Goal: Task Accomplishment & Management: Manage account settings

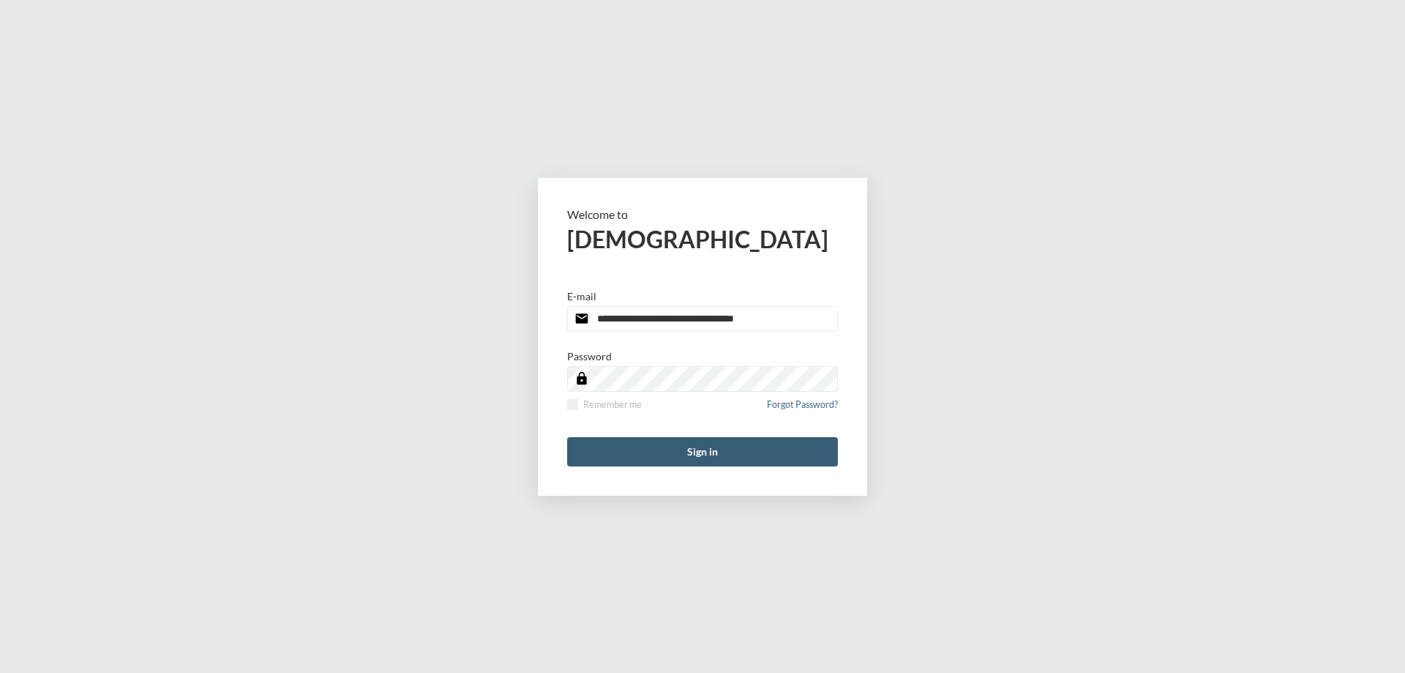
click at [767, 318] on input "**********" at bounding box center [702, 319] width 271 height 26
type input "**********"
click at [573, 405] on span at bounding box center [572, 404] width 11 height 11
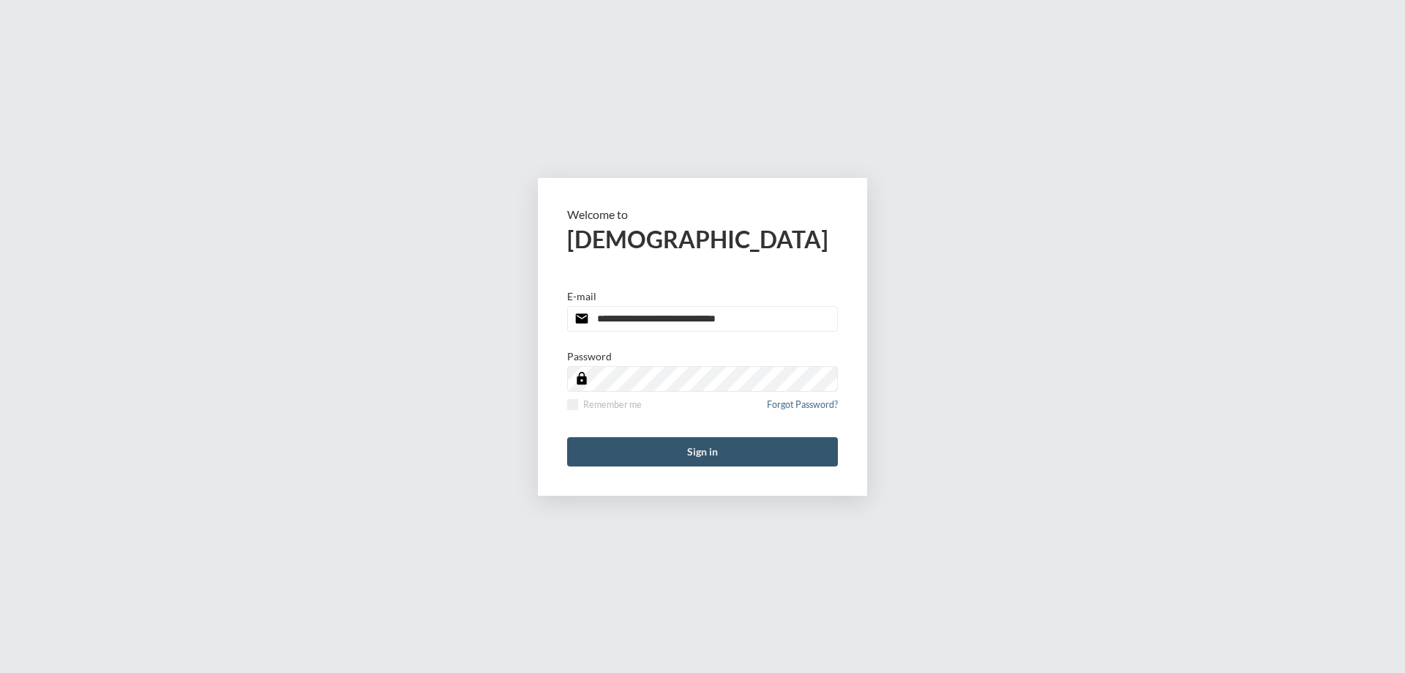
click at [601, 451] on button "Sign in" at bounding box center [702, 451] width 271 height 29
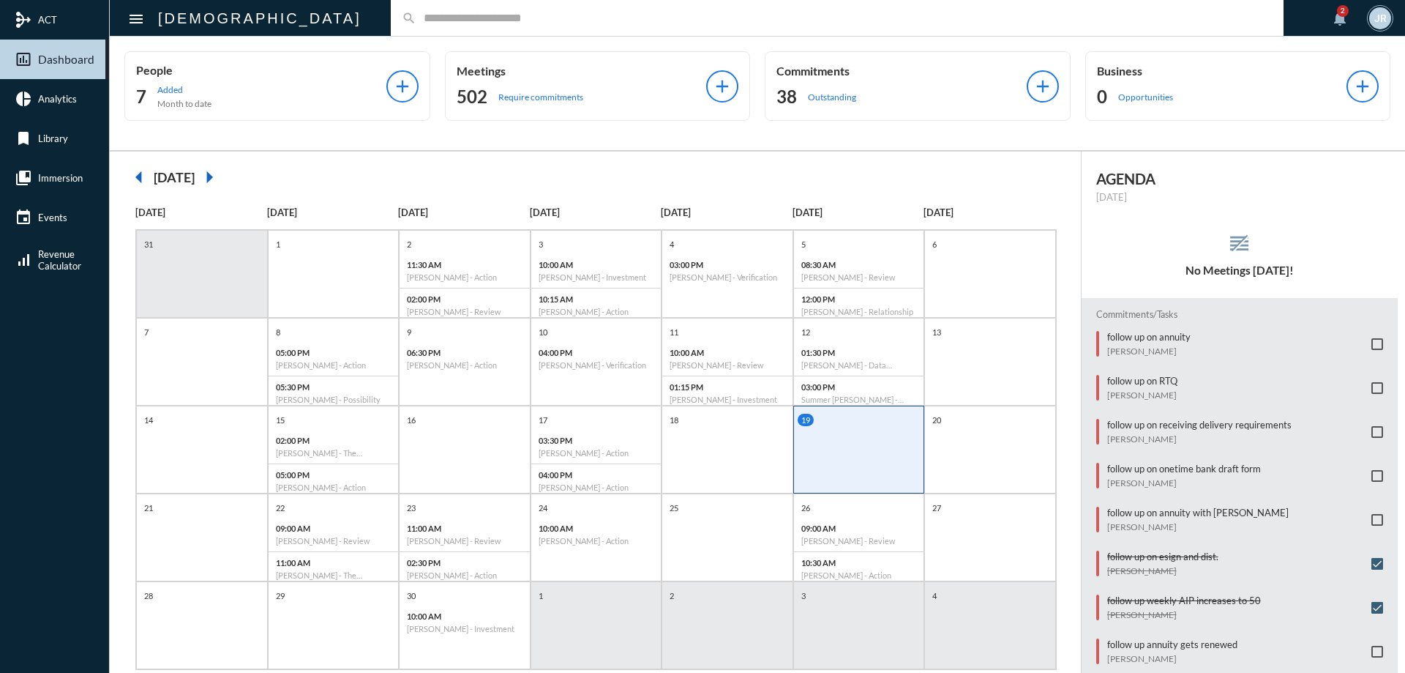
click at [417, 20] on input "text" at bounding box center [845, 18] width 856 height 12
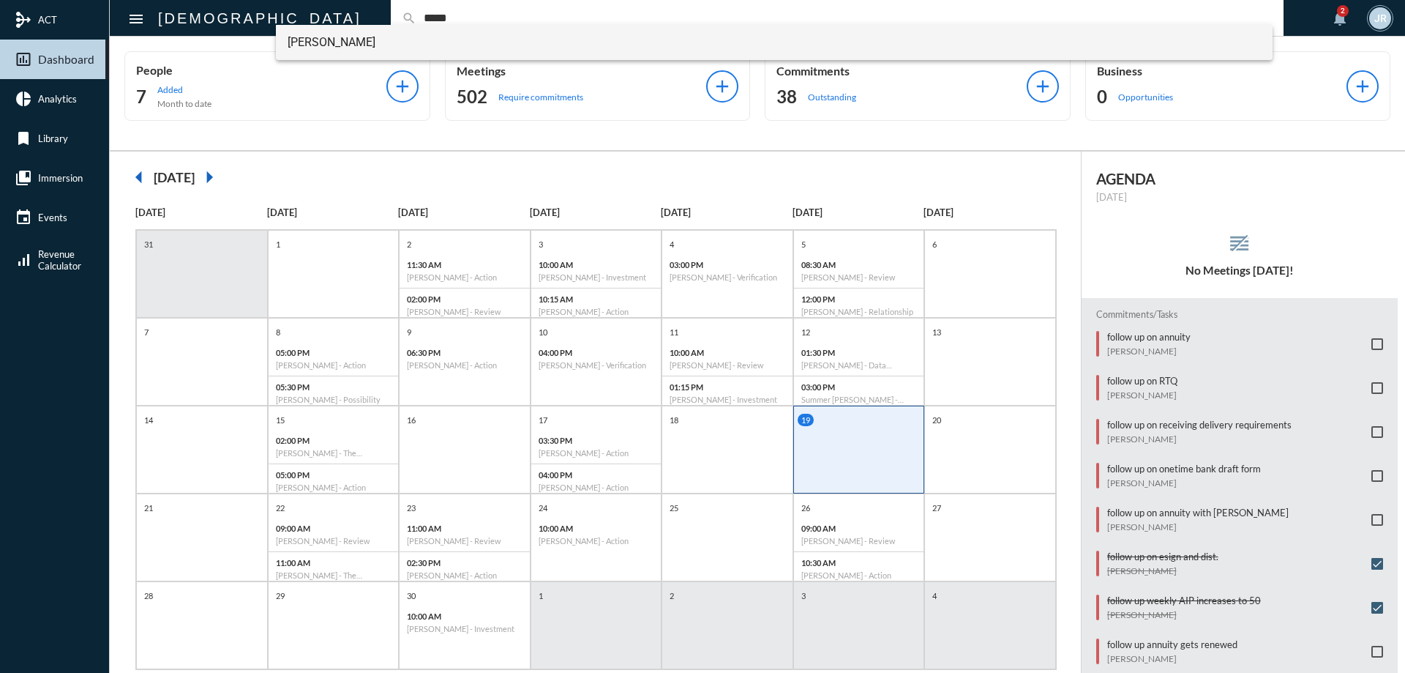
type input "*****"
click at [303, 48] on span "[PERSON_NAME]" at bounding box center [775, 42] width 974 height 35
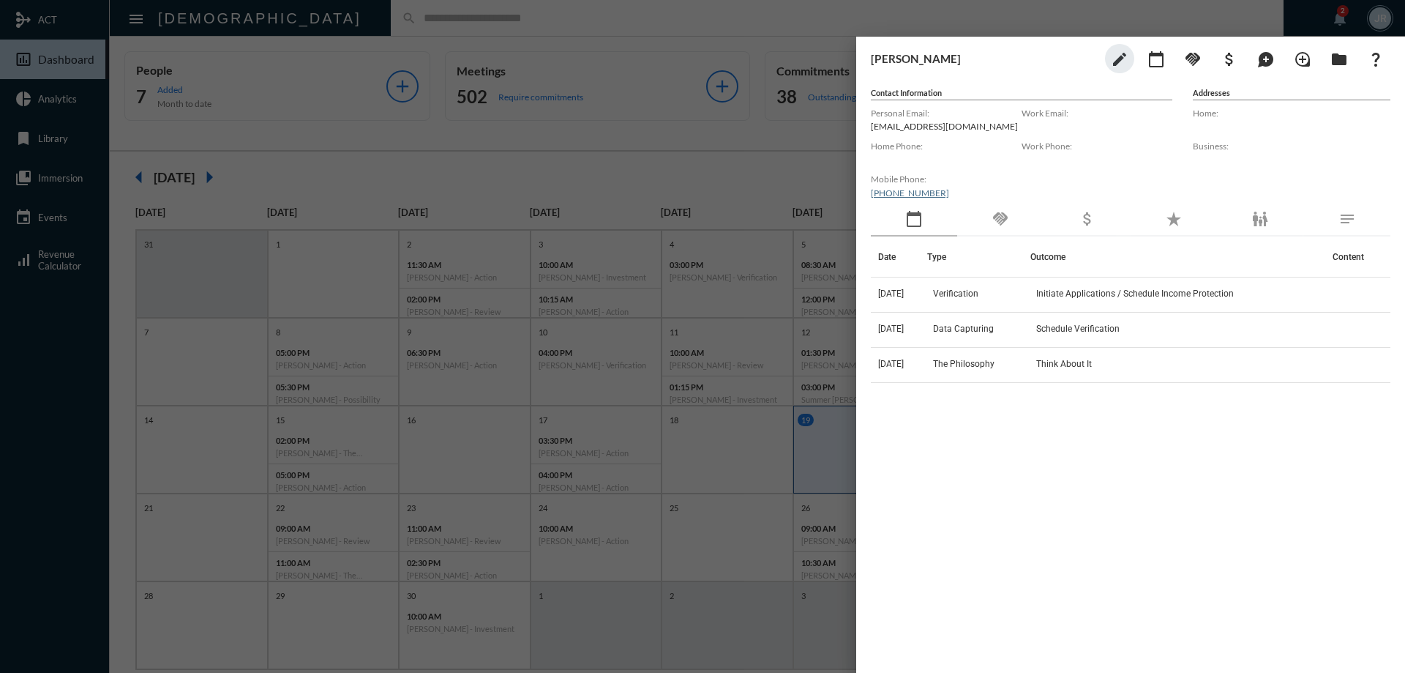
click at [1013, 216] on div "handshake" at bounding box center [1000, 220] width 86 height 34
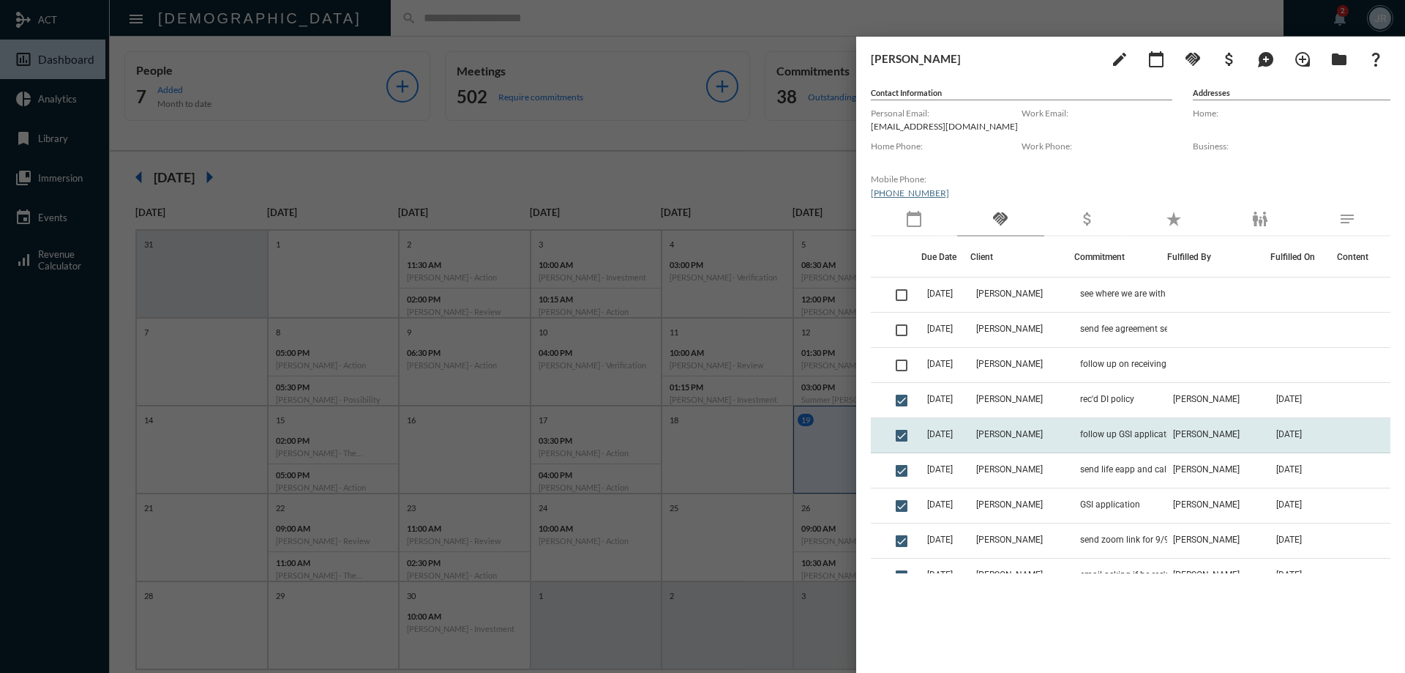
click at [1051, 422] on td "[PERSON_NAME]" at bounding box center [1022, 435] width 103 height 35
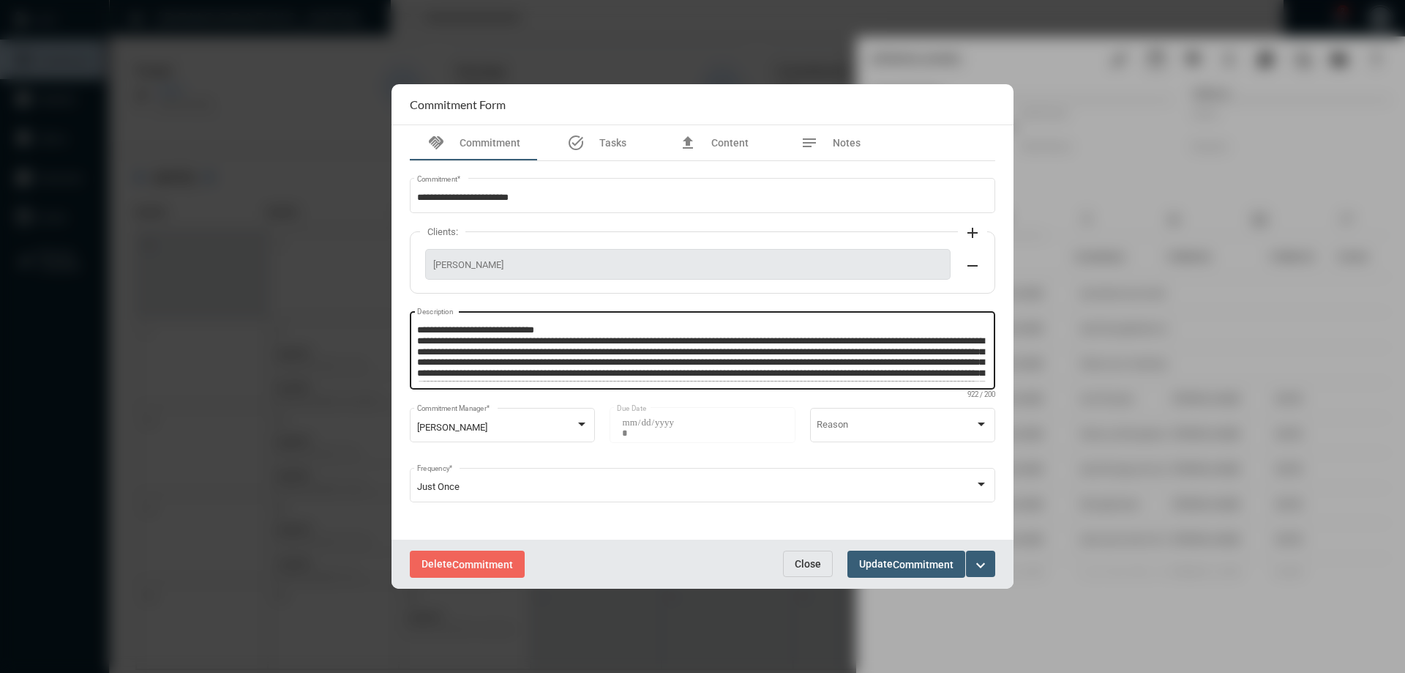
scroll to position [31, 0]
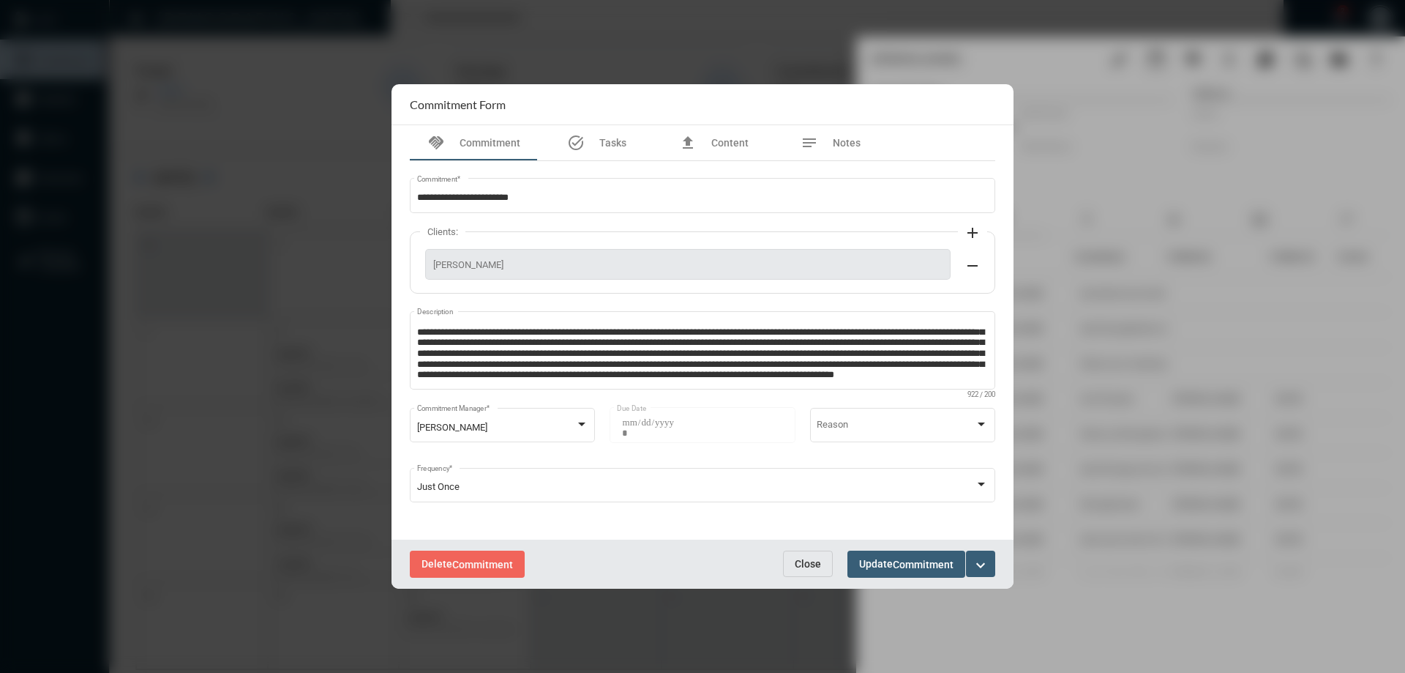
click at [805, 561] on span "Close" at bounding box center [808, 564] width 26 height 12
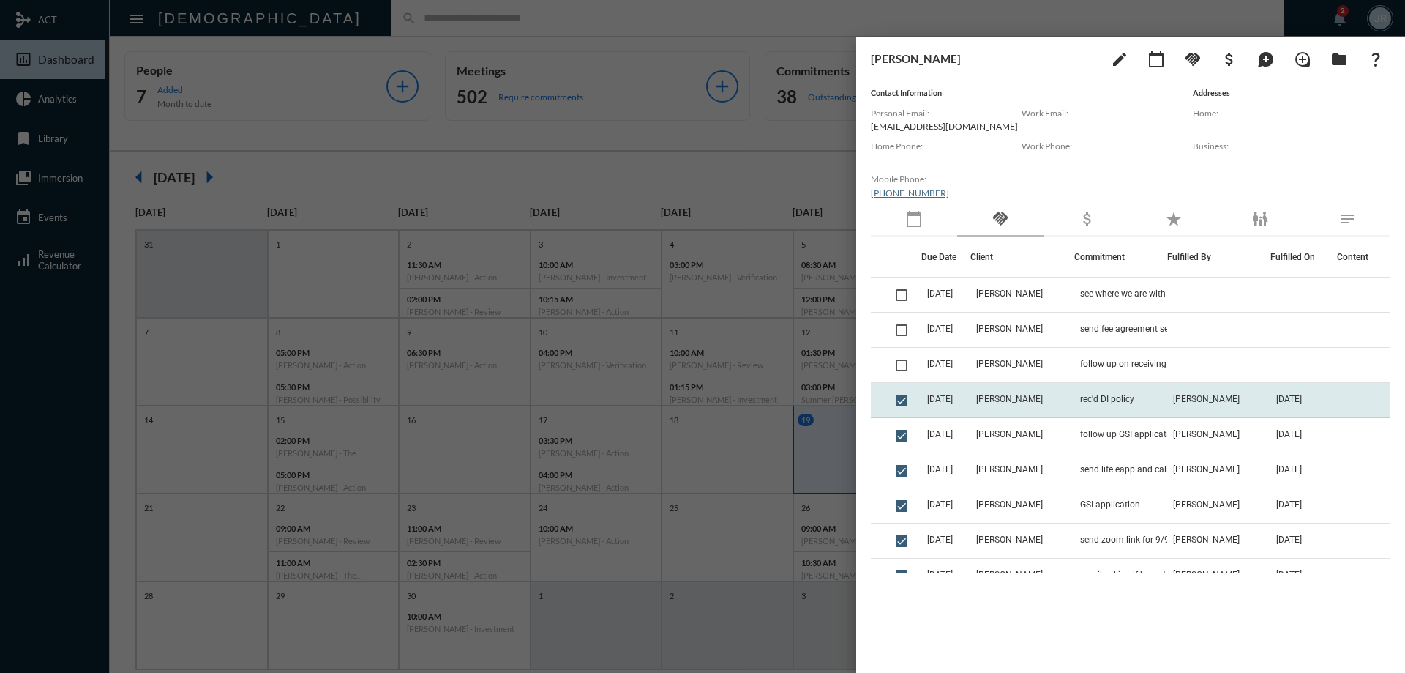
click at [1098, 387] on td "rec'd DI policy" at bounding box center [1121, 400] width 93 height 35
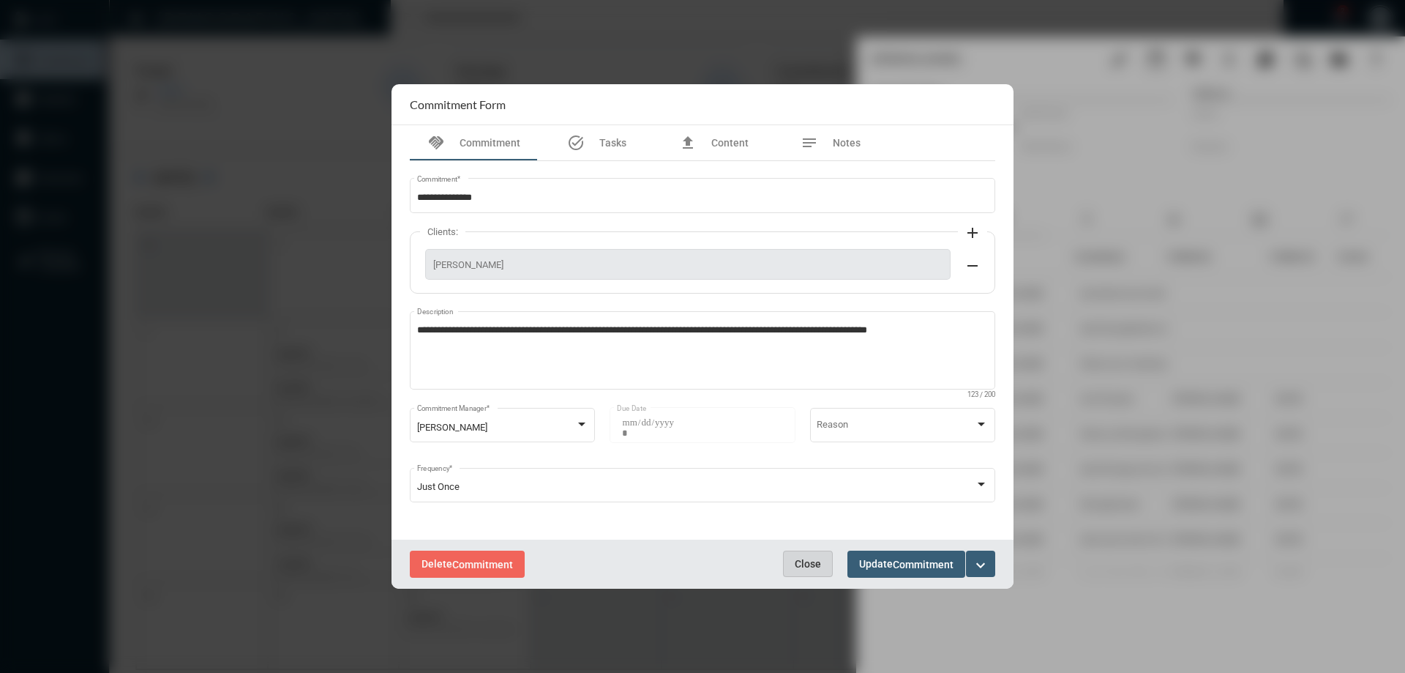
click at [813, 556] on button "Close" at bounding box center [808, 563] width 50 height 26
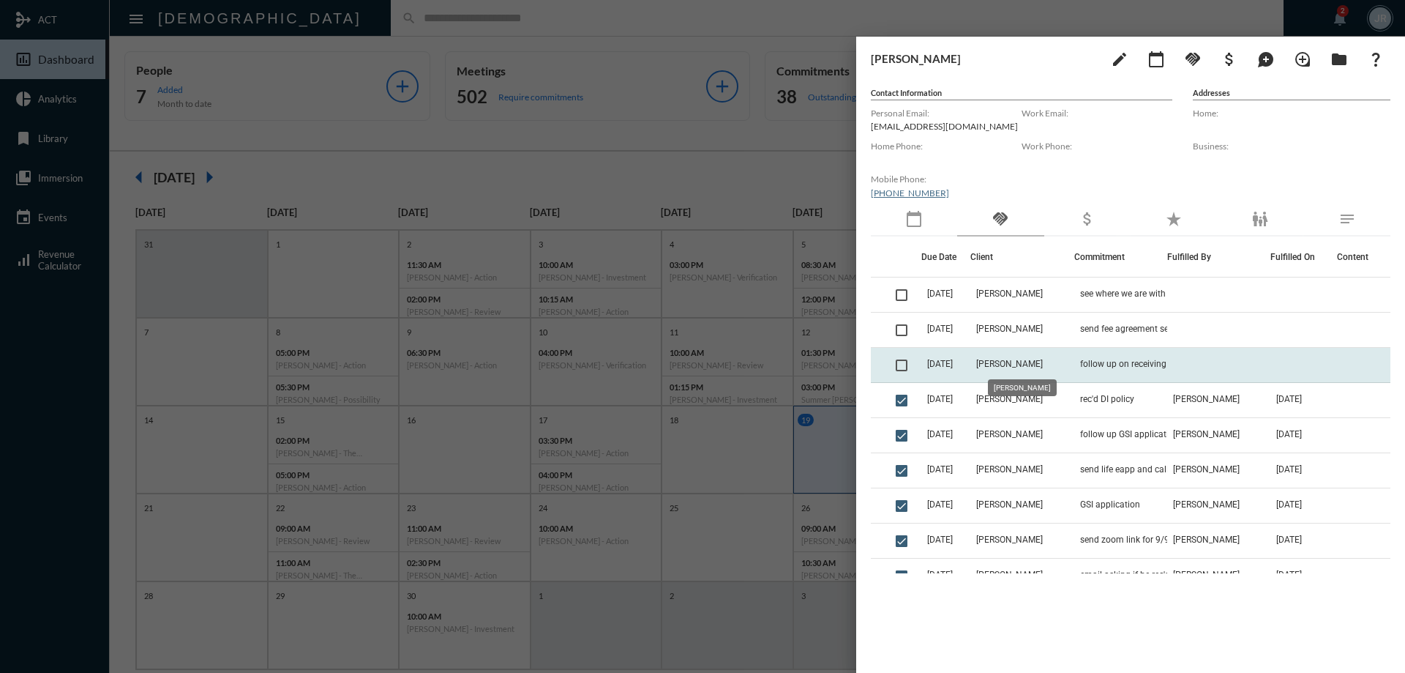
click at [993, 366] on span "[PERSON_NAME]" at bounding box center [1010, 364] width 67 height 10
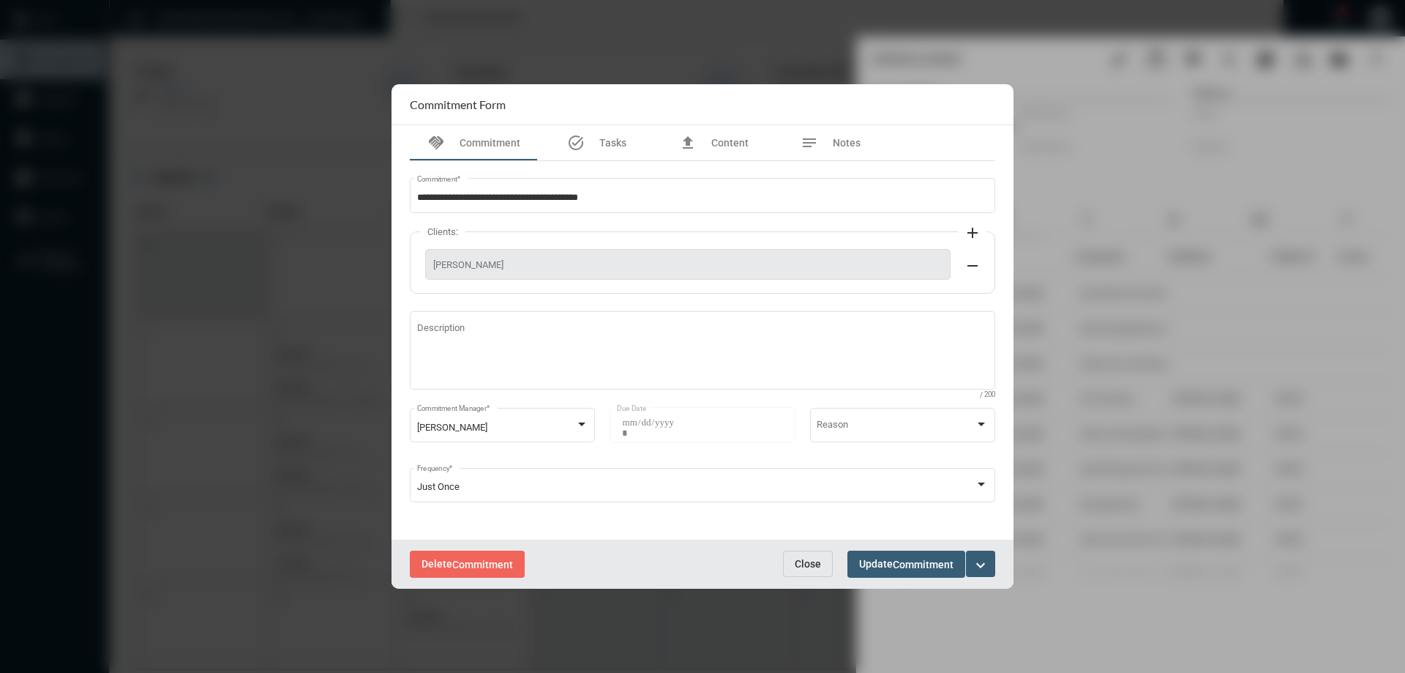
click at [822, 568] on button "Close" at bounding box center [808, 563] width 50 height 26
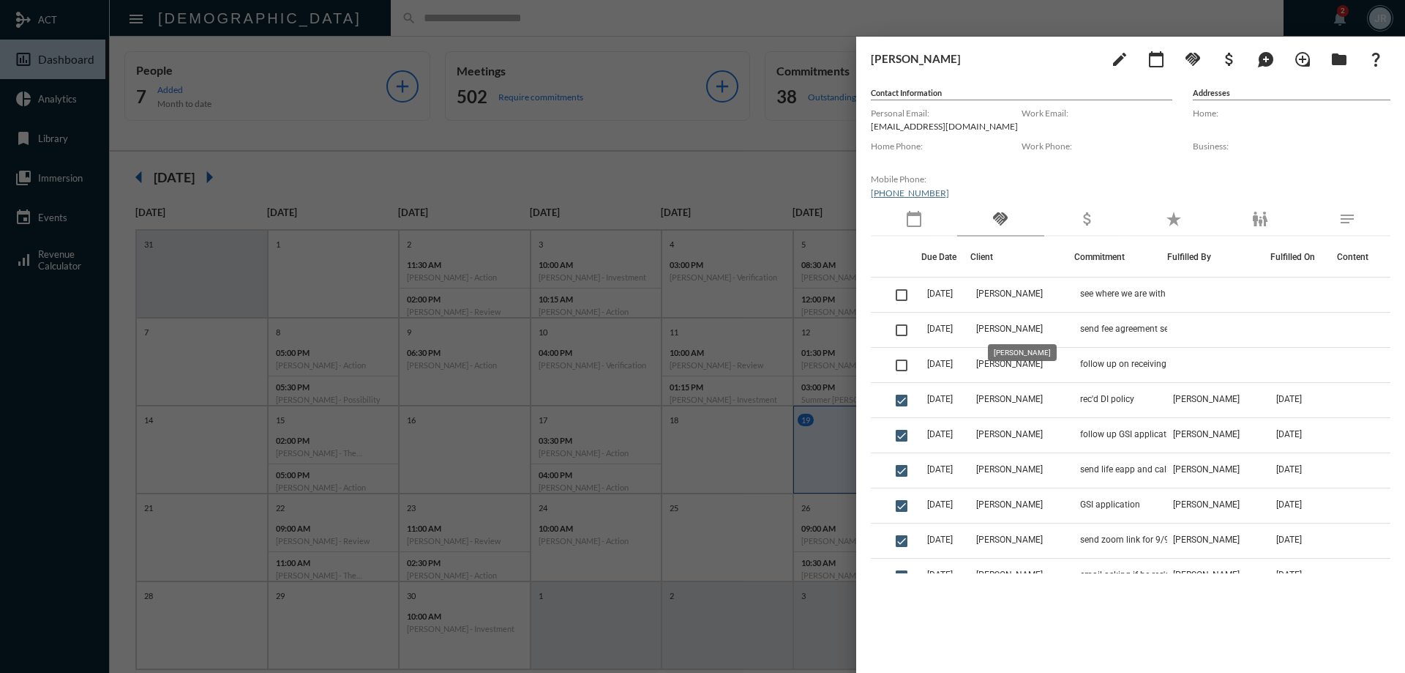
click at [1028, 363] on mat-tooltip-component "[PERSON_NAME]" at bounding box center [1022, 352] width 89 height 37
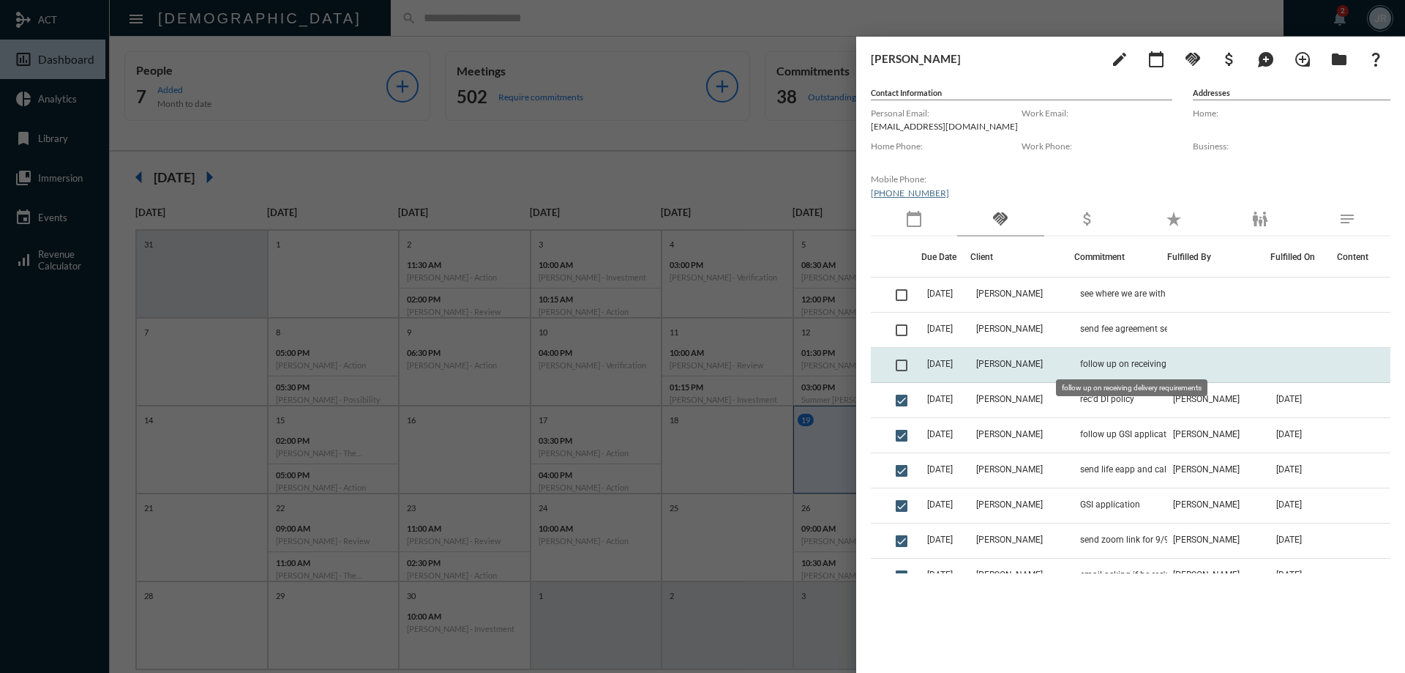
click at [1080, 363] on span "follow up on receiving delivery requirements" at bounding box center [1153, 364] width 146 height 10
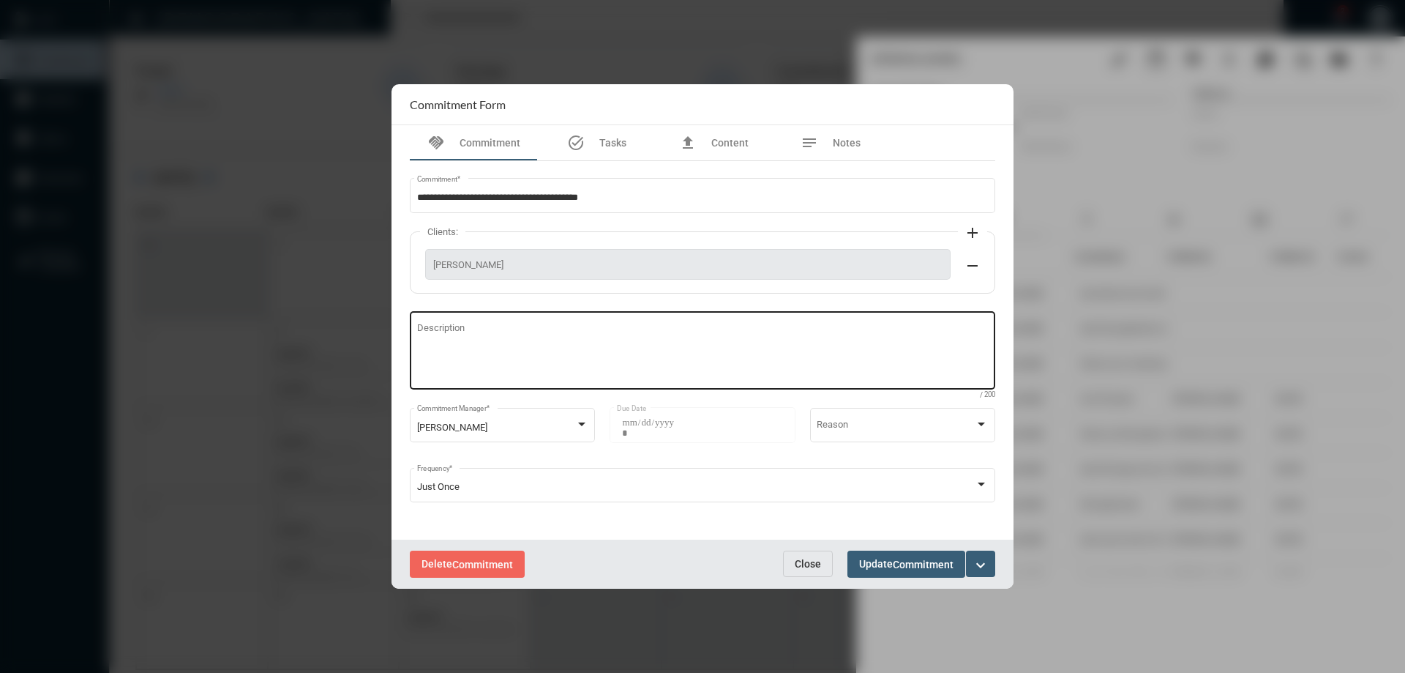
drag, startPoint x: 496, startPoint y: 368, endPoint x: 498, endPoint y: 351, distance: 17.0
click at [503, 365] on textarea "Description" at bounding box center [703, 353] width 572 height 58
click at [799, 336] on textarea "**********" at bounding box center [703, 353] width 572 height 58
type textarea "**********"
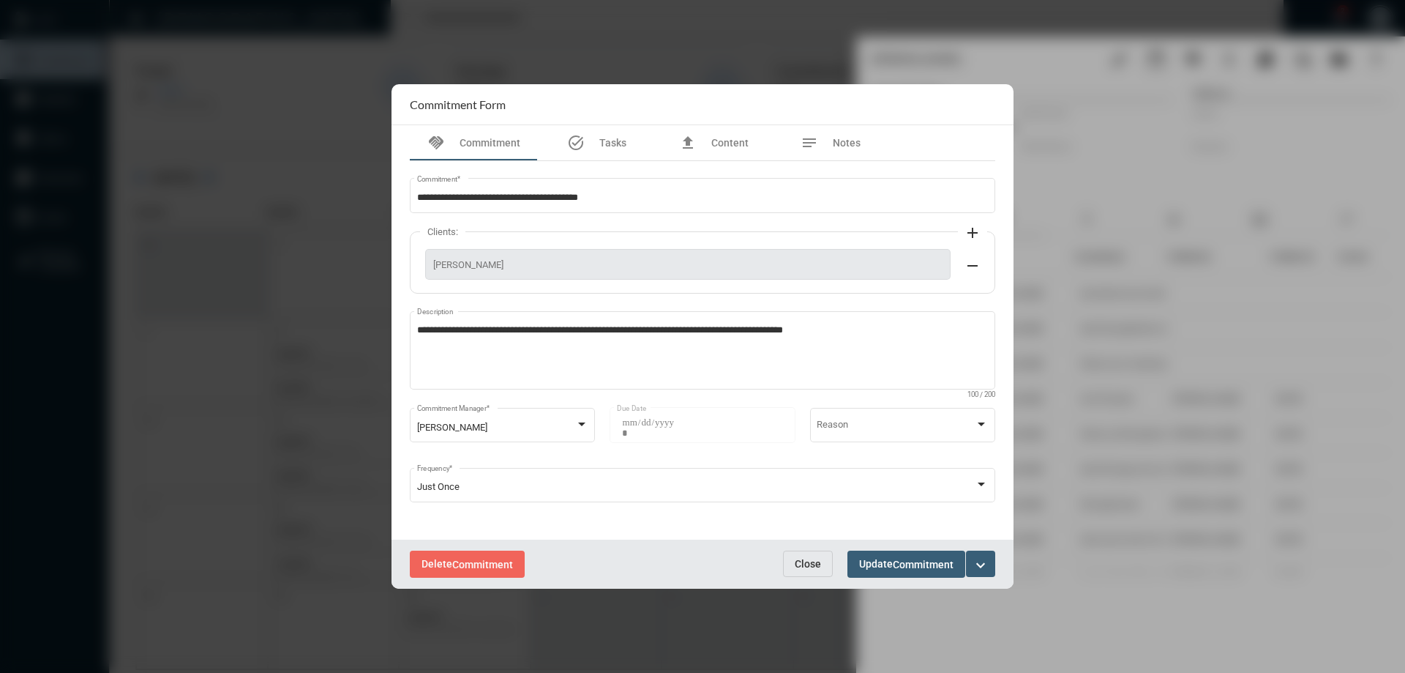
click at [913, 550] on div "Delete Commitment Close Update Commitment expand_more" at bounding box center [703, 563] width 622 height 49
click at [914, 561] on span "Commitment" at bounding box center [923, 565] width 61 height 12
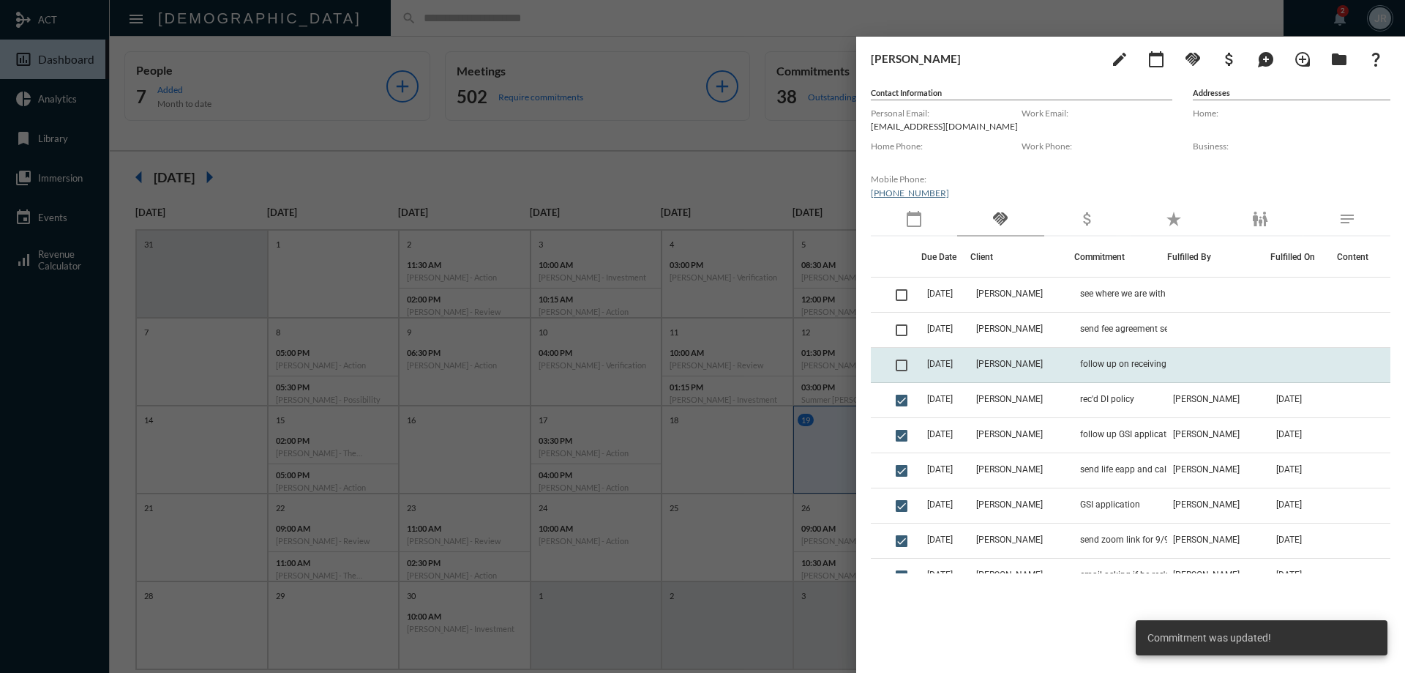
click at [997, 369] on td "[PERSON_NAME]" at bounding box center [1022, 365] width 103 height 35
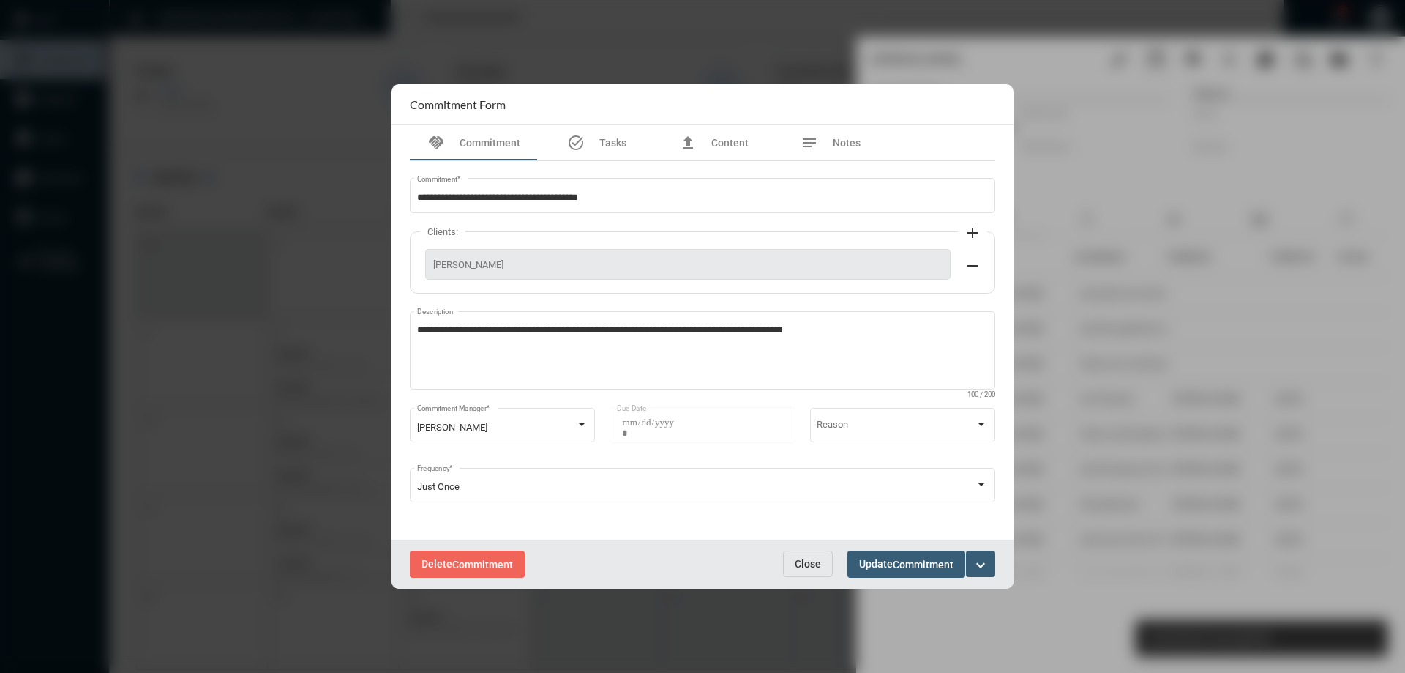
click at [990, 564] on button "expand_more" at bounding box center [980, 563] width 29 height 26
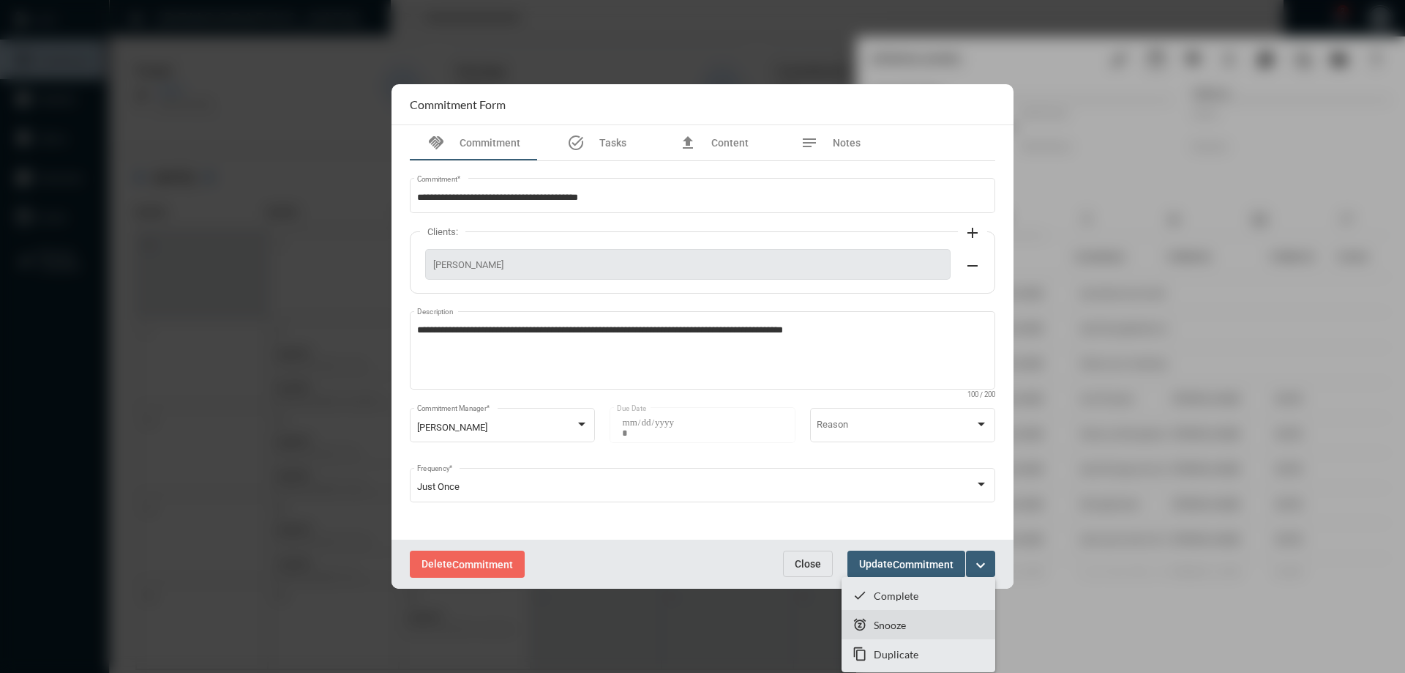
click at [895, 619] on p "Snooze" at bounding box center [890, 625] width 32 height 12
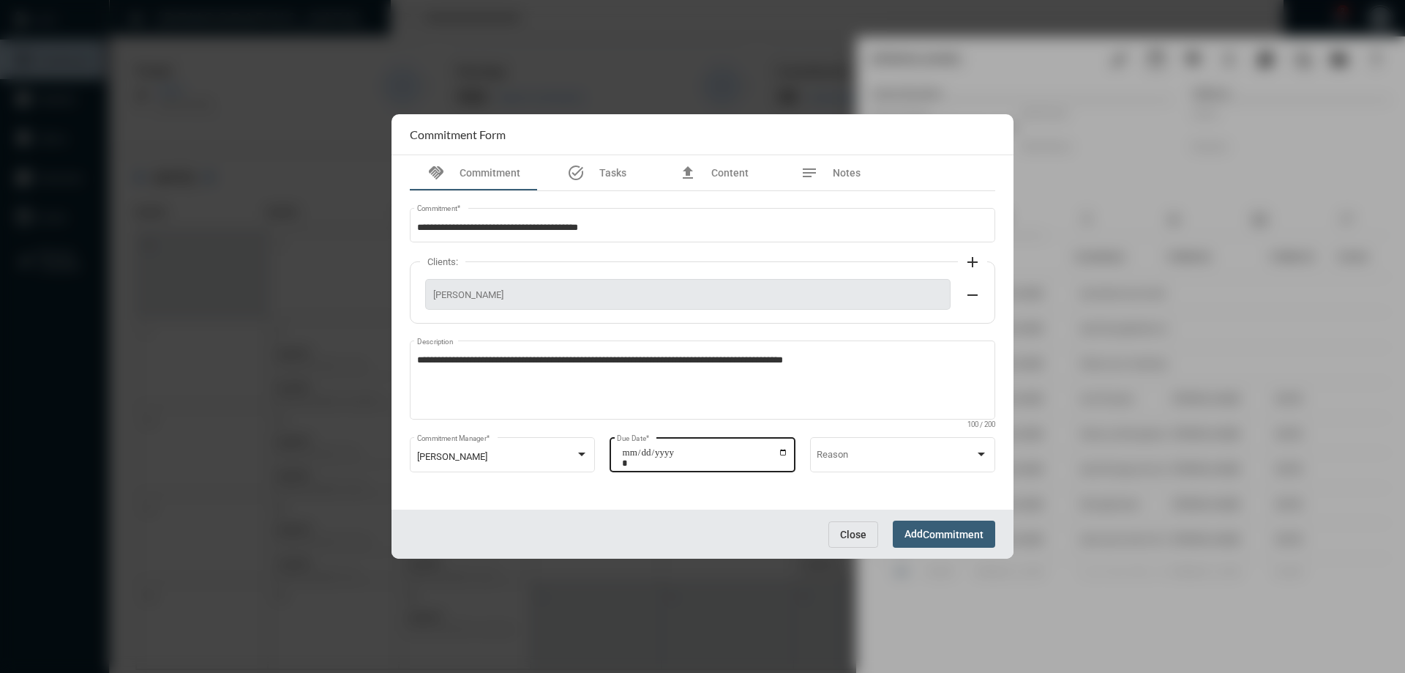
click at [783, 453] on input "**********" at bounding box center [705, 457] width 166 height 20
type input "**********"
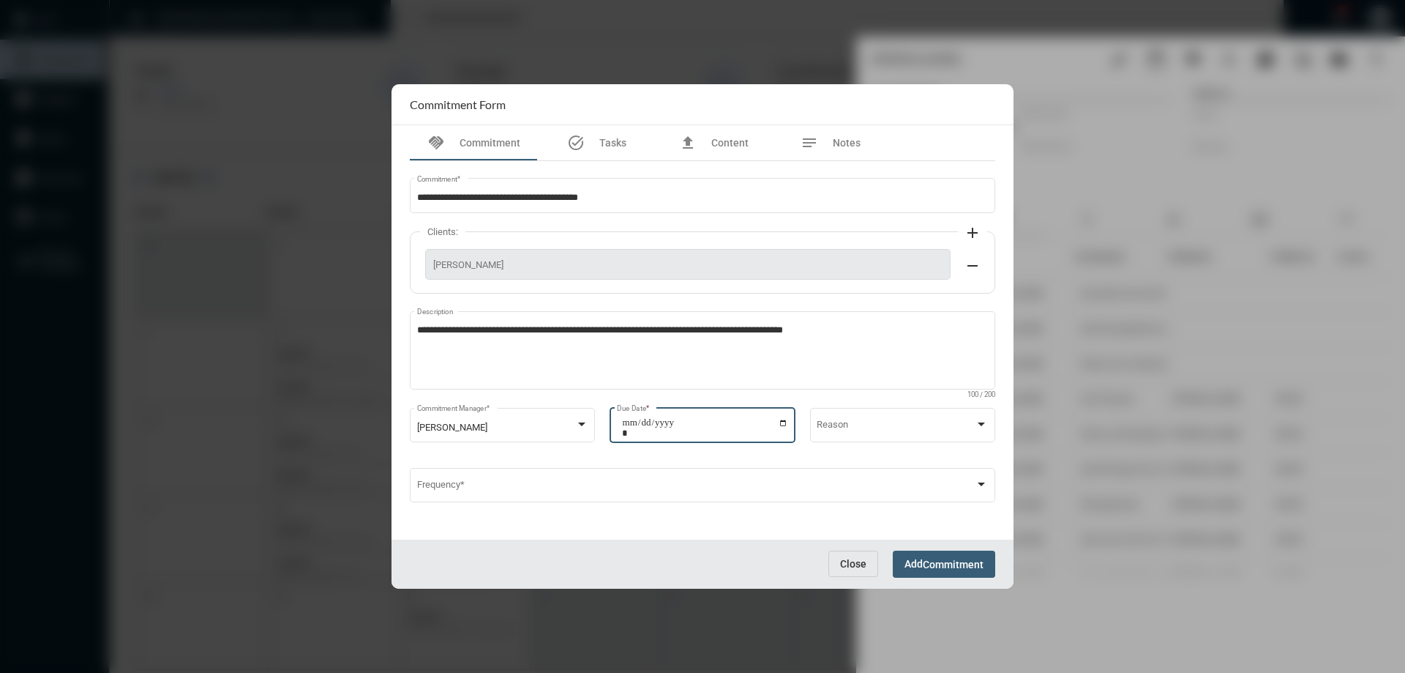
click at [938, 545] on div "Close Add Commitment" at bounding box center [703, 563] width 622 height 49
click at [938, 548] on div "Close Add Commitment" at bounding box center [703, 563] width 622 height 49
click at [938, 556] on button "Add Commitment" at bounding box center [944, 563] width 102 height 27
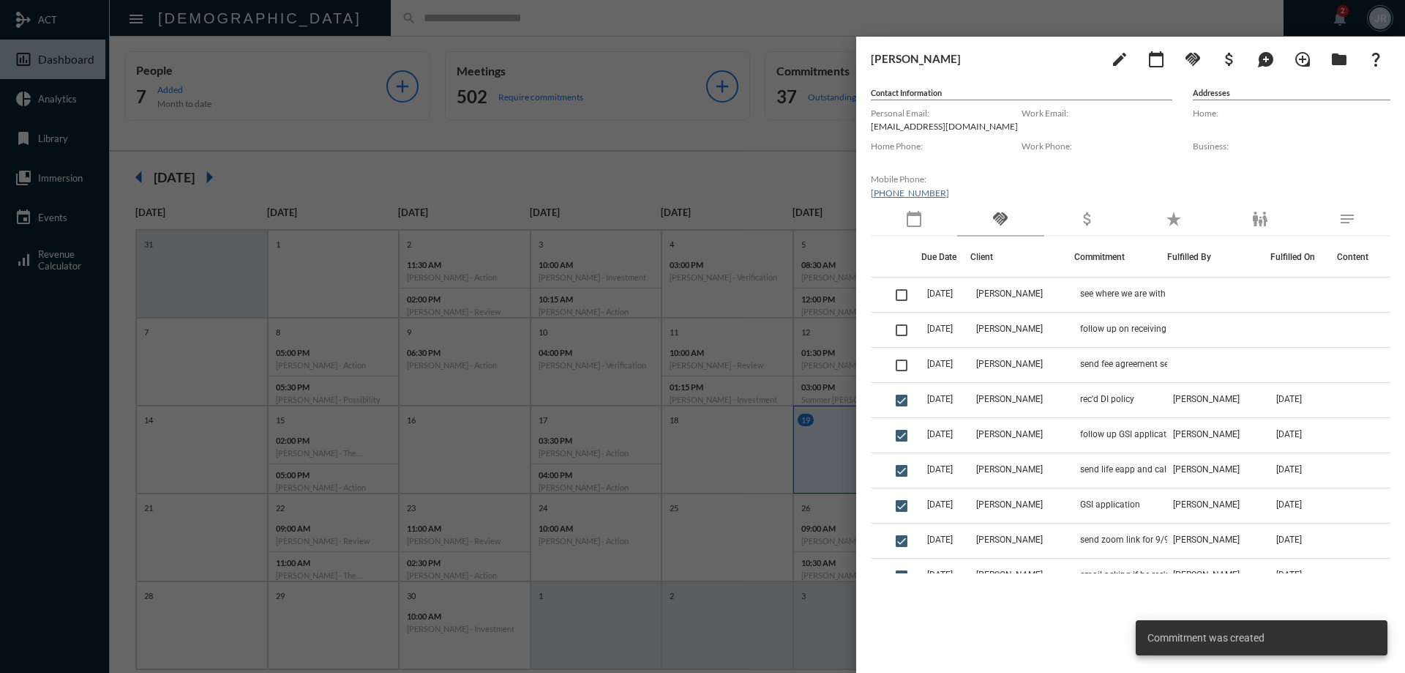
click at [774, 7] on div at bounding box center [702, 336] width 1405 height 673
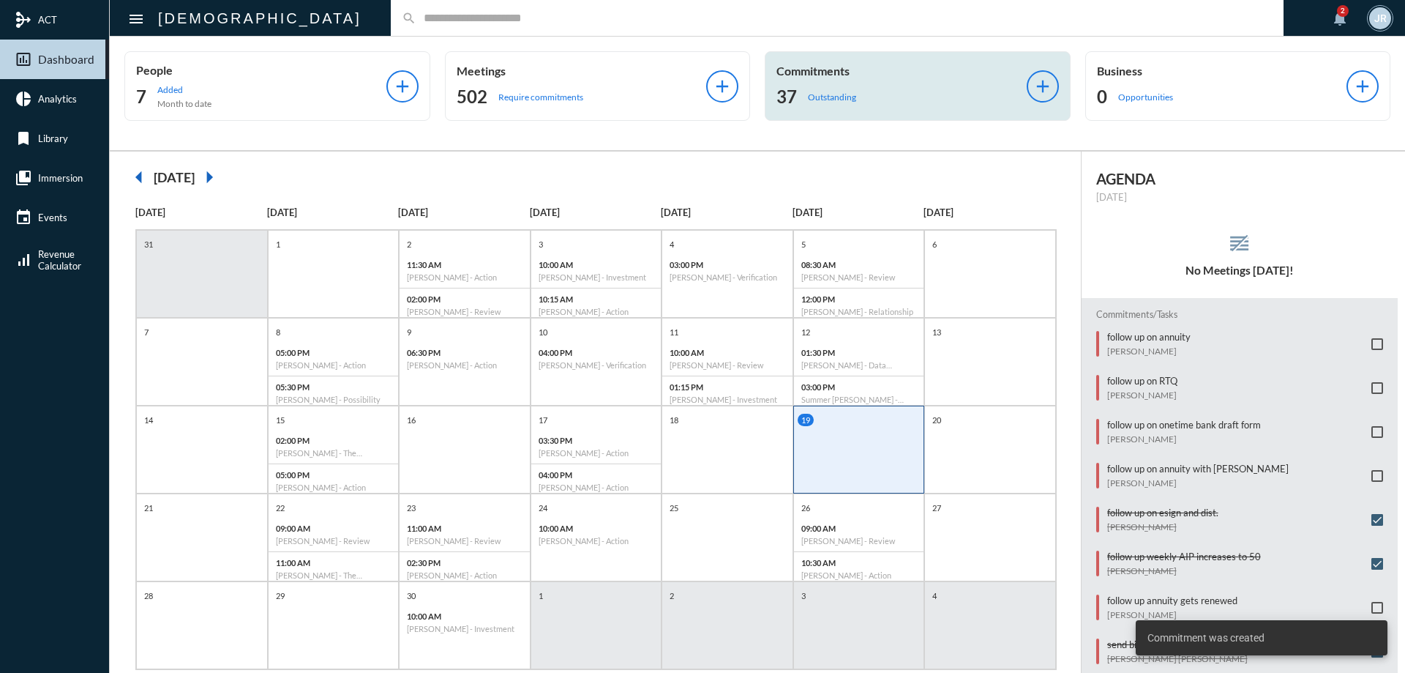
click at [833, 82] on div "Commitments 37 Outstanding" at bounding box center [902, 86] width 250 height 45
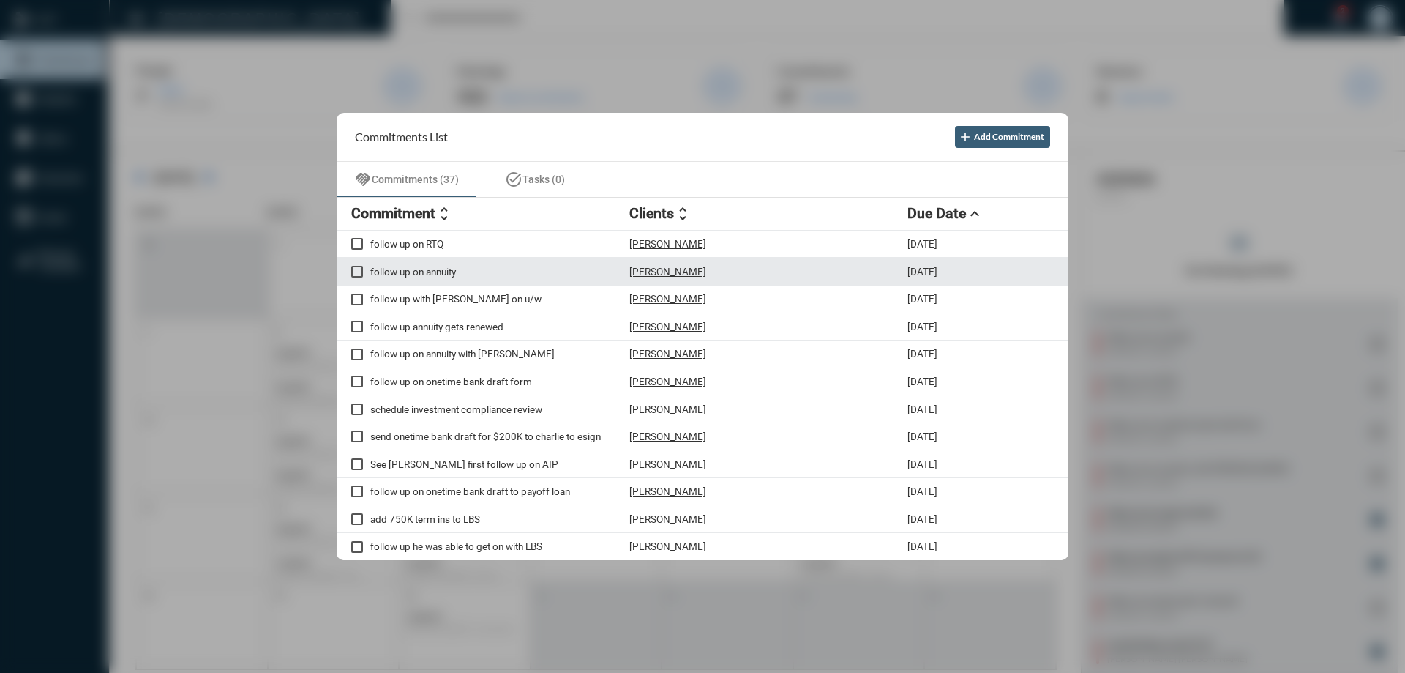
click at [671, 264] on div "follow up on annuity [PERSON_NAME] [DATE]" at bounding box center [703, 272] width 732 height 28
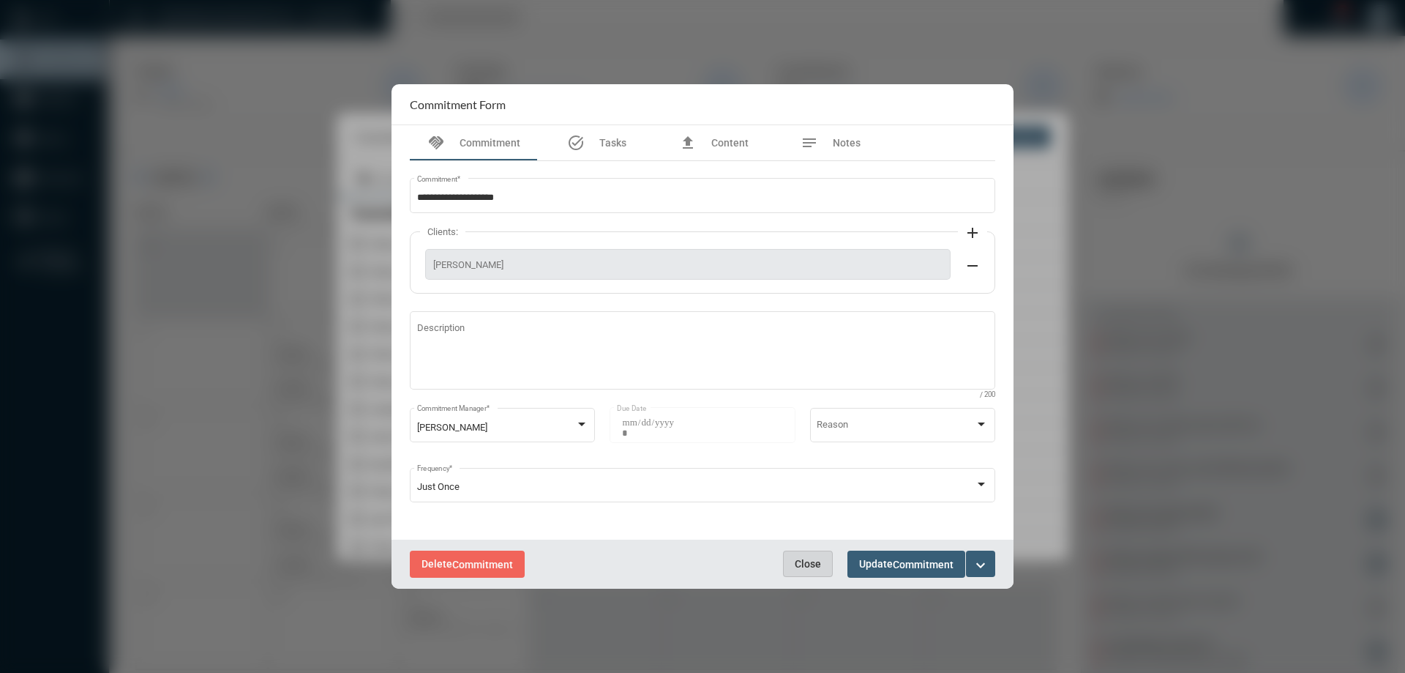
click at [823, 554] on button "Close" at bounding box center [808, 563] width 50 height 26
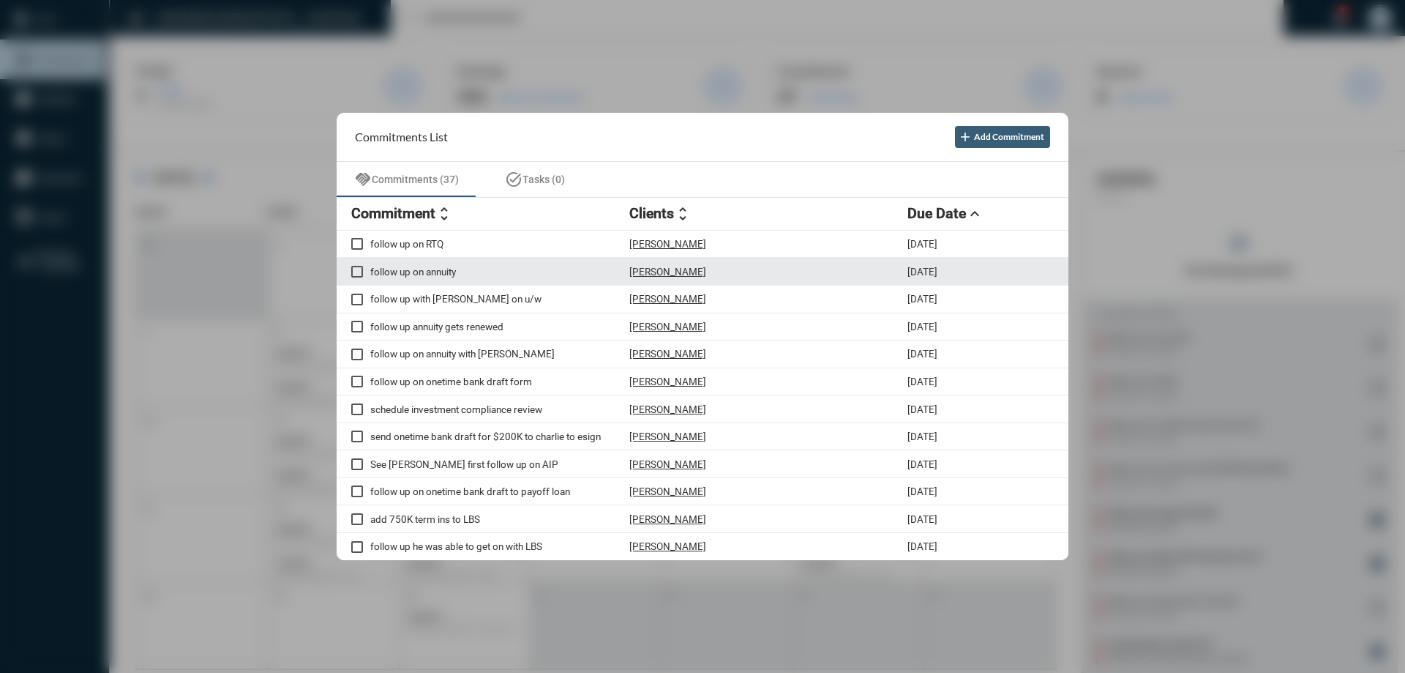
click at [670, 272] on p "[PERSON_NAME]" at bounding box center [668, 272] width 77 height 12
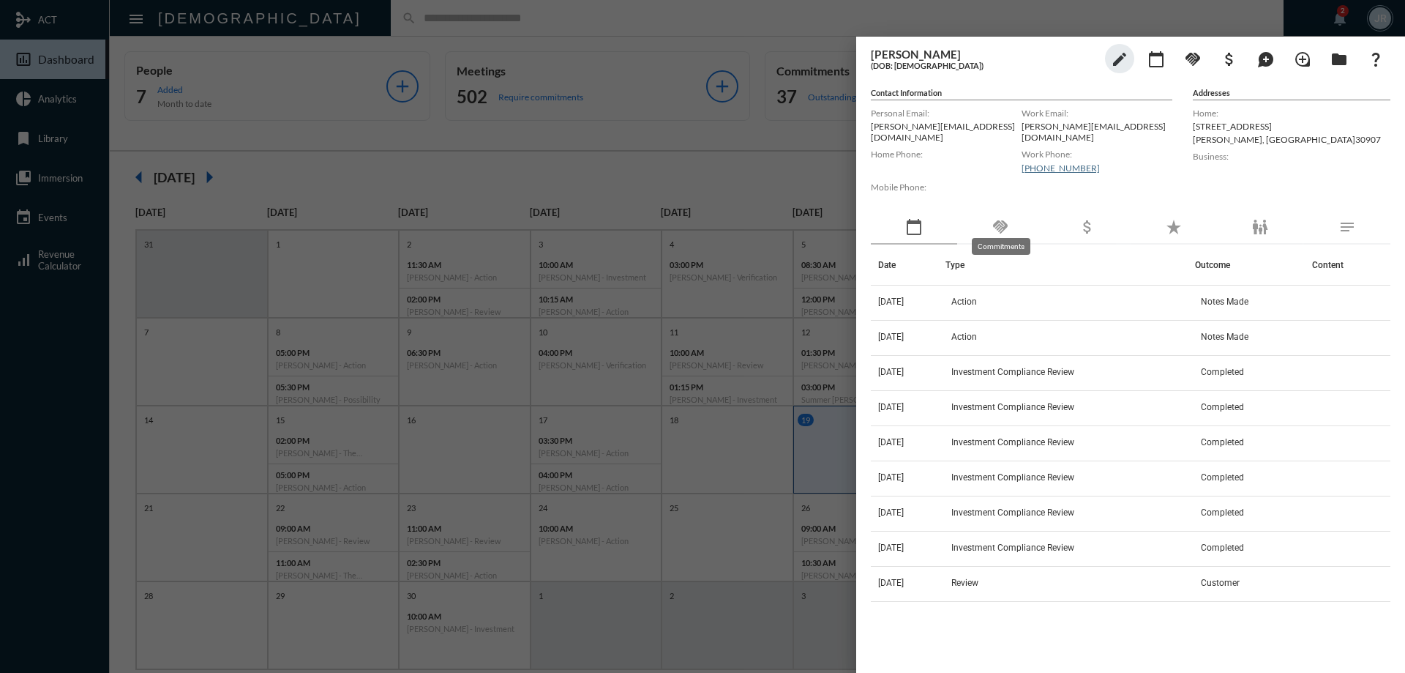
click at [1001, 218] on mat-icon "handshake" at bounding box center [1001, 227] width 18 height 18
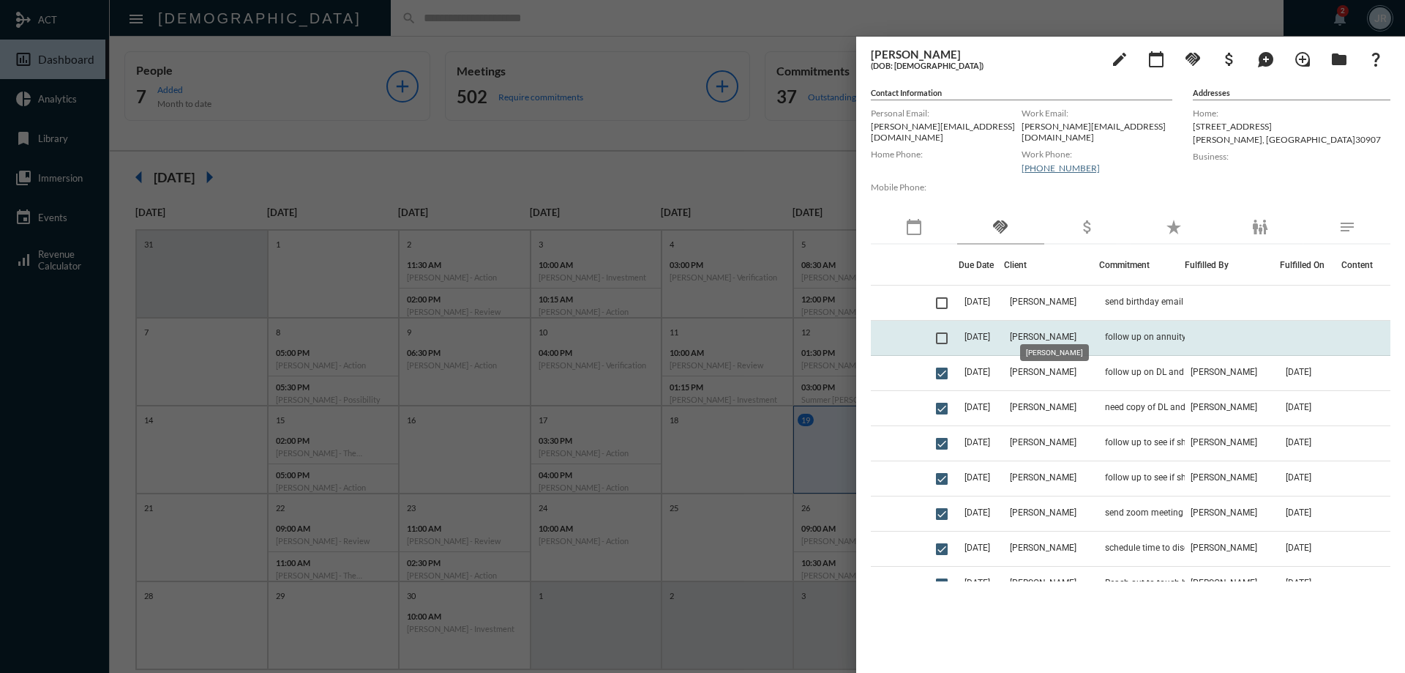
click at [1026, 332] on span "[PERSON_NAME]" at bounding box center [1043, 337] width 67 height 10
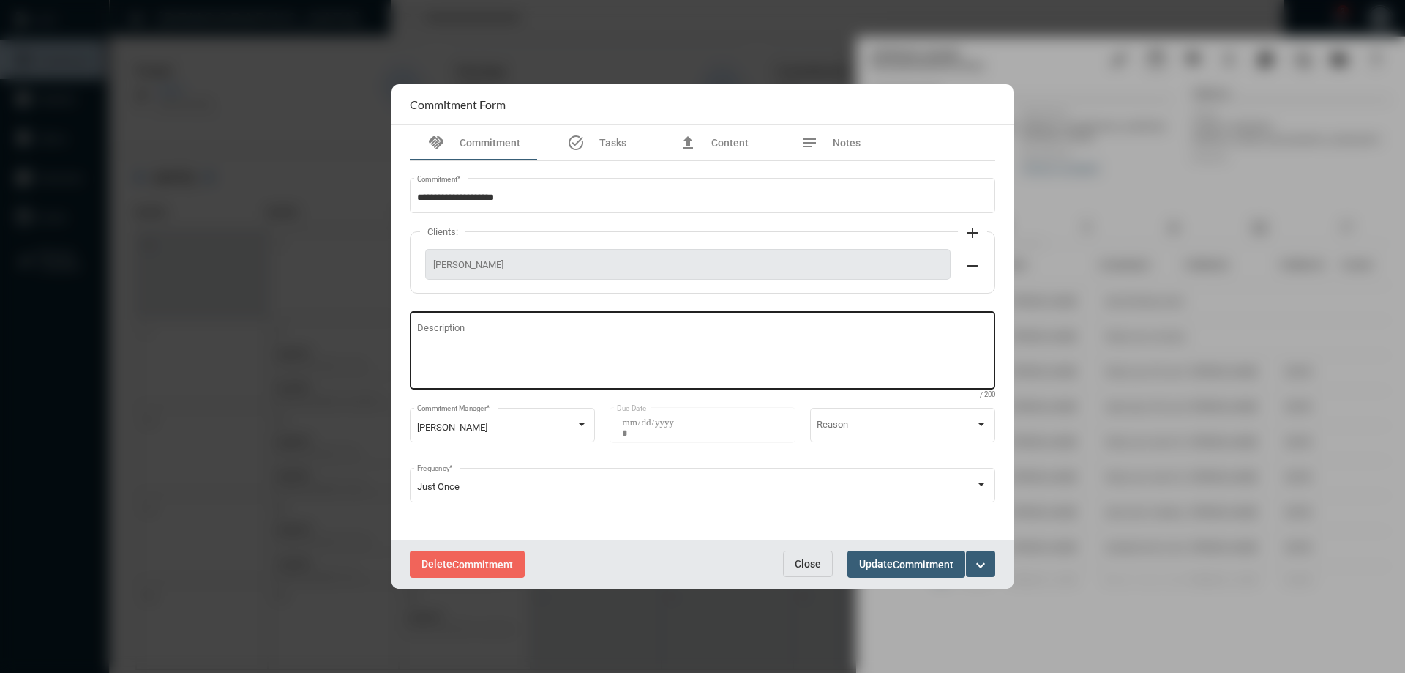
click at [692, 350] on textarea "Description" at bounding box center [703, 353] width 572 height 58
type textarea "**********"
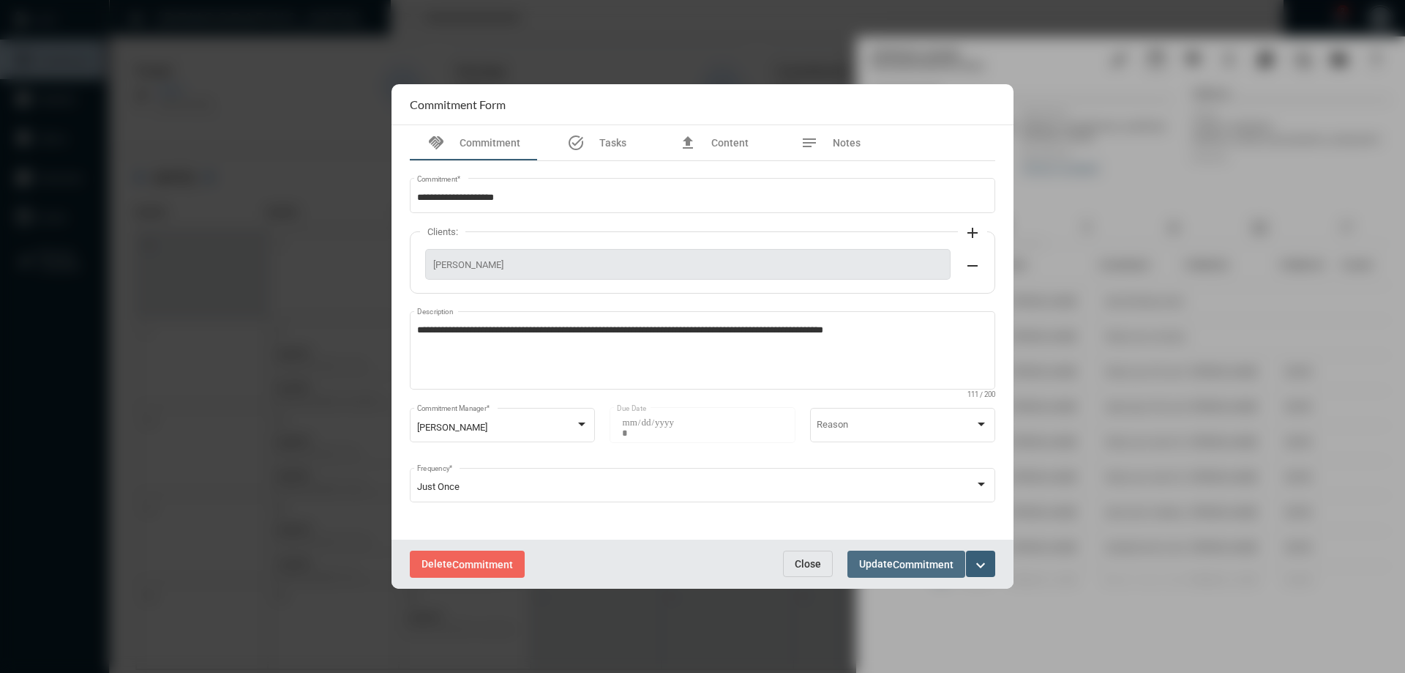
click at [900, 560] on span "Commitment" at bounding box center [923, 565] width 61 height 12
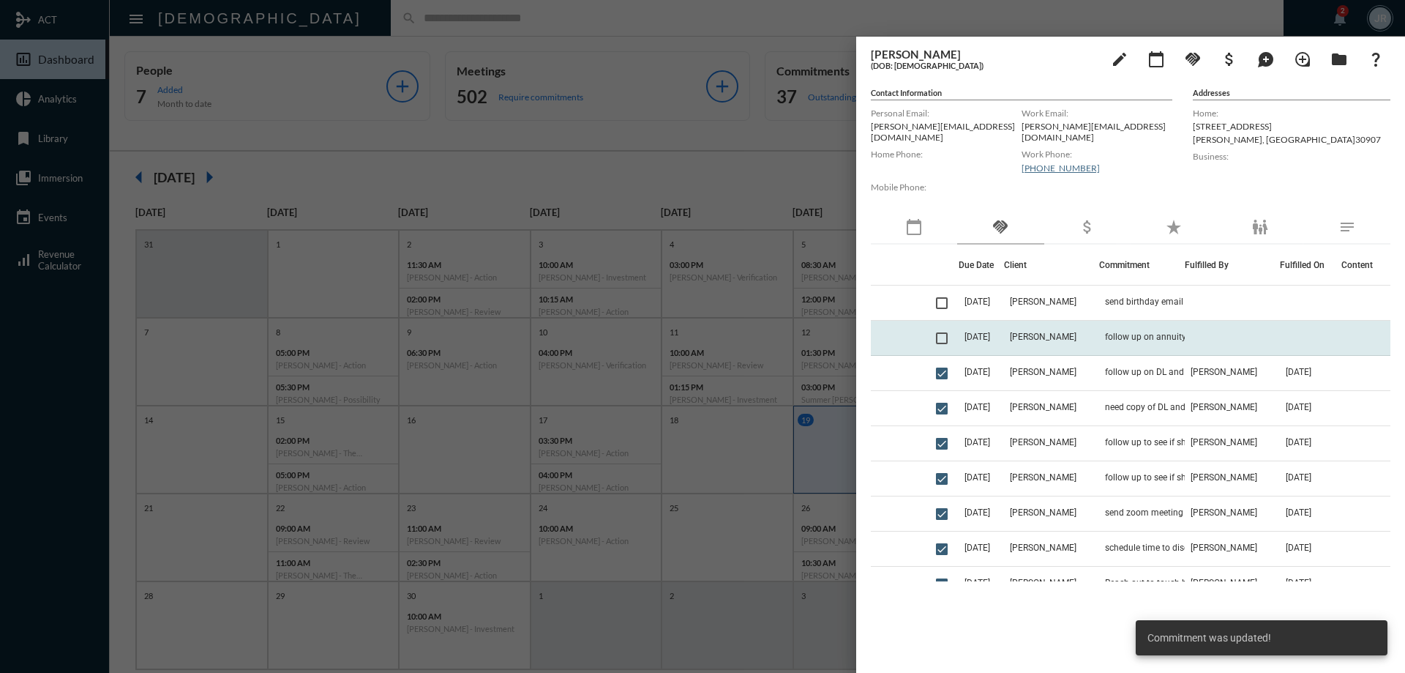
click at [944, 332] on span at bounding box center [942, 338] width 12 height 12
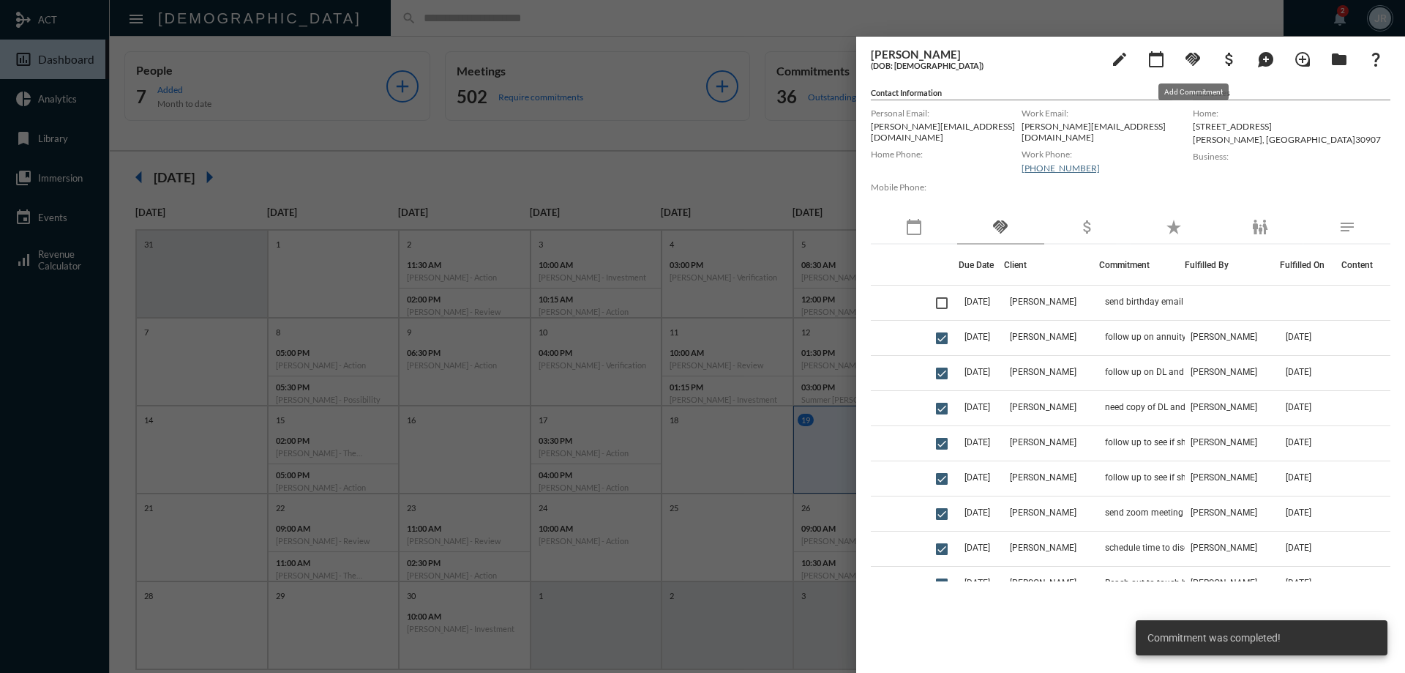
click at [1200, 56] on mat-icon "handshake" at bounding box center [1193, 60] width 18 height 18
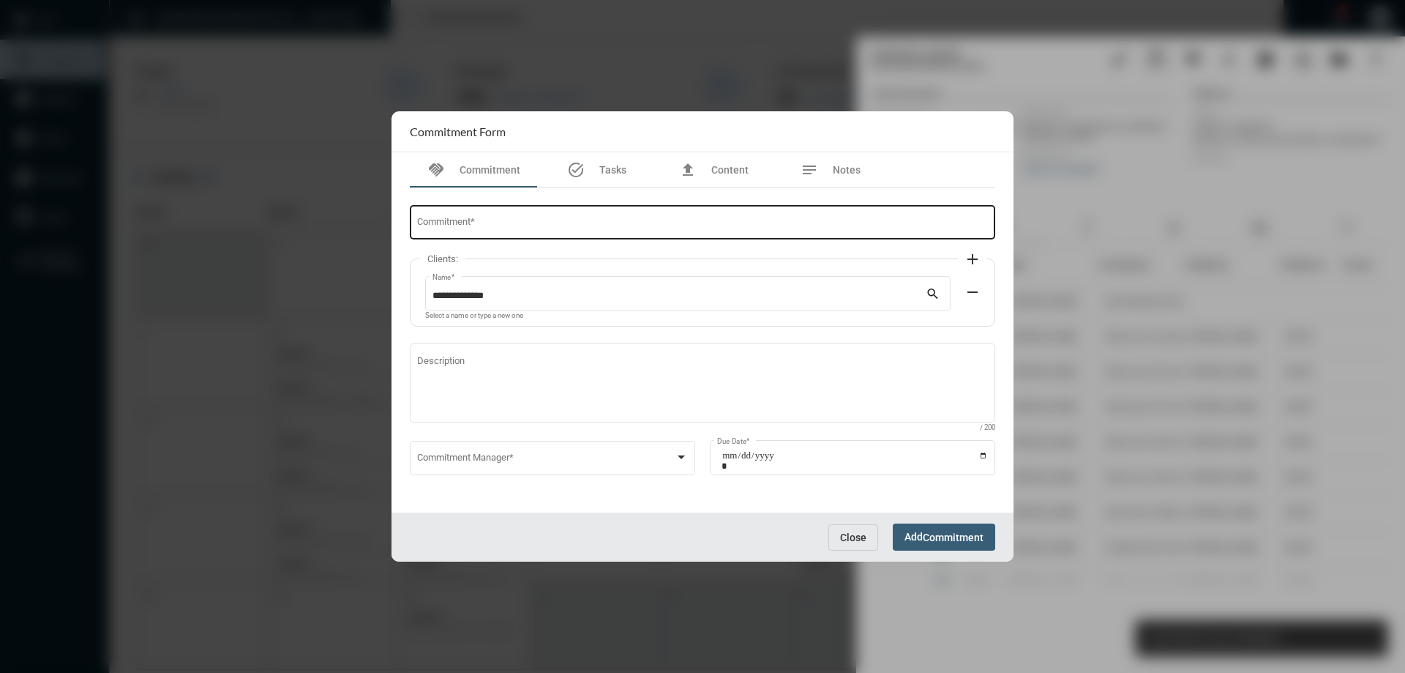
click at [520, 206] on div "Commitment *" at bounding box center [703, 221] width 572 height 37
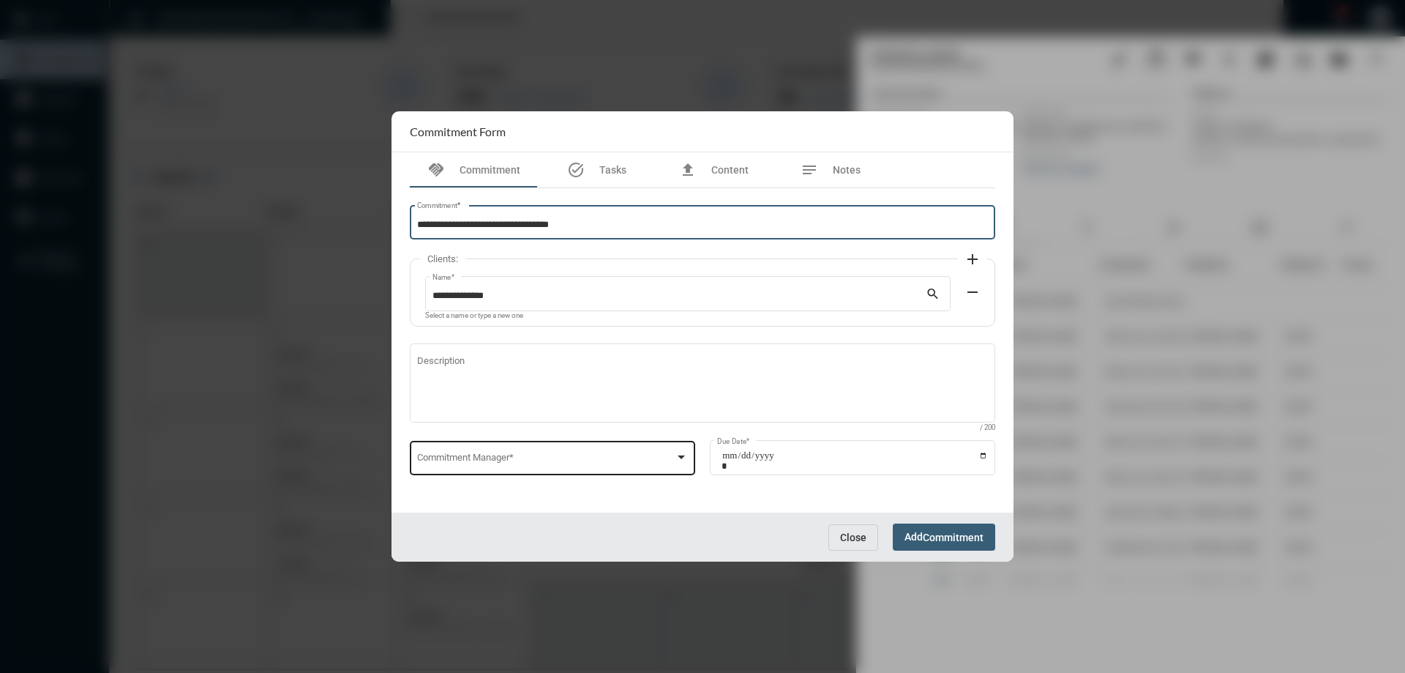
type input "**********"
click at [586, 455] on span at bounding box center [546, 460] width 258 height 11
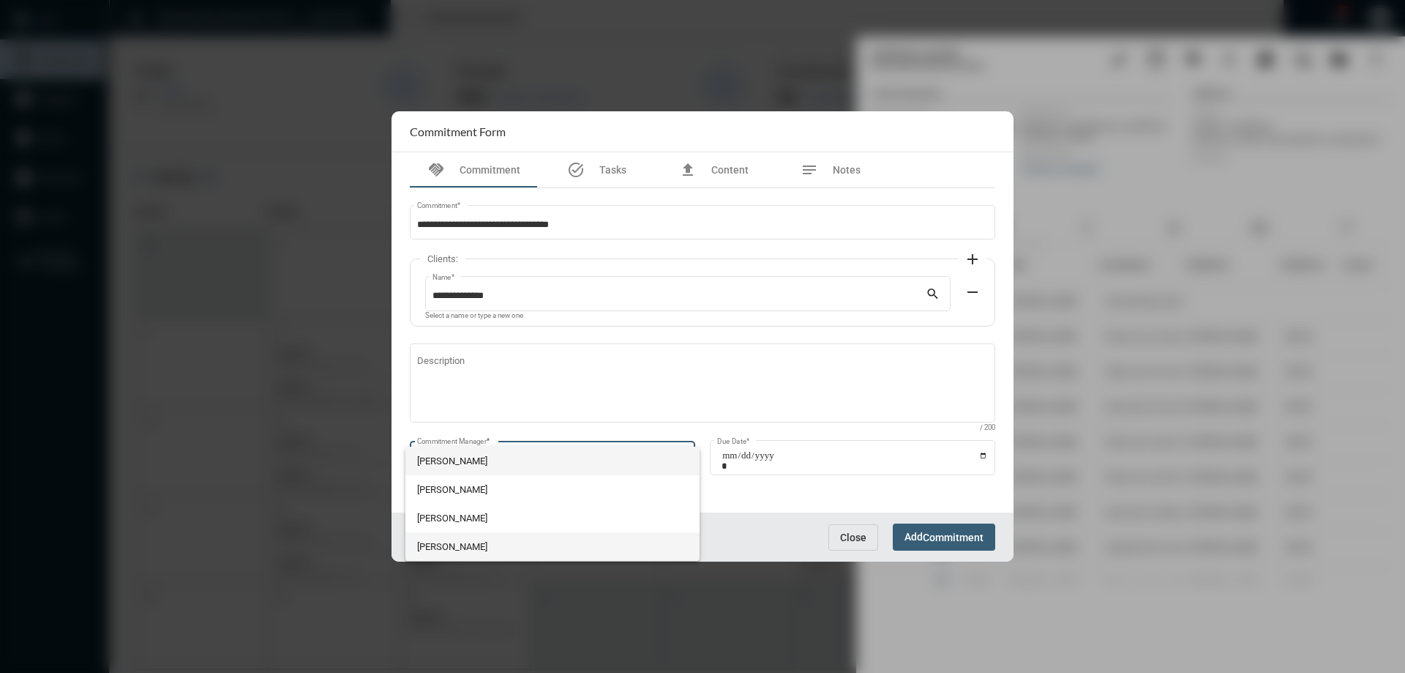
click at [492, 542] on span "[PERSON_NAME]" at bounding box center [553, 546] width 272 height 29
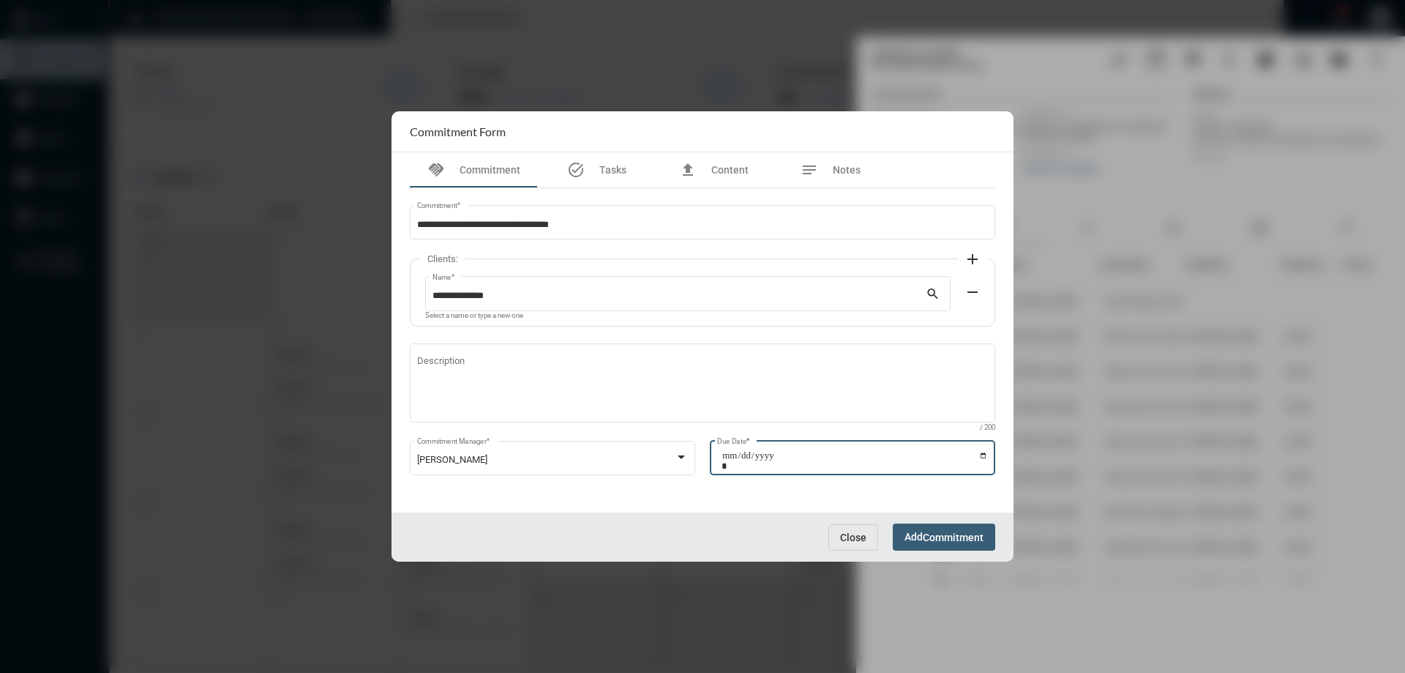
click at [983, 457] on input "Due Date *" at bounding box center [855, 460] width 266 height 20
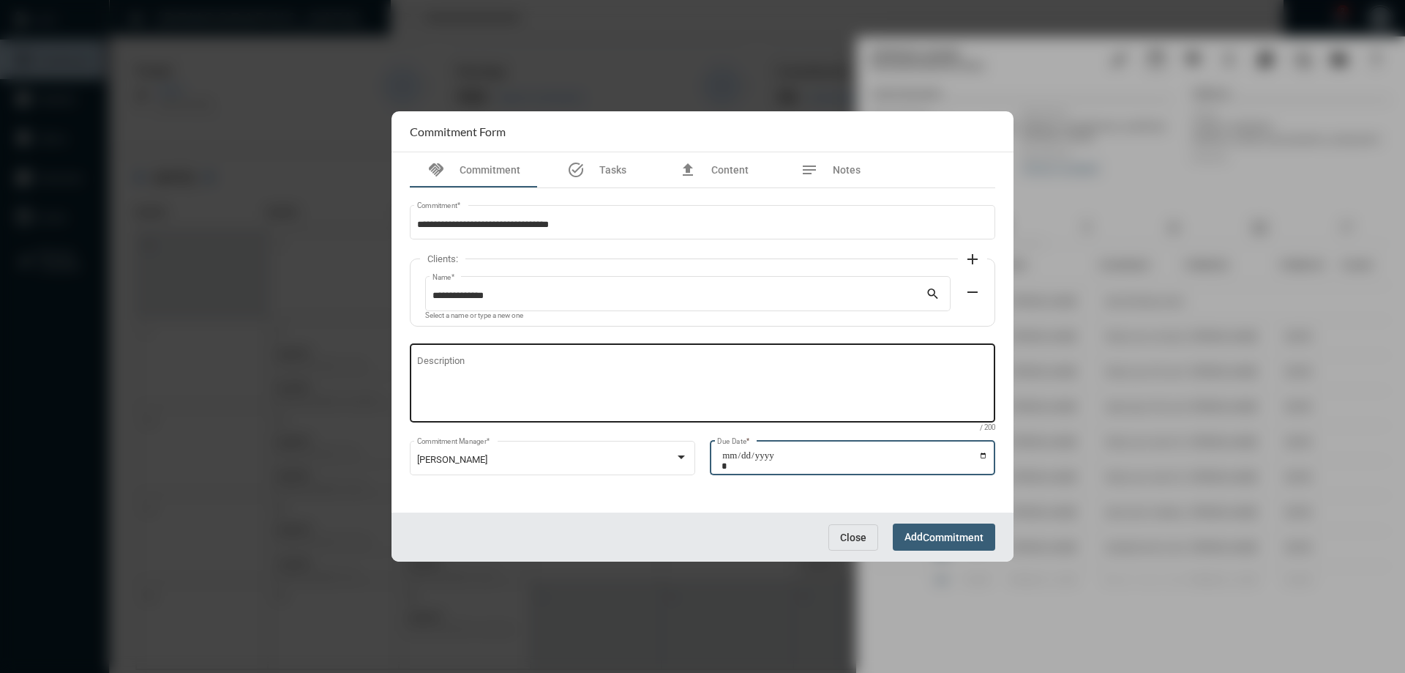
type input "**********"
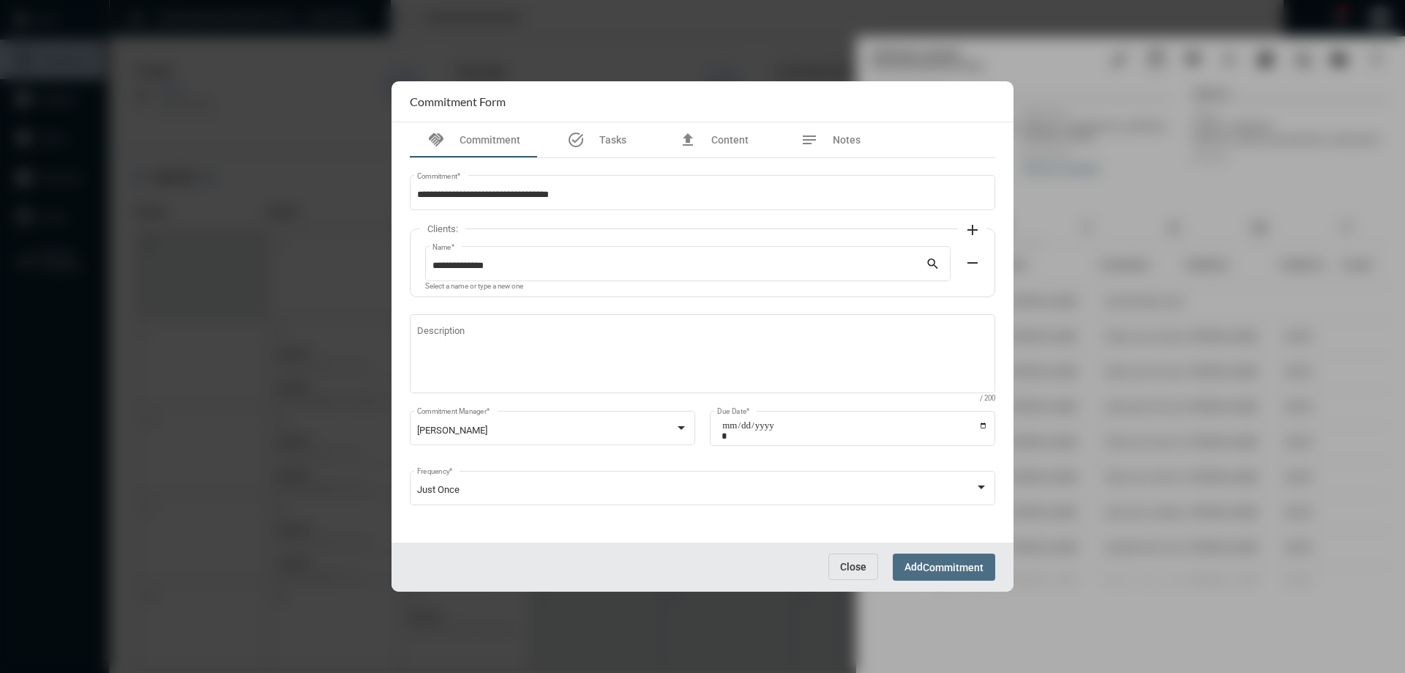
click at [954, 563] on span "Commitment" at bounding box center [953, 567] width 61 height 12
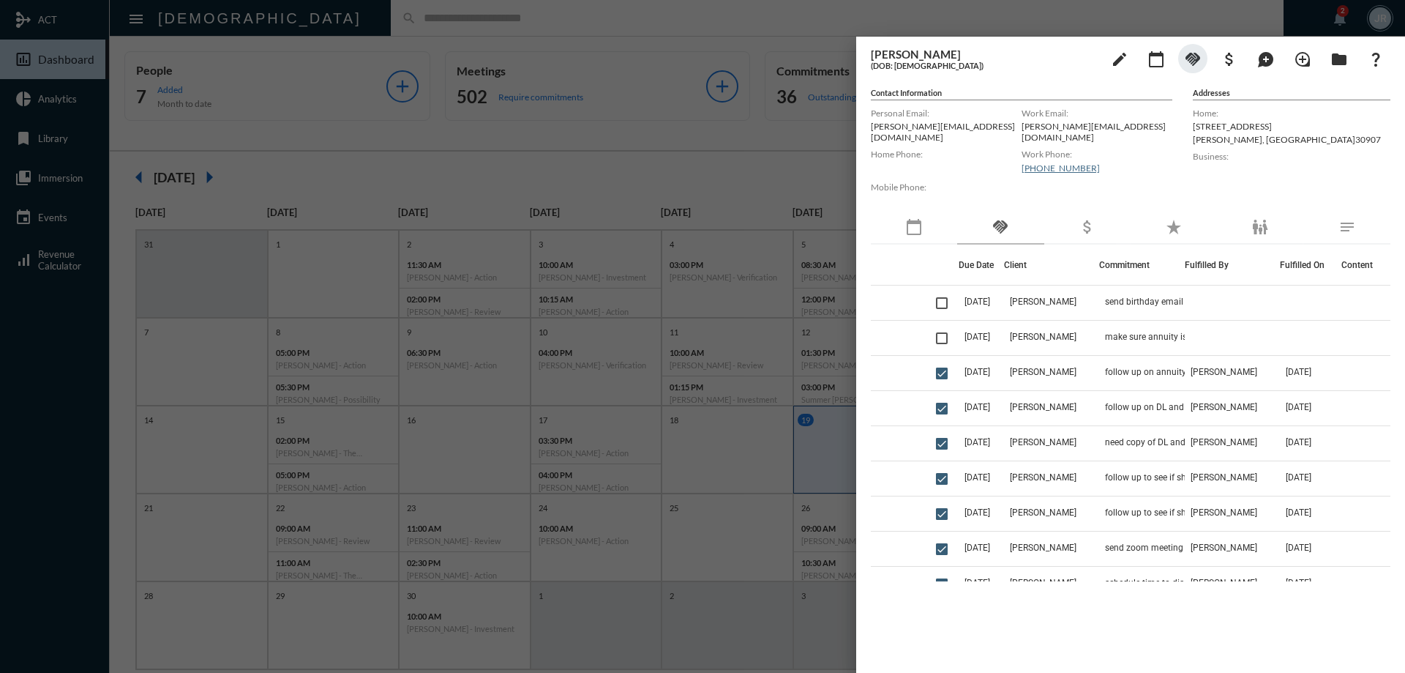
click at [774, 36] on div at bounding box center [702, 336] width 1405 height 673
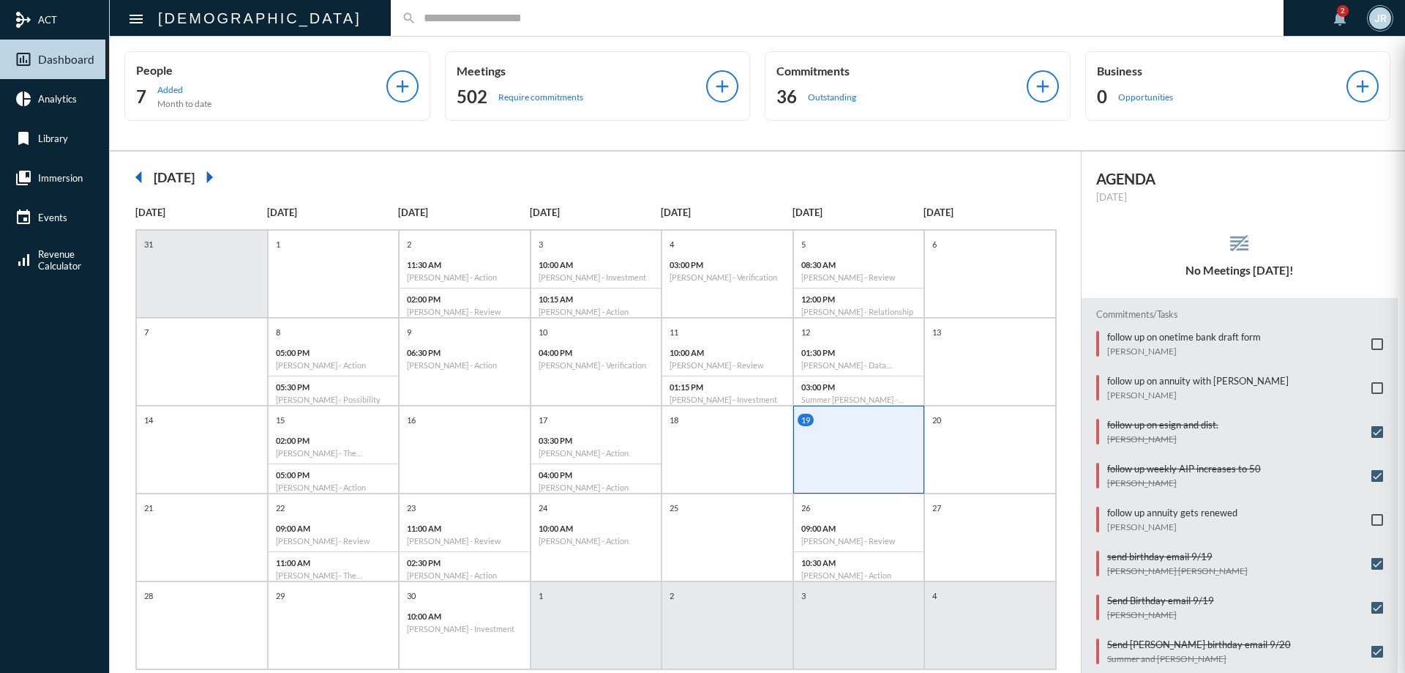
click at [848, 81] on mat-sidenav-container "mediation ACT insert_chart_outlined Dashboard pie_chart Analytics bookmark Libr…" at bounding box center [702, 336] width 1405 height 673
click at [848, 81] on div "Commitments 36 Outstanding" at bounding box center [902, 86] width 250 height 45
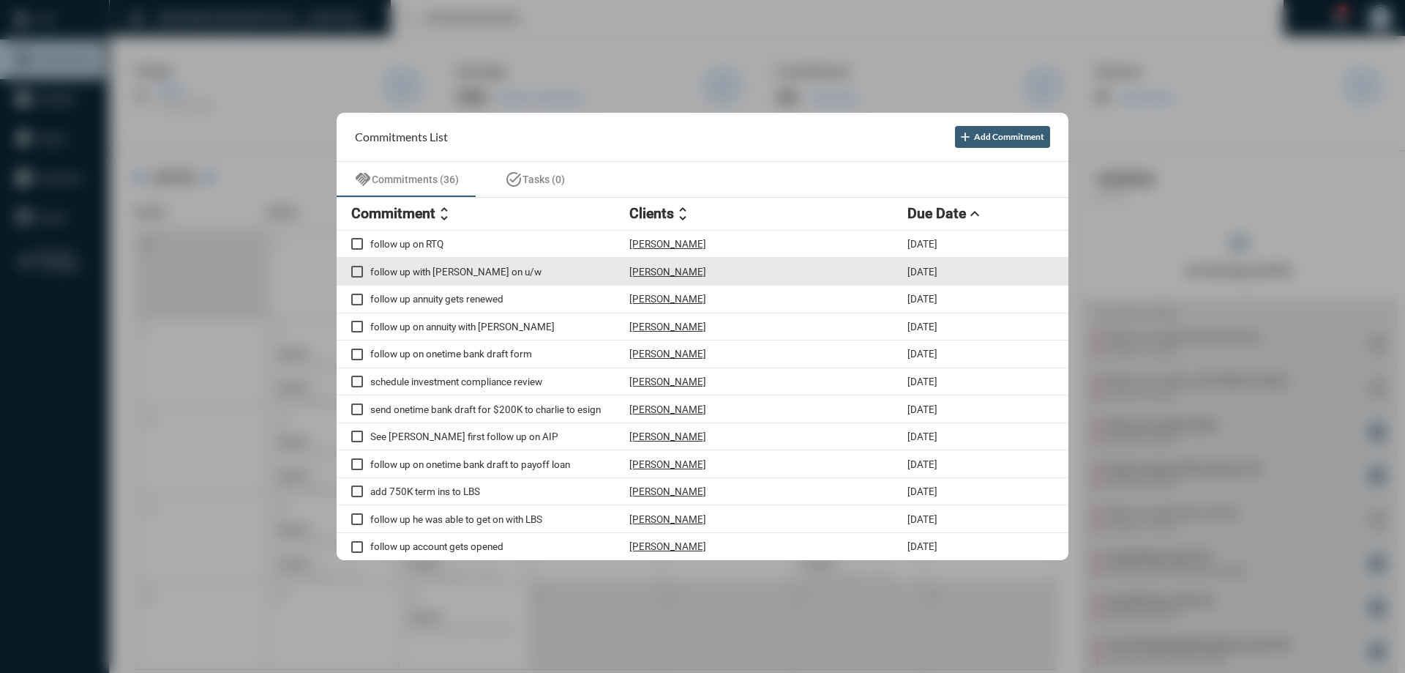
click at [650, 272] on p "[PERSON_NAME]" at bounding box center [668, 272] width 77 height 12
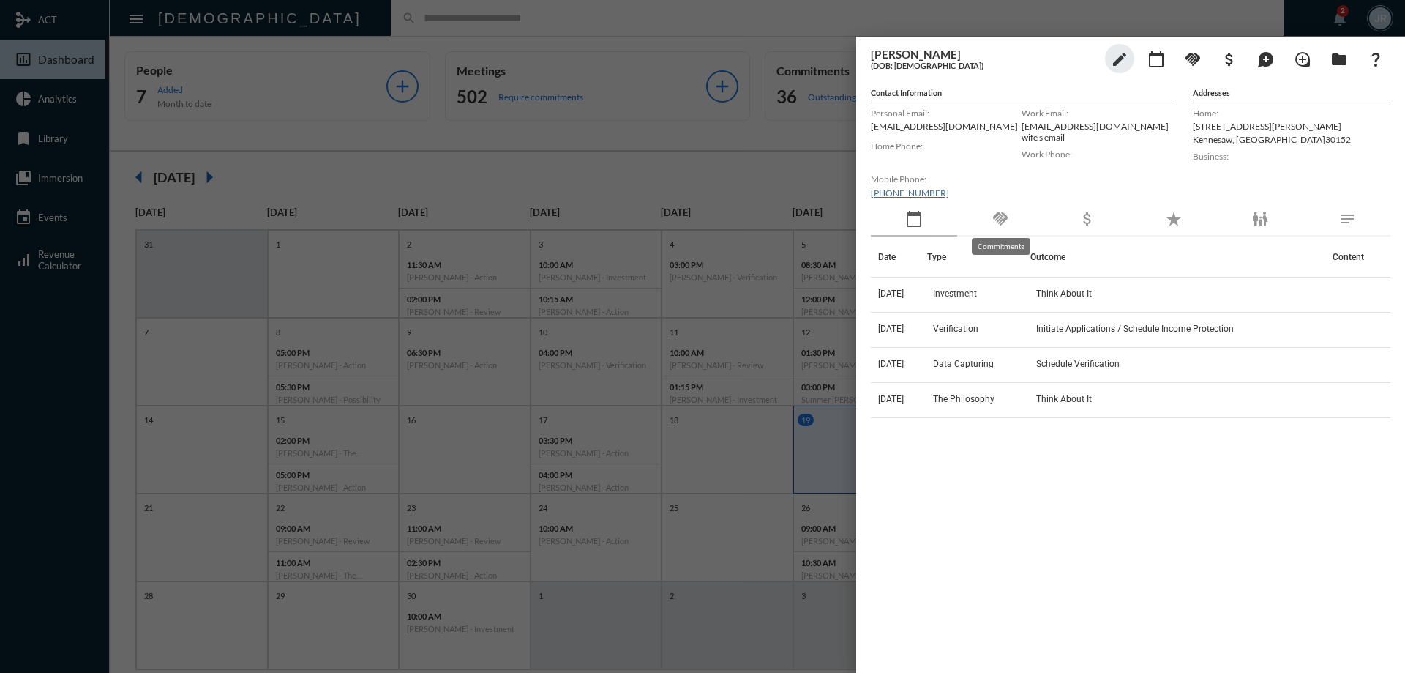
click at [977, 232] on mat-tooltip-component "Commitments" at bounding box center [1001, 246] width 79 height 37
click at [1013, 220] on div "handshake" at bounding box center [1000, 220] width 86 height 34
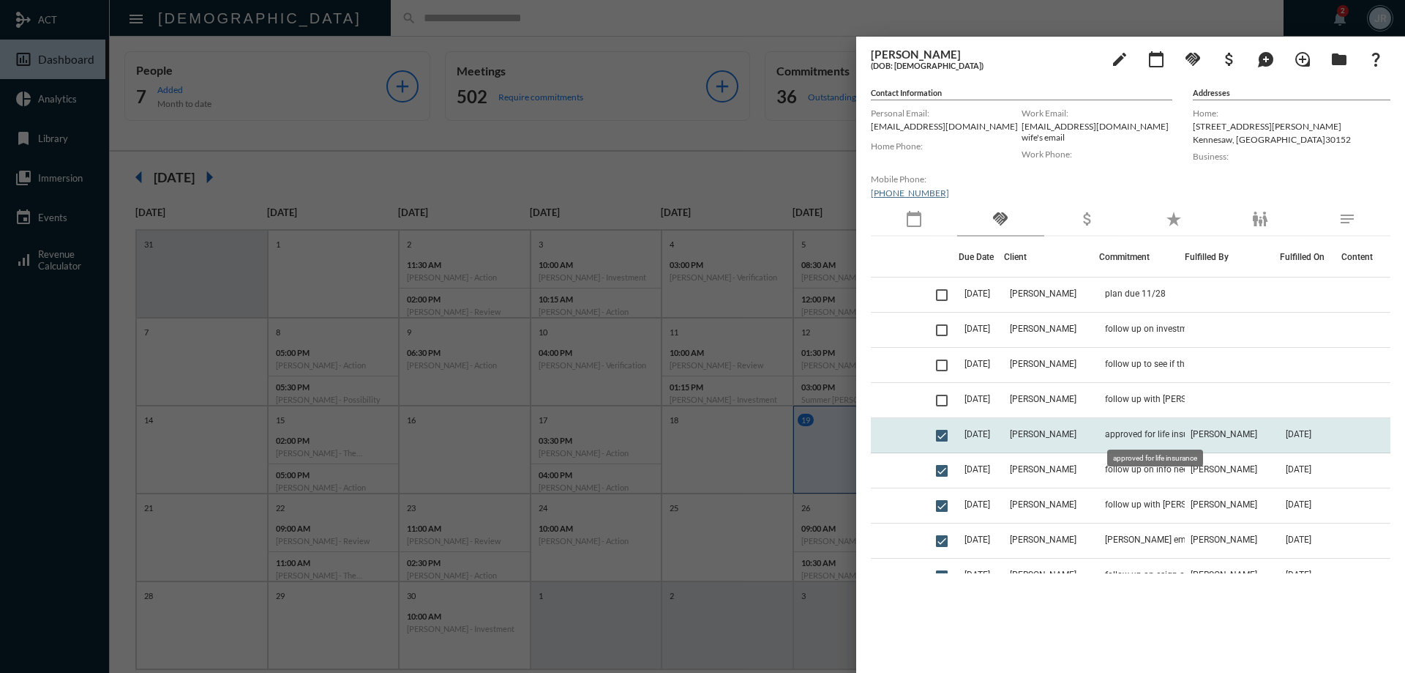
click at [1167, 429] on span "approved for life insurance" at bounding box center [1157, 434] width 105 height 10
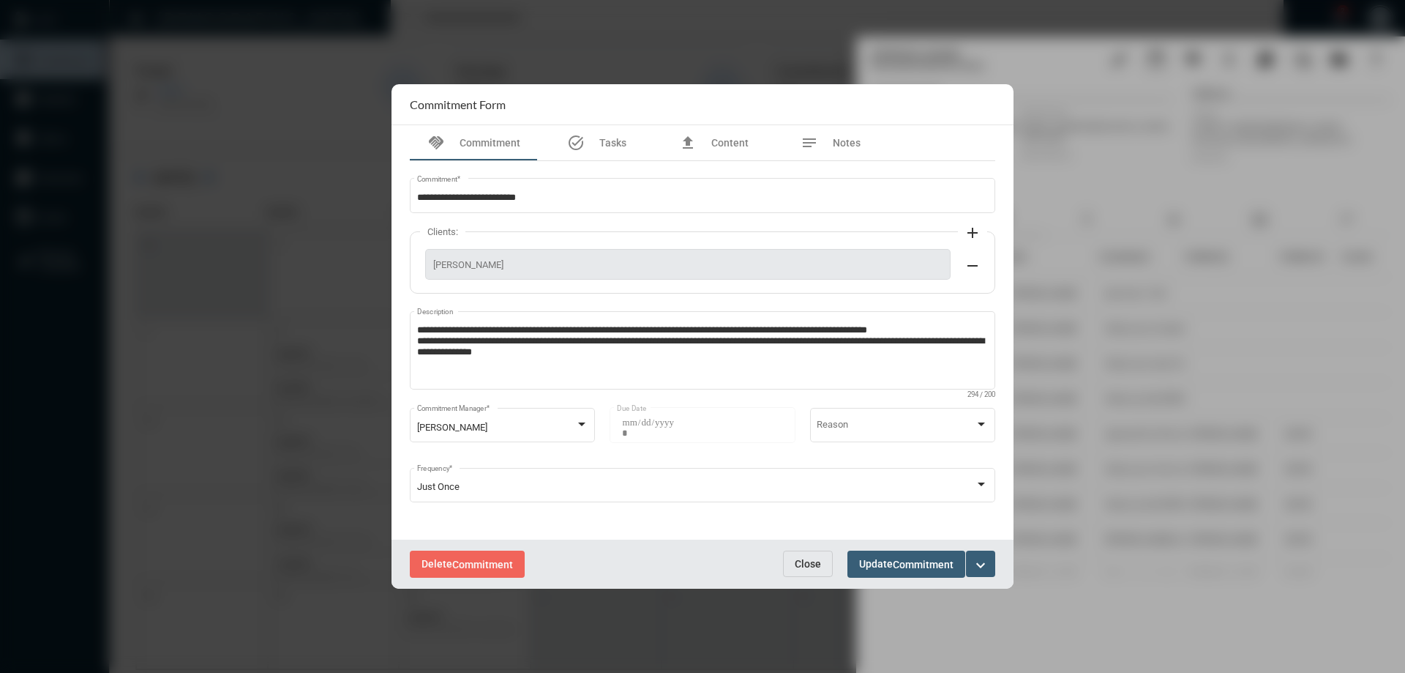
click at [799, 555] on button "Close" at bounding box center [808, 563] width 50 height 26
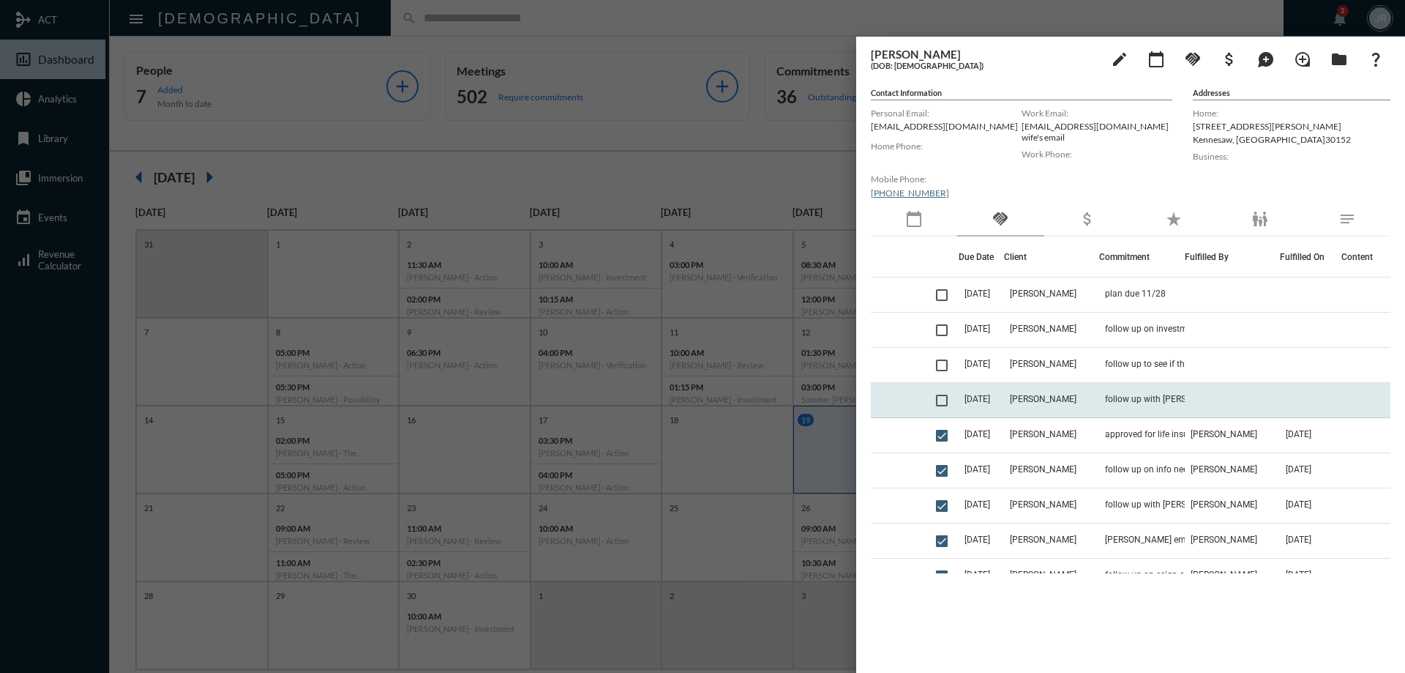
click at [1045, 404] on td "[PERSON_NAME]" at bounding box center [1051, 400] width 95 height 35
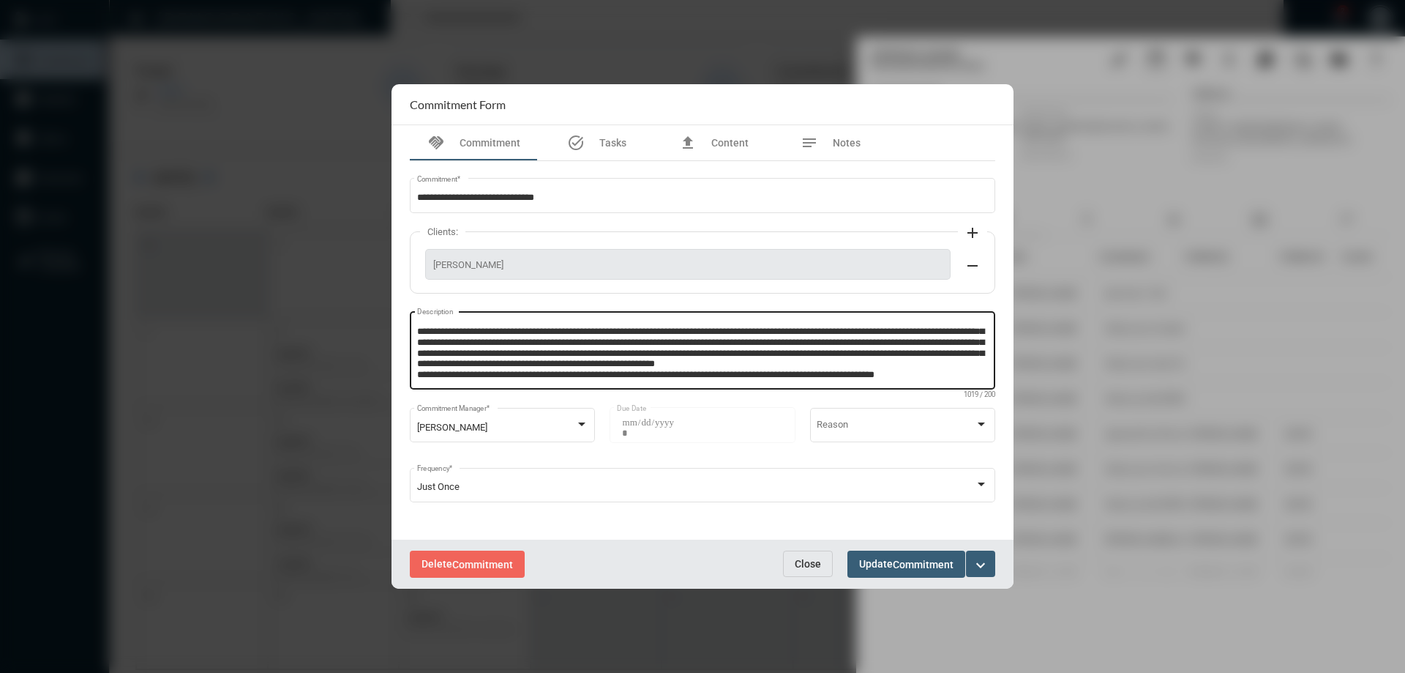
scroll to position [52, 0]
click at [950, 360] on textarea "**********" at bounding box center [703, 353] width 572 height 58
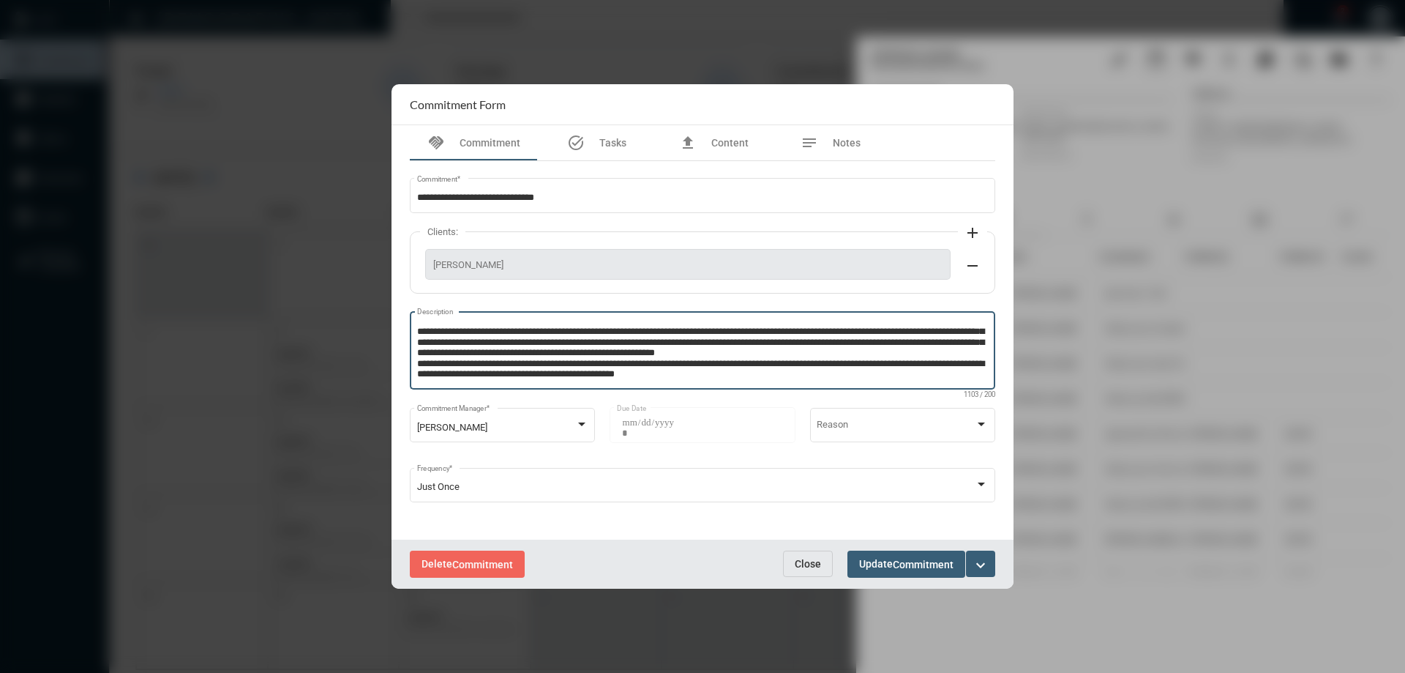
type textarea "**********"
click at [890, 559] on span "Update Commitment" at bounding box center [906, 564] width 94 height 12
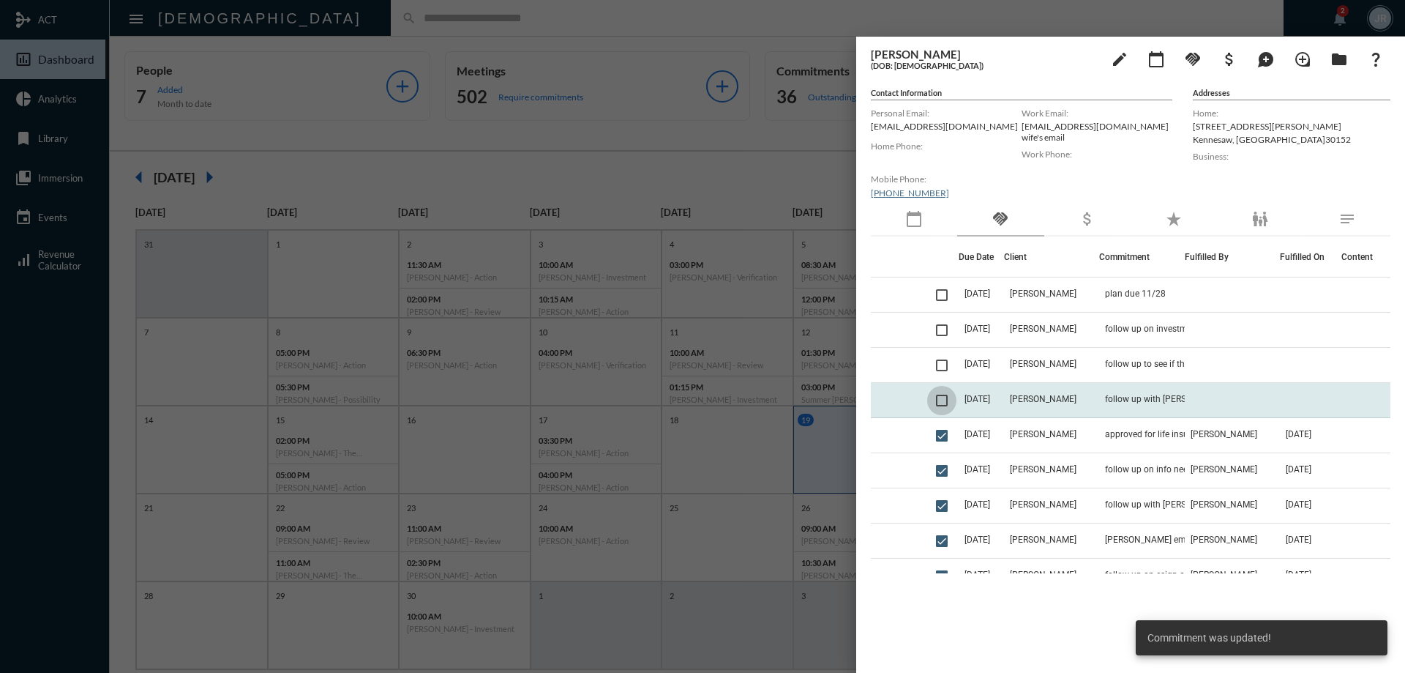
click at [947, 399] on span at bounding box center [942, 401] width 12 height 12
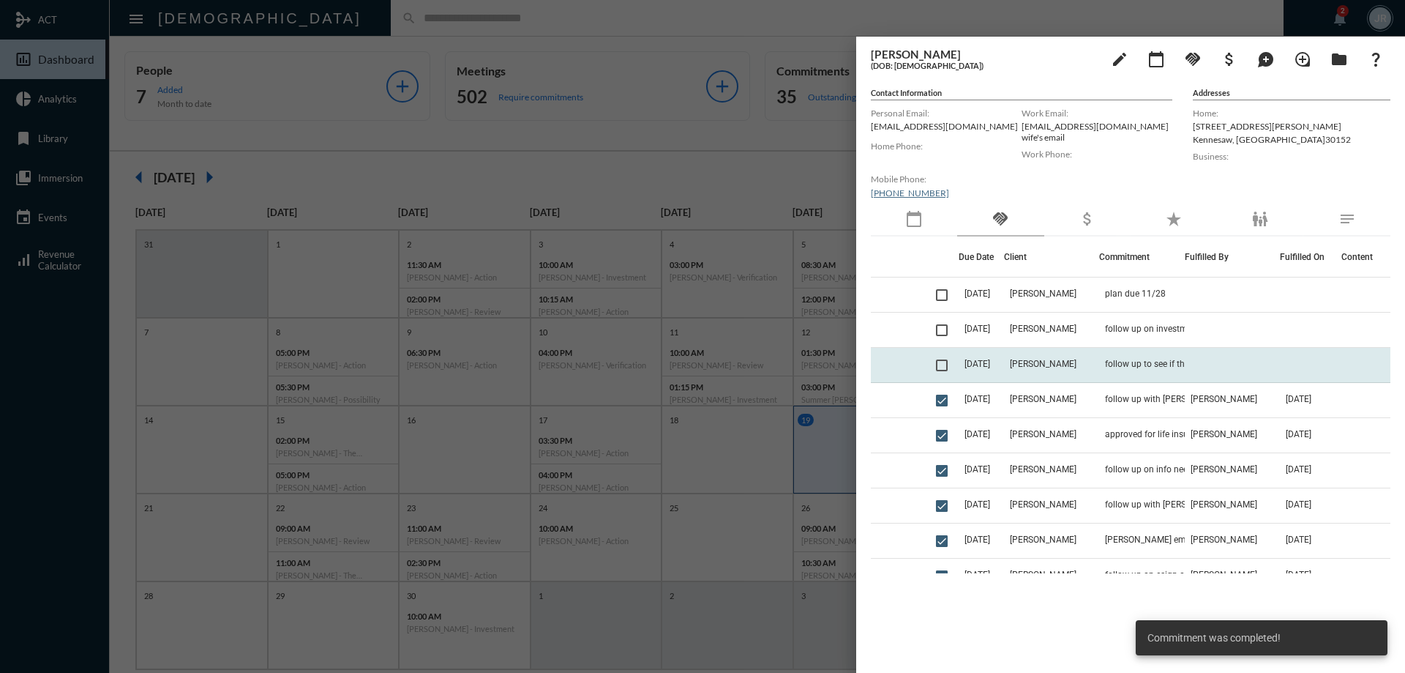
click at [1103, 365] on td "follow up to see if the insurance is in place and see where we are with [PERSON…" at bounding box center [1142, 365] width 86 height 35
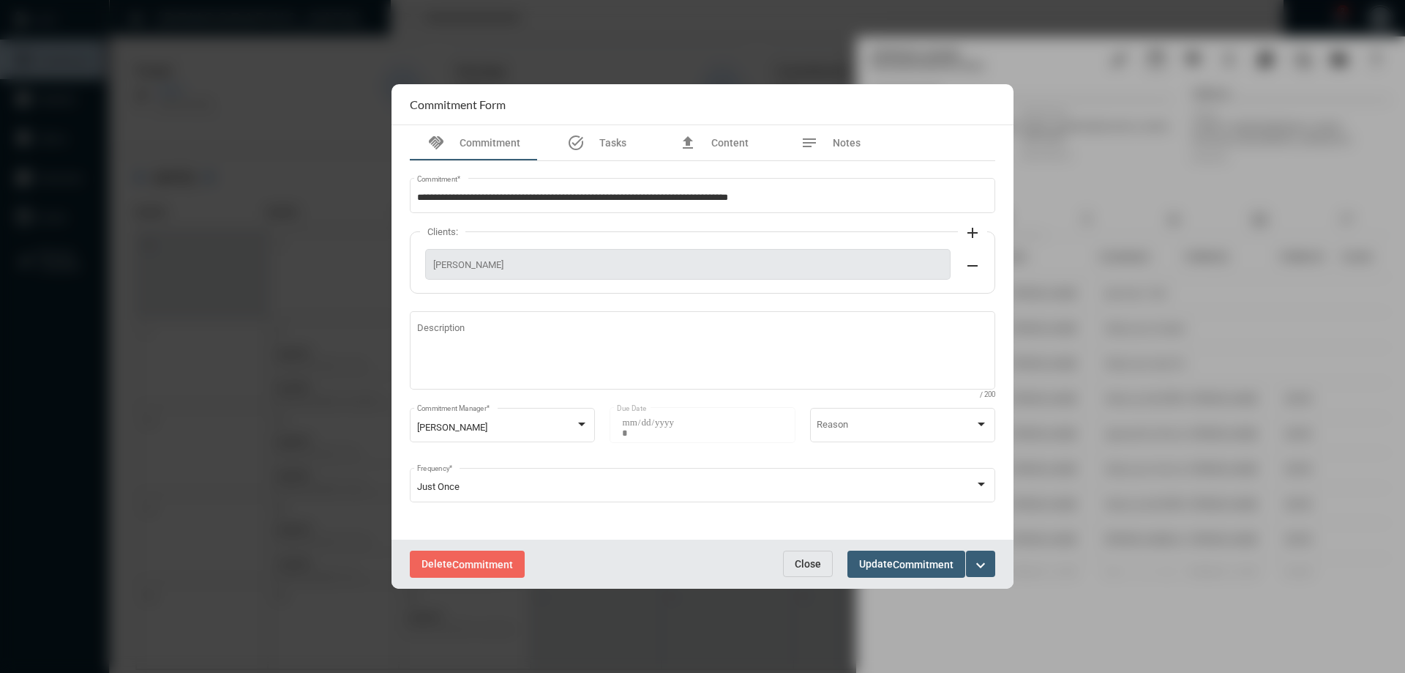
click at [809, 566] on span "Close" at bounding box center [808, 564] width 26 height 12
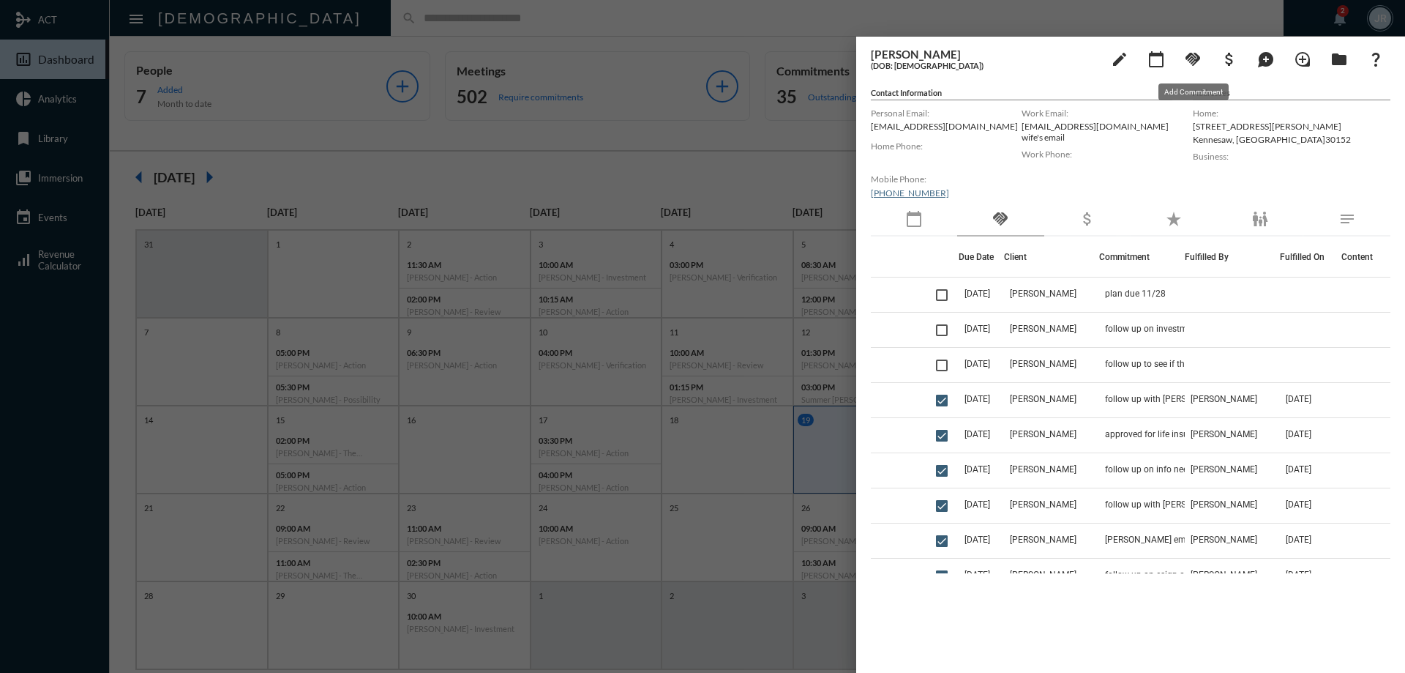
click at [1191, 59] on mat-icon "handshake" at bounding box center [1193, 60] width 18 height 18
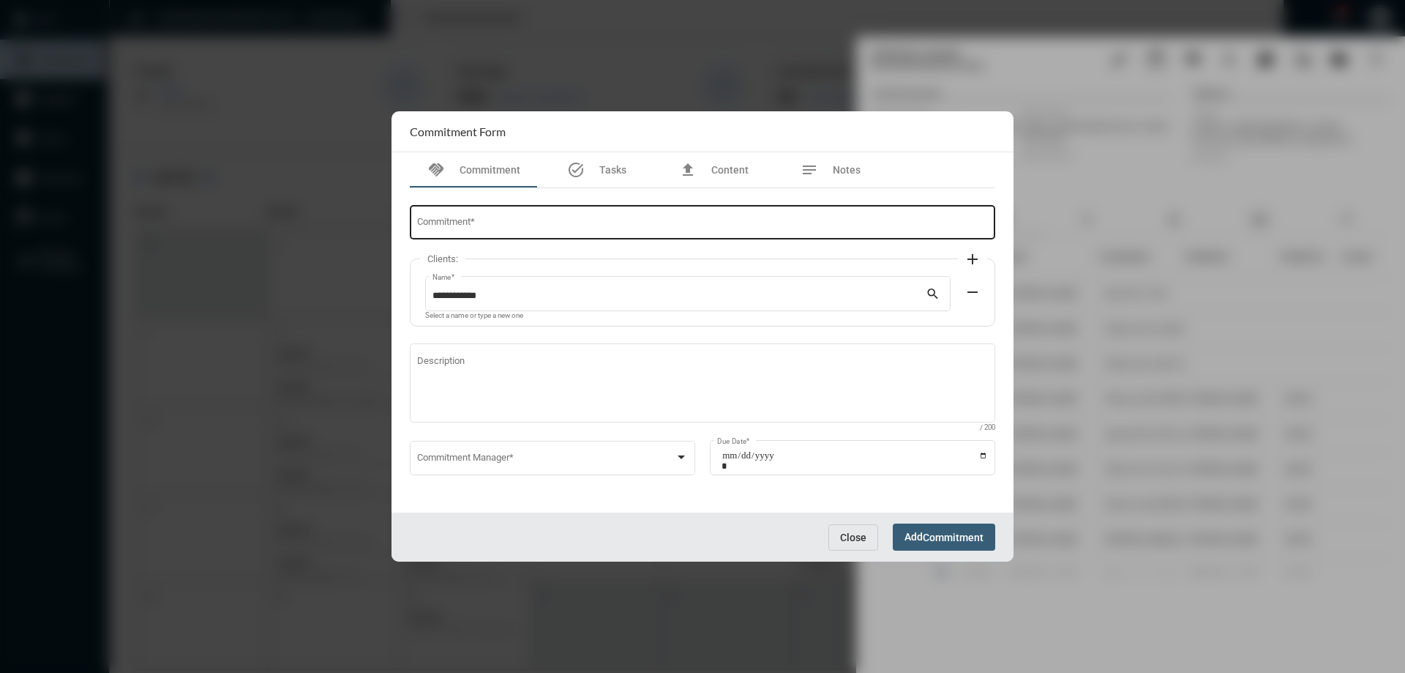
click at [542, 215] on div "Commitment *" at bounding box center [703, 221] width 572 height 37
click at [613, 443] on div "Commitment Manager *" at bounding box center [553, 456] width 272 height 37
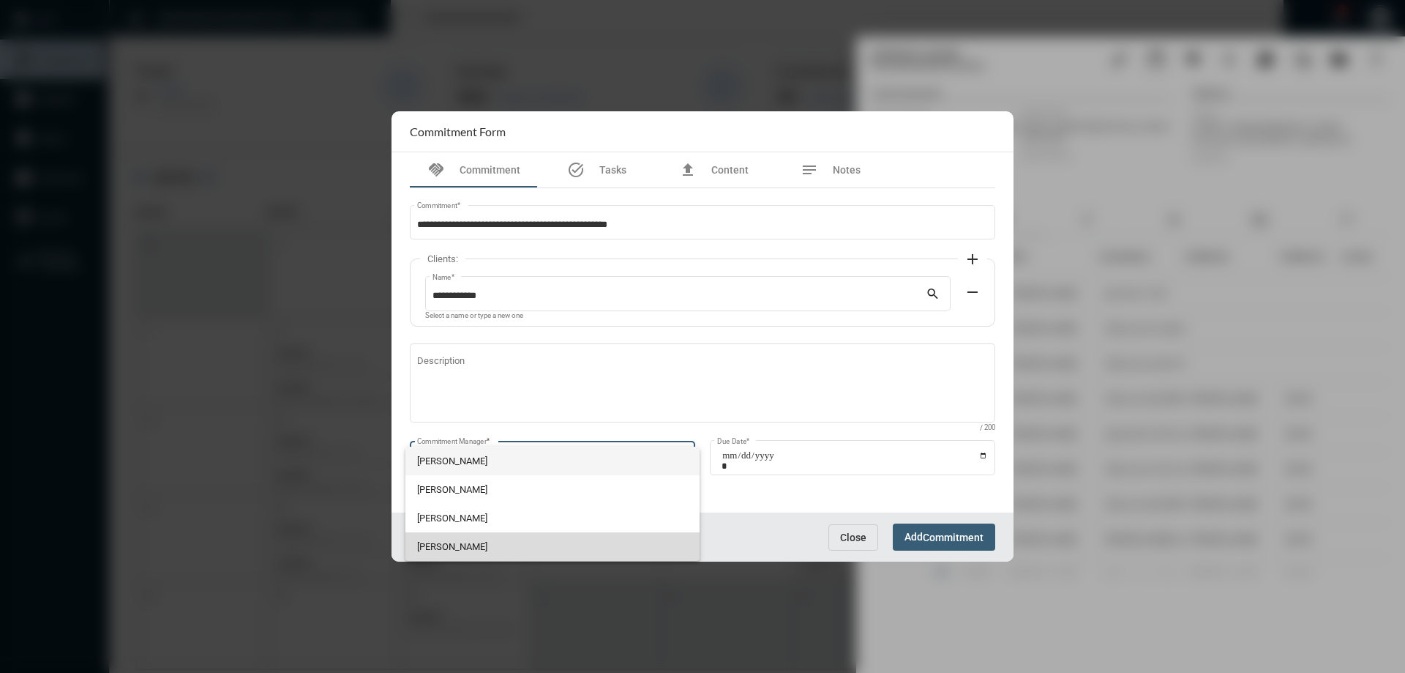
click at [485, 547] on span "[PERSON_NAME]" at bounding box center [553, 546] width 272 height 29
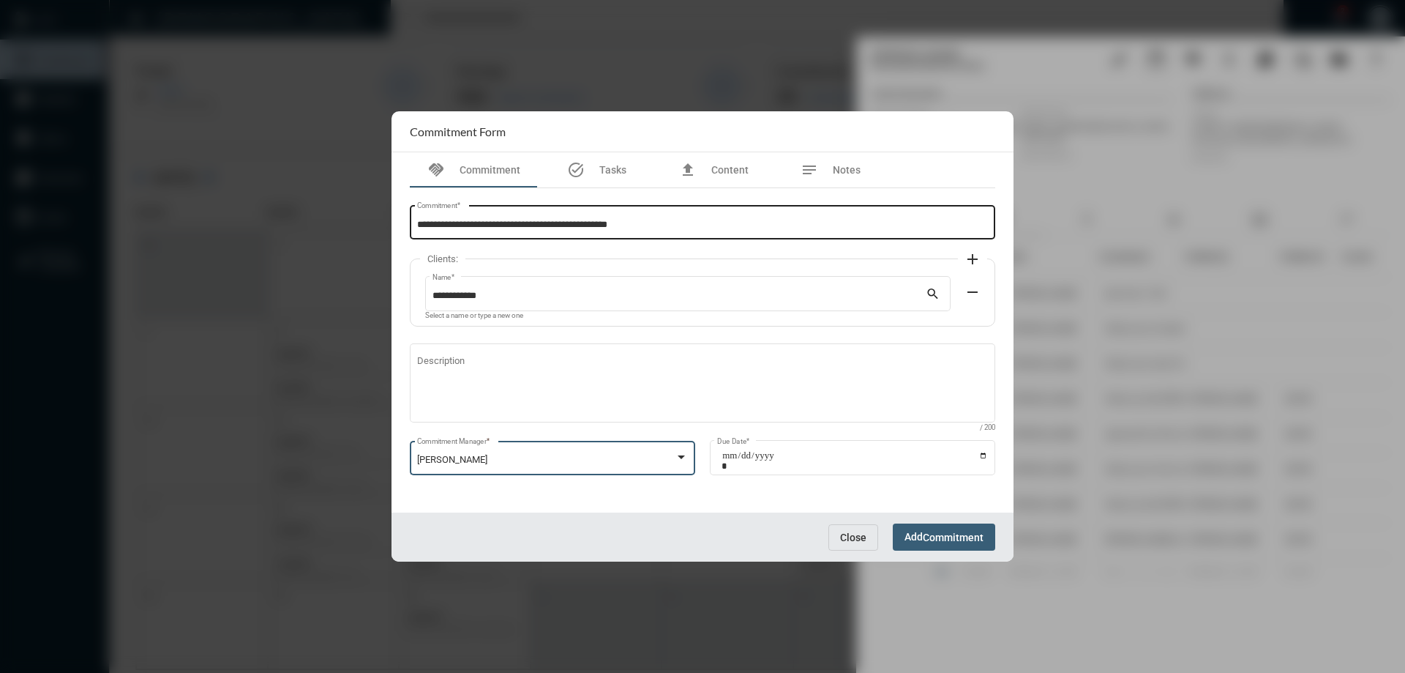
click at [705, 212] on div "**********" at bounding box center [703, 221] width 572 height 37
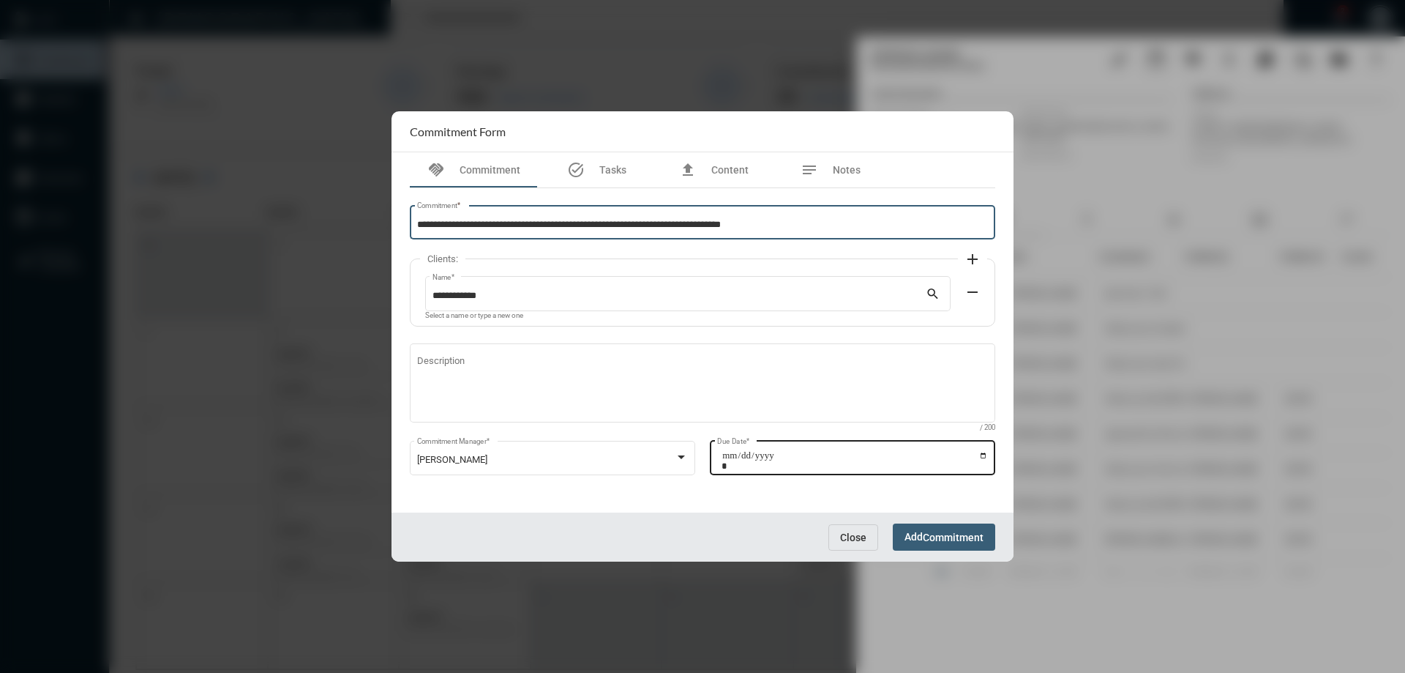
type input "**********"
click at [983, 455] on input "Due Date *" at bounding box center [855, 460] width 266 height 20
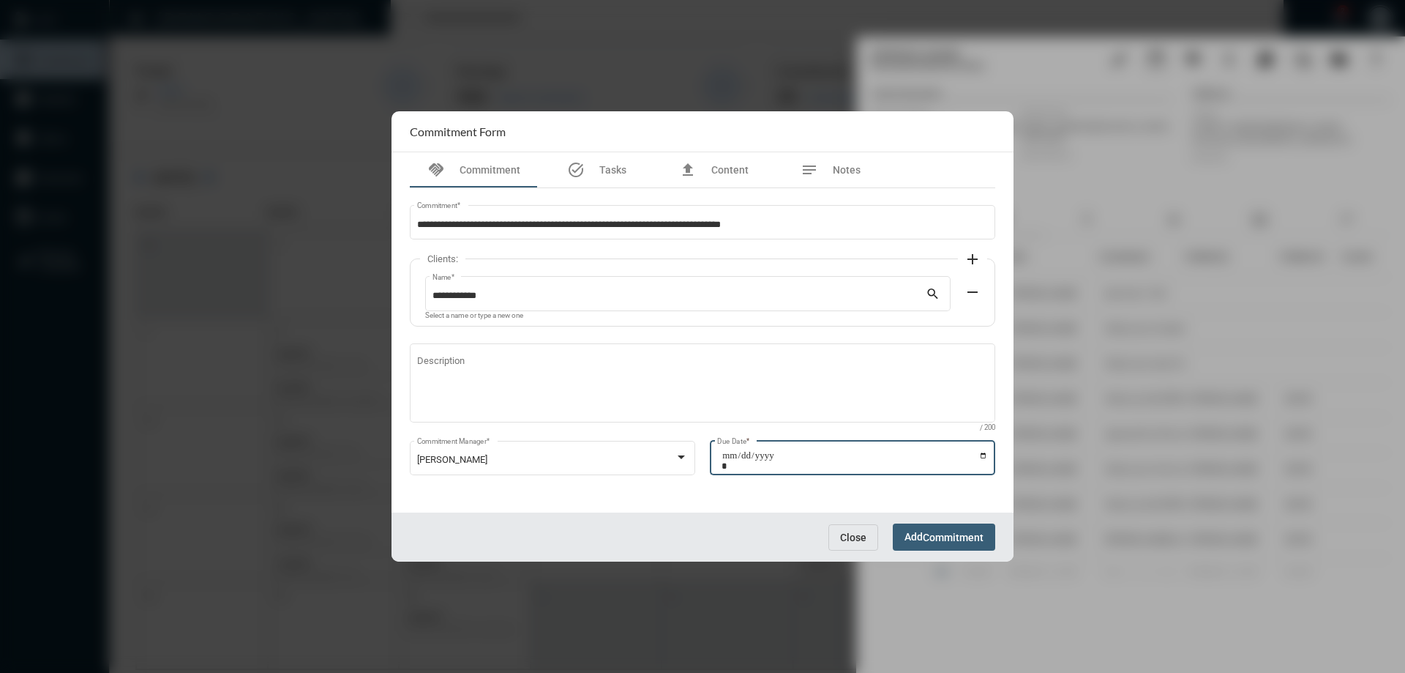
type input "**********"
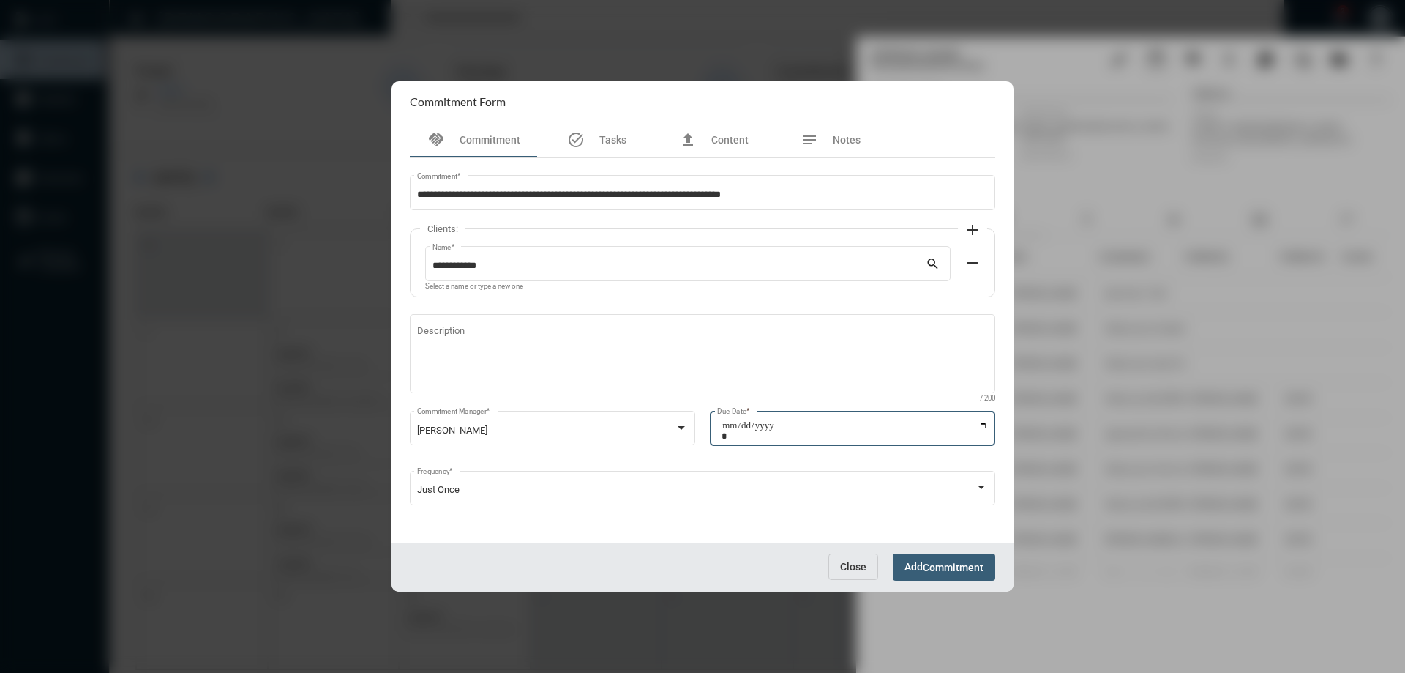
click at [966, 564] on span "Commitment" at bounding box center [953, 567] width 61 height 12
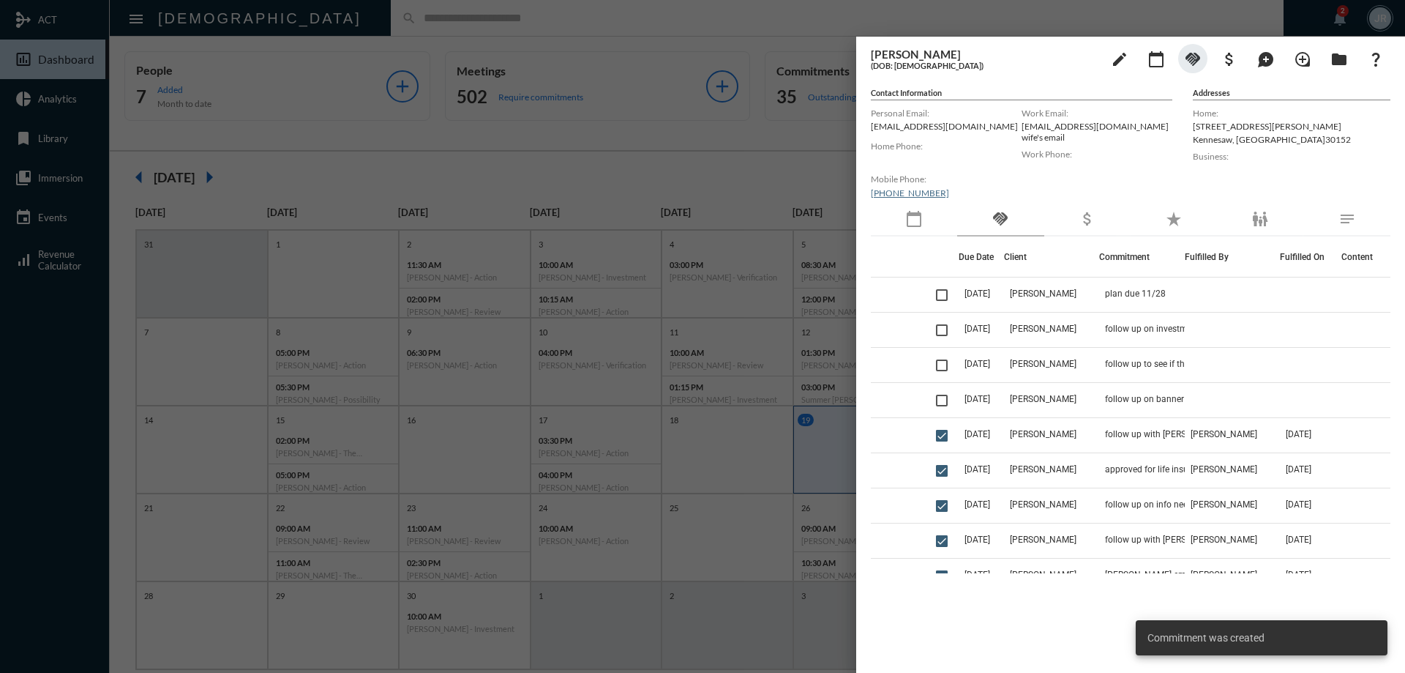
click at [683, 29] on div at bounding box center [702, 336] width 1405 height 673
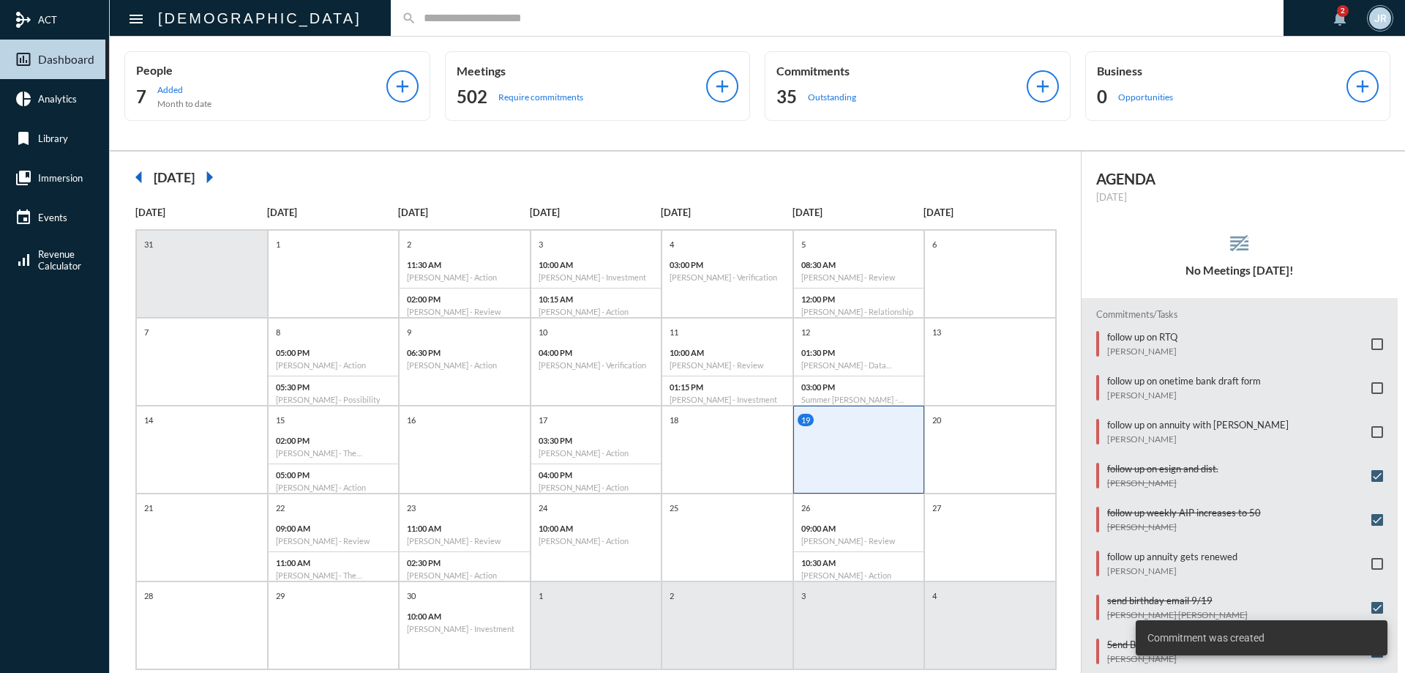
click at [851, 101] on p "Outstanding" at bounding box center [832, 97] width 48 height 11
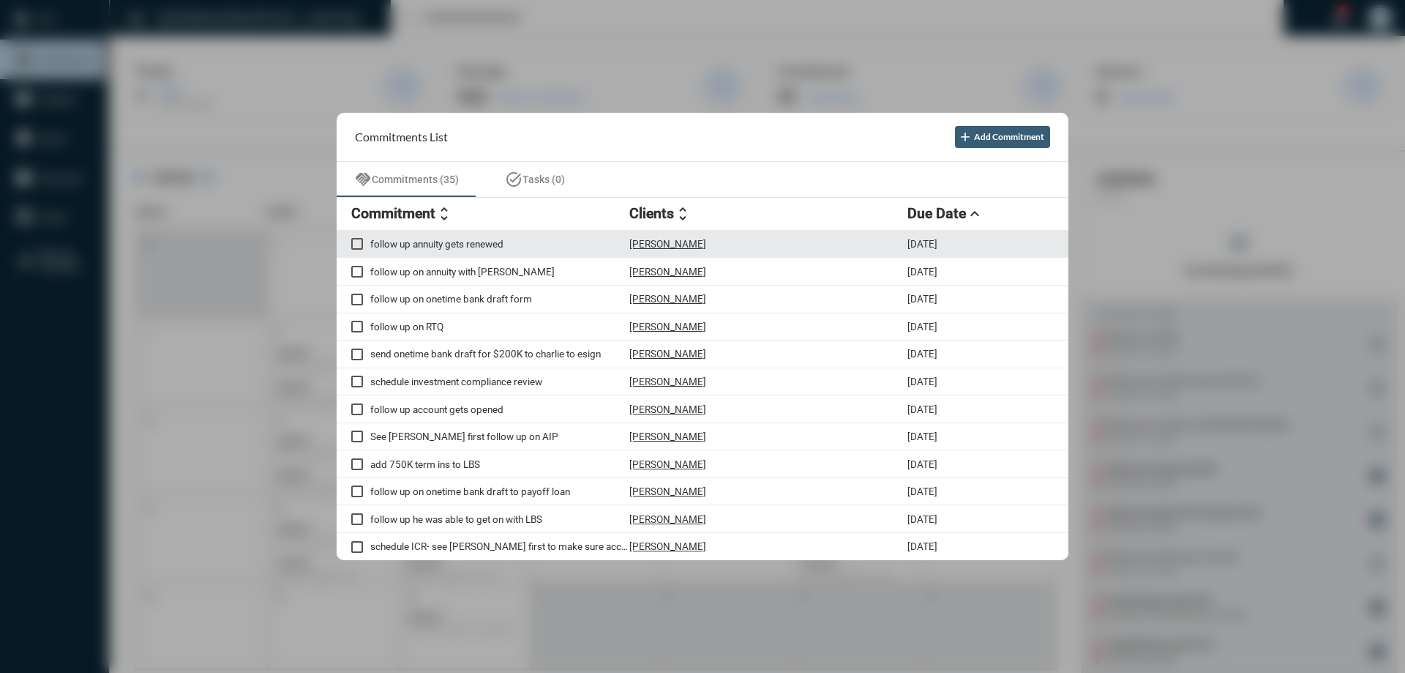
click at [641, 242] on p "[PERSON_NAME]" at bounding box center [668, 244] width 77 height 12
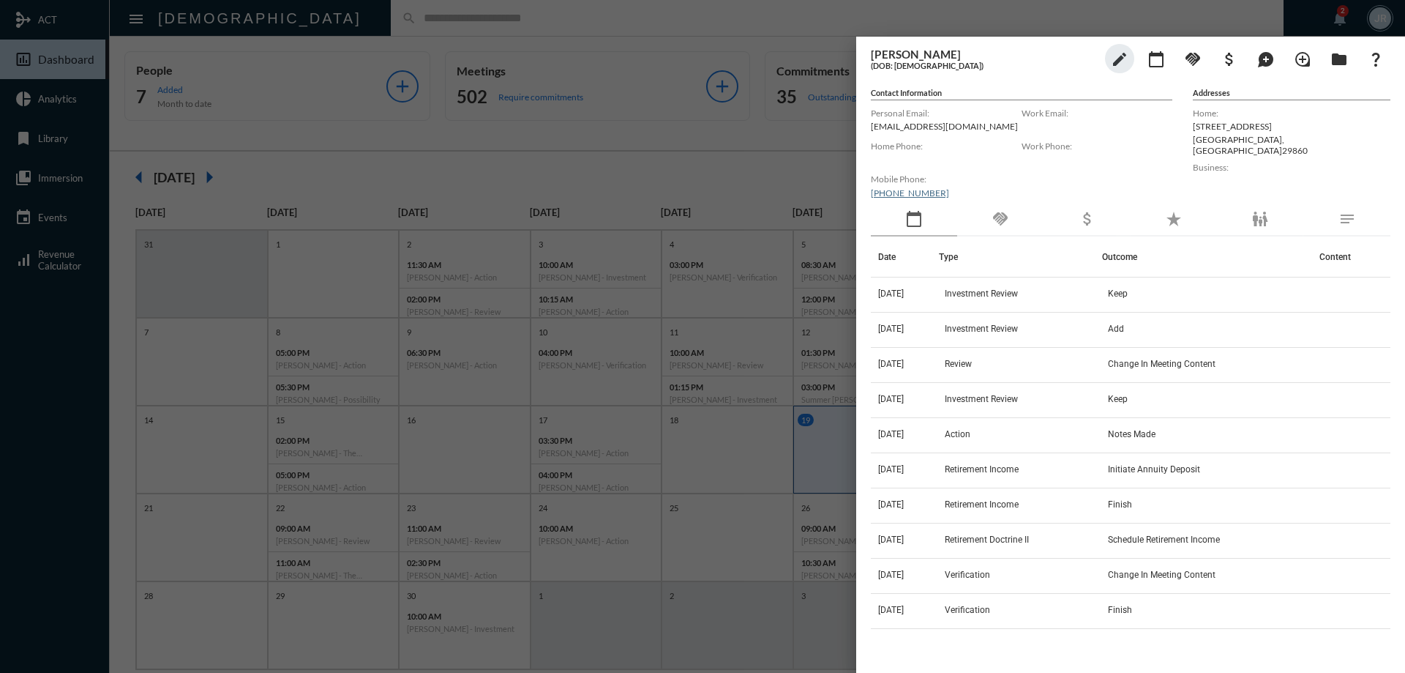
click at [990, 231] on div "handshake" at bounding box center [1000, 220] width 86 height 34
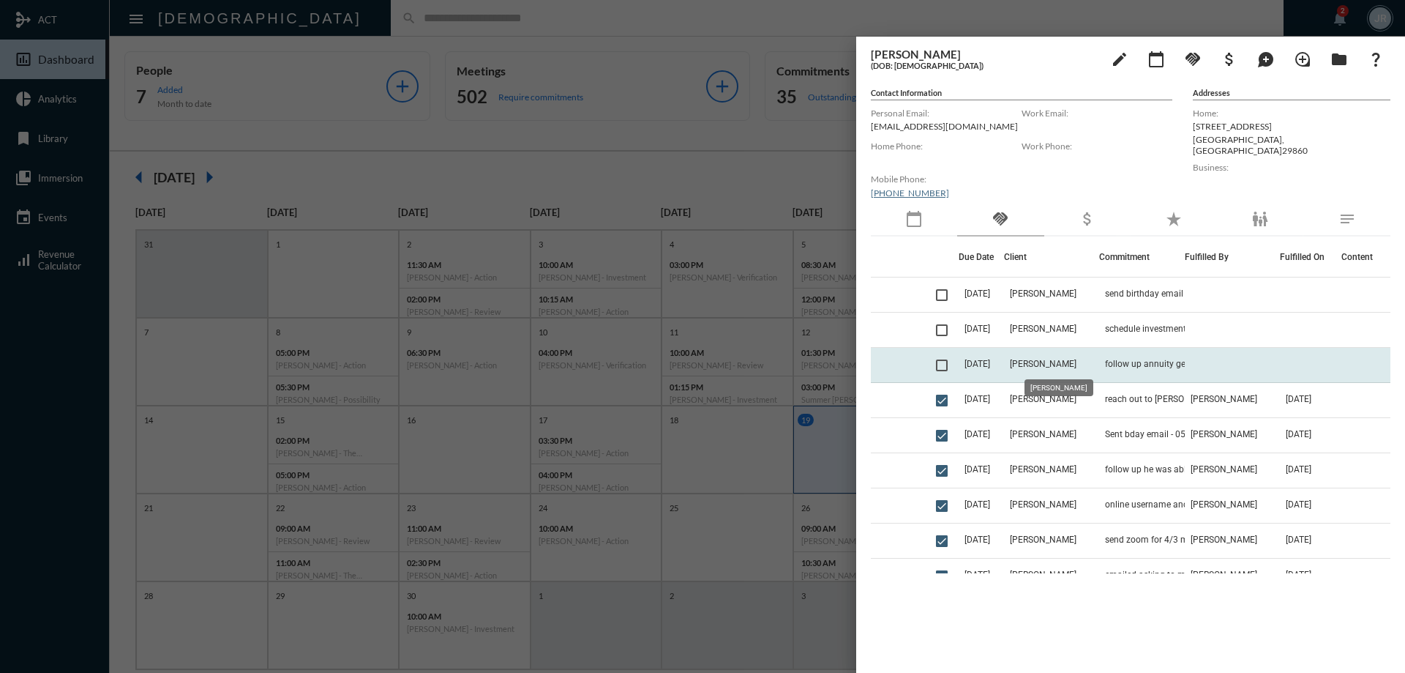
click at [1061, 362] on span "[PERSON_NAME]" at bounding box center [1043, 364] width 67 height 10
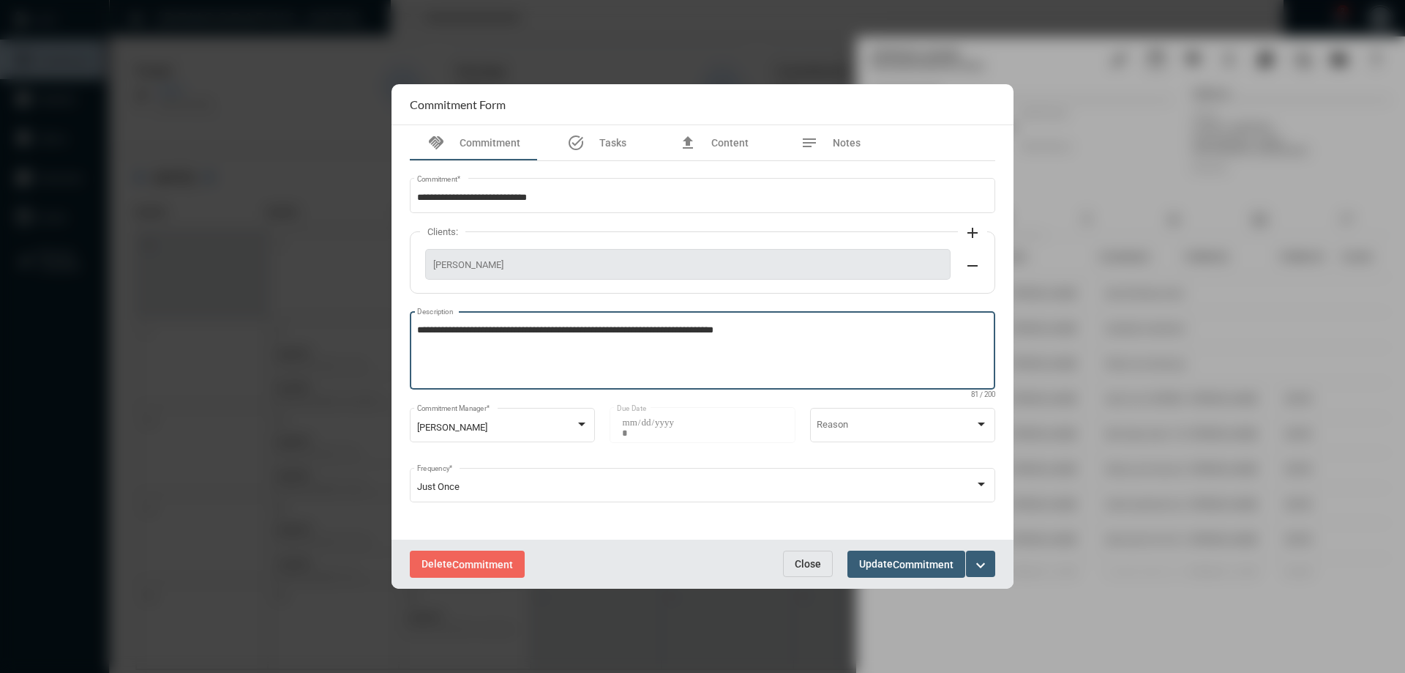
click at [769, 332] on textarea "**********" at bounding box center [703, 353] width 572 height 58
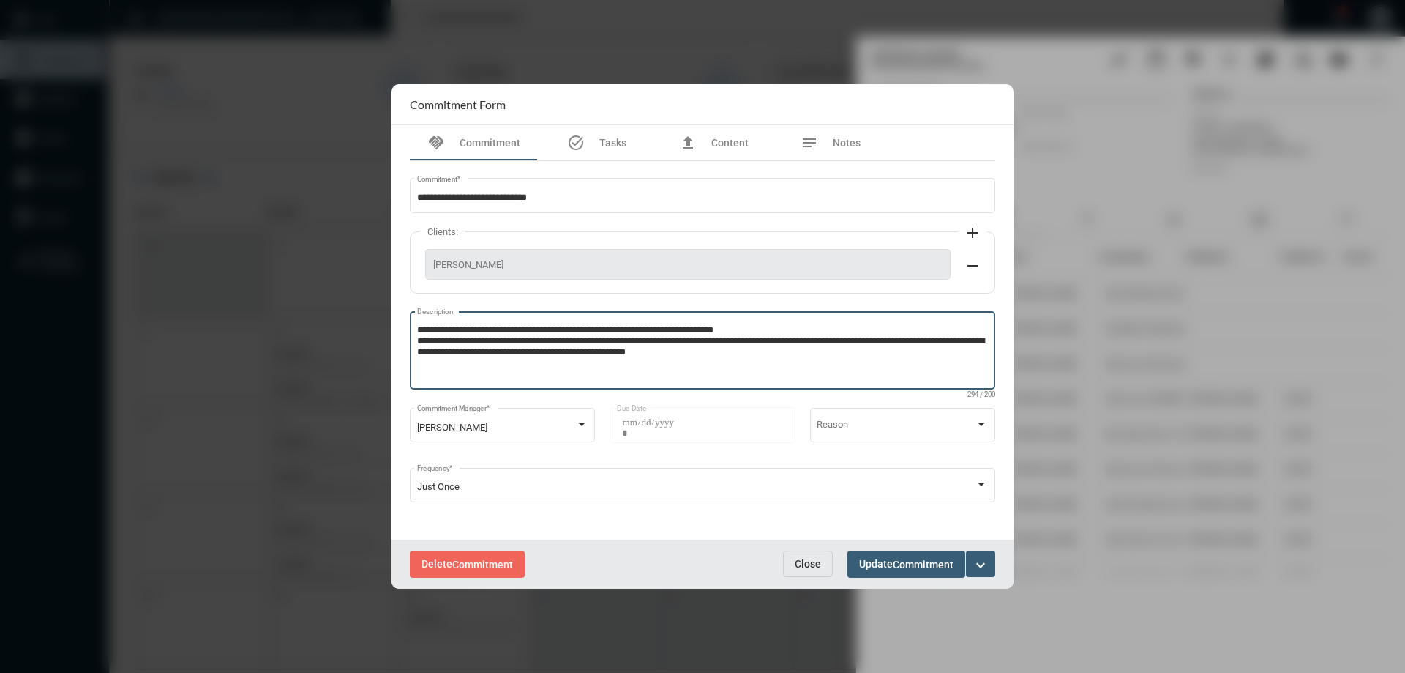
type textarea "**********"
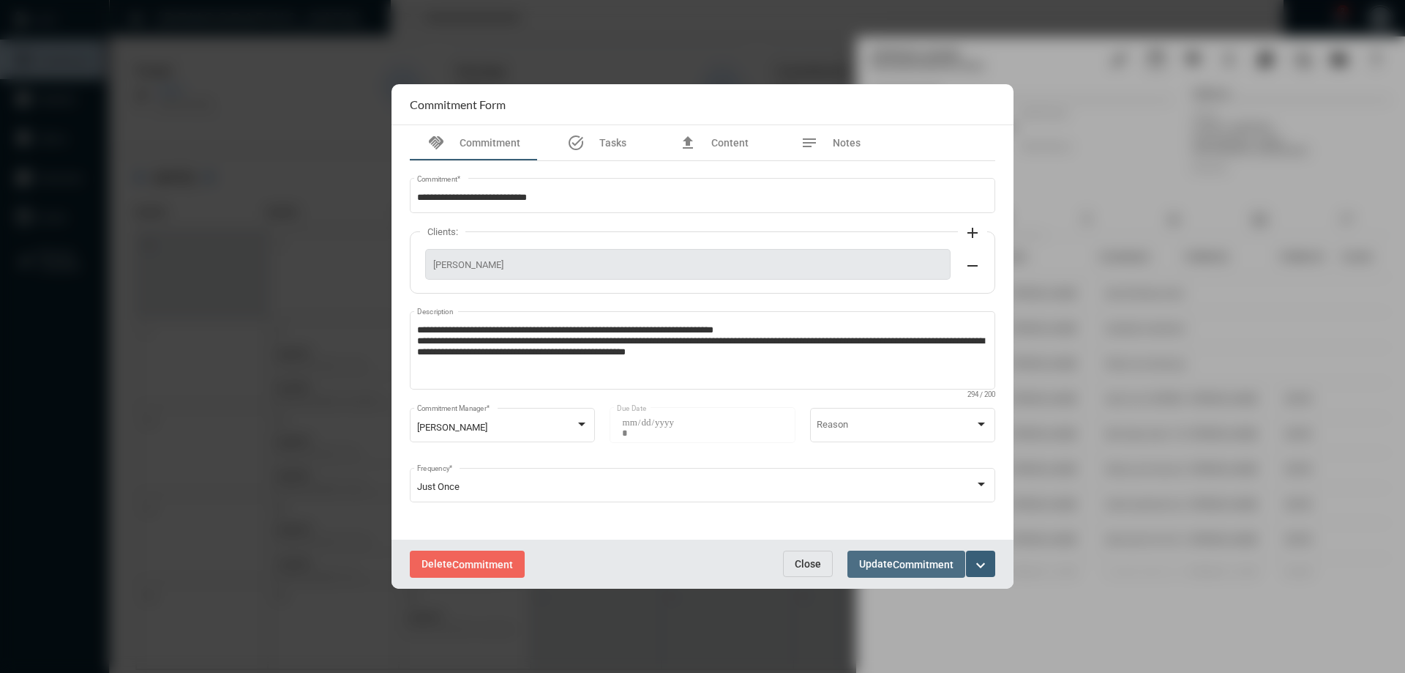
click at [884, 564] on span "Update Commitment" at bounding box center [906, 564] width 94 height 12
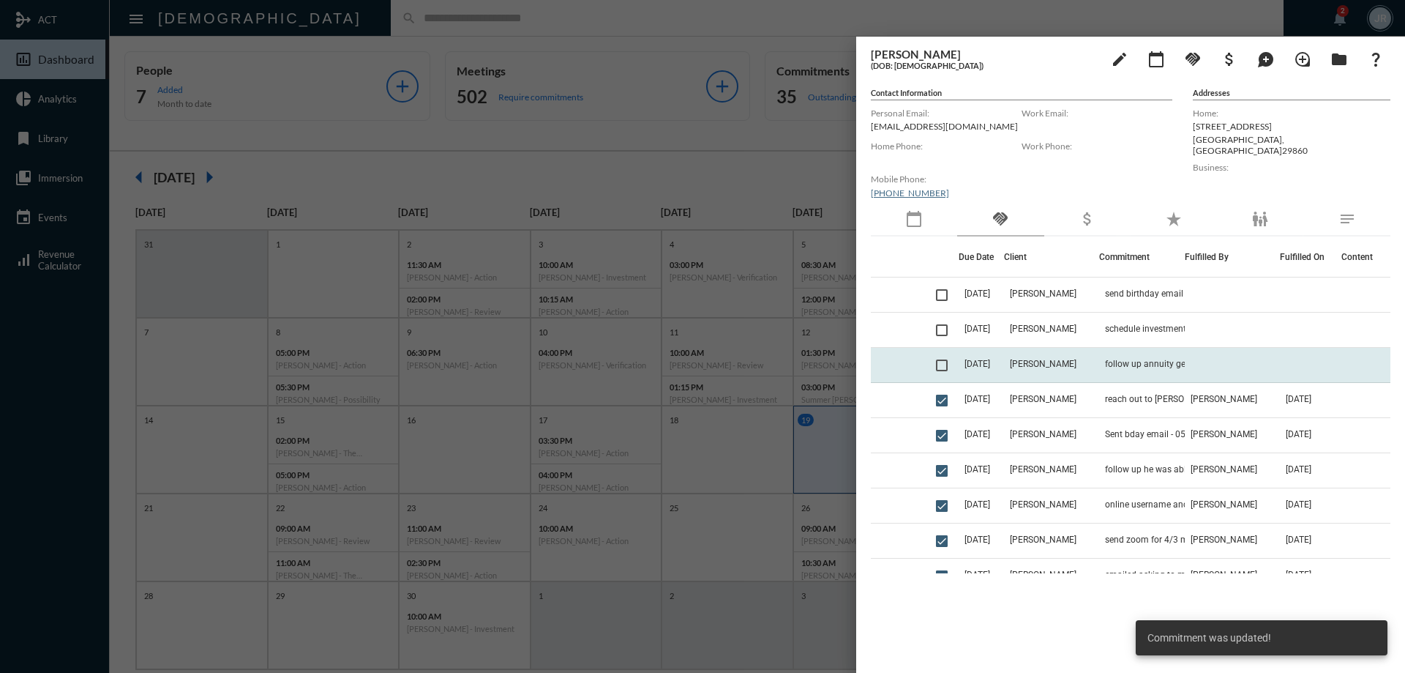
click at [1070, 349] on td "[PERSON_NAME]" at bounding box center [1051, 365] width 95 height 35
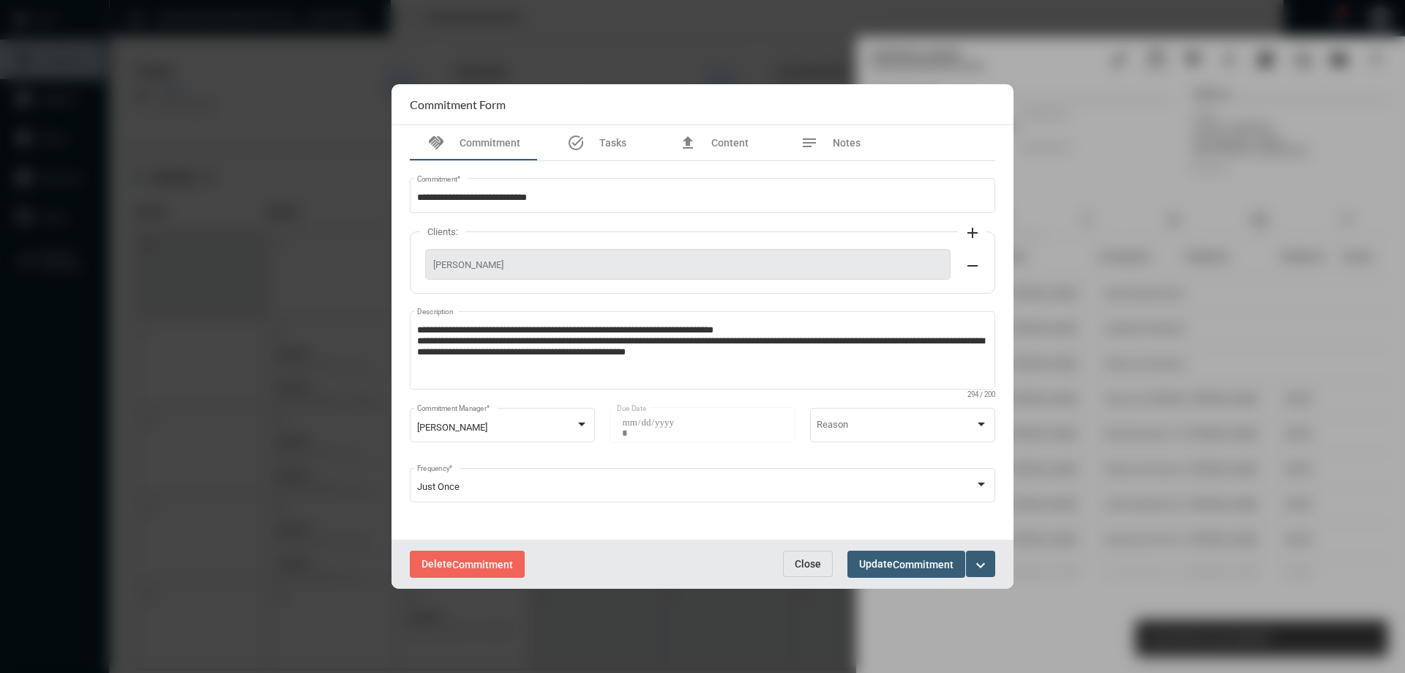
click at [988, 559] on mat-icon "expand_more" at bounding box center [981, 565] width 18 height 18
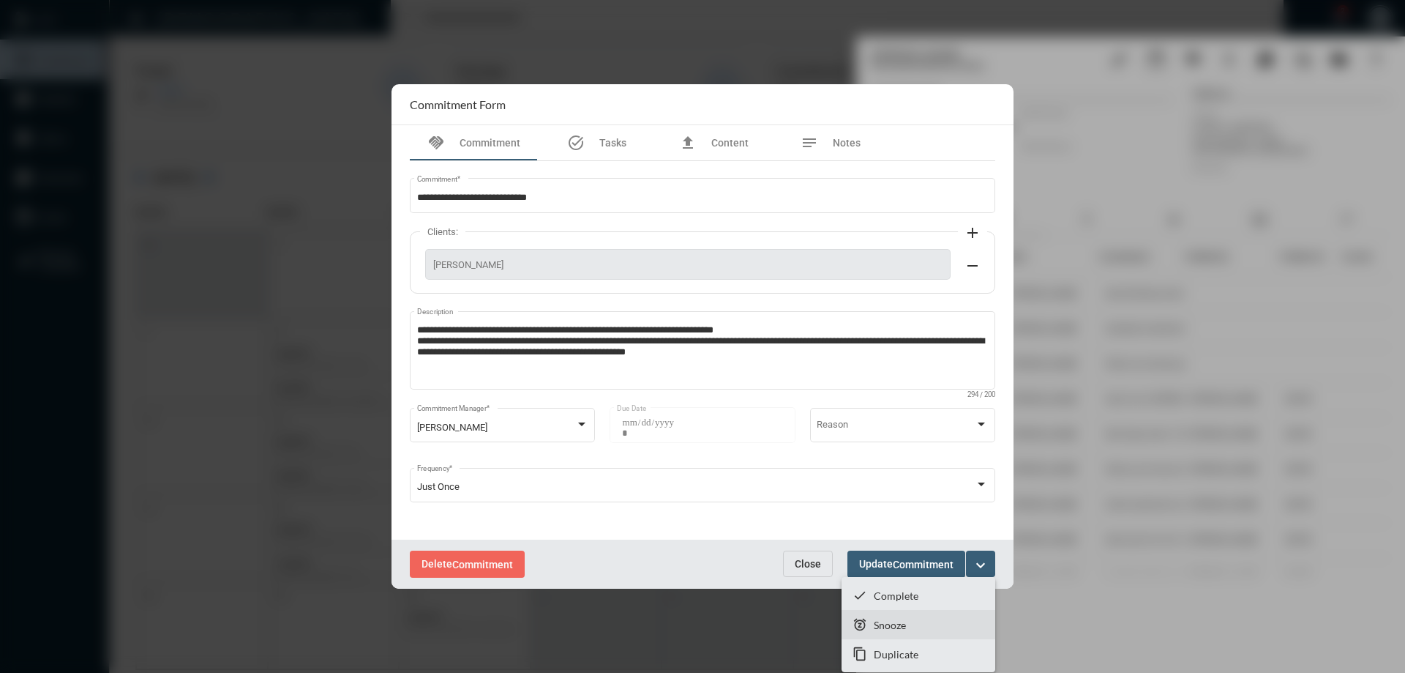
click at [888, 619] on p "Snooze" at bounding box center [890, 625] width 32 height 12
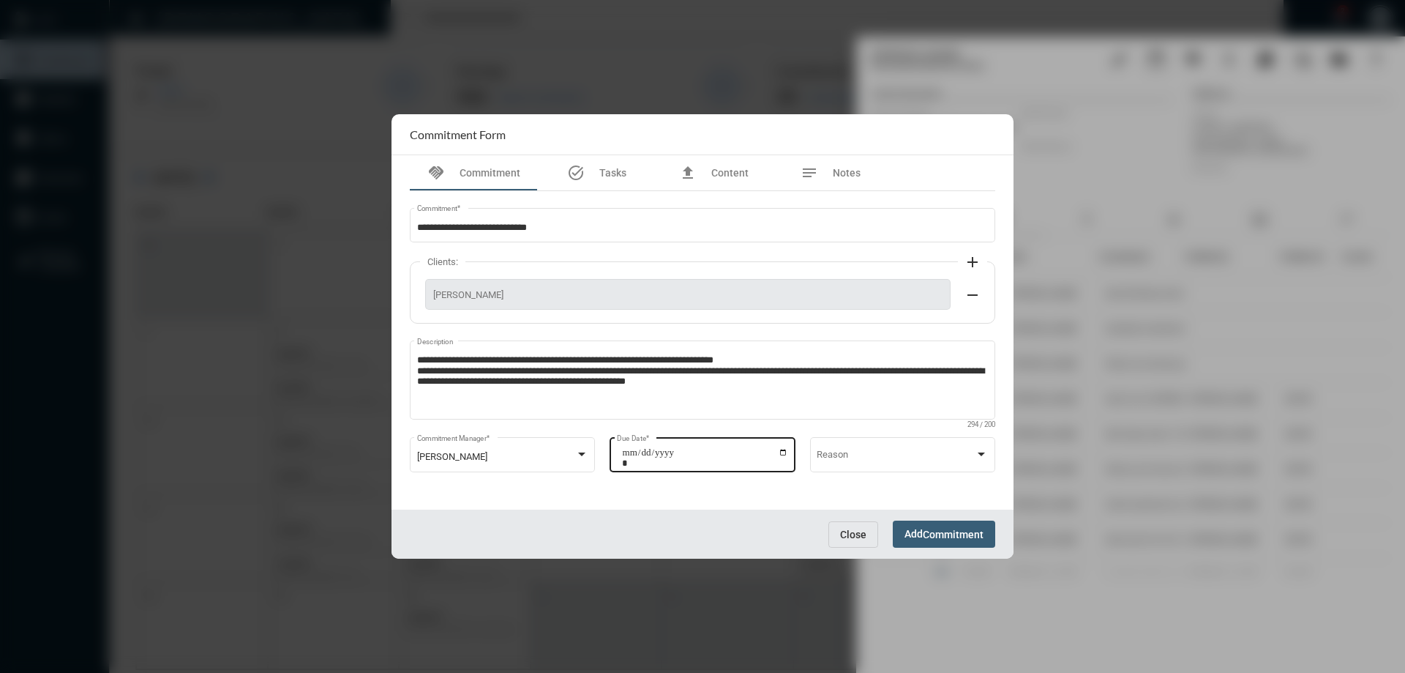
click at [785, 447] on input "**********" at bounding box center [705, 457] width 166 height 20
type input "**********"
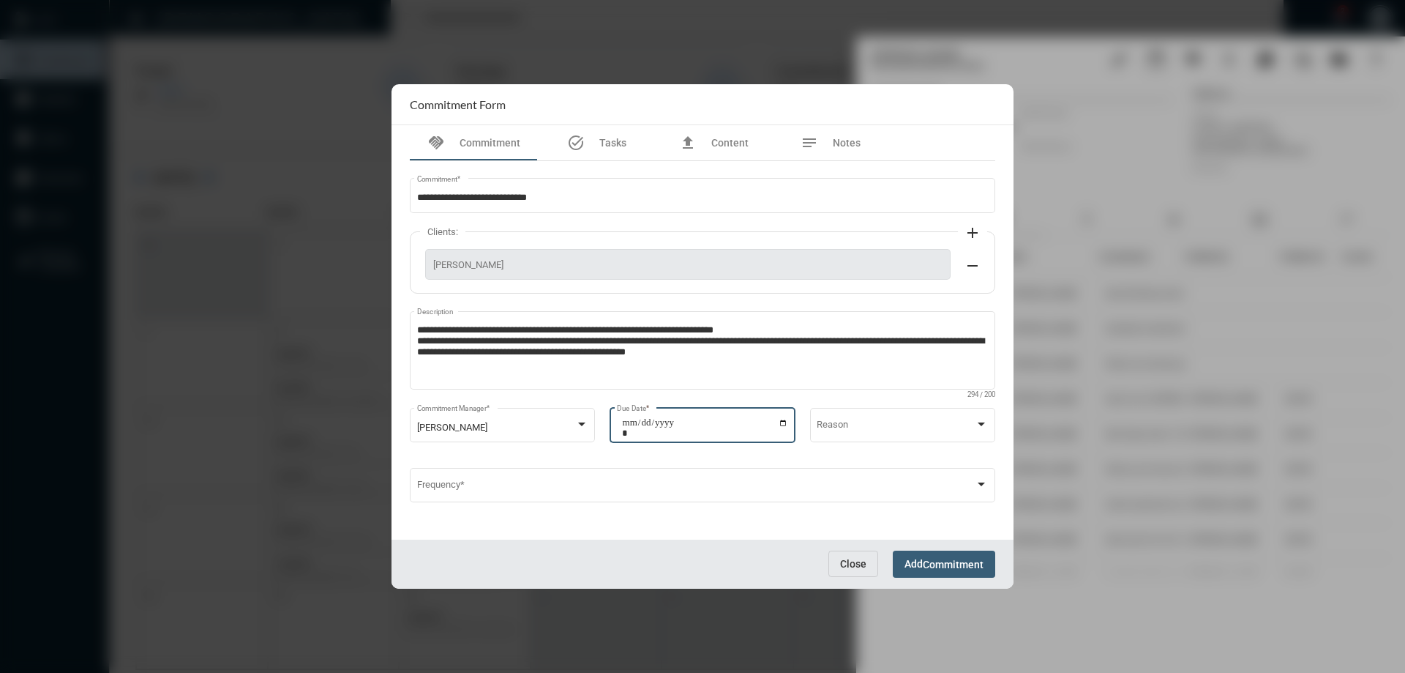
click at [947, 568] on span "Commitment" at bounding box center [953, 565] width 61 height 12
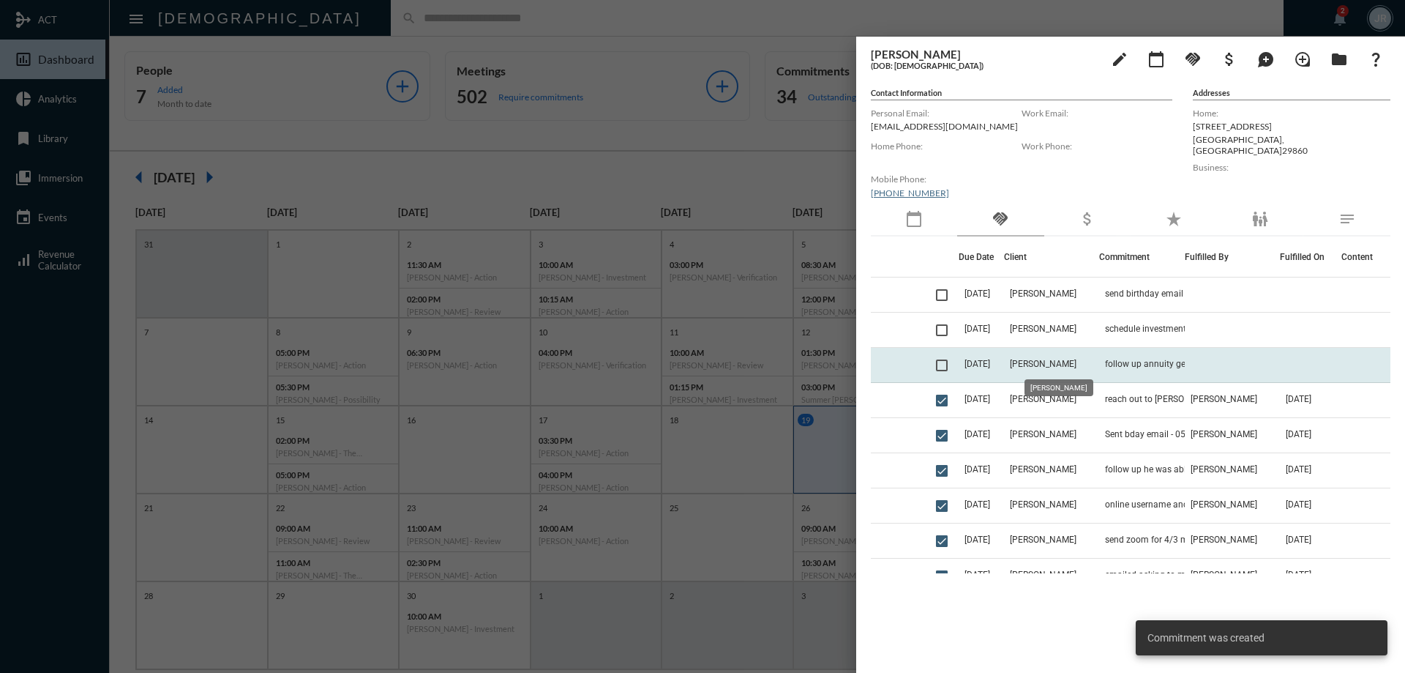
click at [1037, 366] on span "[PERSON_NAME]" at bounding box center [1043, 364] width 67 height 10
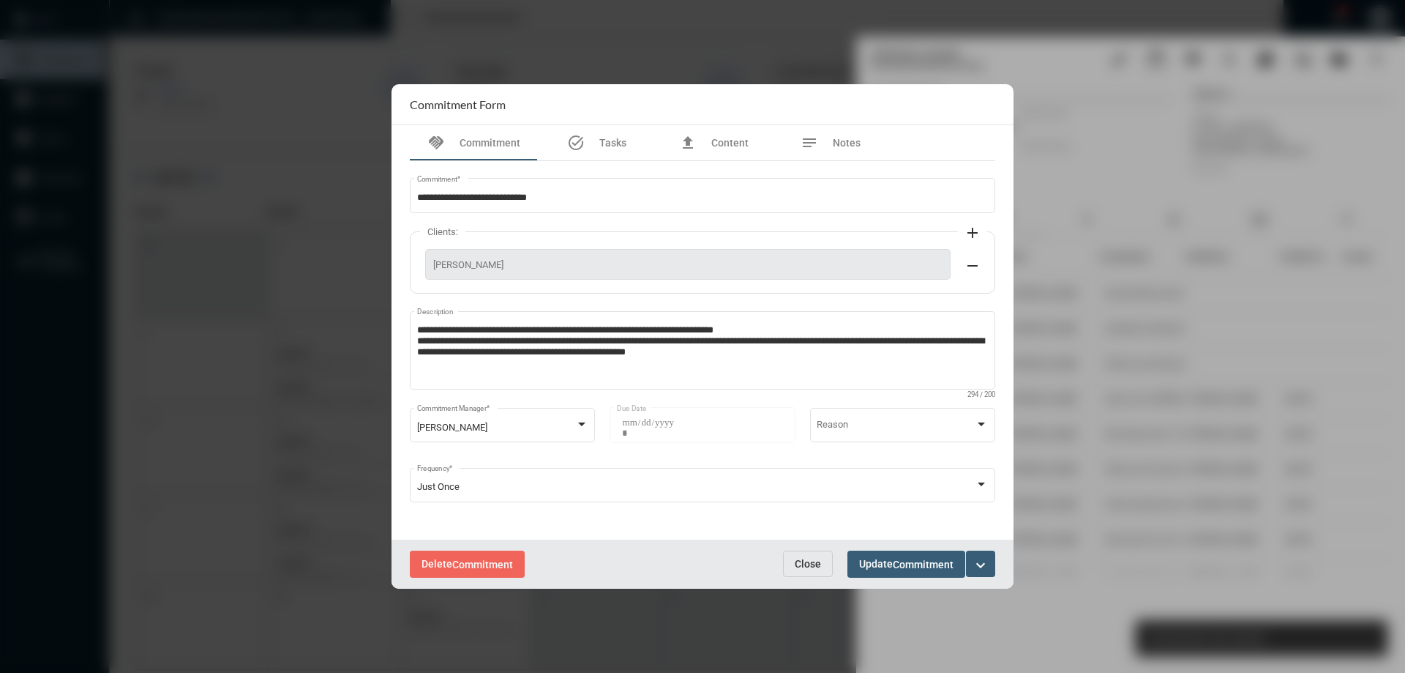
click at [977, 564] on mat-icon "expand_more" at bounding box center [981, 565] width 18 height 18
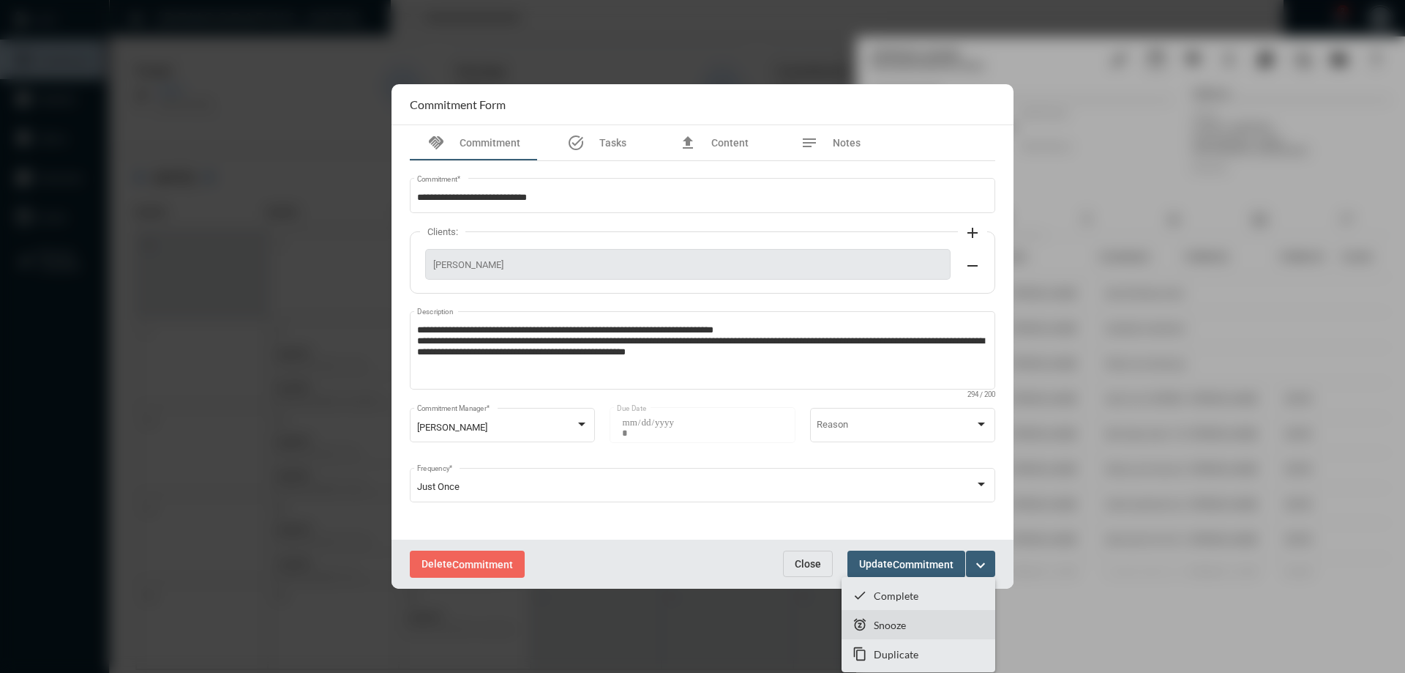
click at [901, 613] on section "snooze Snooze" at bounding box center [919, 624] width 154 height 29
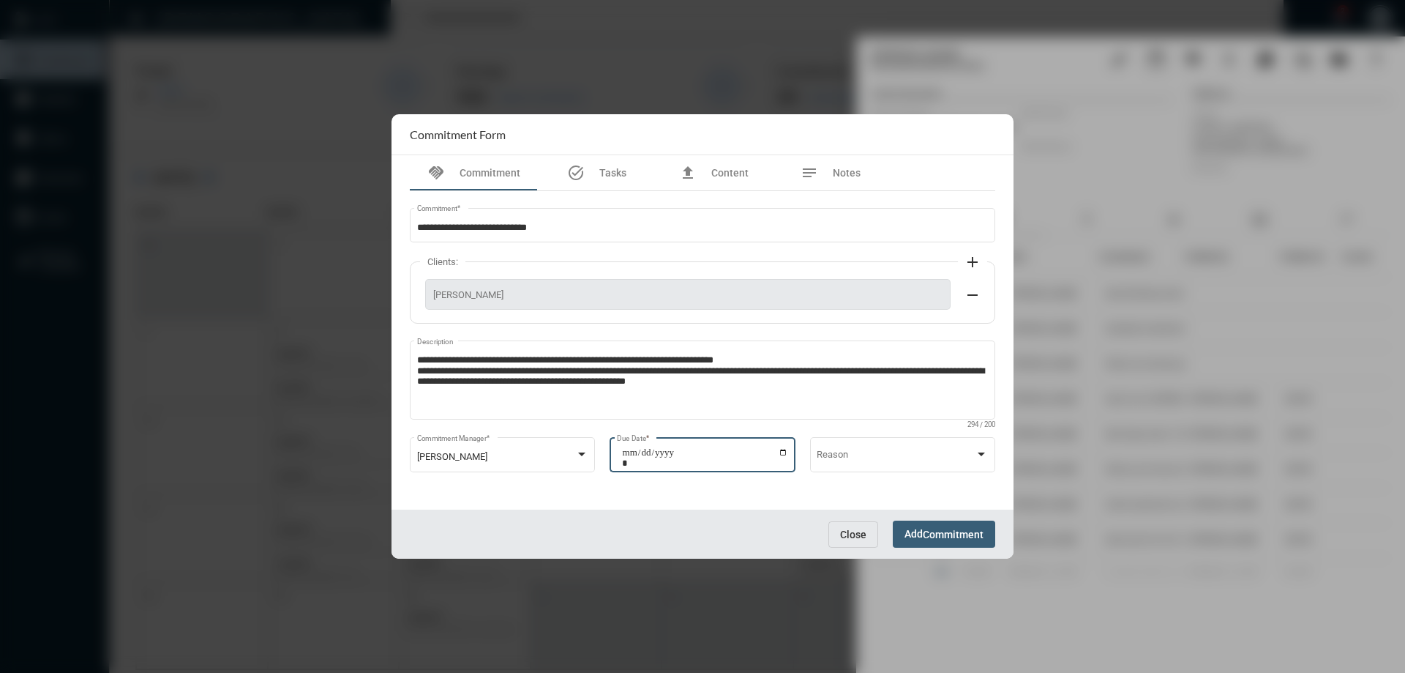
click at [783, 452] on input "**********" at bounding box center [705, 457] width 166 height 20
type input "**********"
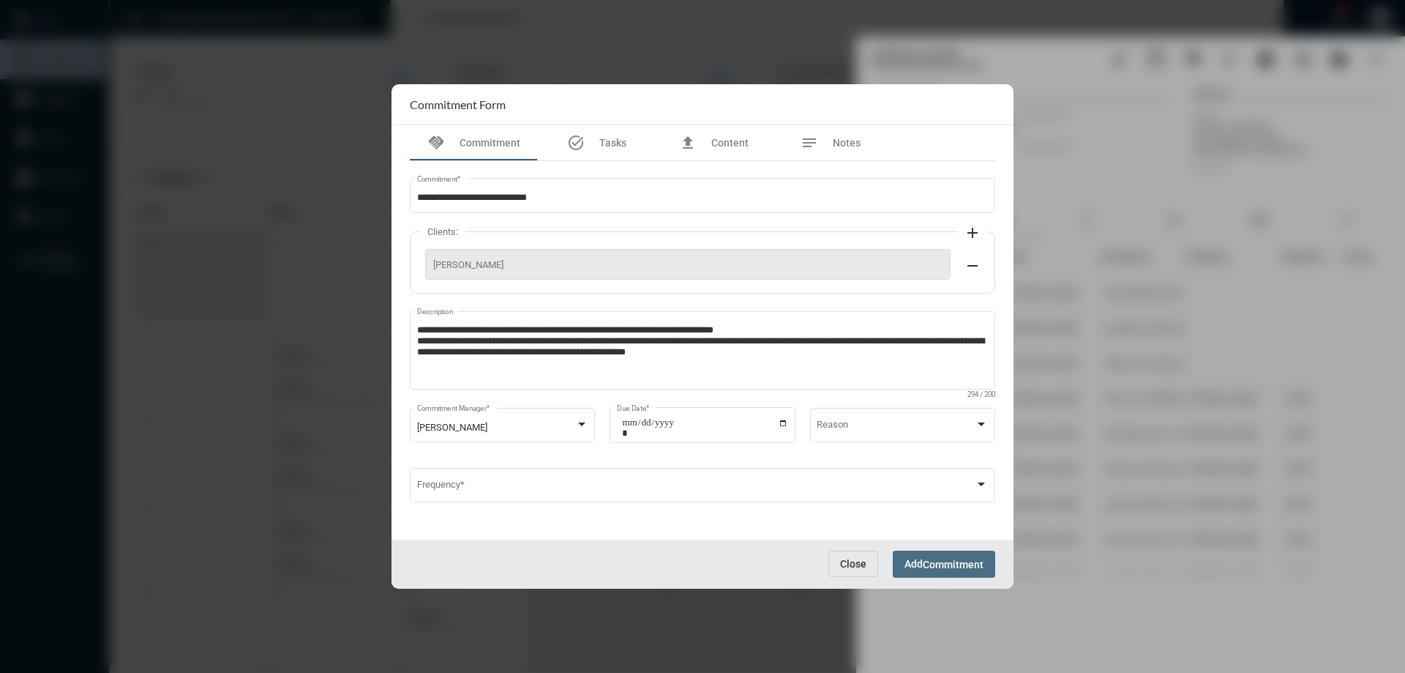
click at [923, 563] on span "Add Commitment" at bounding box center [944, 564] width 79 height 12
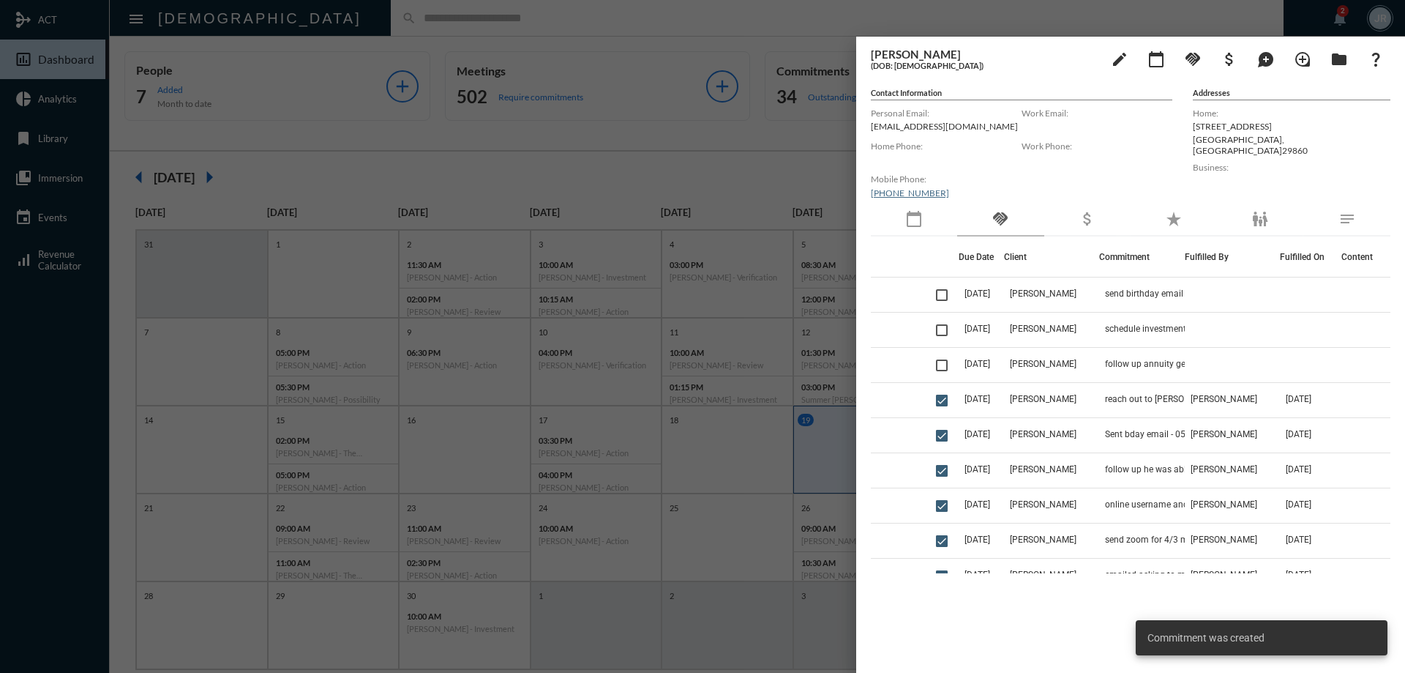
click at [524, 23] on div at bounding box center [702, 336] width 1405 height 673
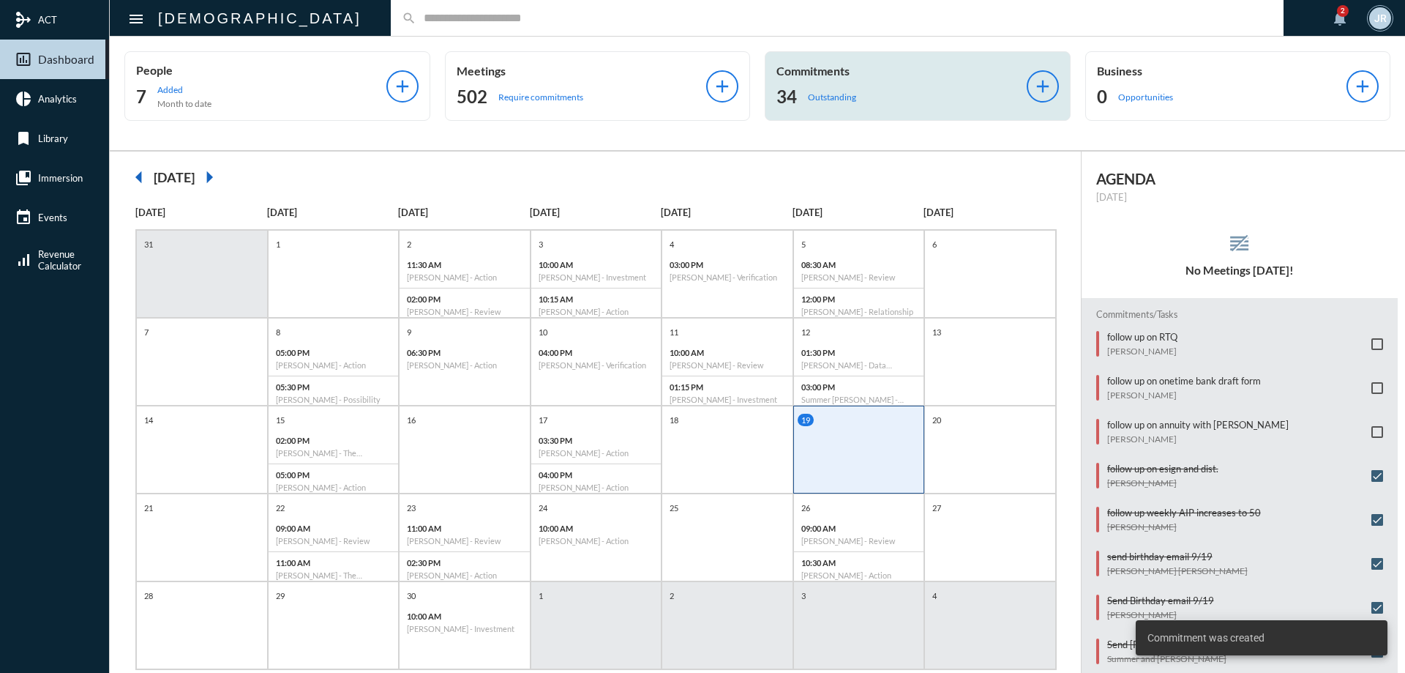
click at [856, 100] on div "34 Outstanding" at bounding box center [902, 96] width 250 height 23
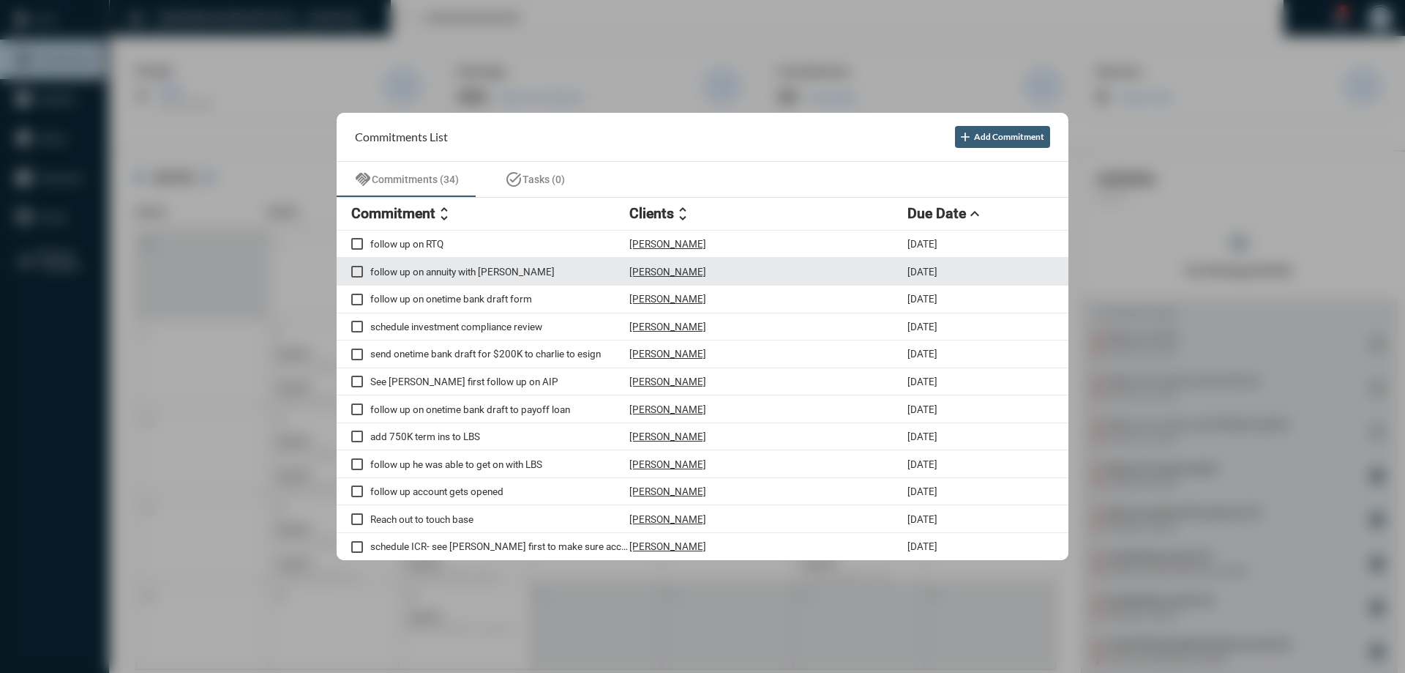
click at [662, 272] on p "[PERSON_NAME]" at bounding box center [668, 272] width 77 height 12
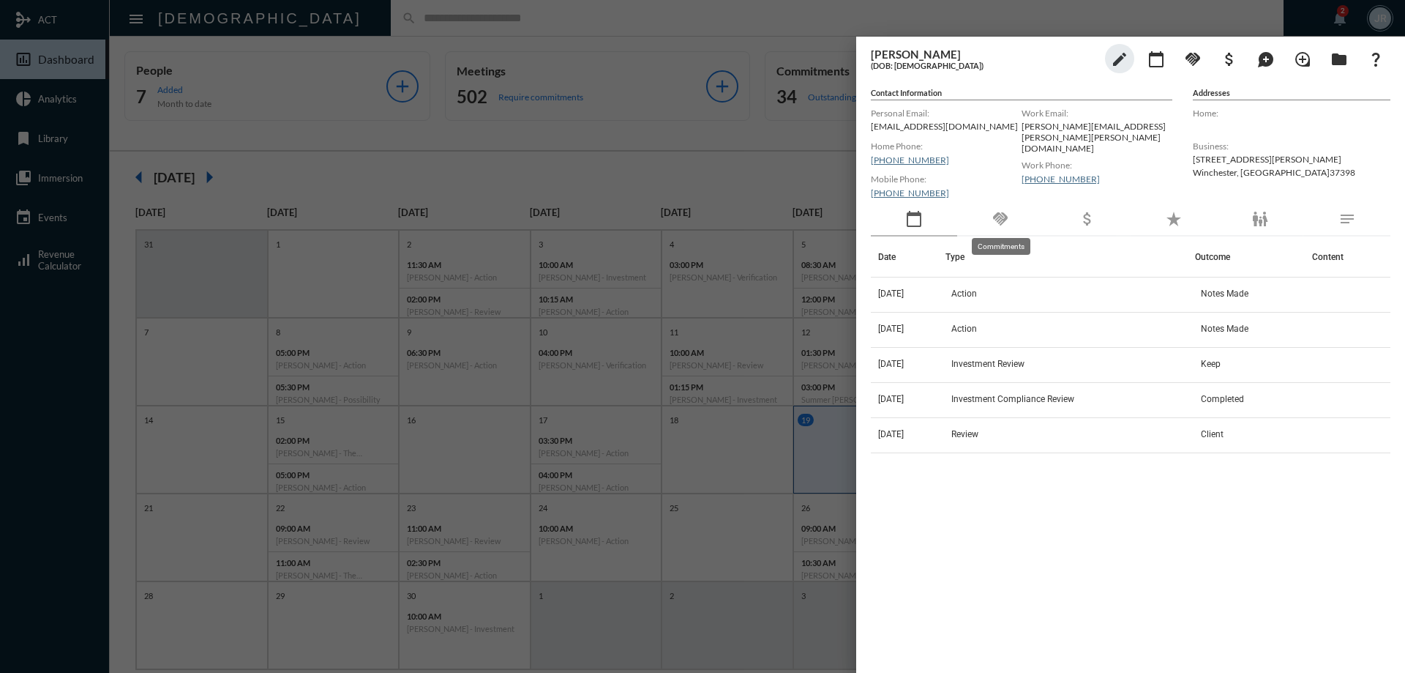
click at [1005, 226] on mat-icon "handshake" at bounding box center [1001, 219] width 18 height 18
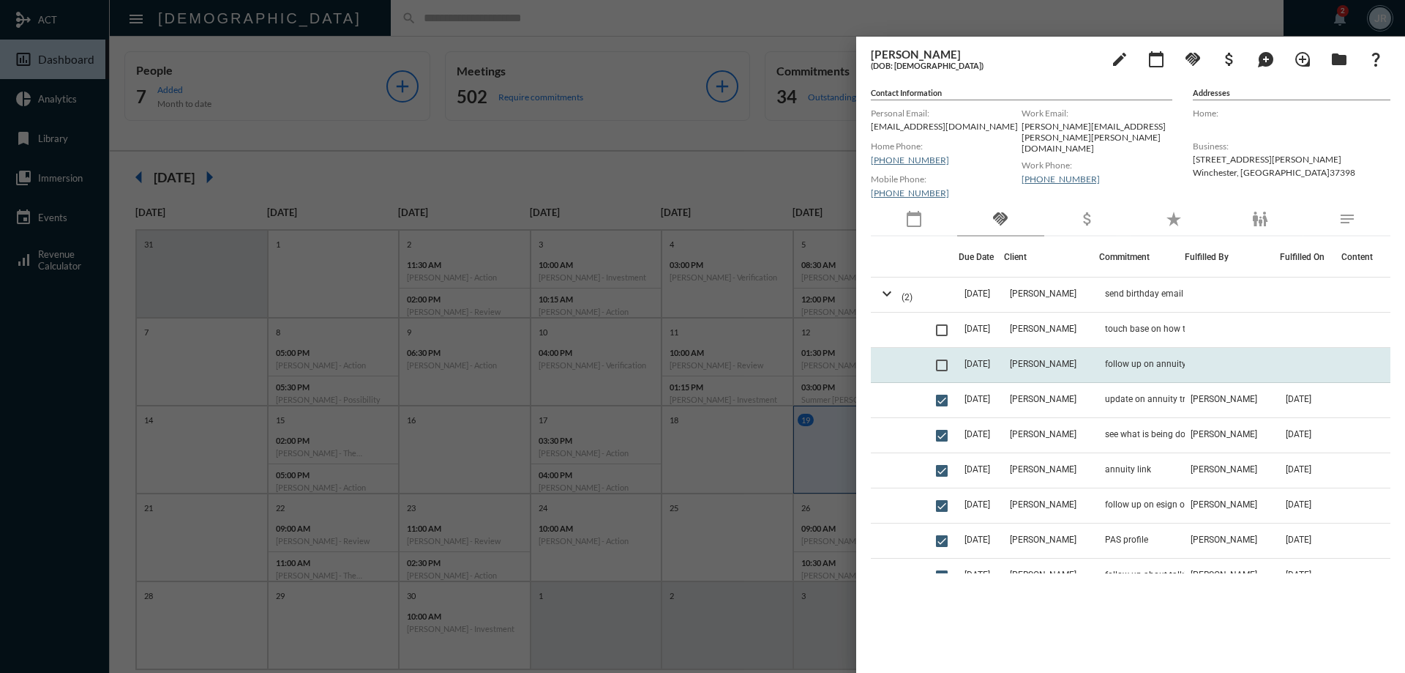
click at [1004, 358] on td "[DATE]" at bounding box center [981, 365] width 45 height 35
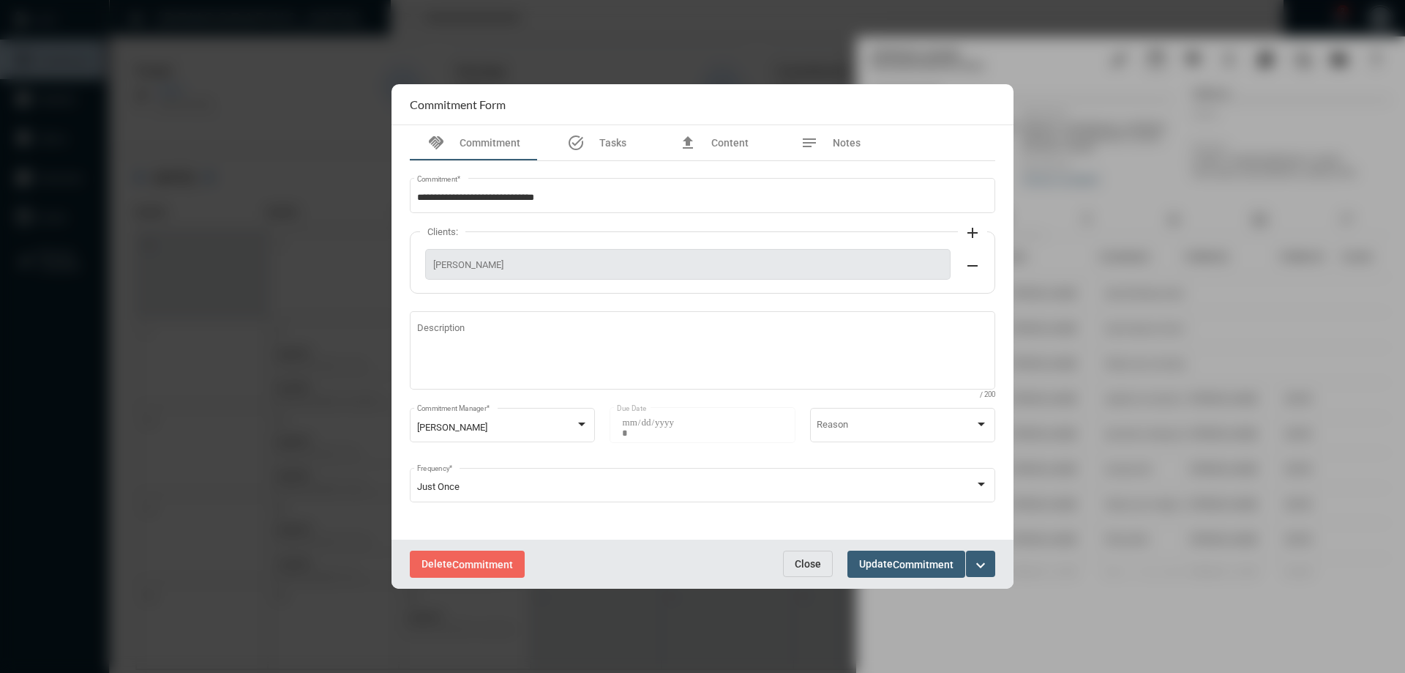
click at [786, 562] on button "Close" at bounding box center [808, 563] width 50 height 26
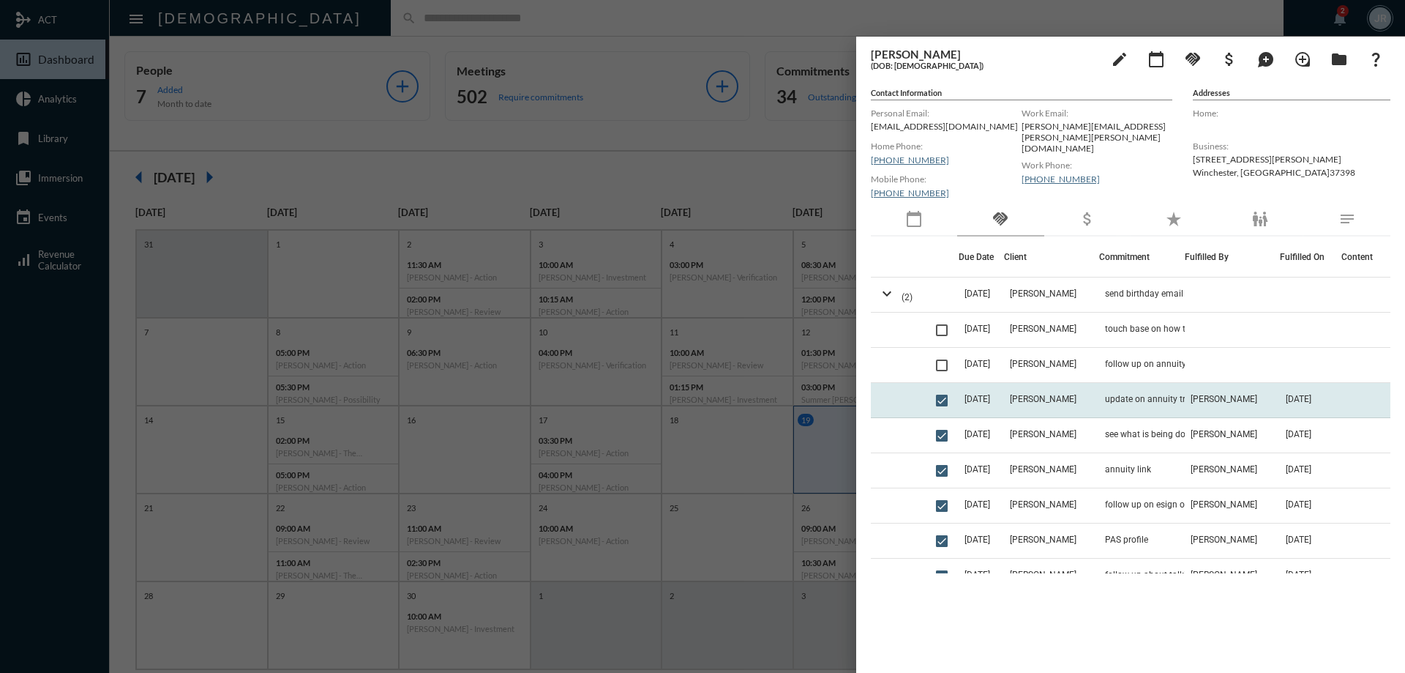
click at [1004, 400] on td "[DATE]" at bounding box center [981, 400] width 45 height 35
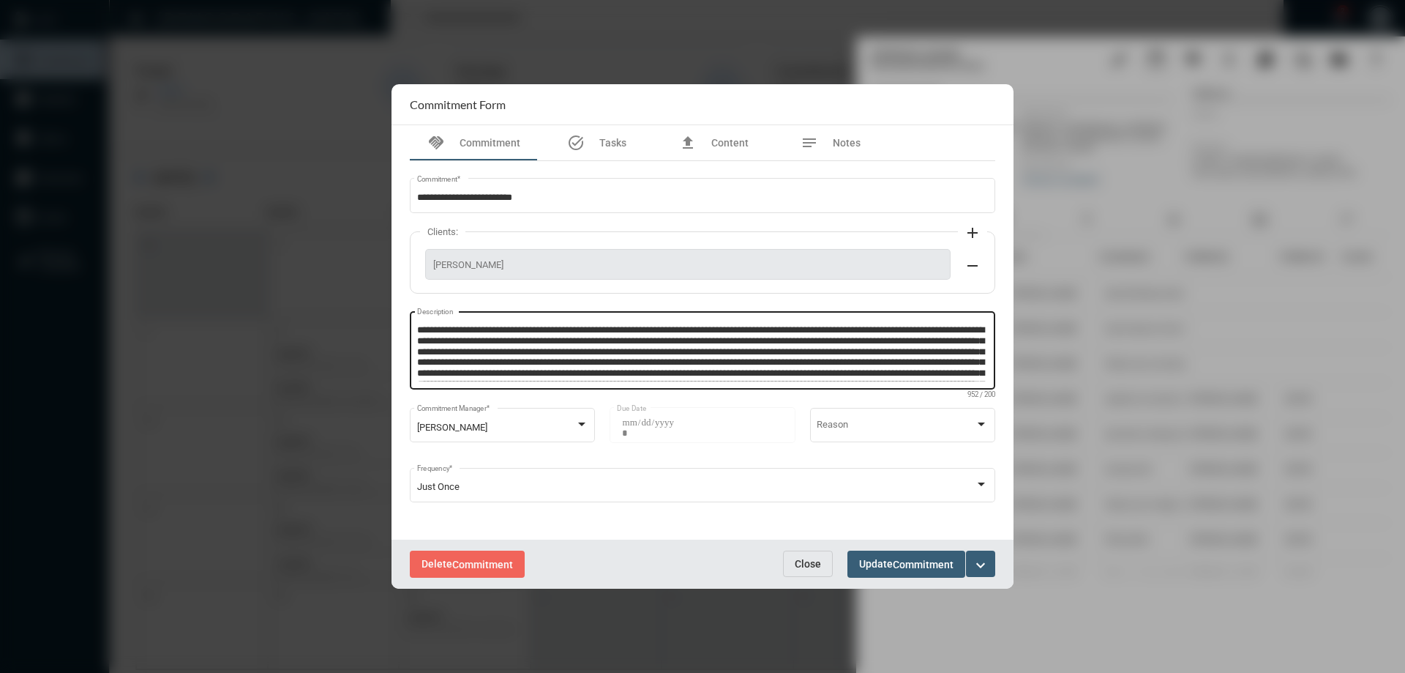
scroll to position [31, 0]
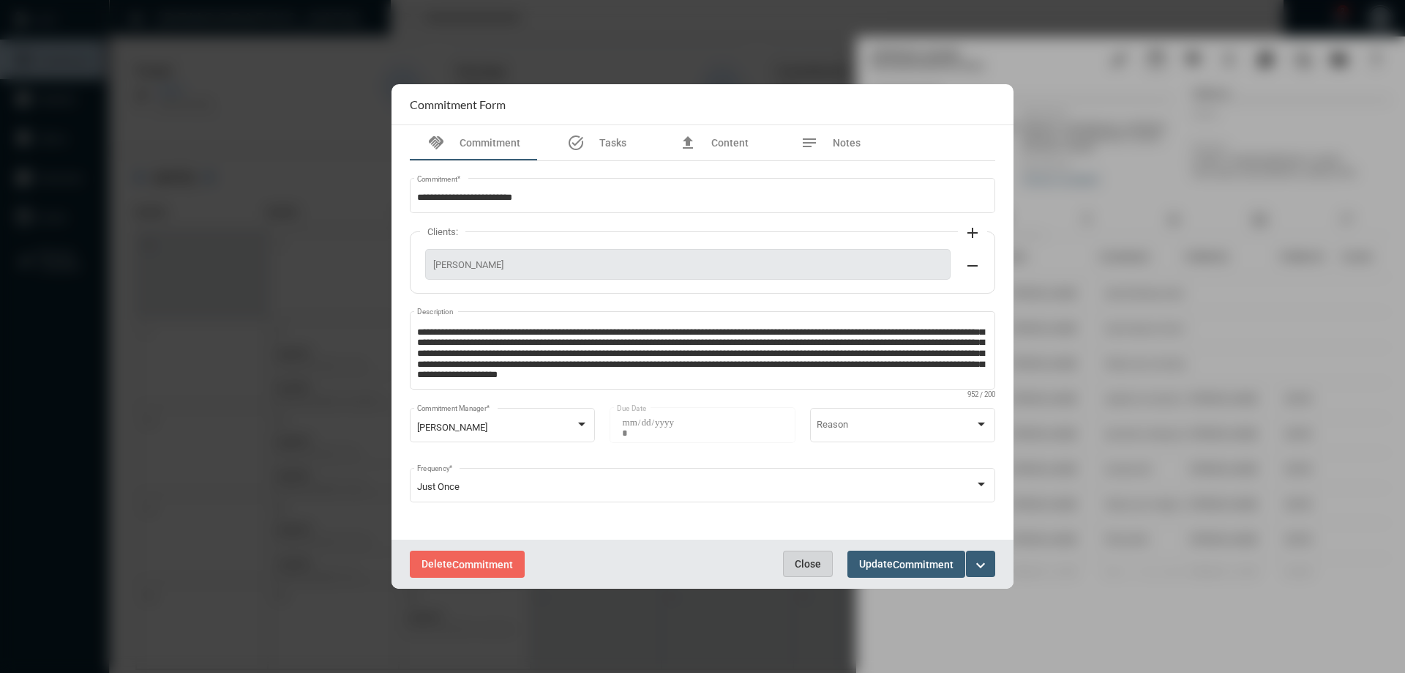
click at [814, 566] on span "Close" at bounding box center [808, 564] width 26 height 12
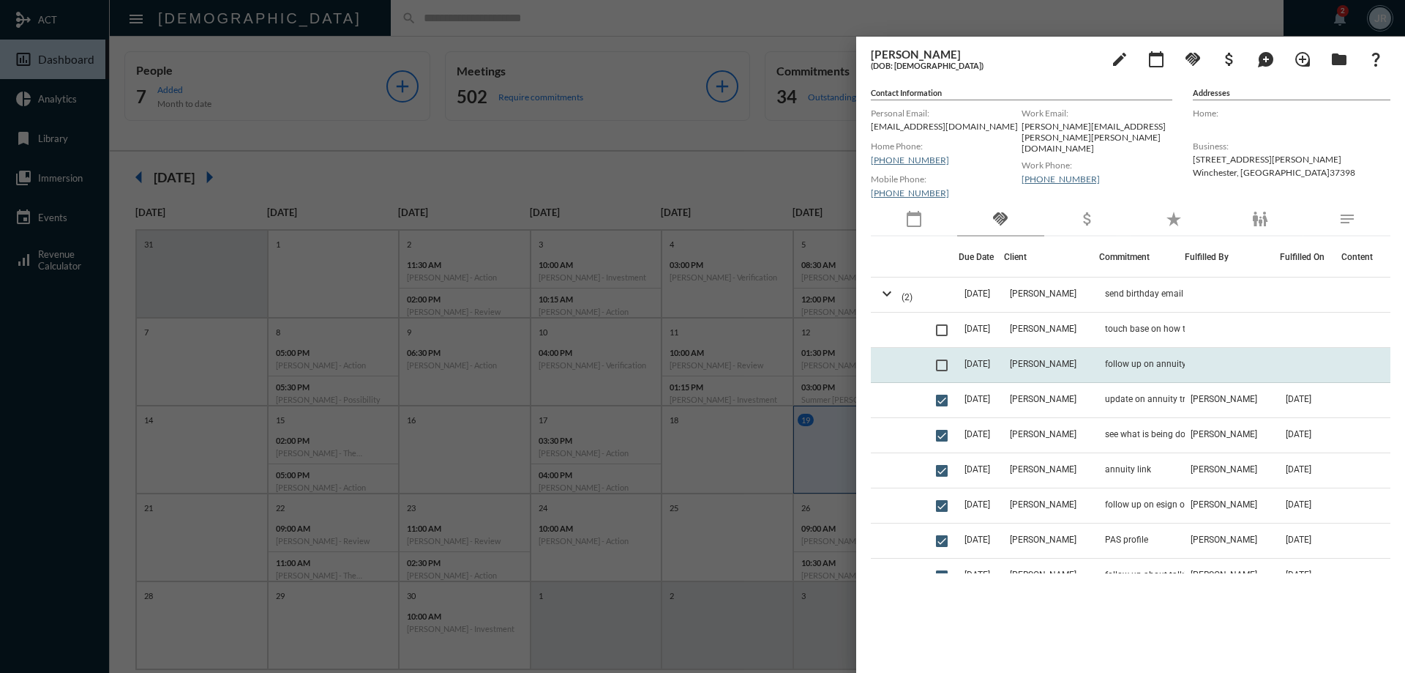
click at [1133, 354] on td "follow up on annuity with [PERSON_NAME]" at bounding box center [1142, 365] width 86 height 35
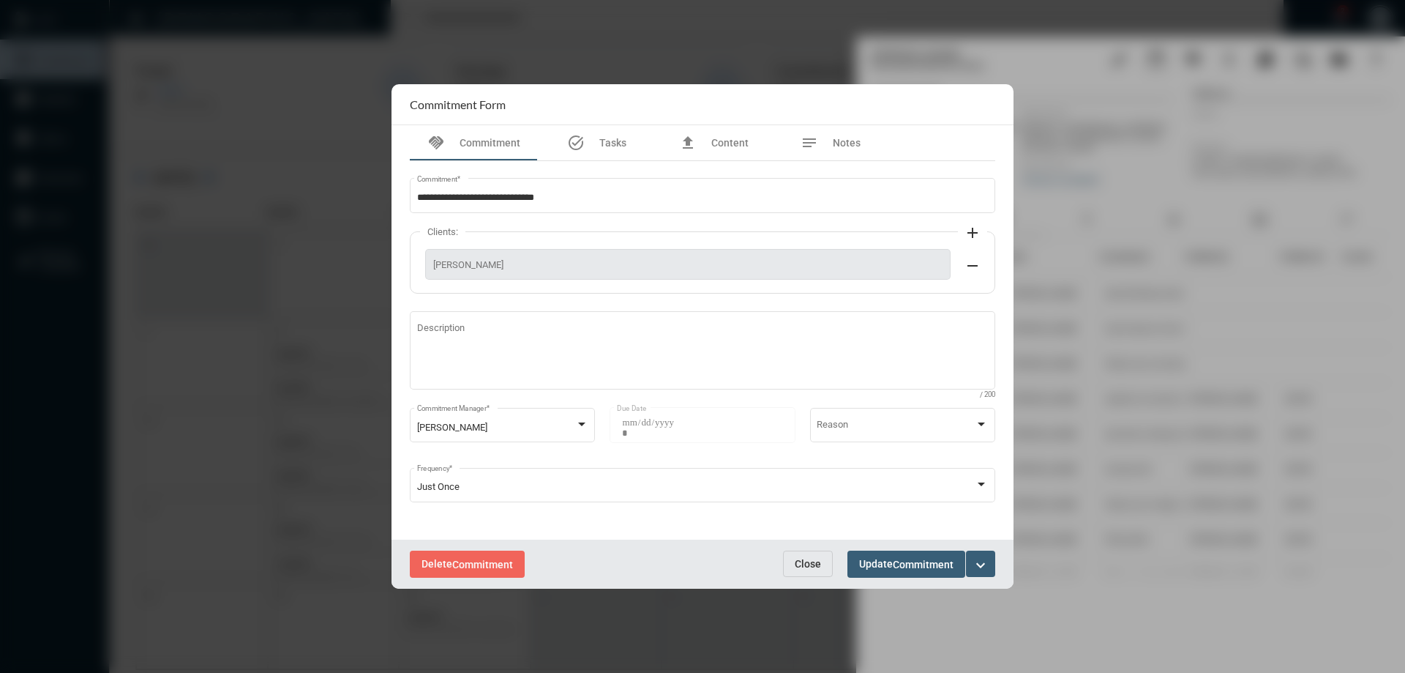
click at [977, 553] on button "expand_more" at bounding box center [980, 563] width 29 height 26
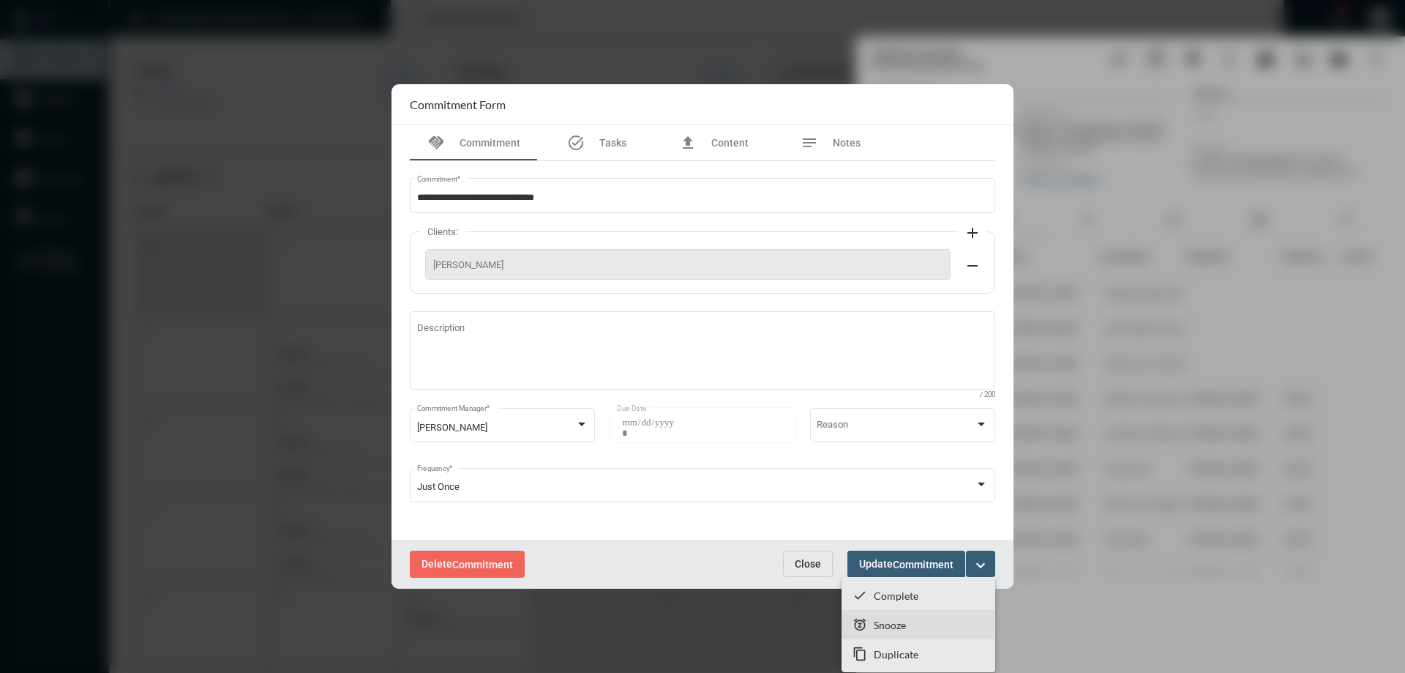
click at [886, 616] on section "snooze Snooze" at bounding box center [919, 624] width 154 height 29
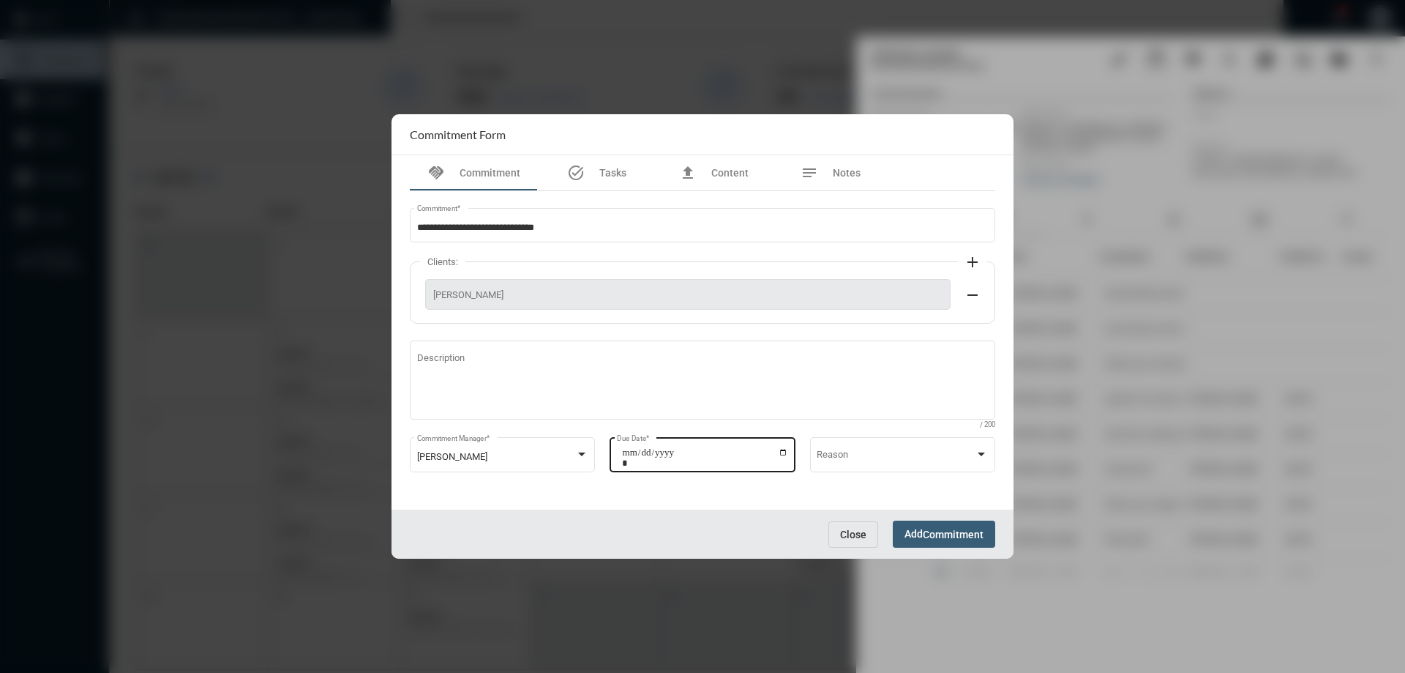
click at [782, 452] on input "**********" at bounding box center [705, 457] width 166 height 20
type input "**********"
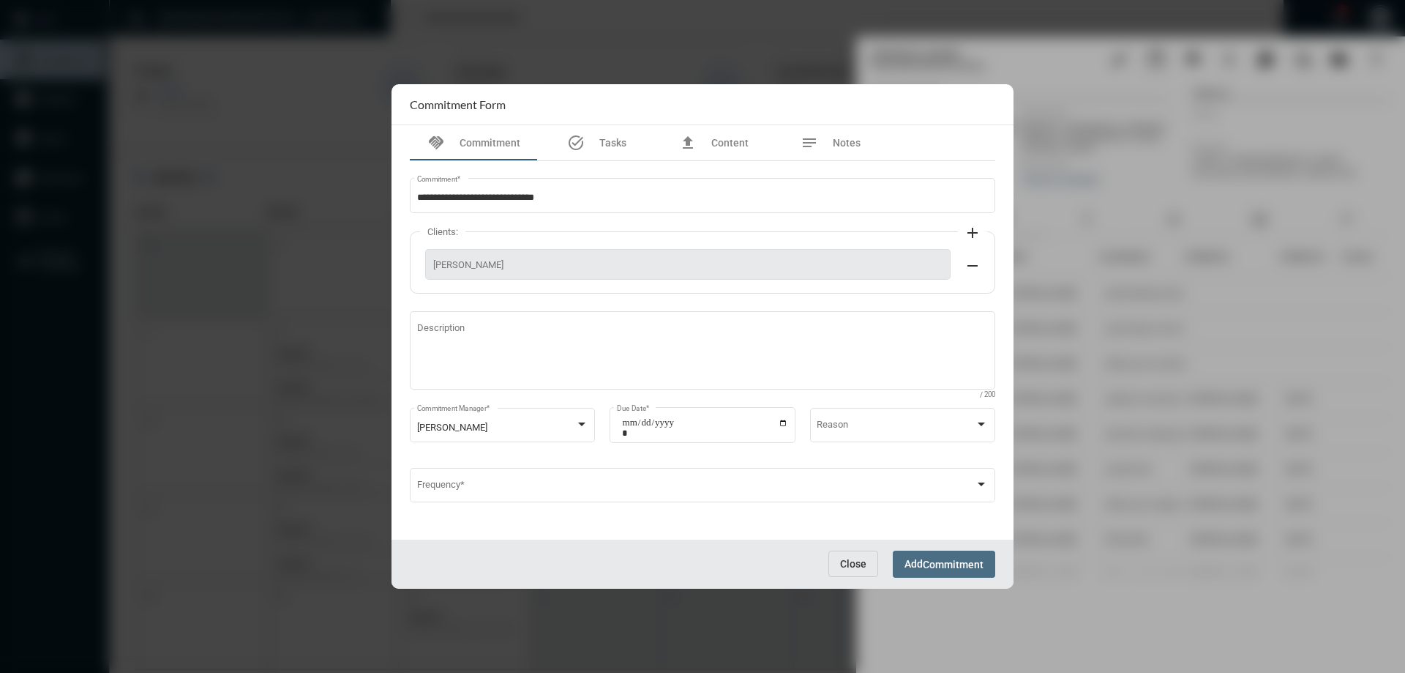
click at [941, 567] on span "Commitment" at bounding box center [953, 565] width 61 height 12
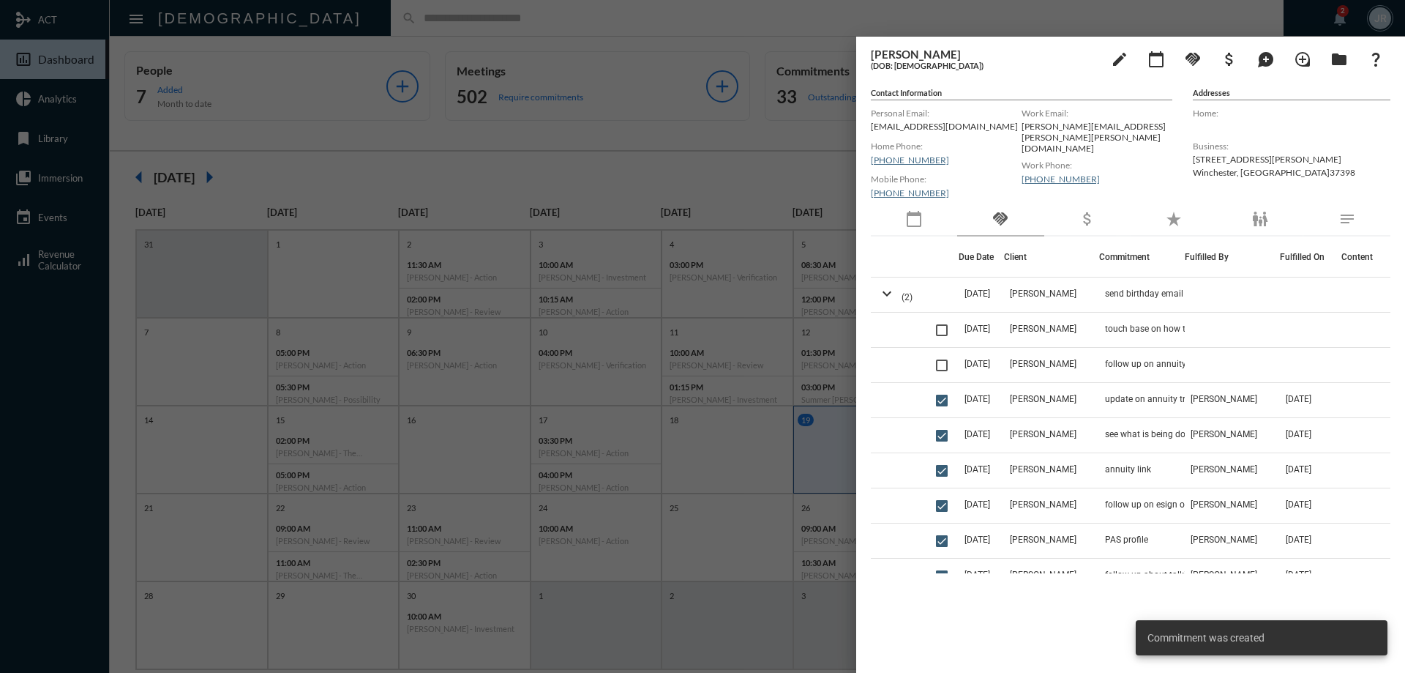
click at [778, 22] on div at bounding box center [702, 336] width 1405 height 673
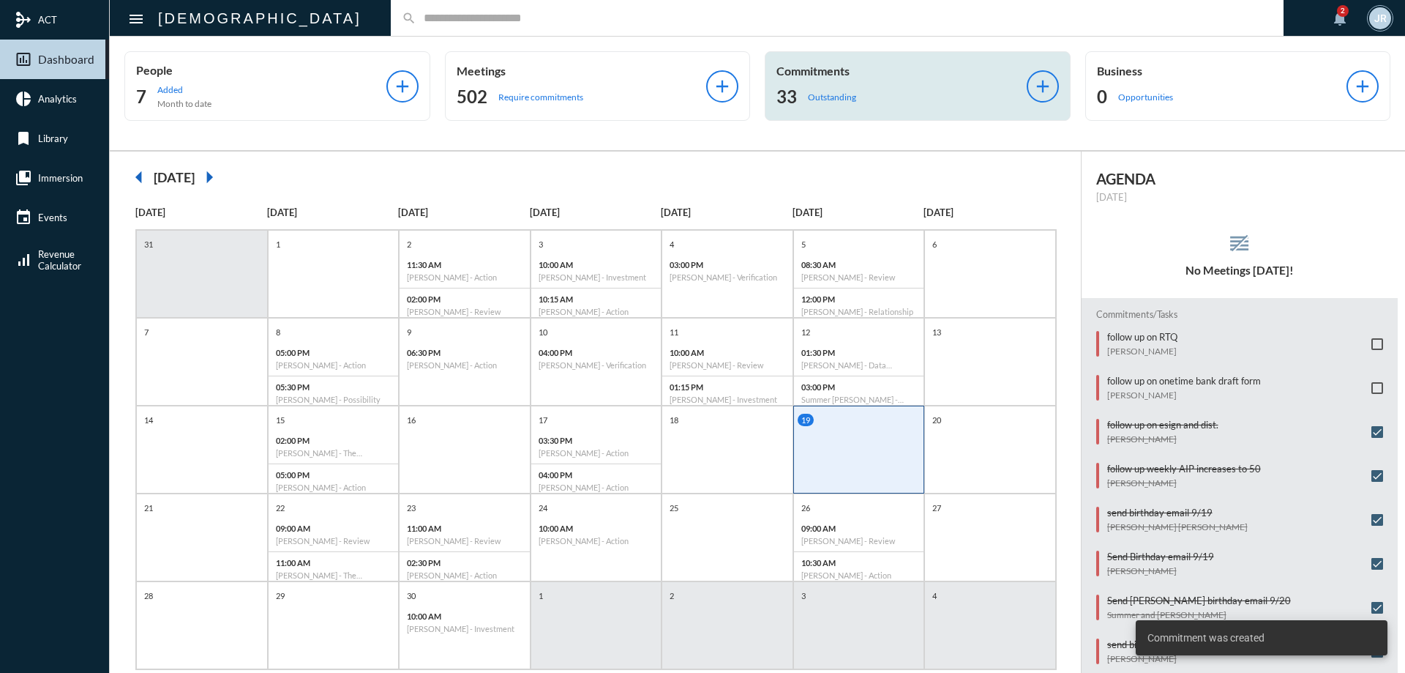
click at [832, 87] on div "33 Outstanding" at bounding box center [902, 96] width 250 height 23
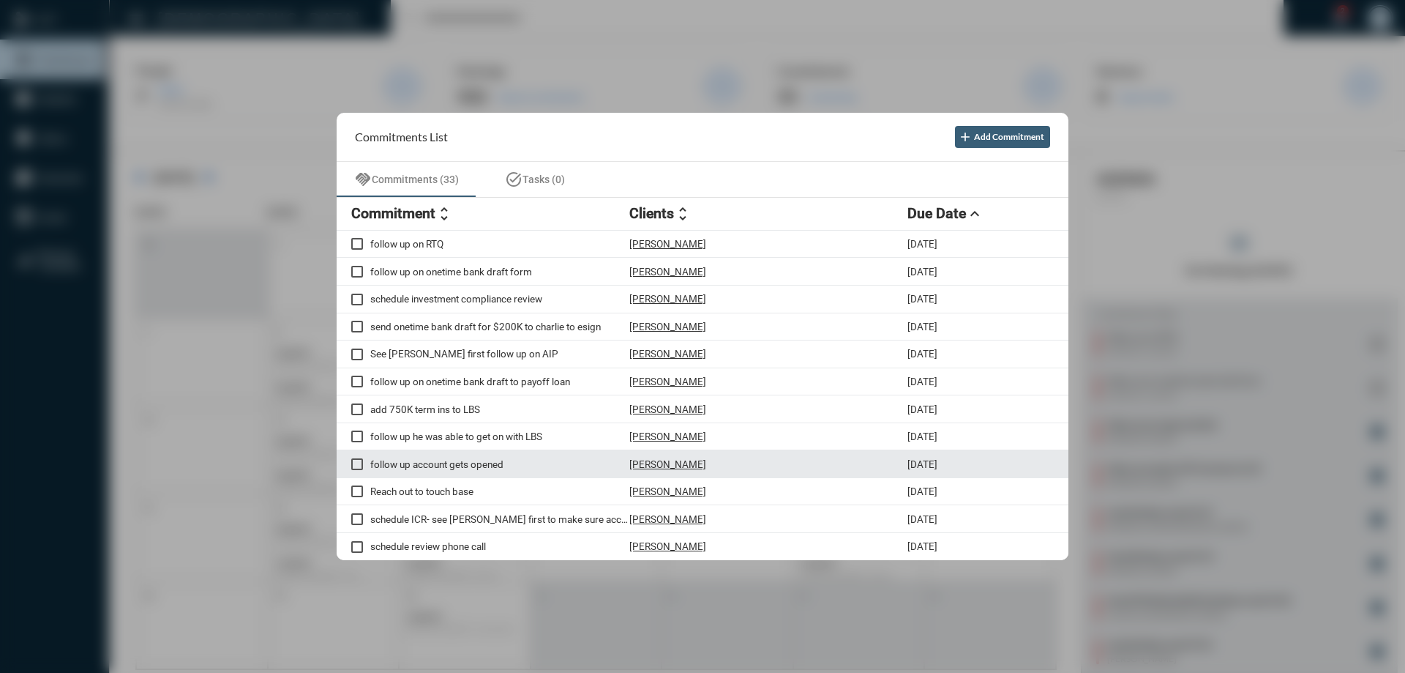
click at [651, 461] on p "[PERSON_NAME]" at bounding box center [668, 464] width 77 height 12
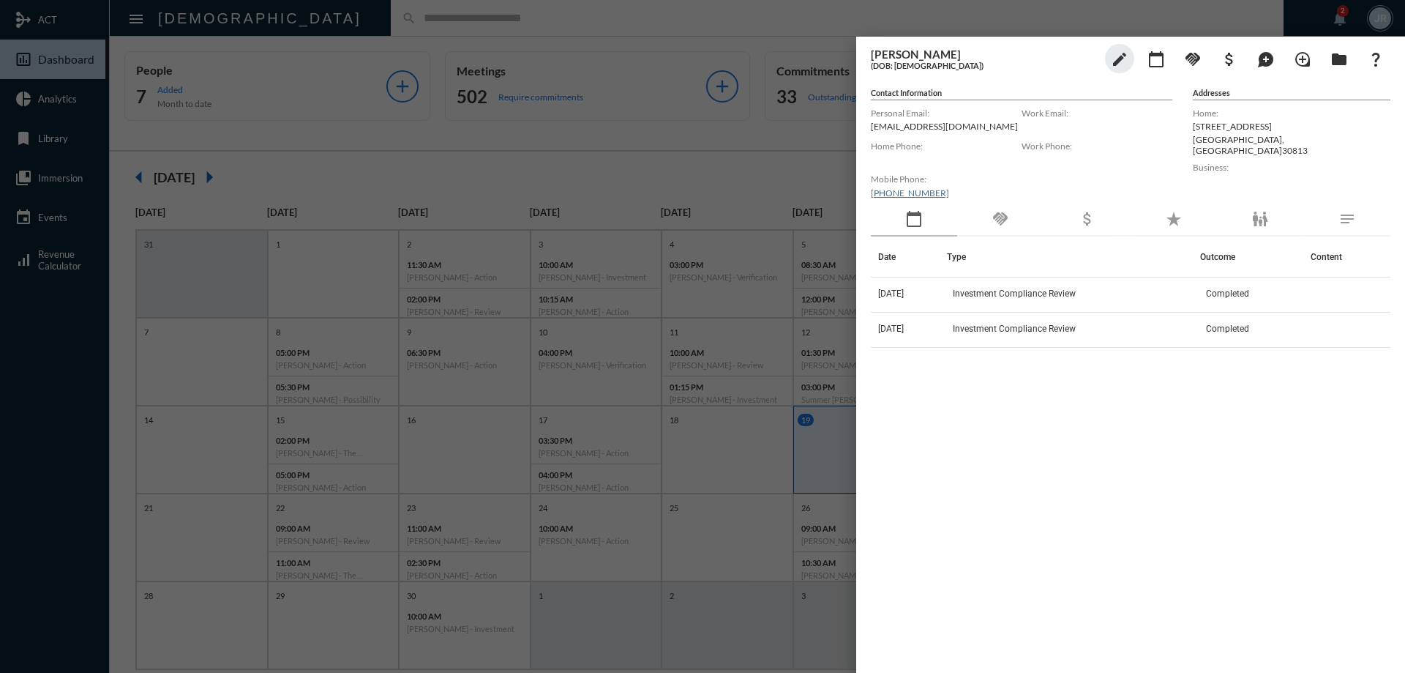
click at [1018, 208] on div "handshake" at bounding box center [1000, 220] width 86 height 34
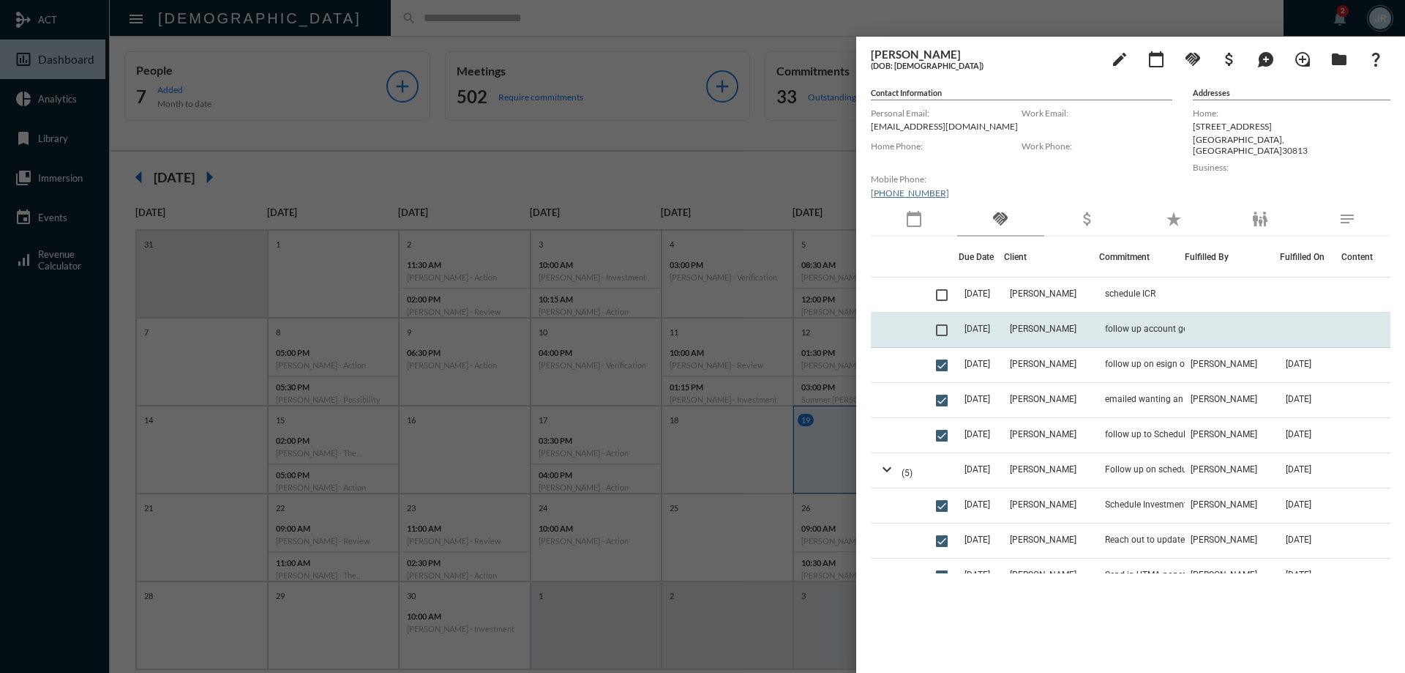
click at [1089, 326] on td "[PERSON_NAME]" at bounding box center [1051, 330] width 95 height 35
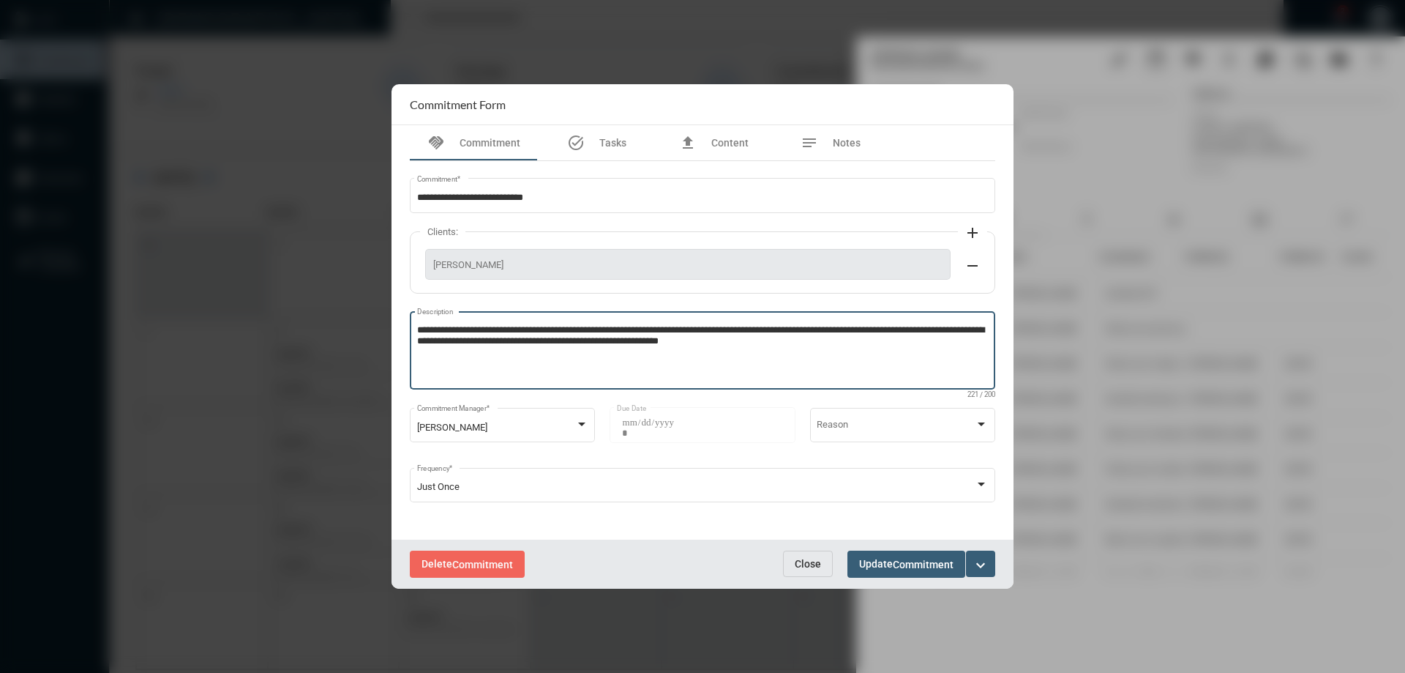
click at [804, 348] on textarea "**********" at bounding box center [703, 353] width 572 height 58
type textarea "**********"
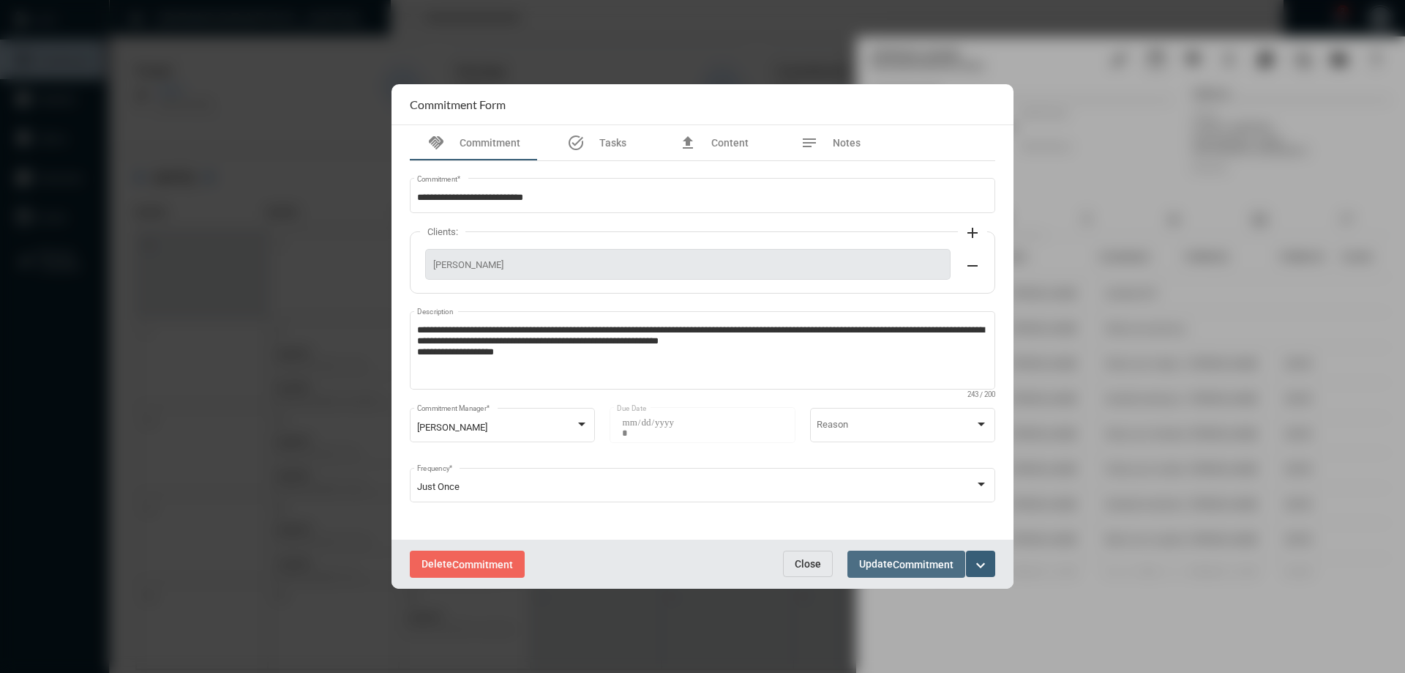
click at [876, 565] on span "Update Commitment" at bounding box center [906, 564] width 94 height 12
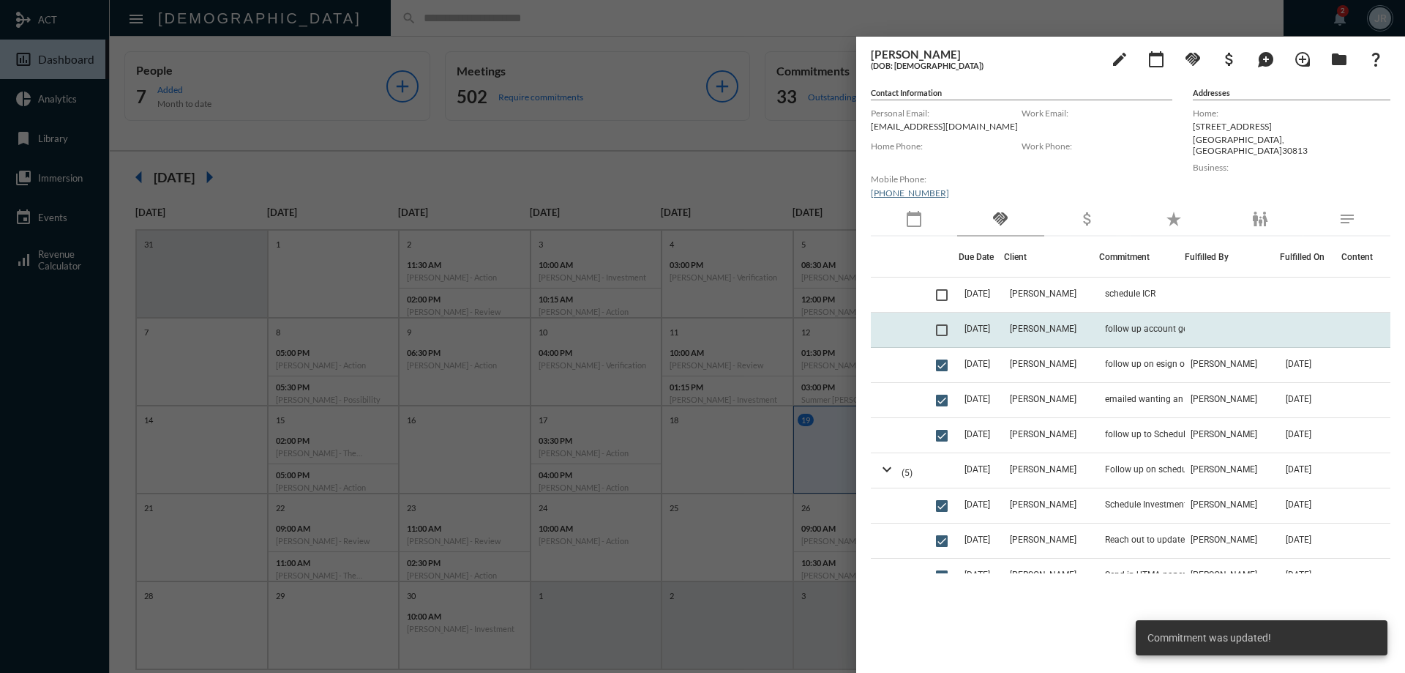
click at [939, 337] on td at bounding box center [944, 330] width 29 height 35
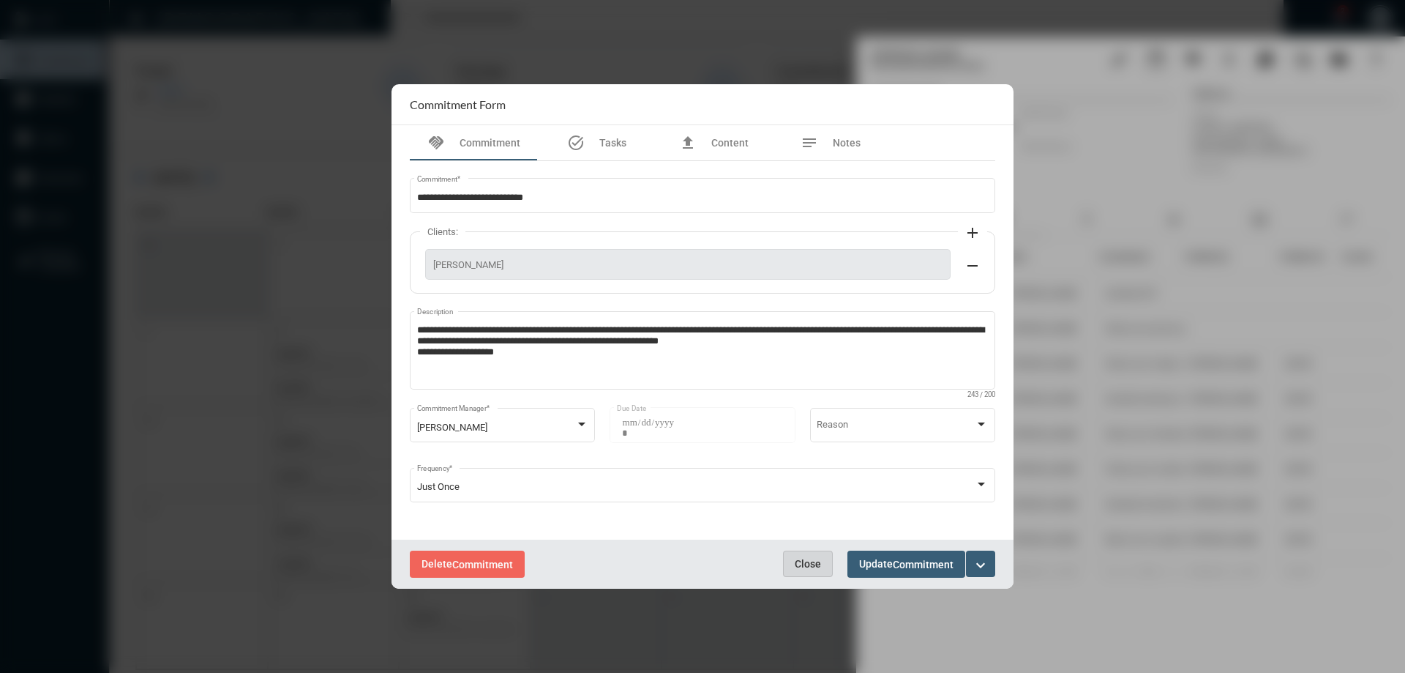
click at [814, 554] on button "Close" at bounding box center [808, 563] width 50 height 26
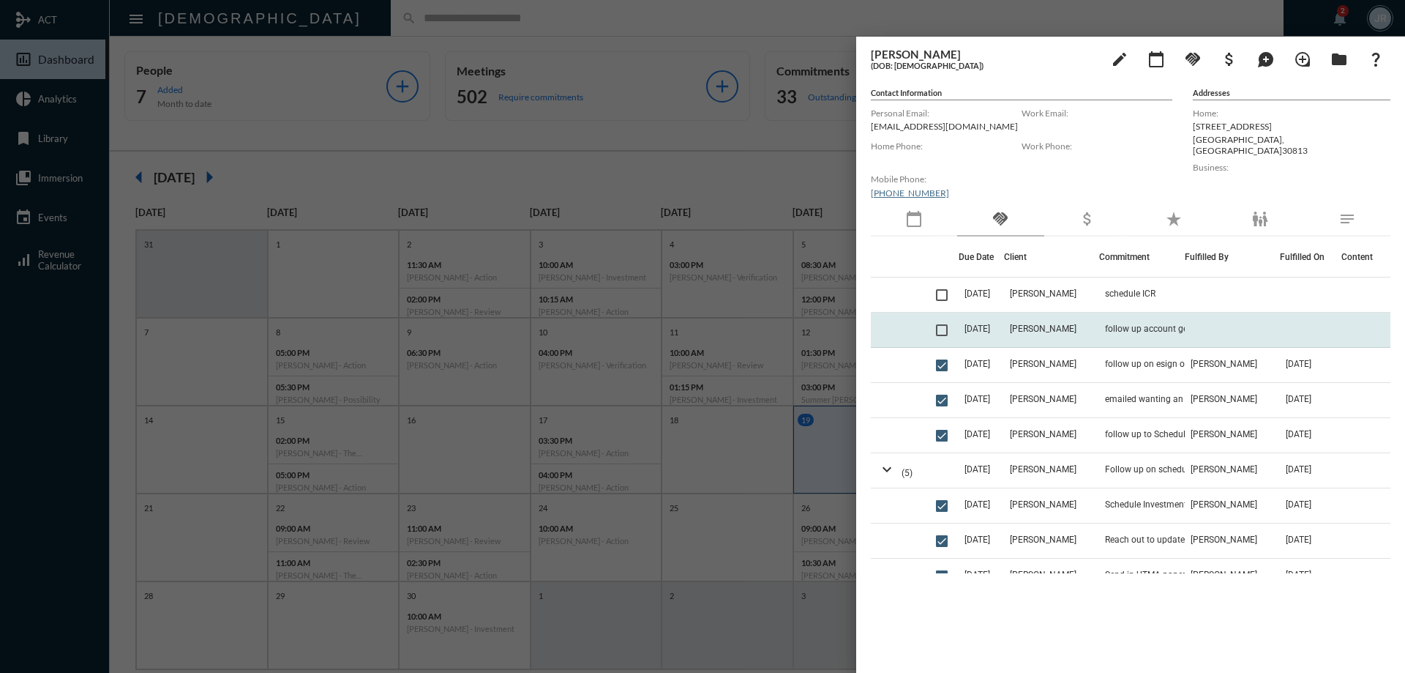
click at [948, 331] on span at bounding box center [942, 330] width 12 height 12
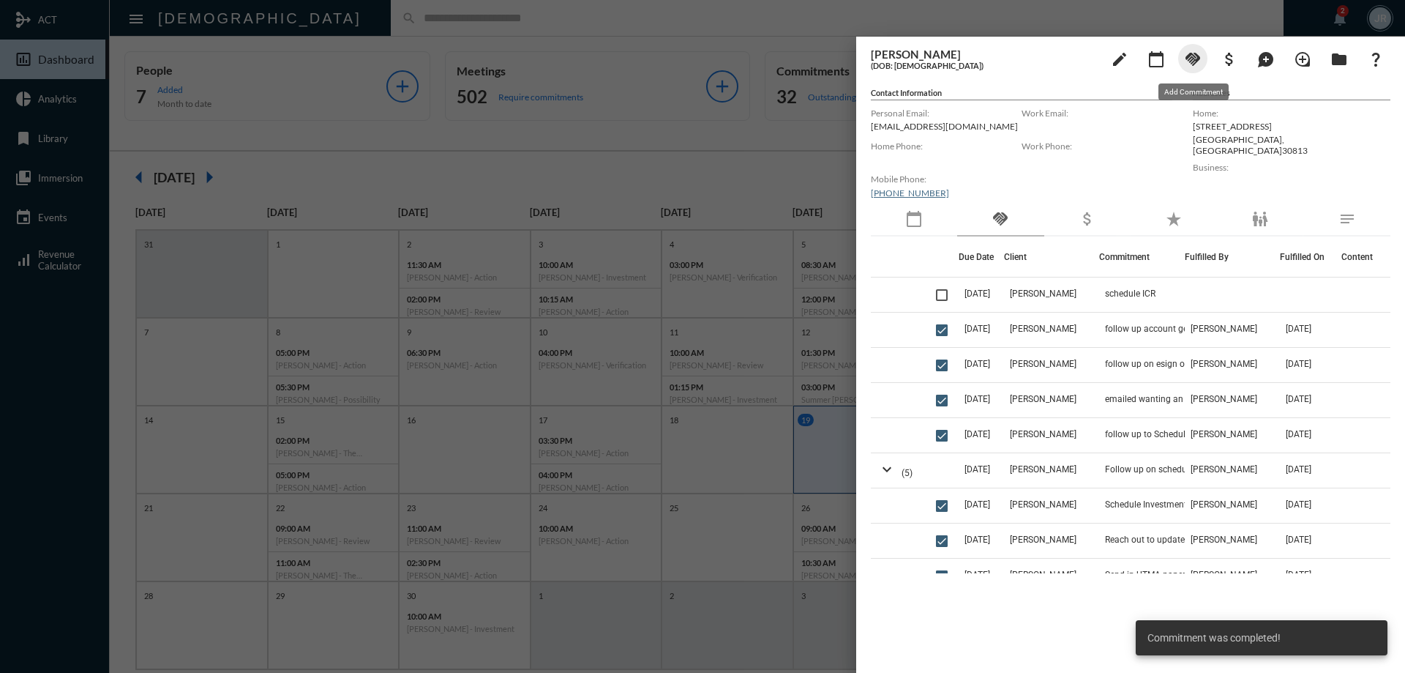
click at [1206, 56] on button "handshake" at bounding box center [1193, 58] width 29 height 29
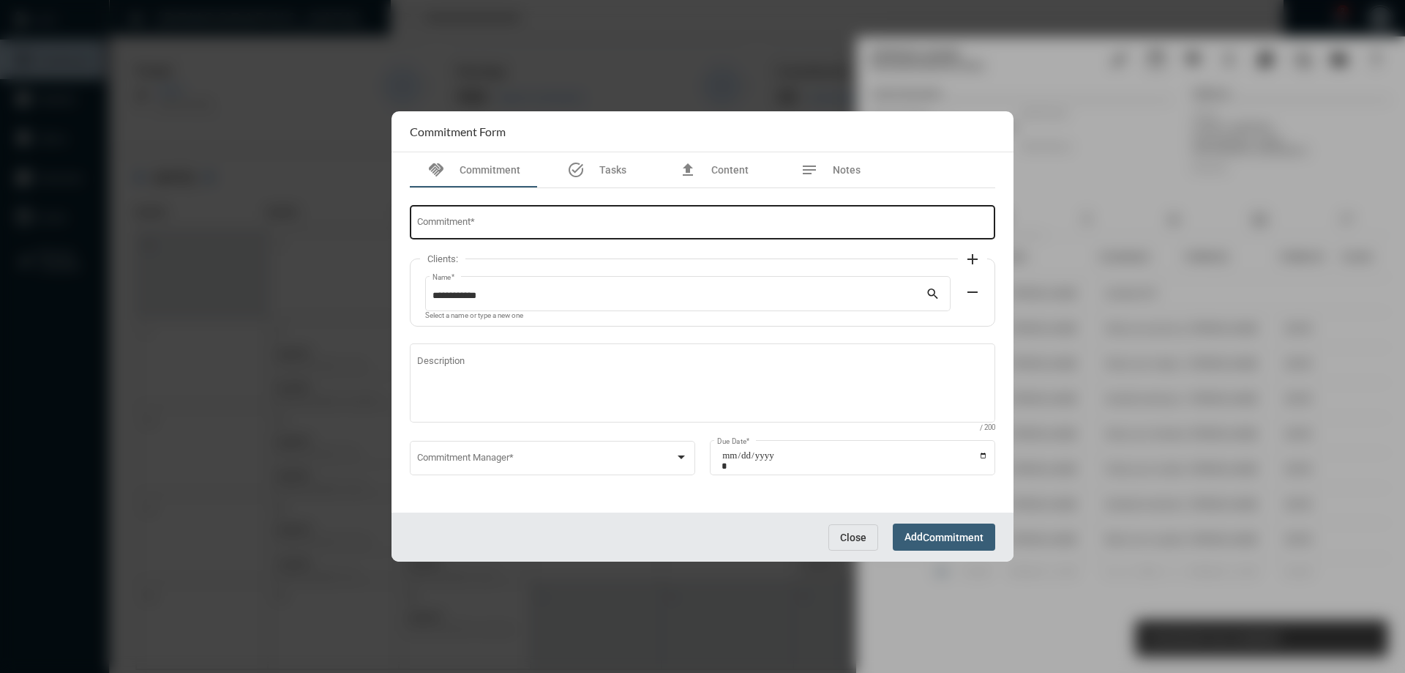
click at [627, 235] on div "Commitment *" at bounding box center [703, 221] width 572 height 37
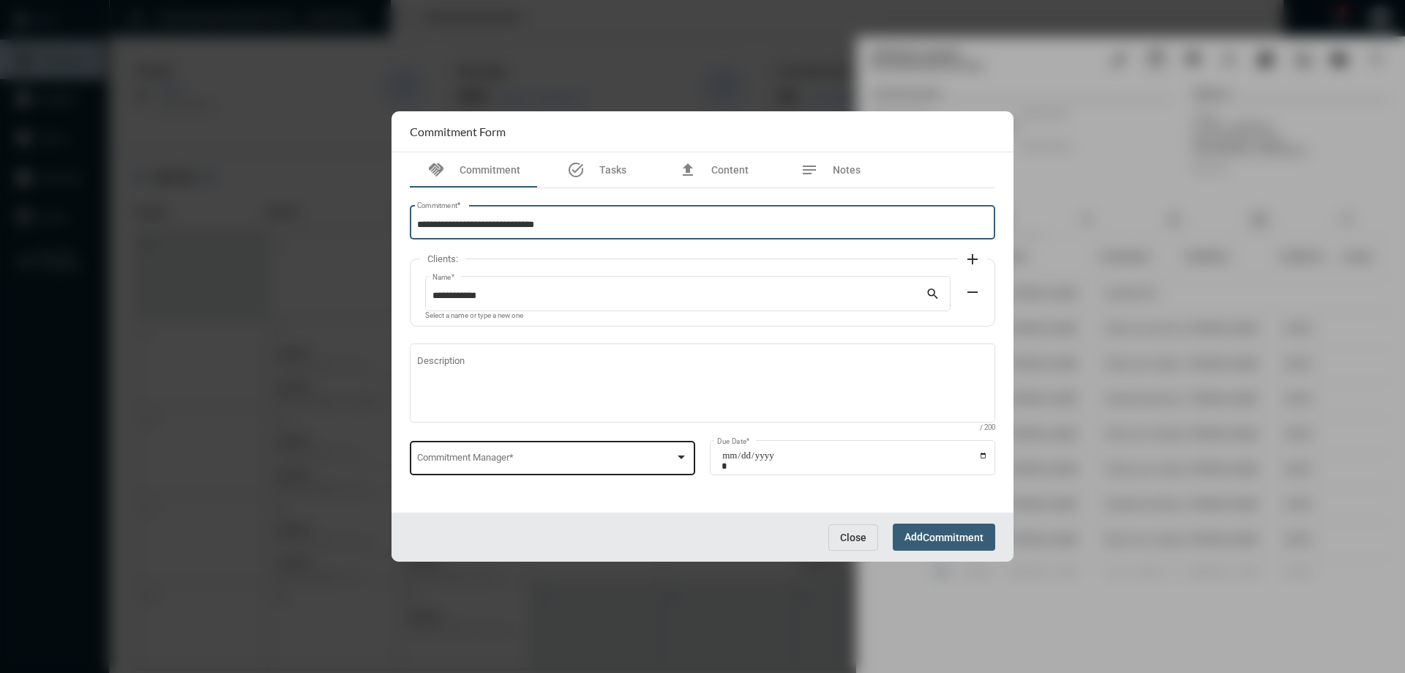
type input "**********"
click at [518, 446] on div "Commitment Manager *" at bounding box center [553, 456] width 272 height 37
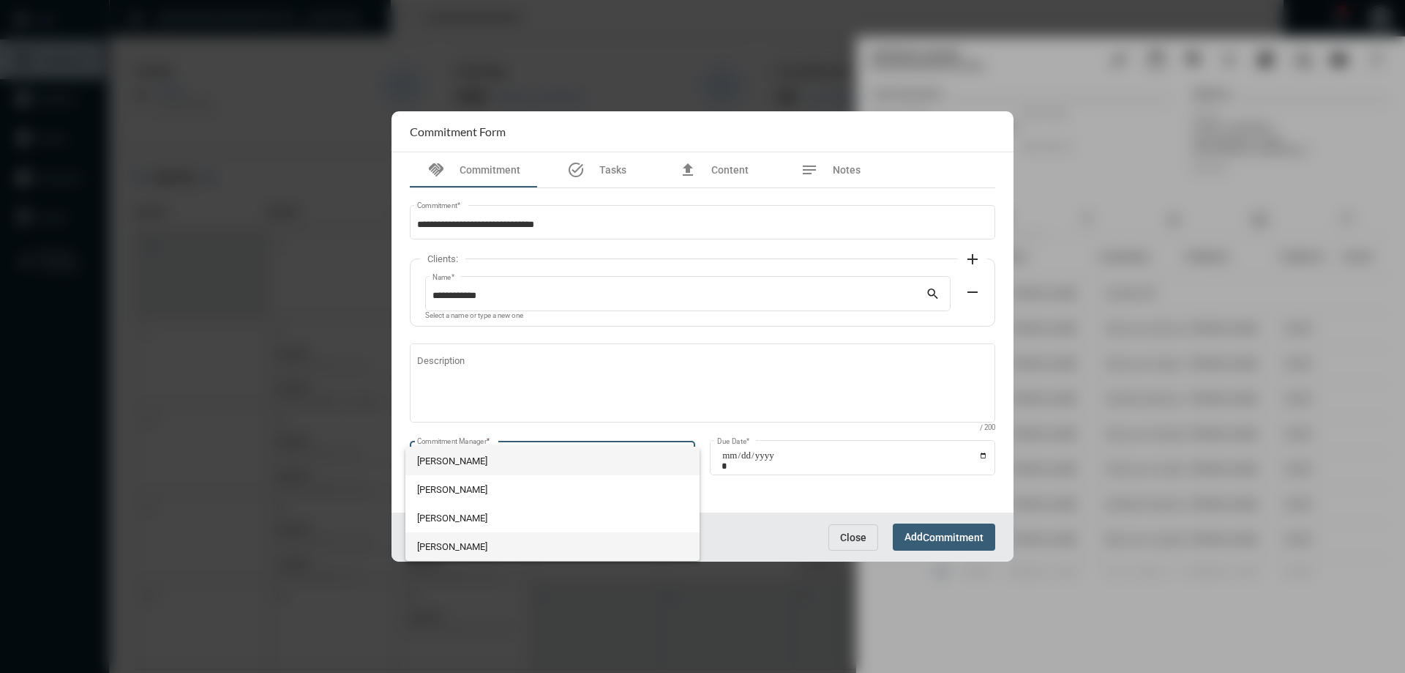
click at [460, 548] on span "[PERSON_NAME]" at bounding box center [553, 546] width 272 height 29
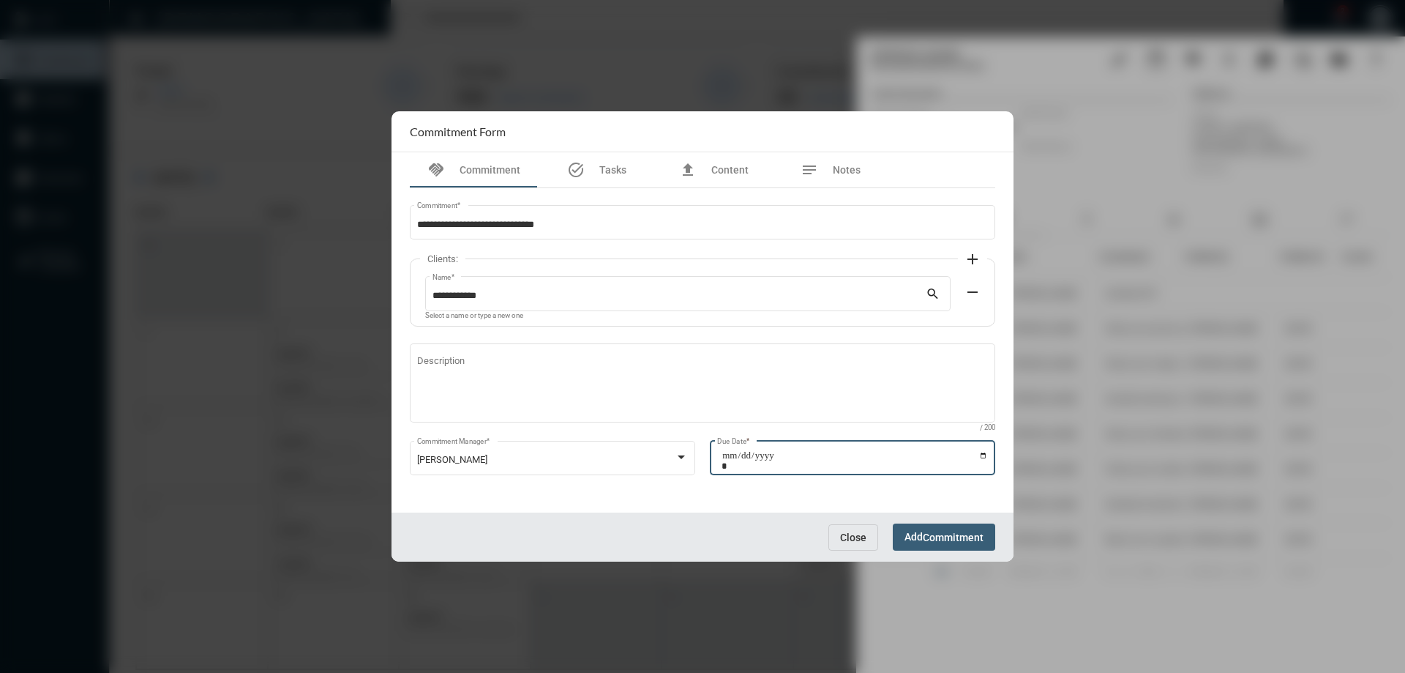
click at [982, 457] on input "Due Date *" at bounding box center [855, 460] width 266 height 20
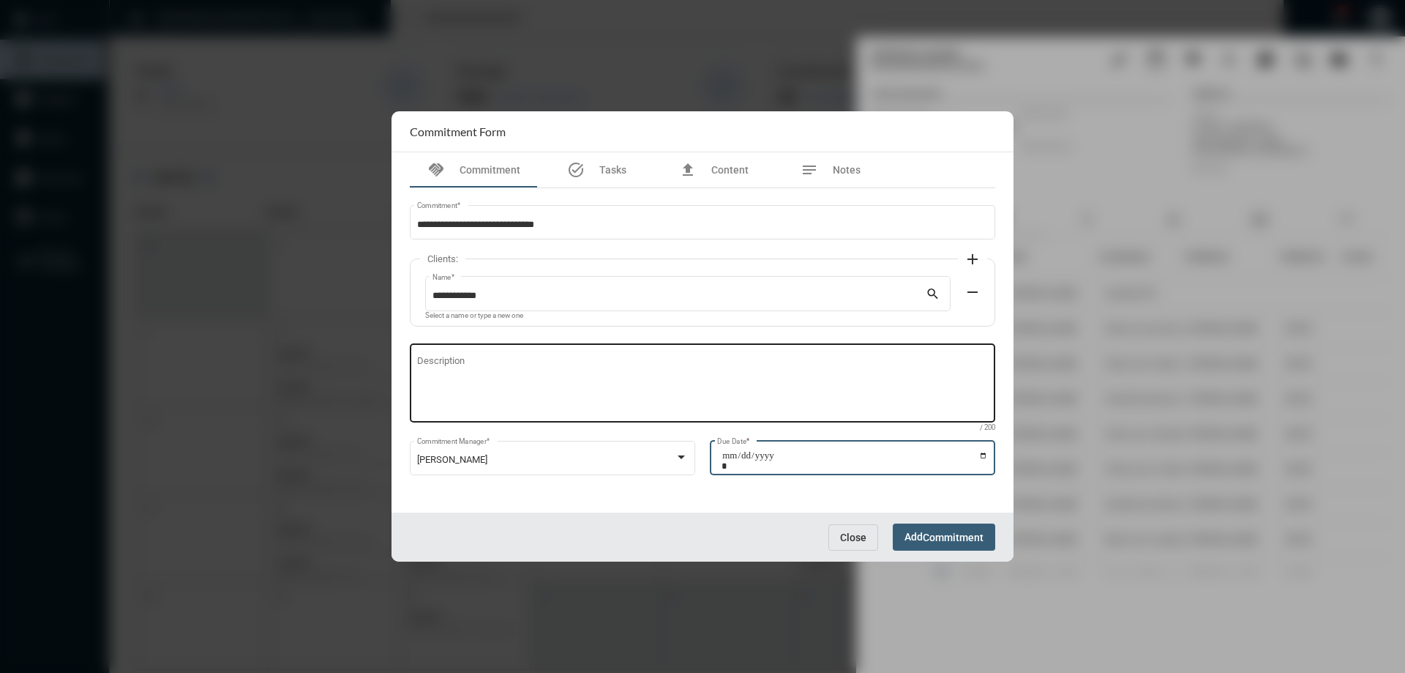
type input "**********"
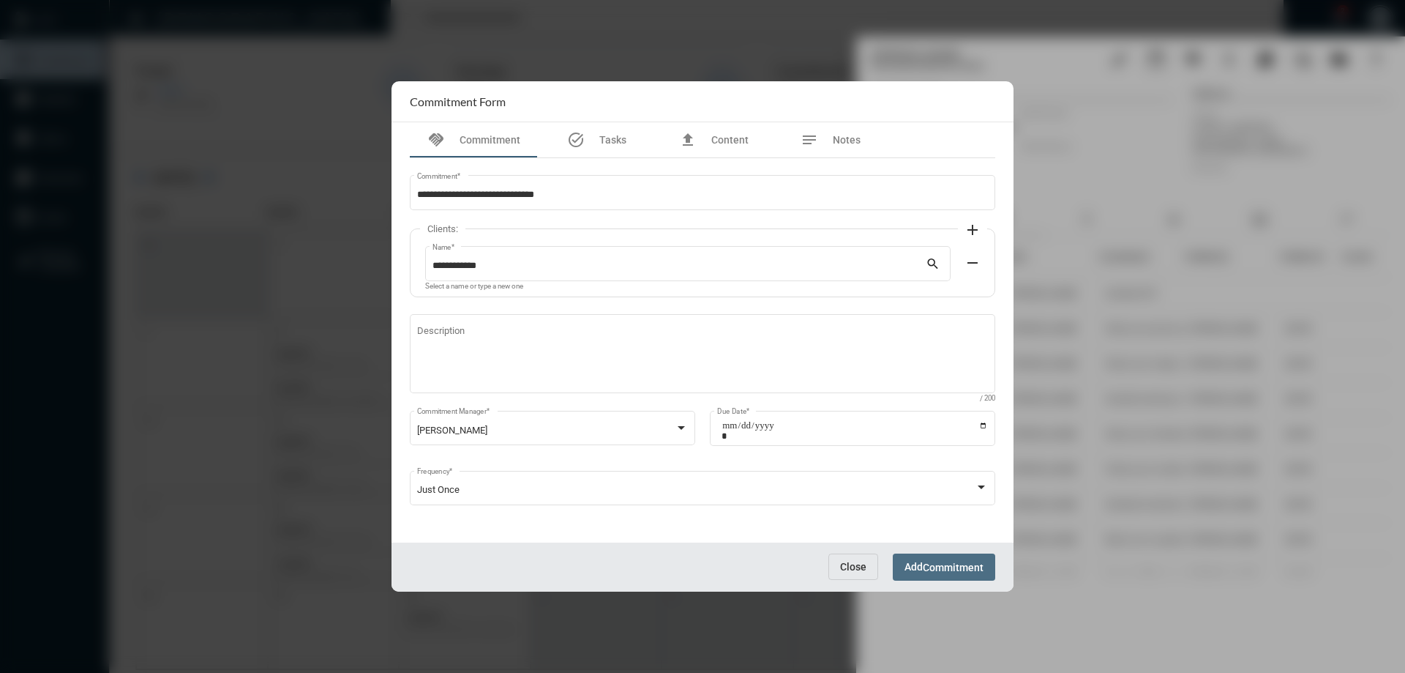
click at [957, 564] on span "Commitment" at bounding box center [953, 567] width 61 height 12
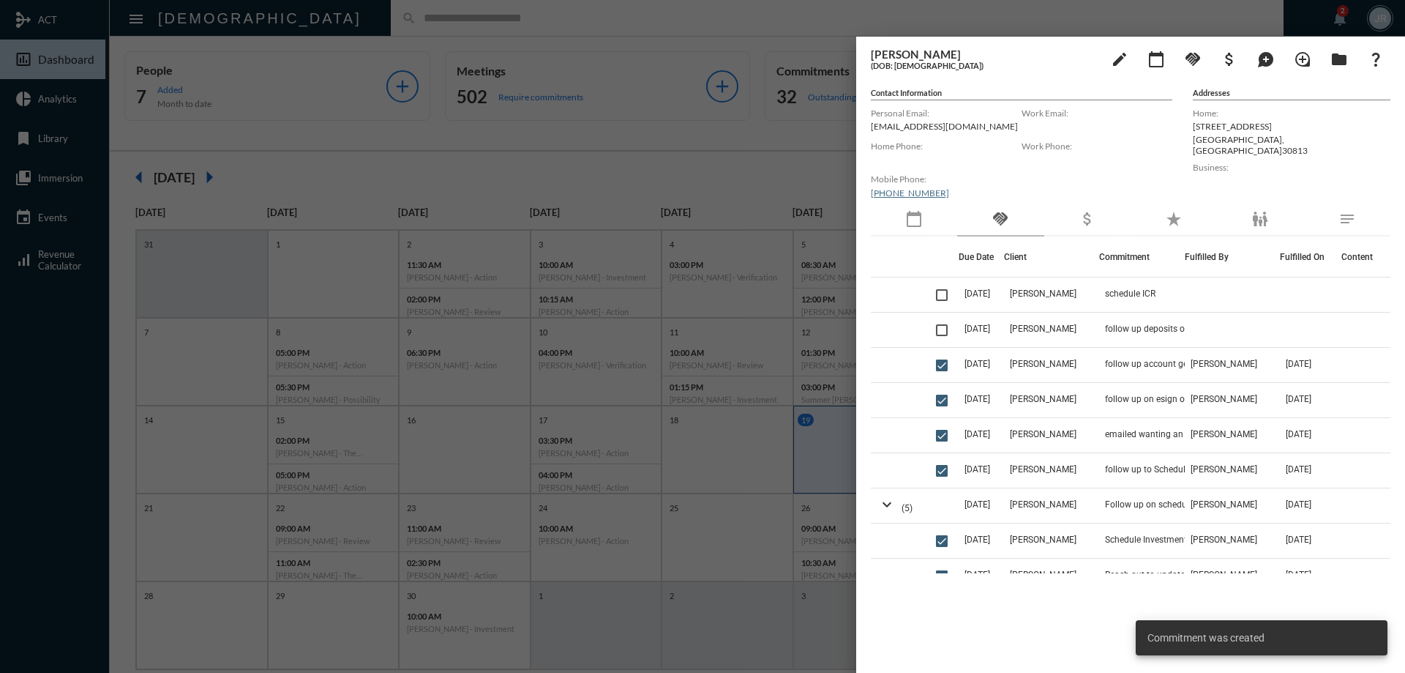
click at [616, 24] on div at bounding box center [702, 336] width 1405 height 673
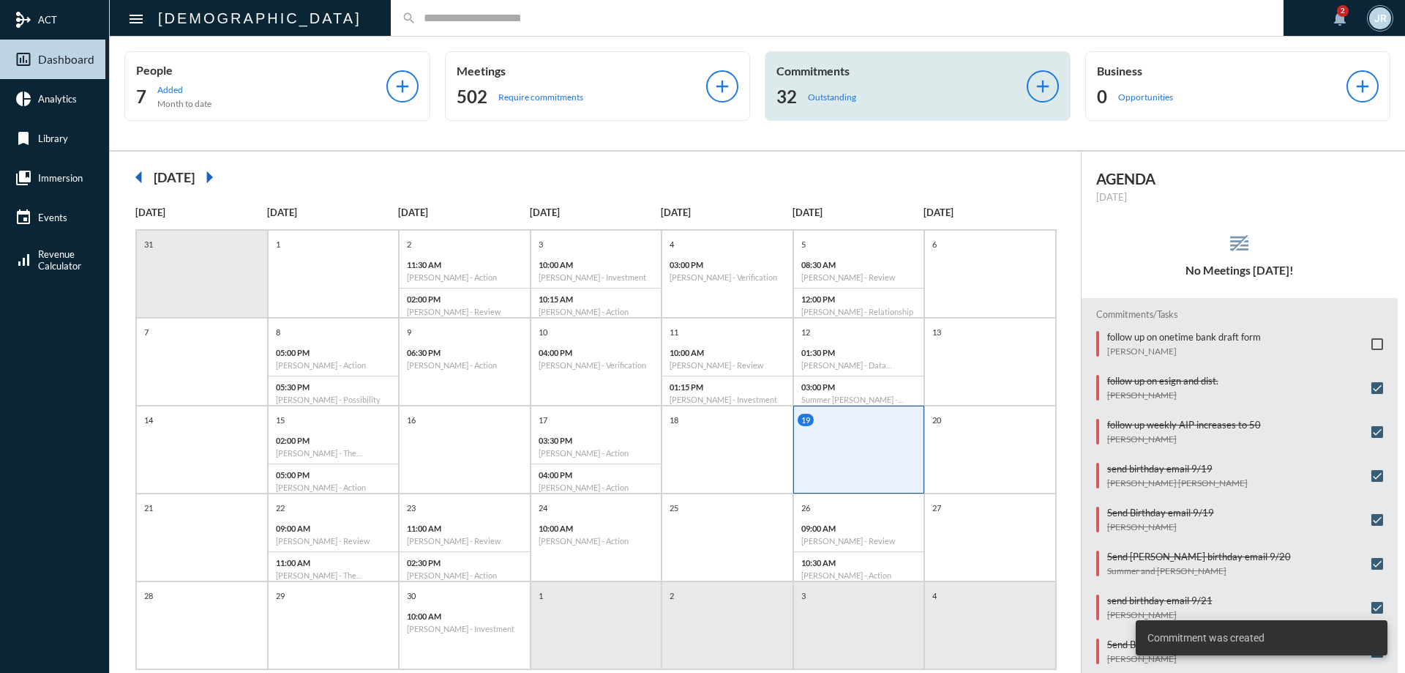
click at [837, 97] on p "Outstanding" at bounding box center [832, 97] width 48 height 11
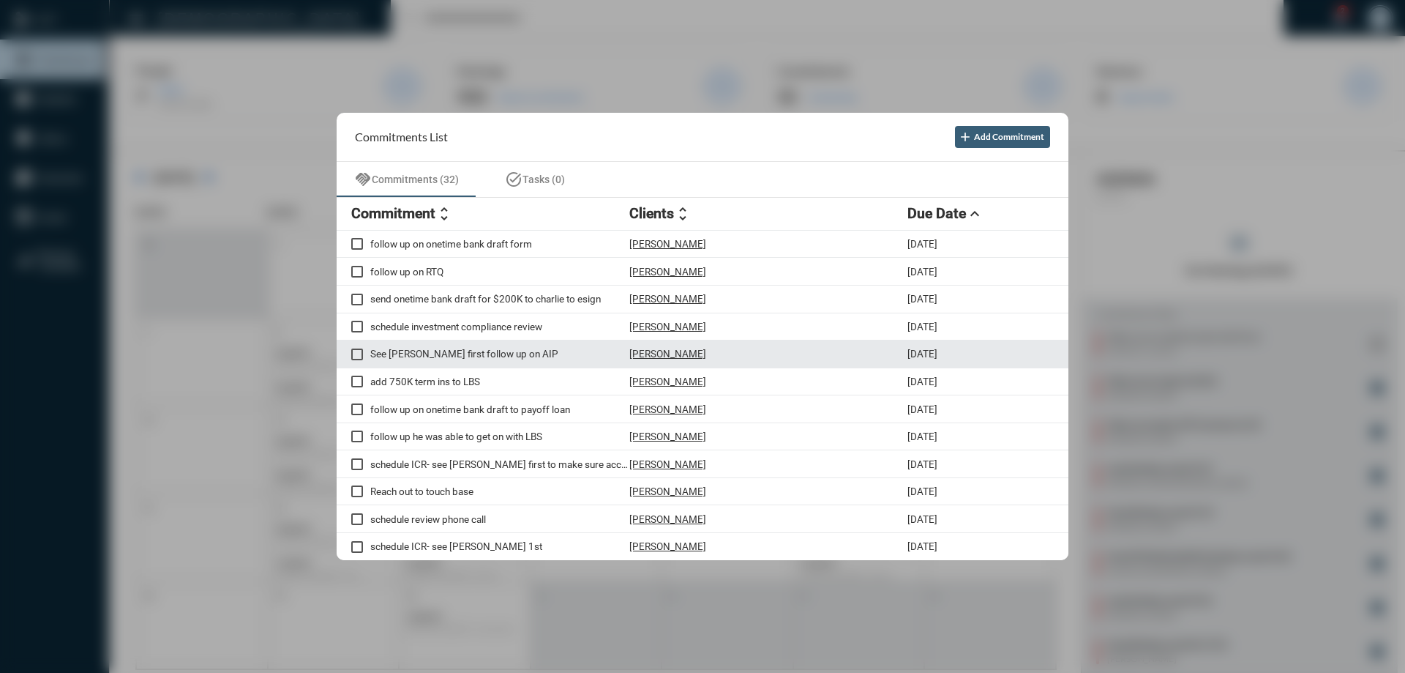
scroll to position [73, 0]
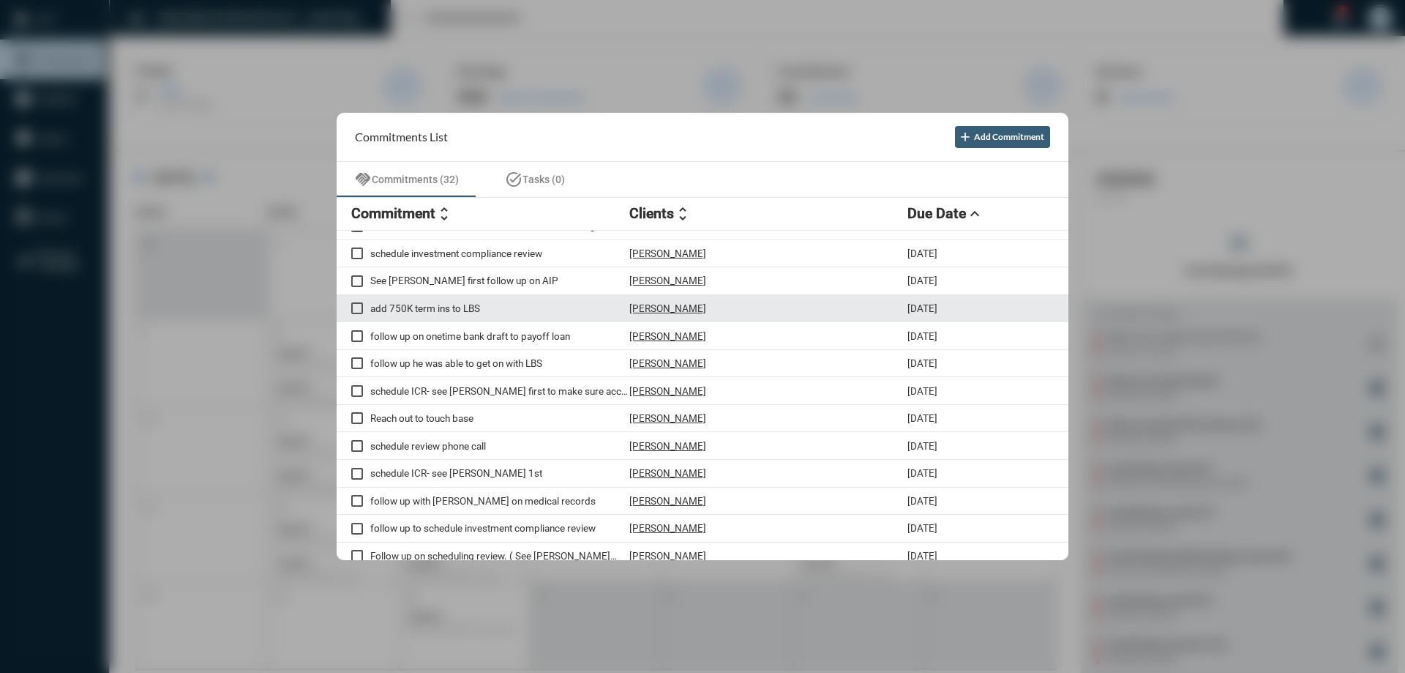
click at [643, 306] on p "[PERSON_NAME]" at bounding box center [668, 308] width 77 height 12
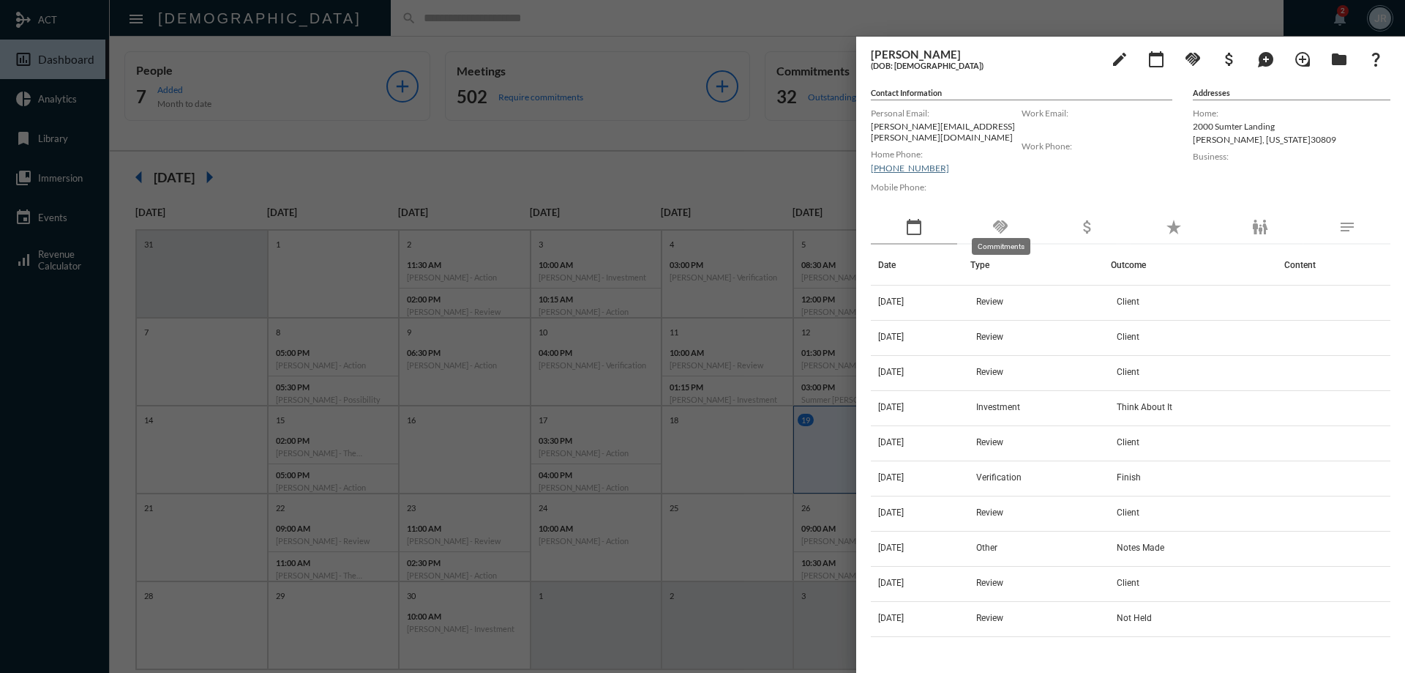
click at [997, 218] on mat-icon "handshake" at bounding box center [1001, 227] width 18 height 18
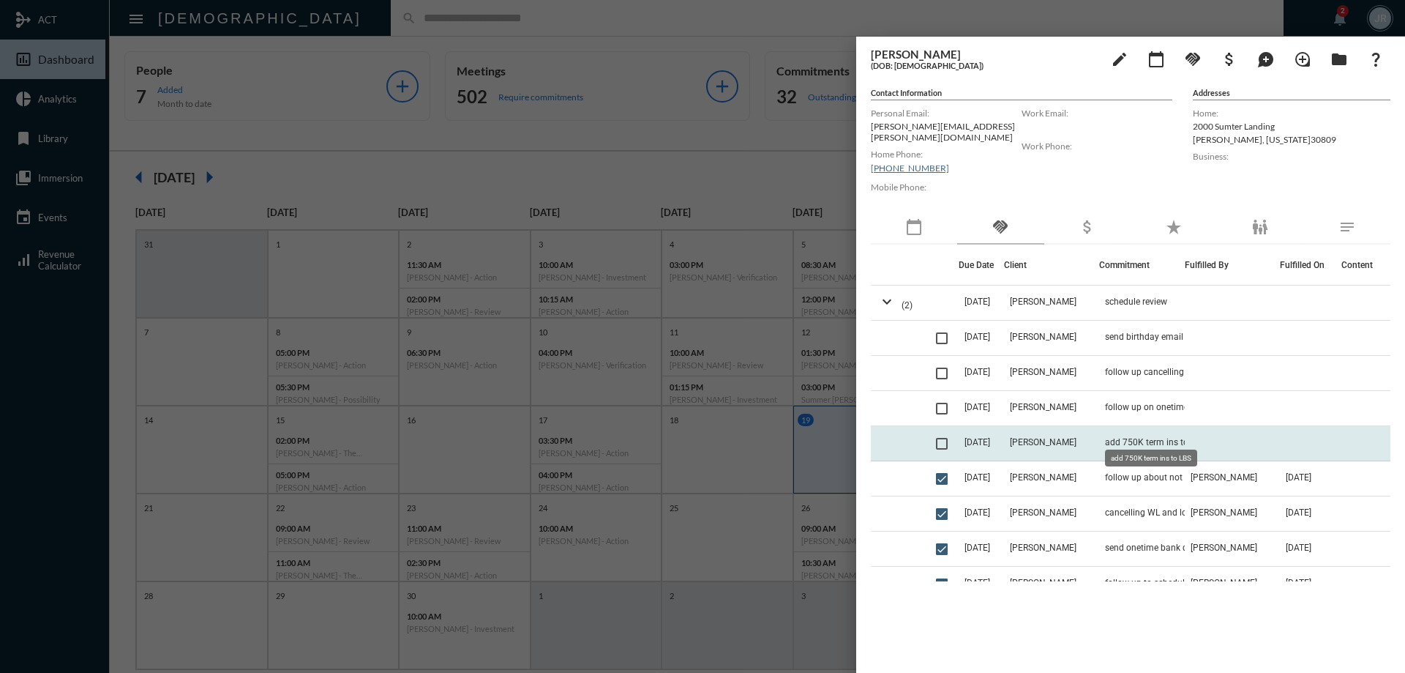
click at [1160, 437] on span "add 750K term ins to LBS" at bounding box center [1155, 442] width 100 height 10
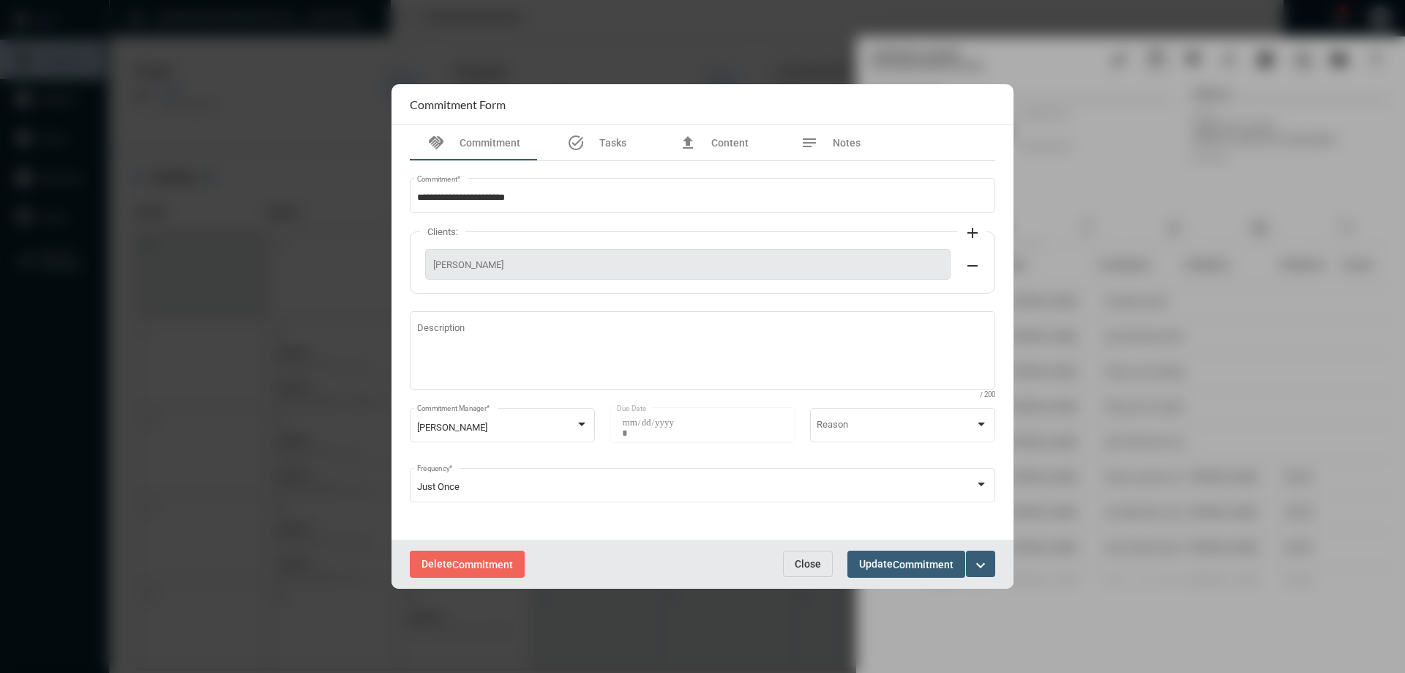
click at [813, 566] on span "Close" at bounding box center [808, 564] width 26 height 12
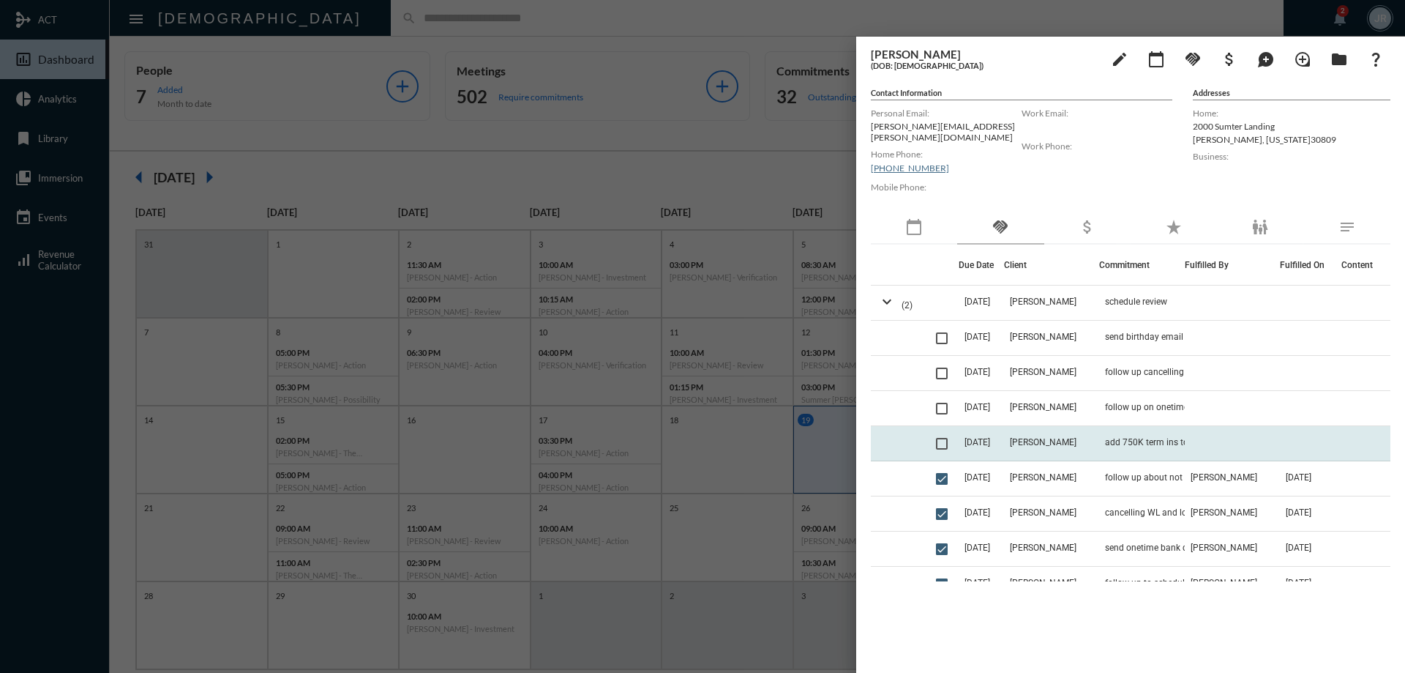
click at [1126, 428] on td "add 750K term ins to LBS" at bounding box center [1142, 443] width 86 height 35
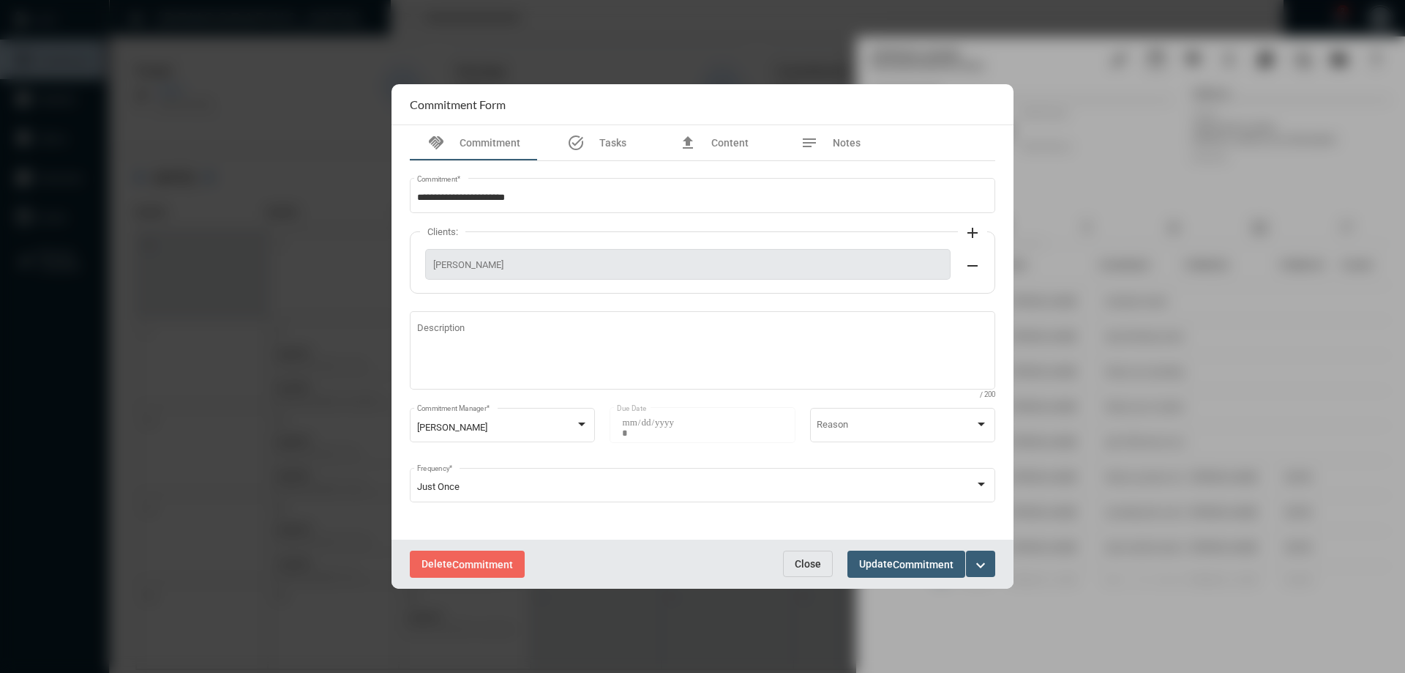
click at [797, 561] on span "Close" at bounding box center [808, 564] width 26 height 12
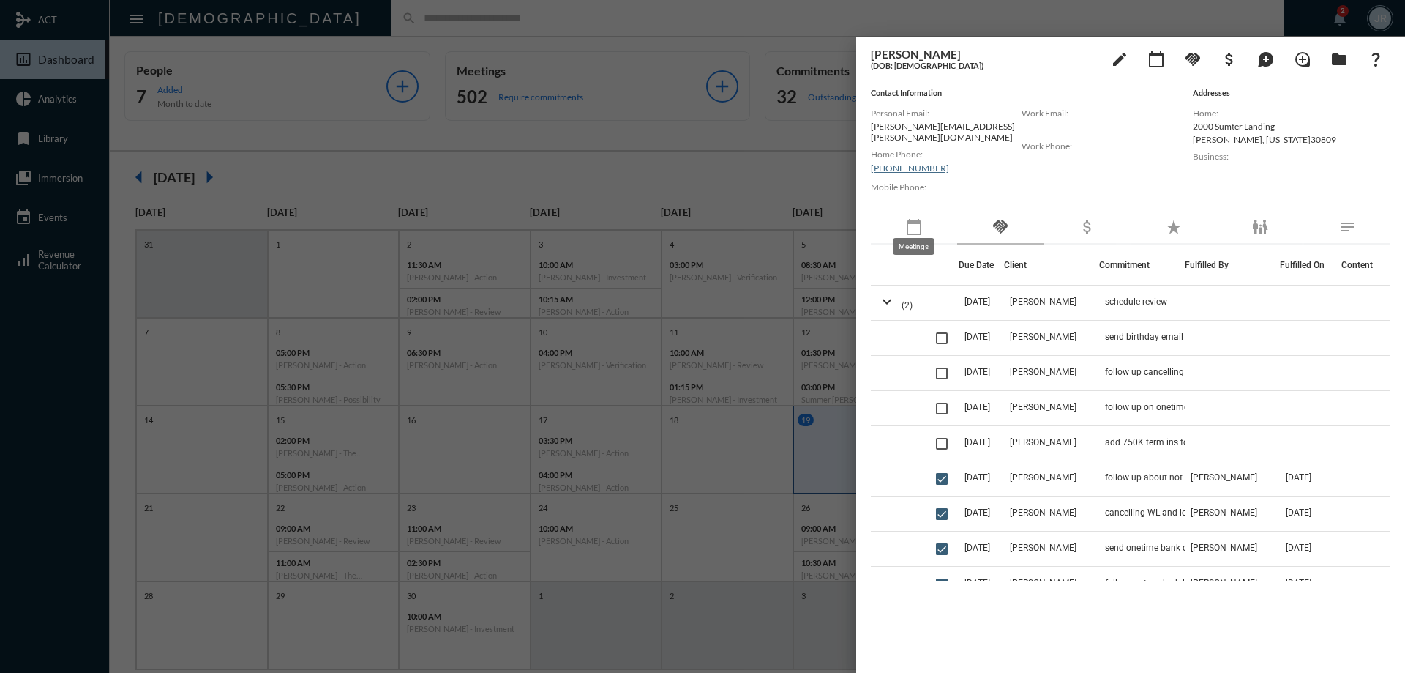
click at [908, 220] on mat-icon "calendar_today" at bounding box center [914, 227] width 18 height 18
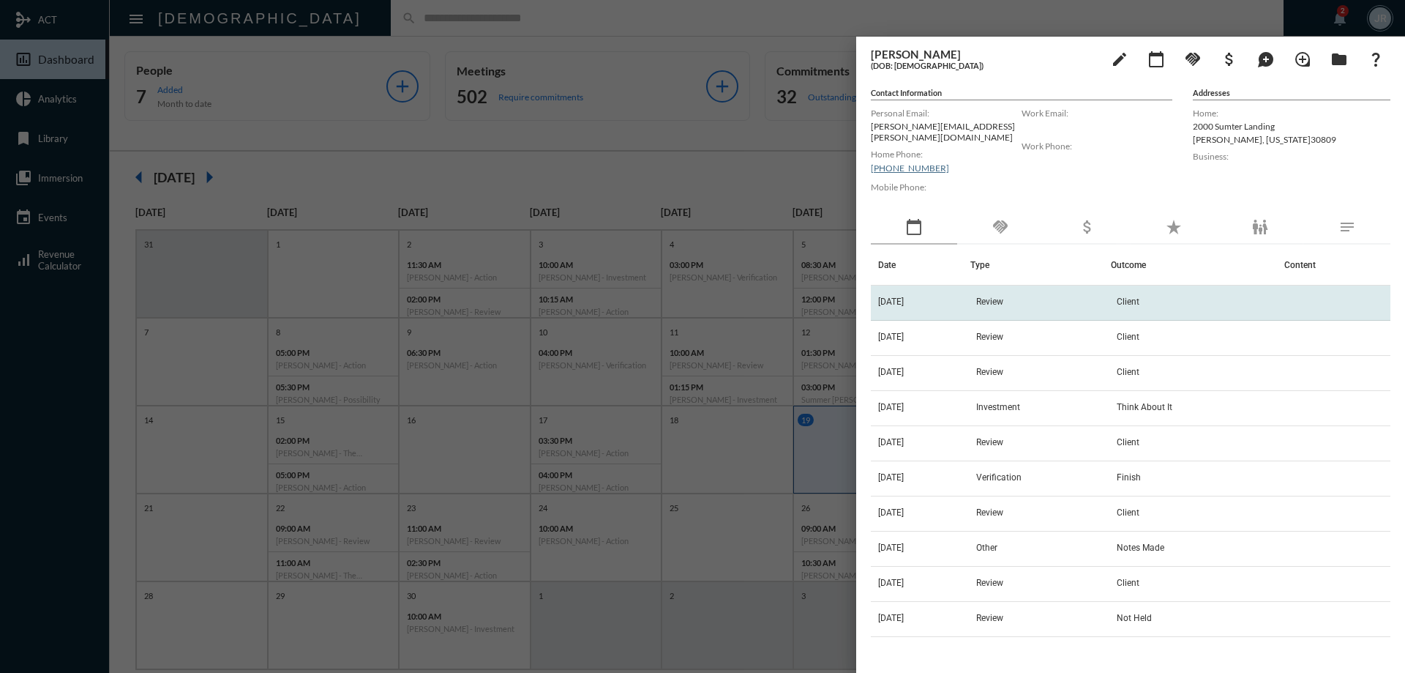
click at [915, 285] on td "[DATE]" at bounding box center [921, 302] width 100 height 35
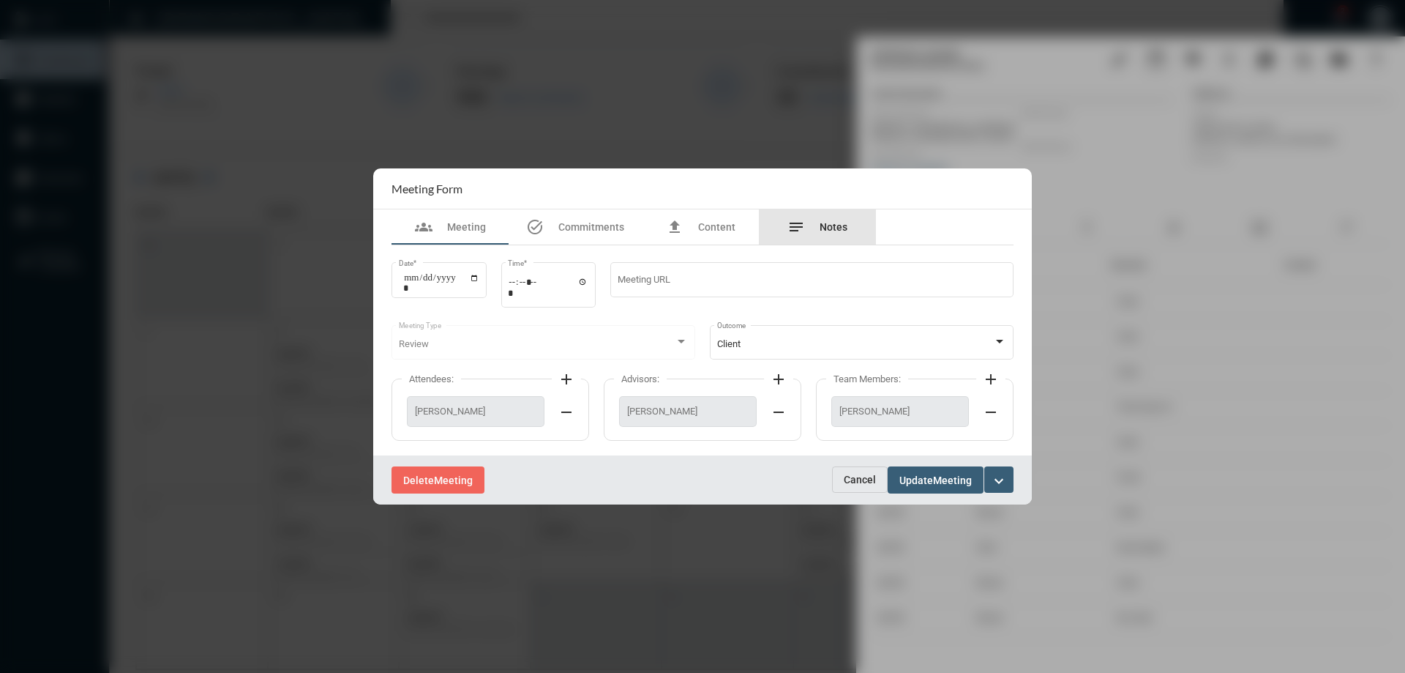
click at [821, 226] on span "Notes" at bounding box center [834, 227] width 28 height 12
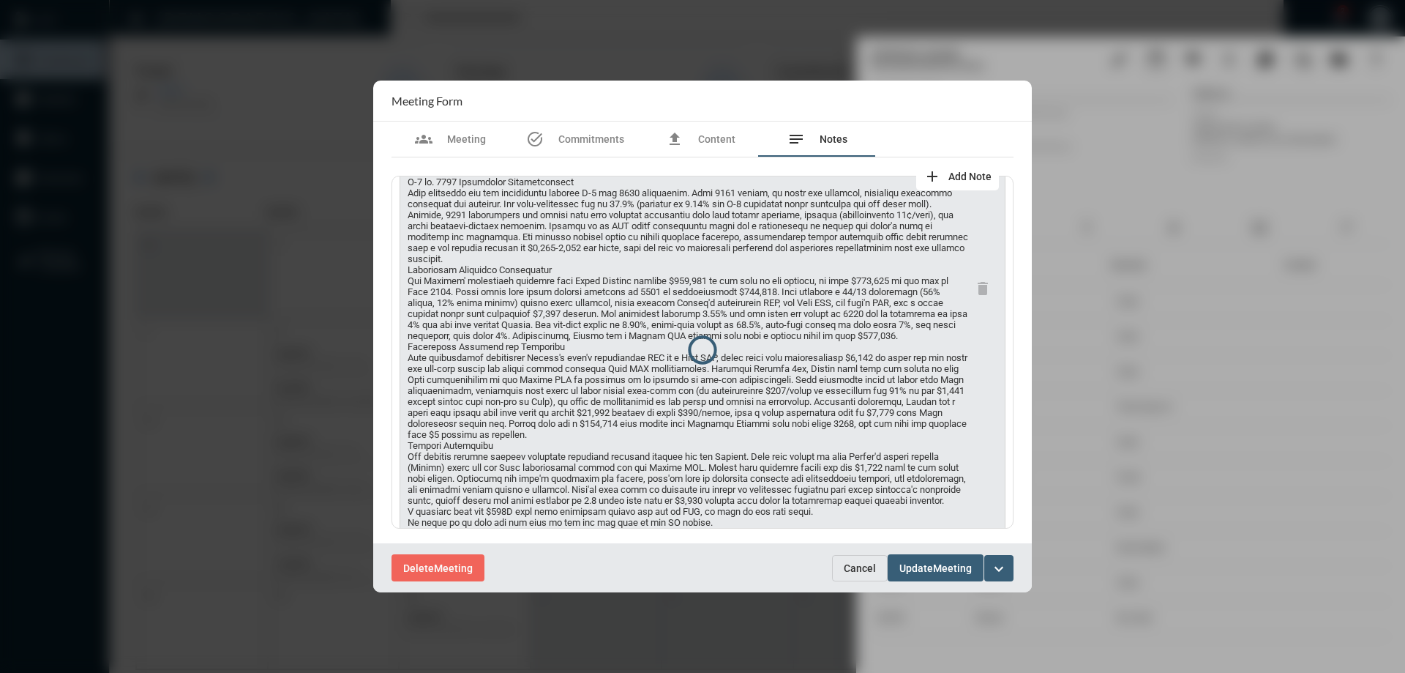
scroll to position [234, 0]
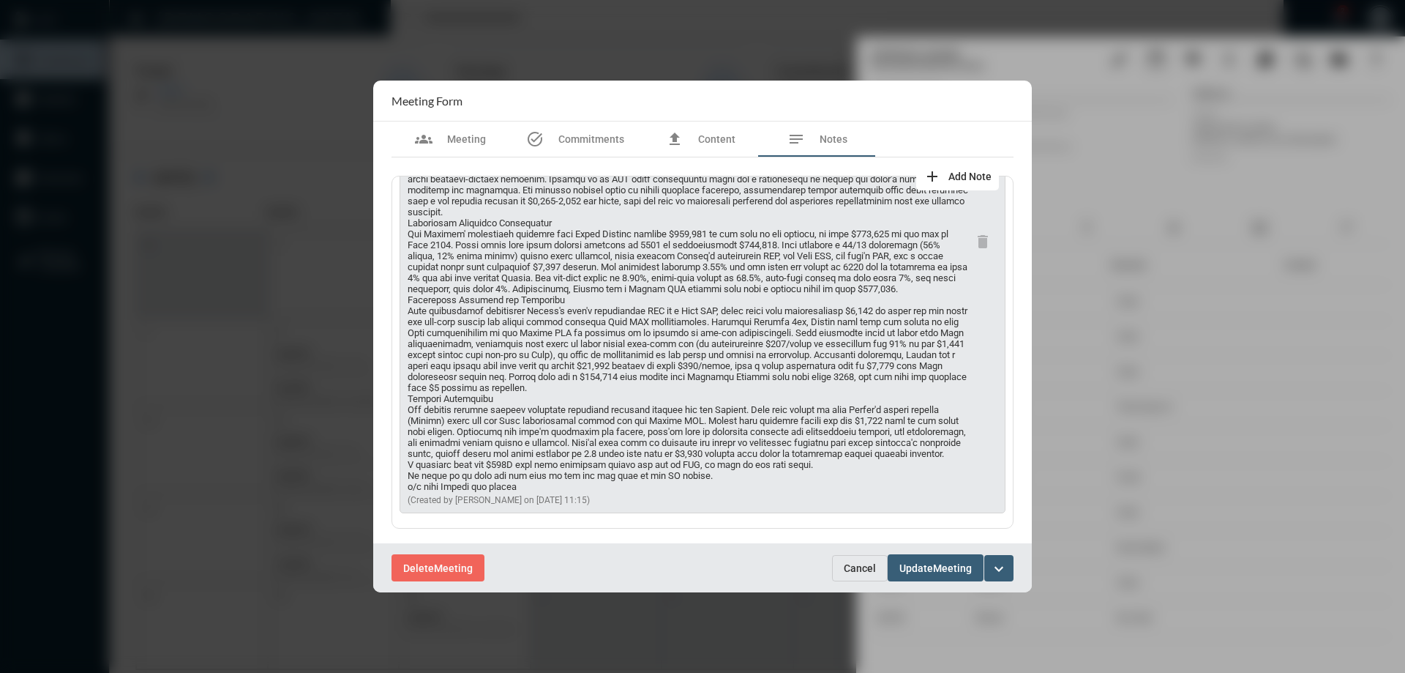
click at [838, 568] on button "Cancel" at bounding box center [860, 568] width 56 height 26
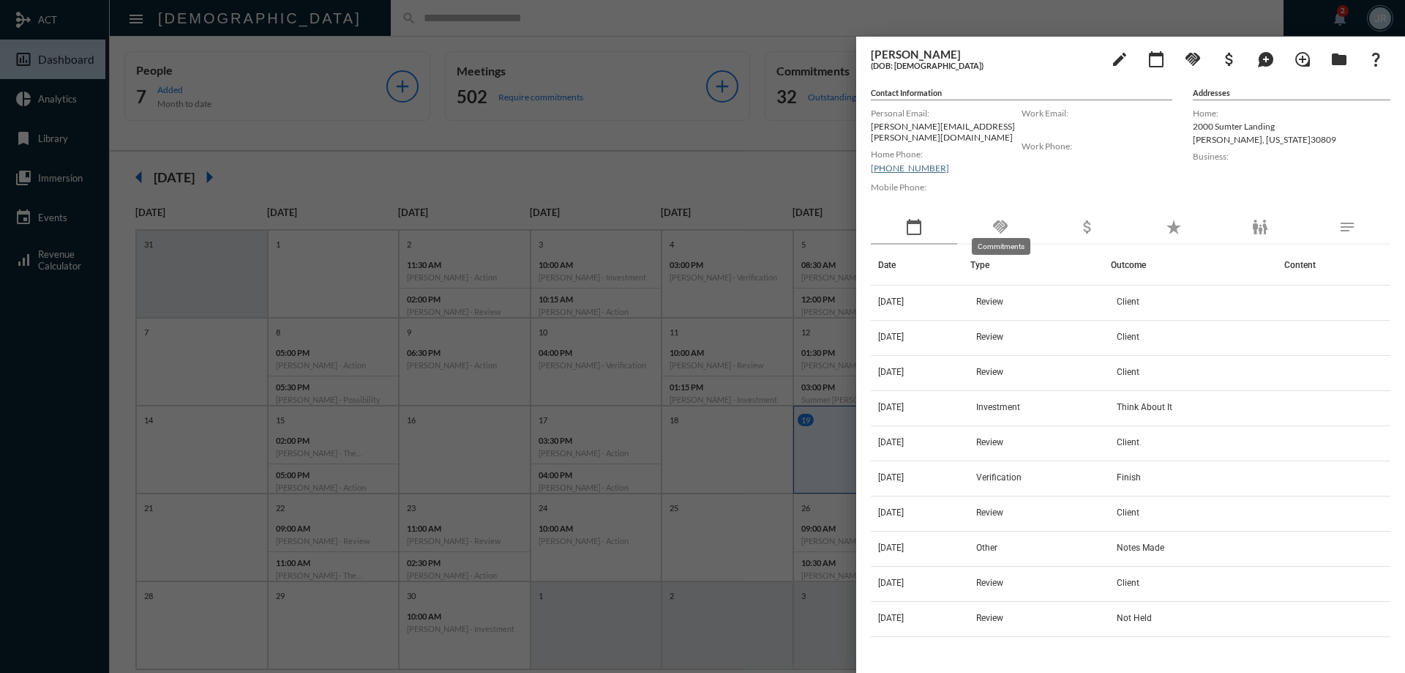
click at [1005, 222] on mat-icon "handshake" at bounding box center [1001, 227] width 18 height 18
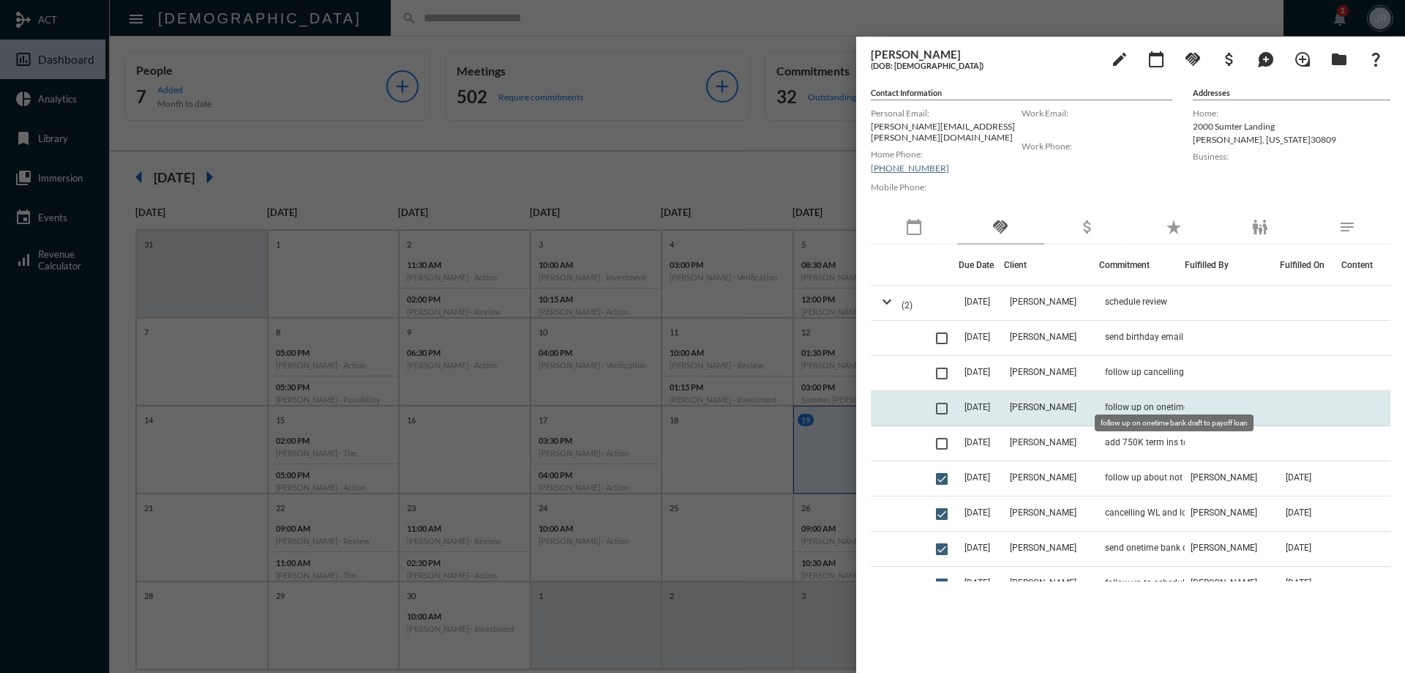
click at [1129, 403] on span "follow up on onetime bank draft to payoff loan" at bounding box center [1178, 407] width 146 height 10
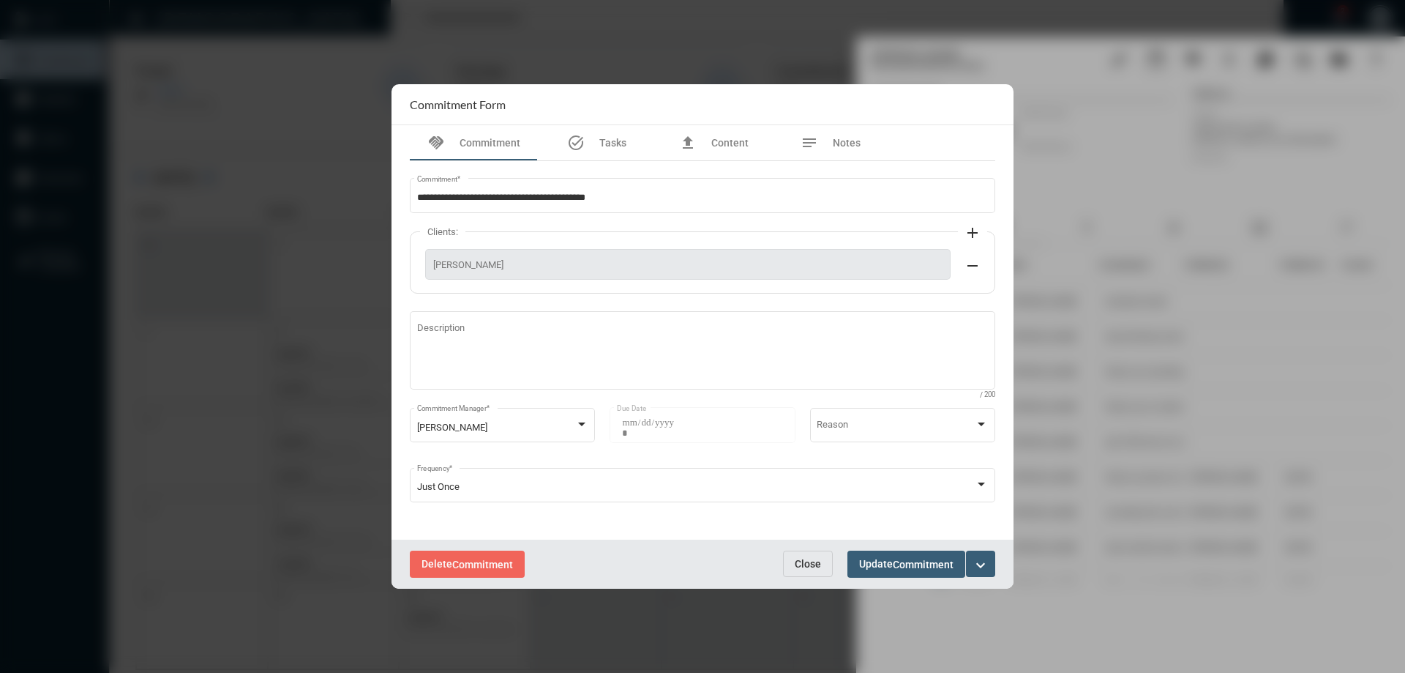
click at [815, 565] on span "Close" at bounding box center [808, 564] width 26 height 12
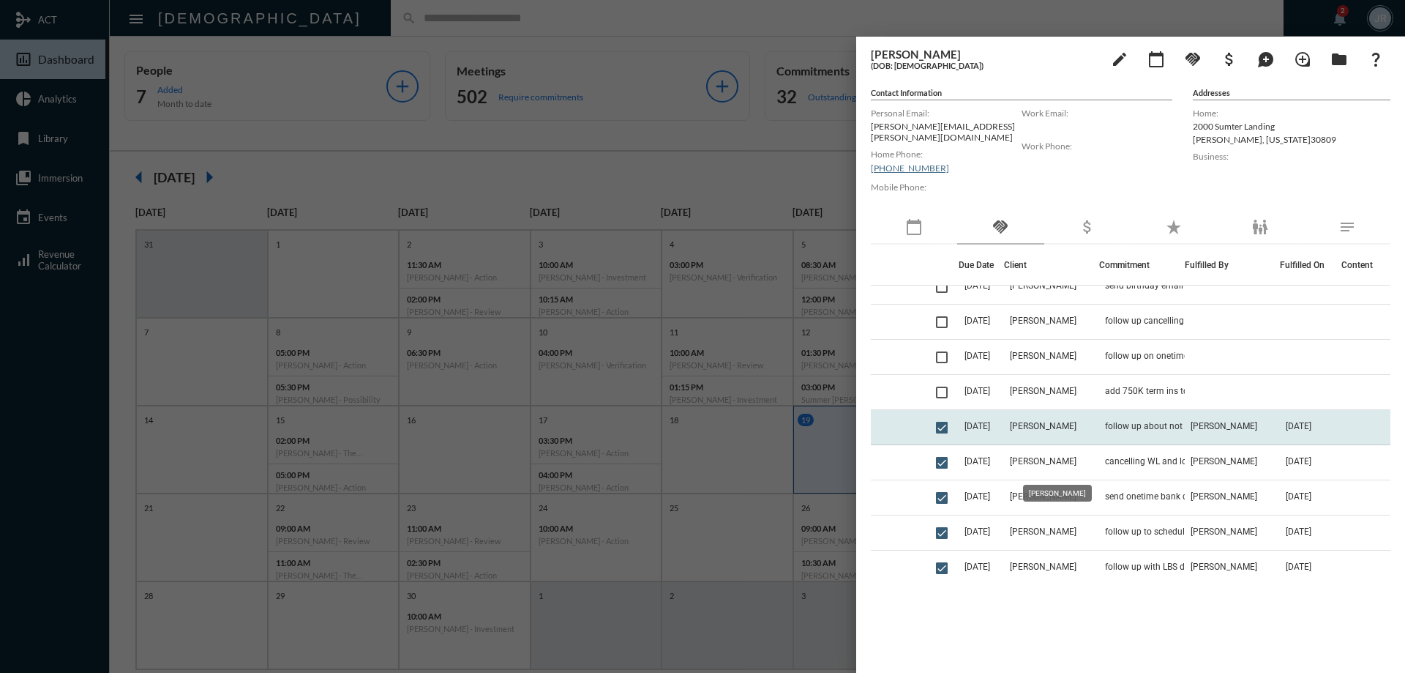
scroll to position [73, 0]
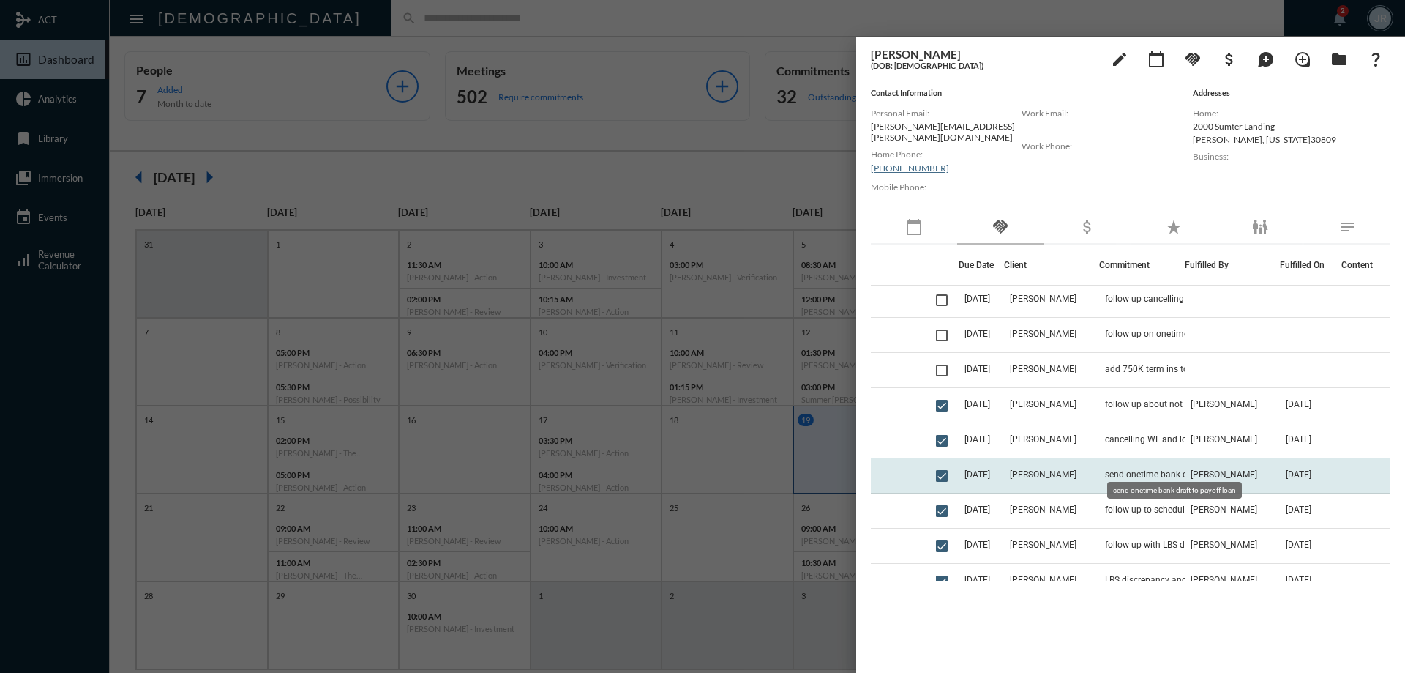
click at [1153, 469] on span "send onetime bank draft to payoff loan" at bounding box center [1178, 474] width 146 height 10
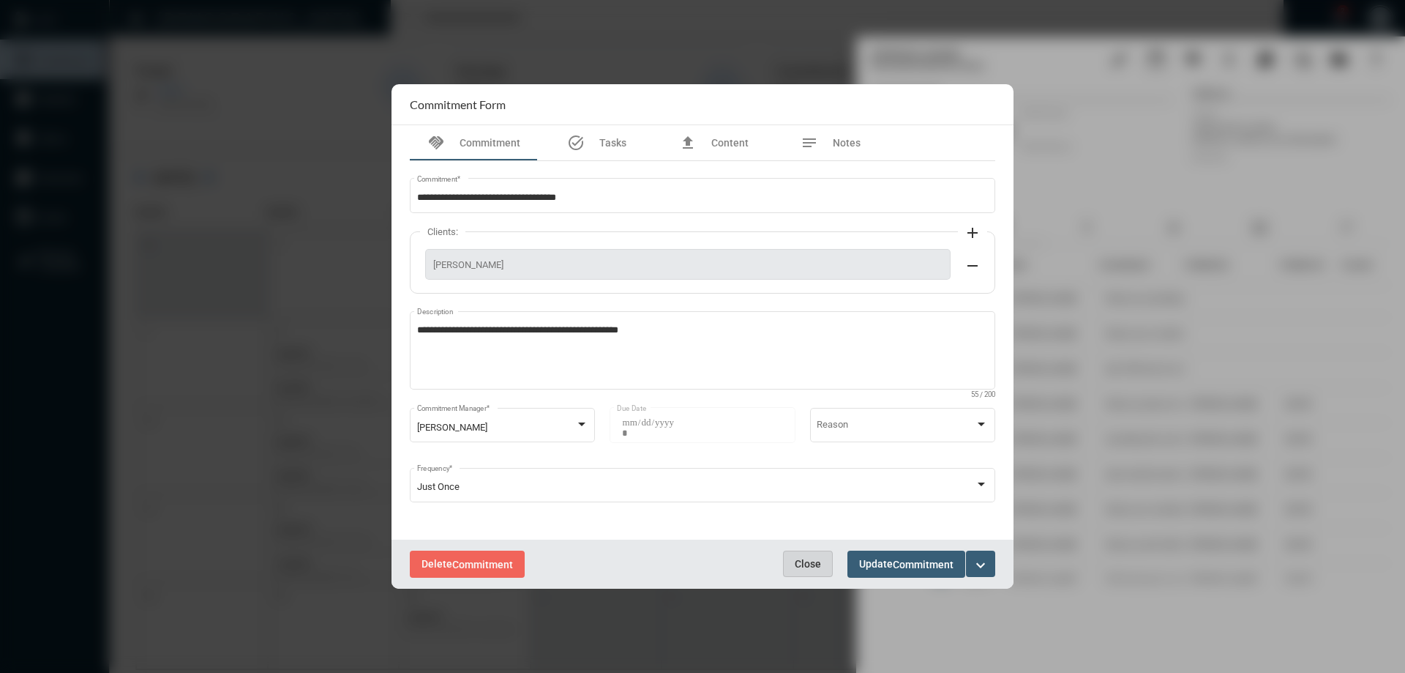
click at [807, 567] on span "Close" at bounding box center [808, 564] width 26 height 12
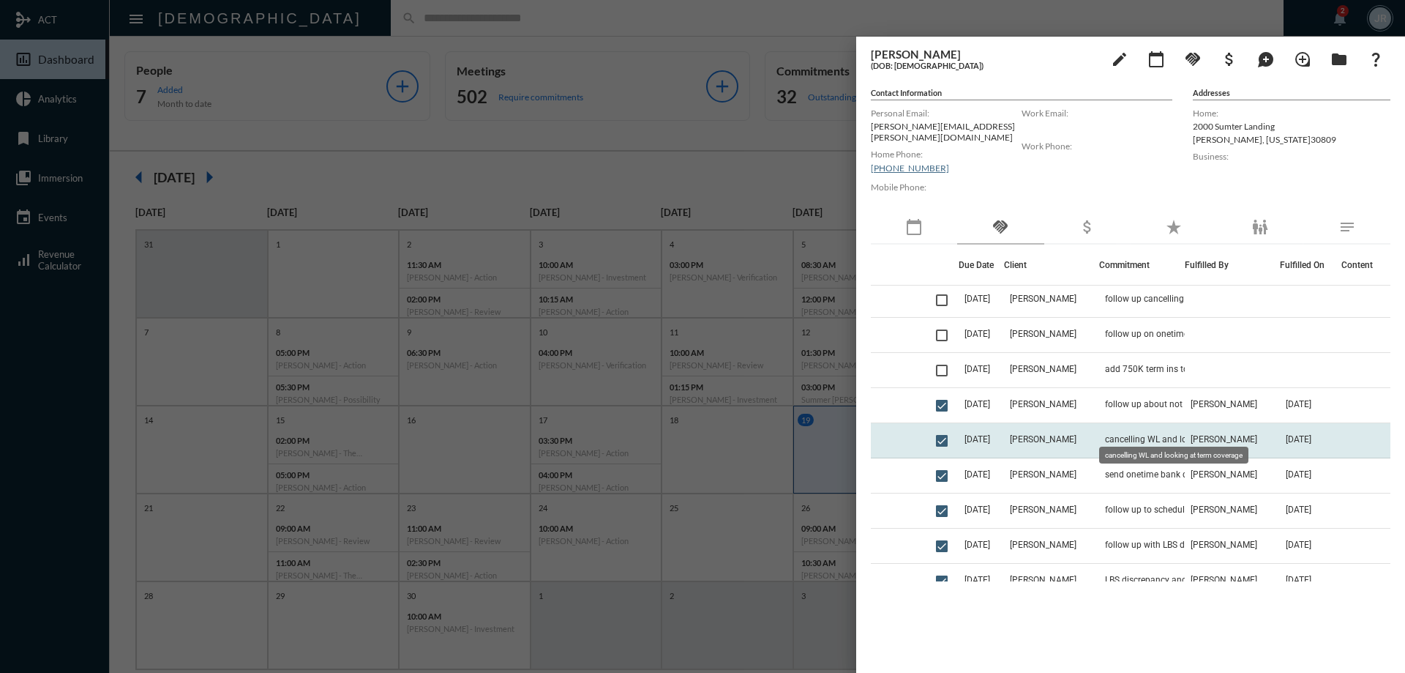
click at [1132, 434] on span "cancelling WL and looking at term coverage" at bounding box center [1178, 439] width 146 height 10
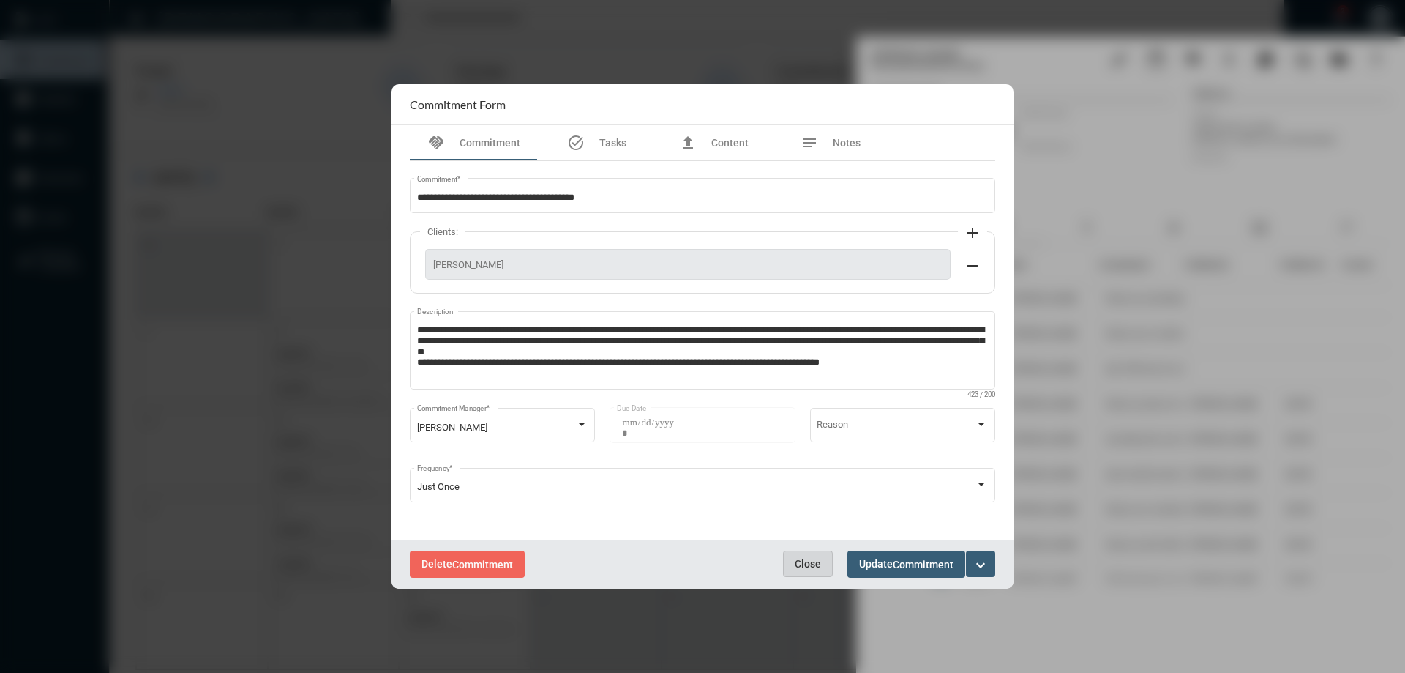
click at [809, 558] on span "Close" at bounding box center [808, 564] width 26 height 12
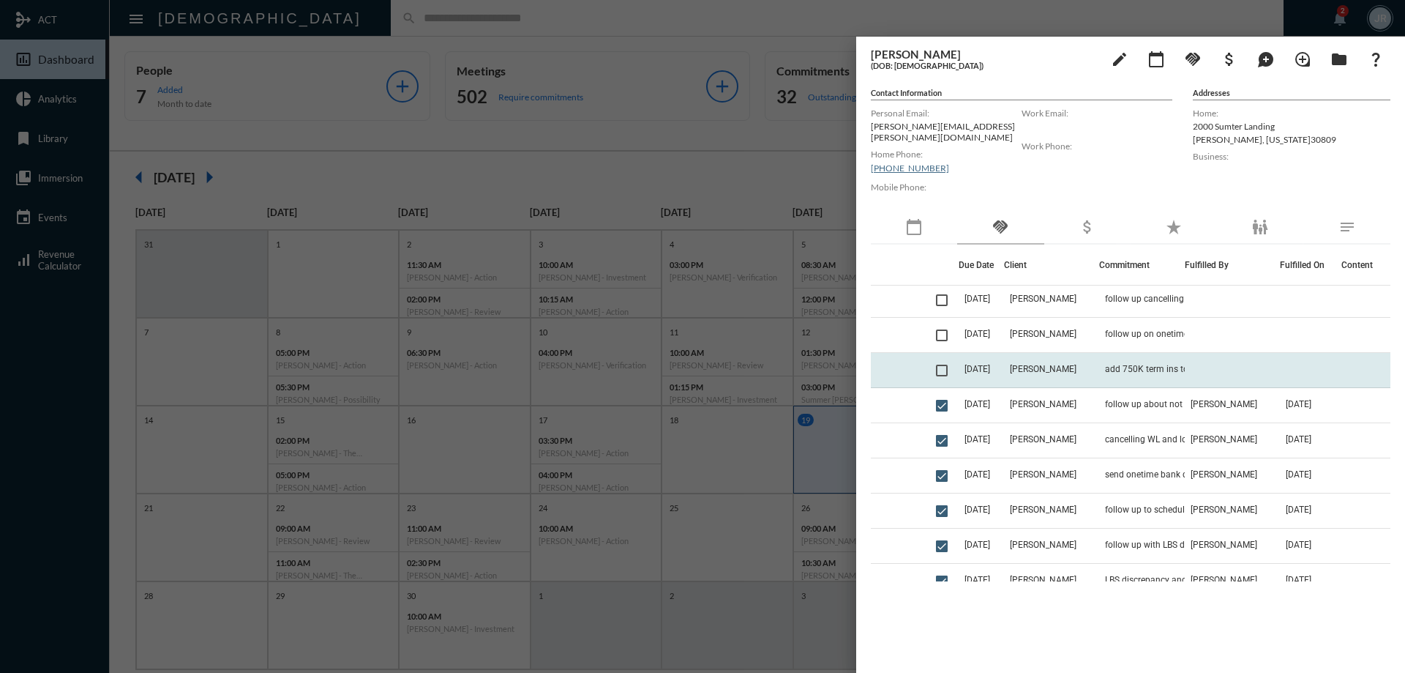
click at [1095, 365] on td "[PERSON_NAME]" at bounding box center [1051, 370] width 95 height 35
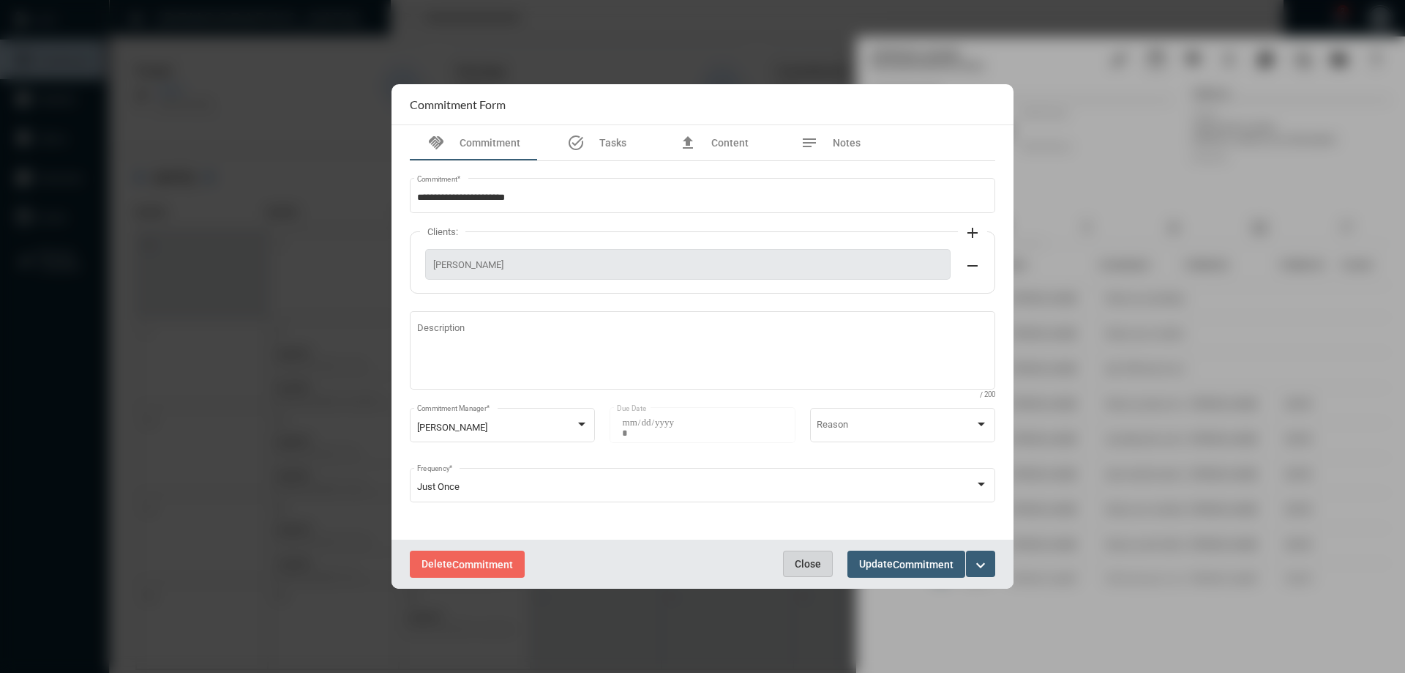
click at [810, 563] on span "Close" at bounding box center [808, 564] width 26 height 12
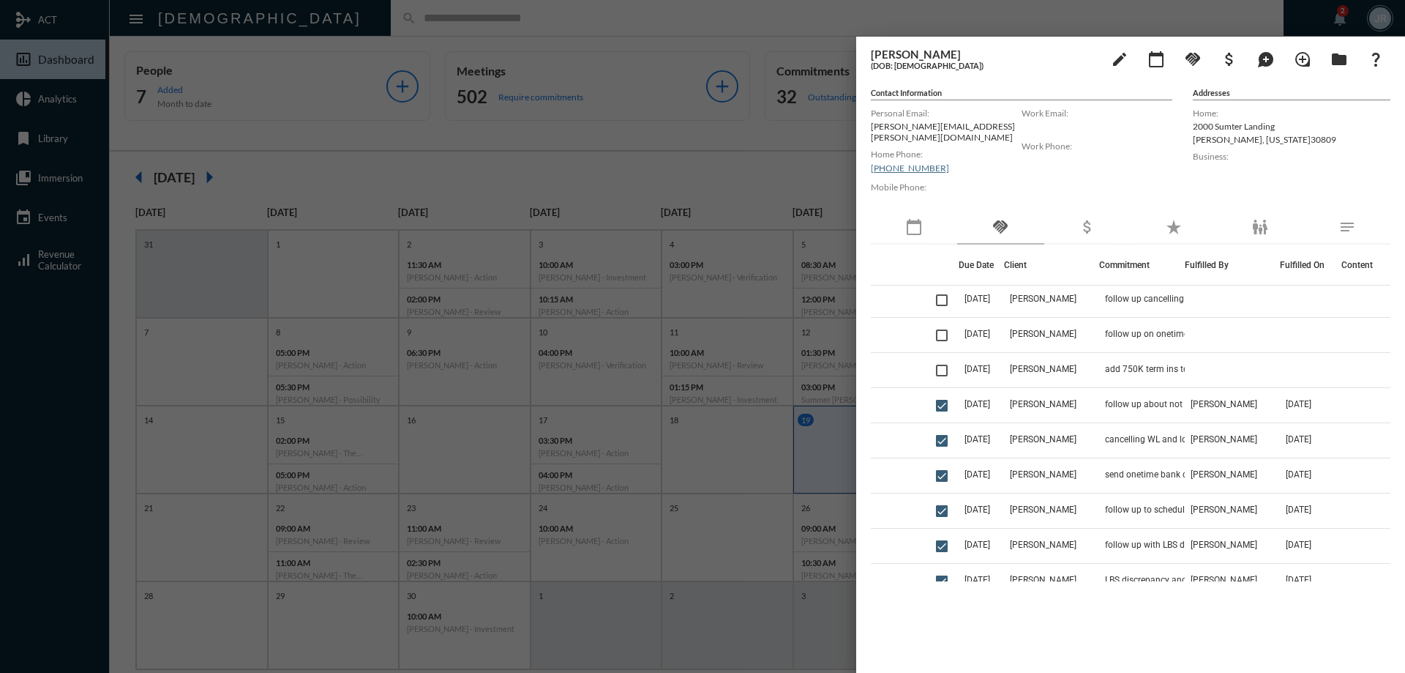
click at [369, 30] on div at bounding box center [702, 336] width 1405 height 673
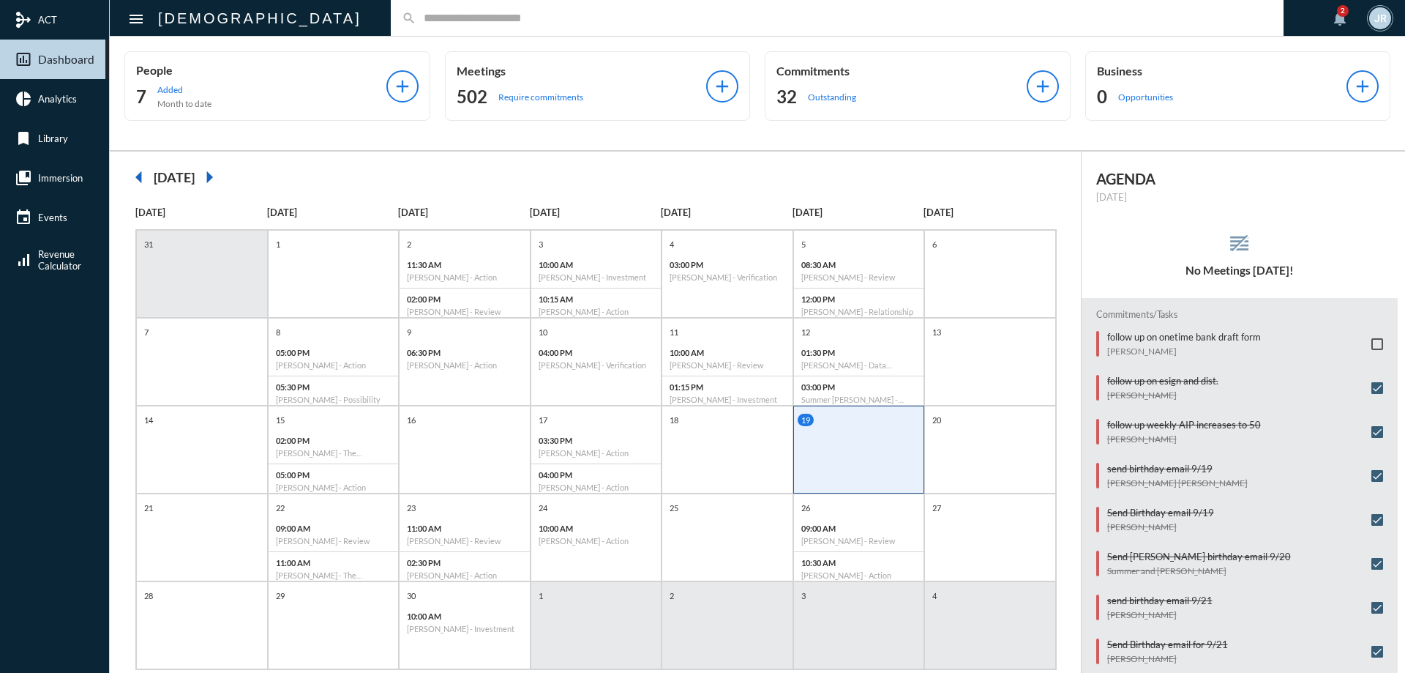
click at [809, 100] on p "Outstanding" at bounding box center [832, 97] width 48 height 11
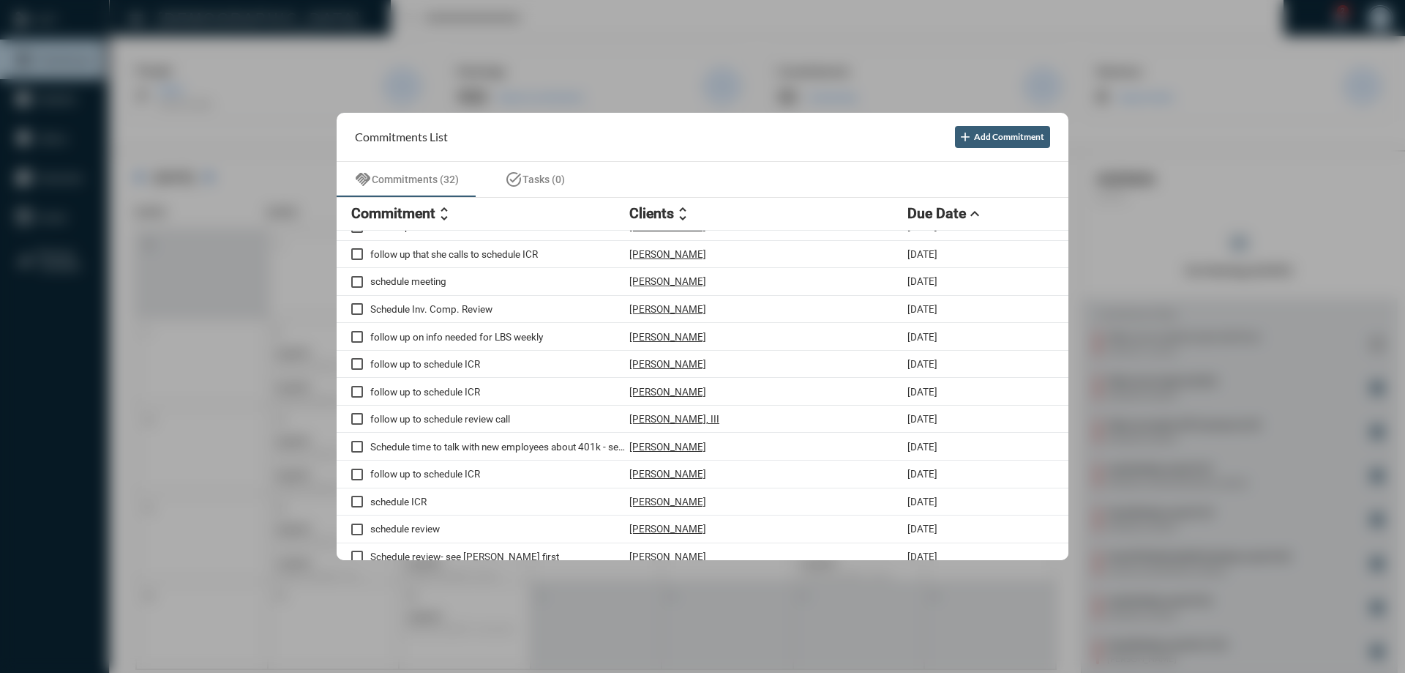
scroll to position [551, 0]
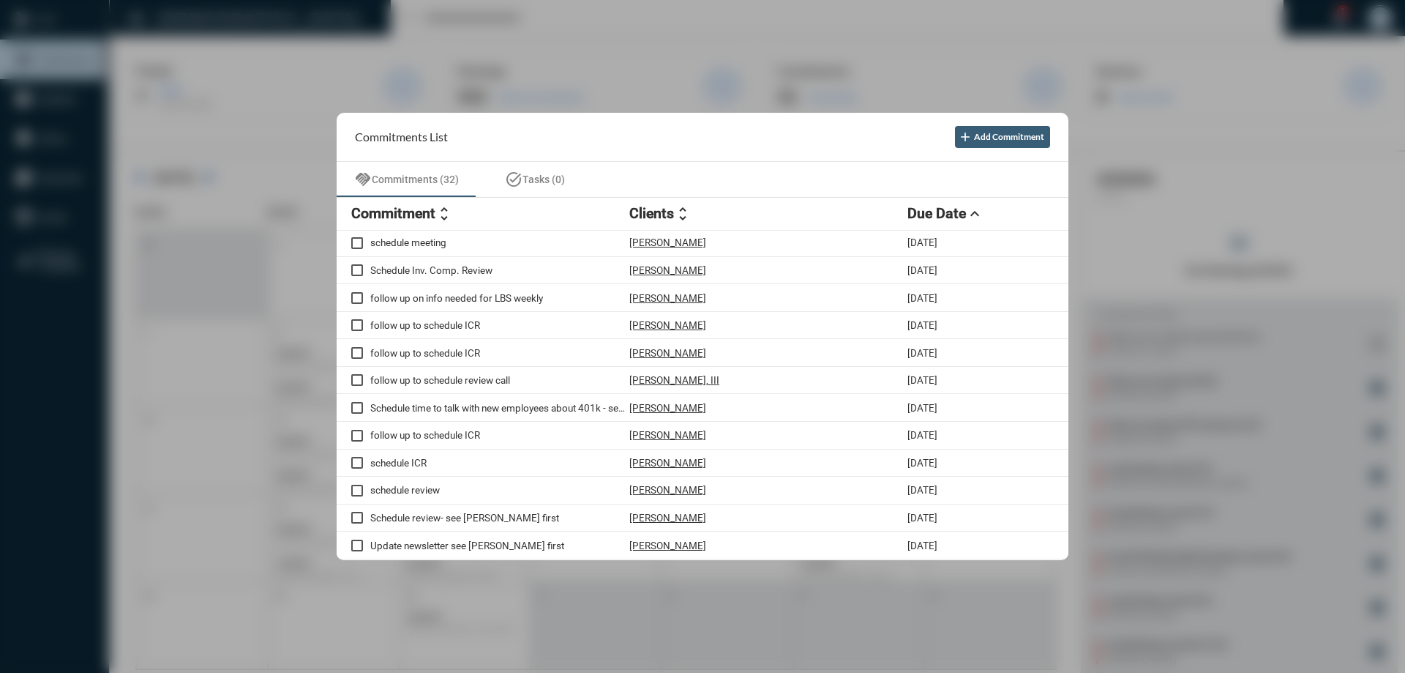
click at [608, 35] on div at bounding box center [702, 336] width 1405 height 673
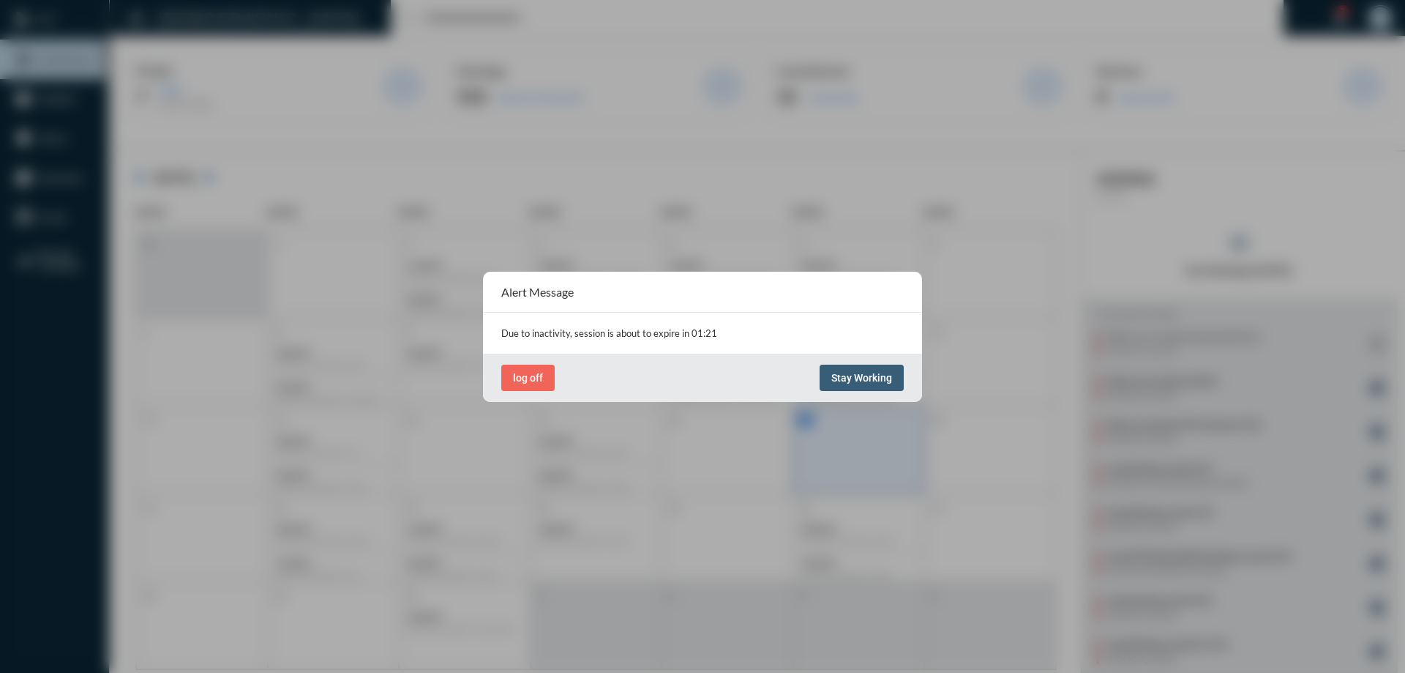
click at [862, 386] on button "Stay Working" at bounding box center [862, 378] width 84 height 26
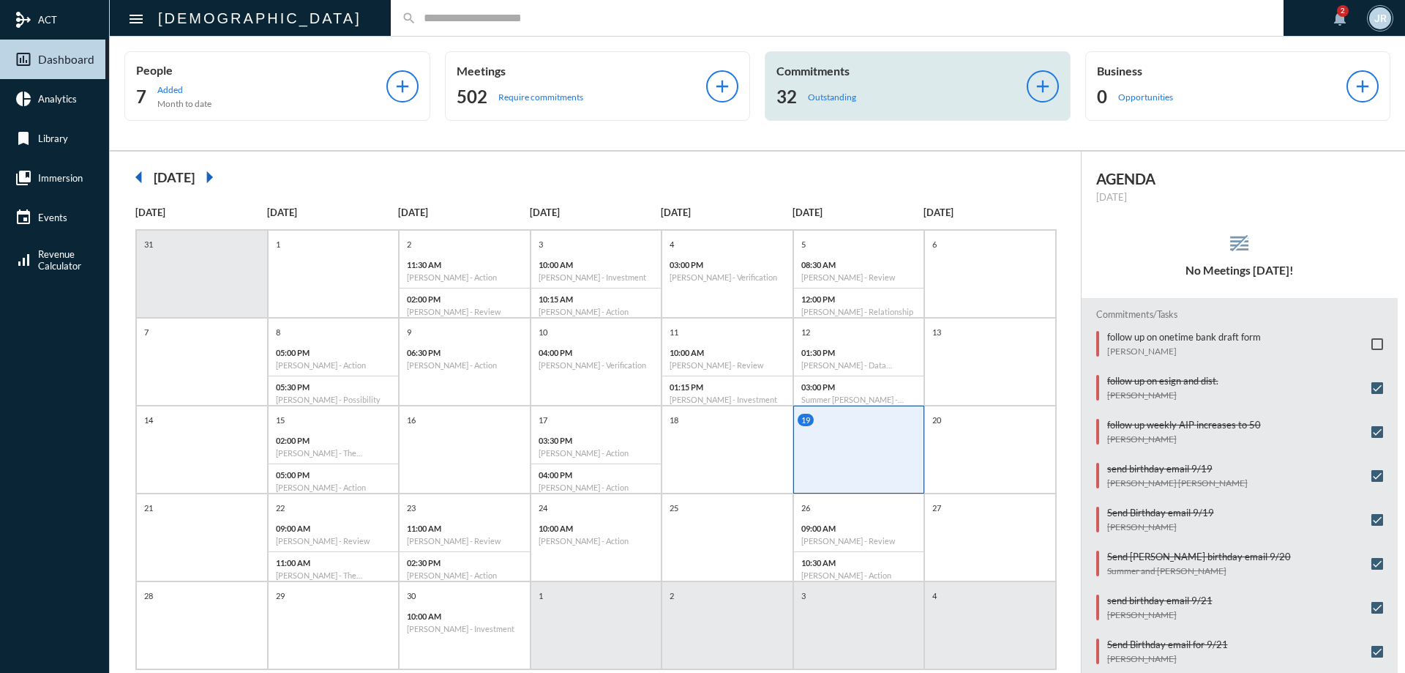
click at [839, 68] on p "Commitments" at bounding box center [902, 71] width 250 height 14
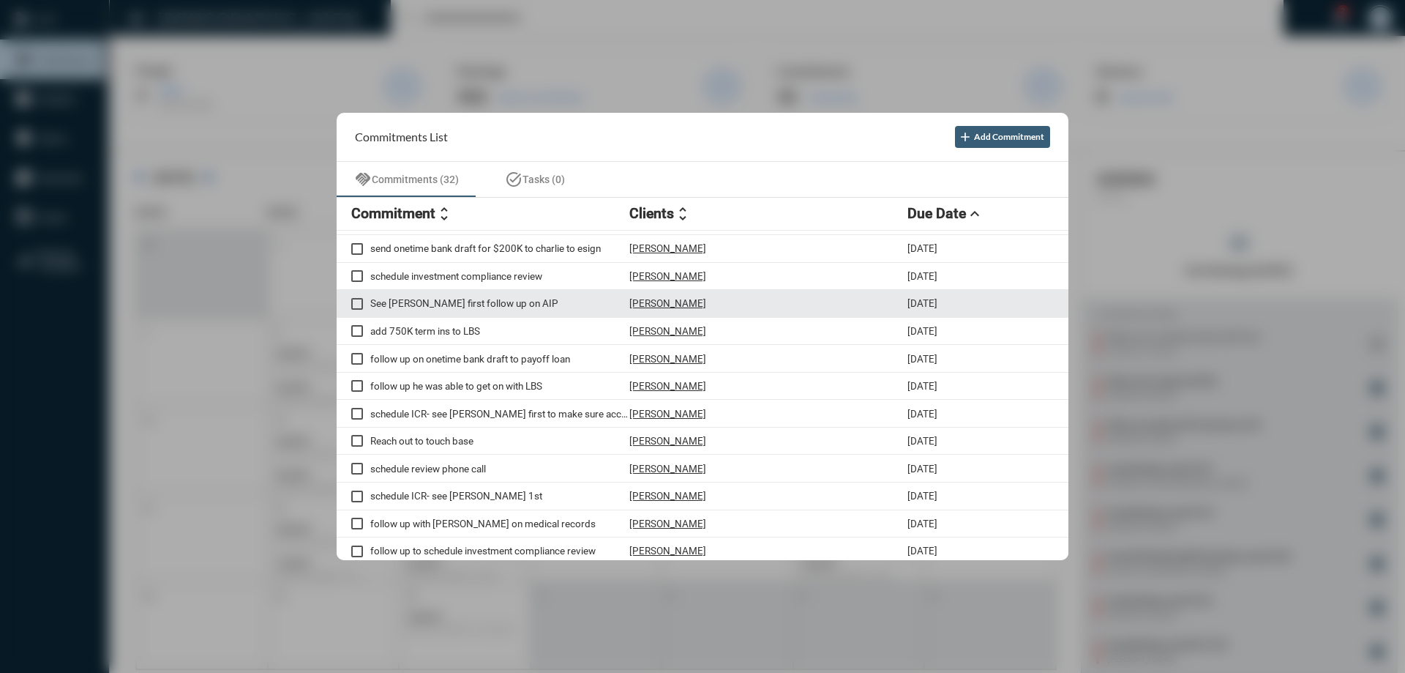
scroll to position [73, 0]
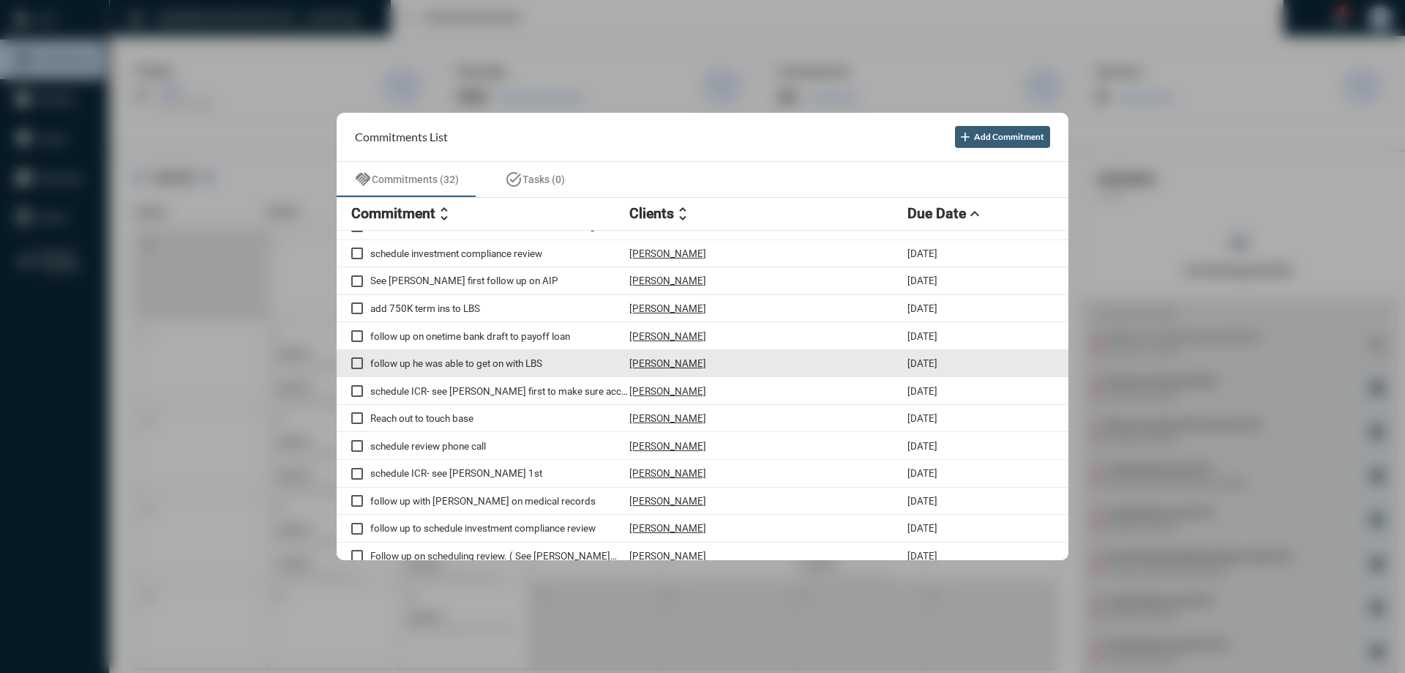
click at [652, 364] on p "[PERSON_NAME]" at bounding box center [668, 363] width 77 height 12
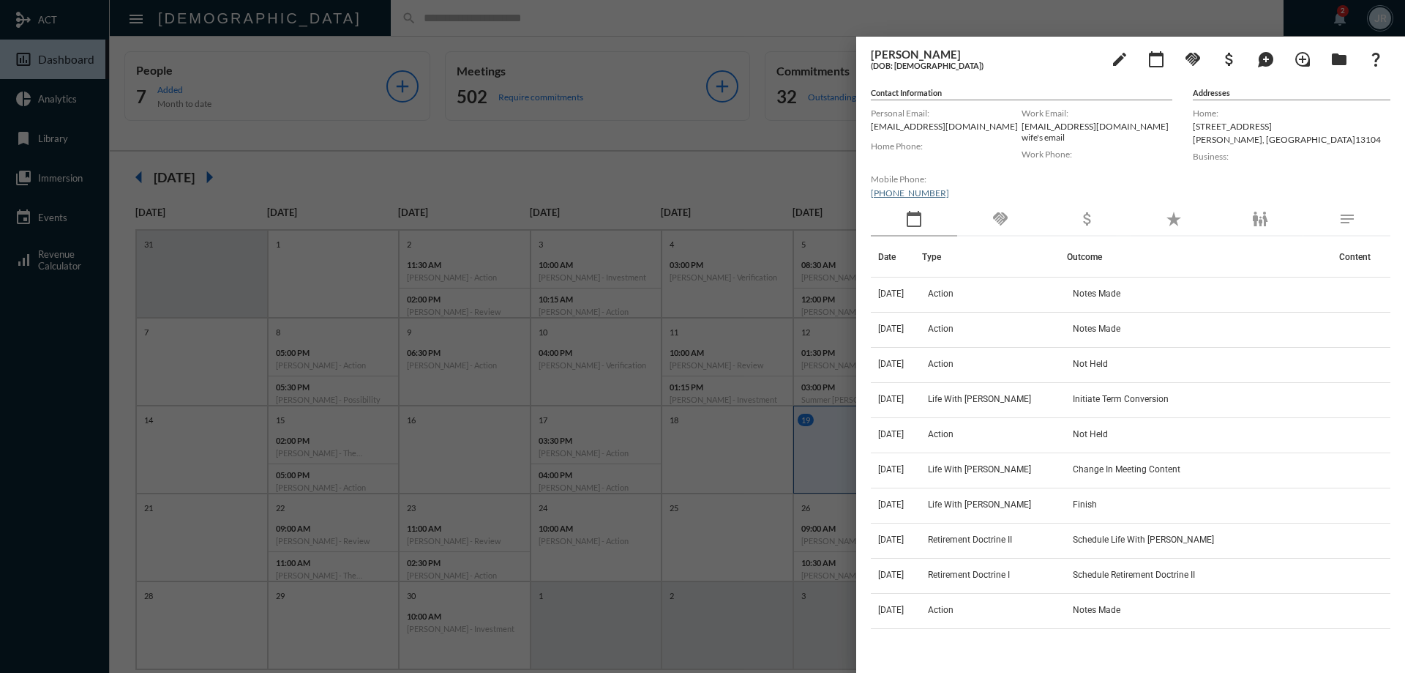
click at [1006, 209] on div "handshake" at bounding box center [1000, 220] width 86 height 34
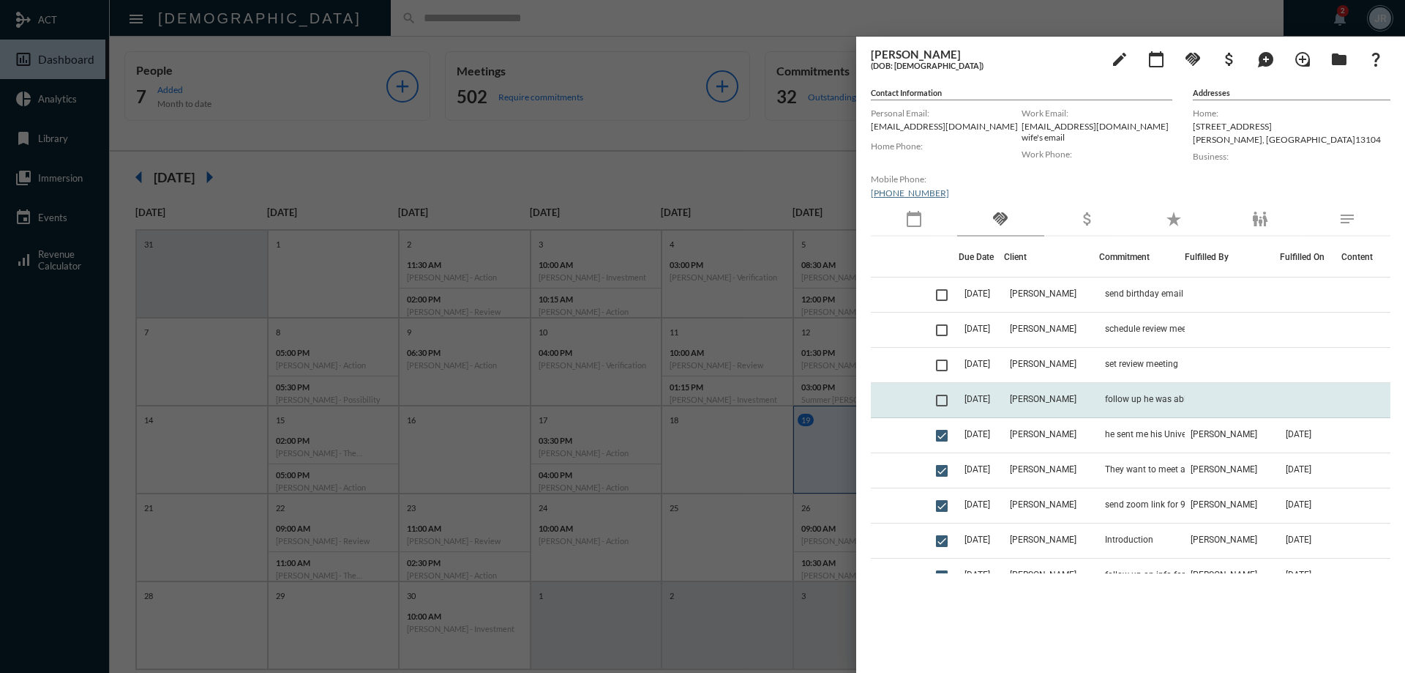
click at [1004, 397] on td "[DATE]" at bounding box center [981, 400] width 45 height 35
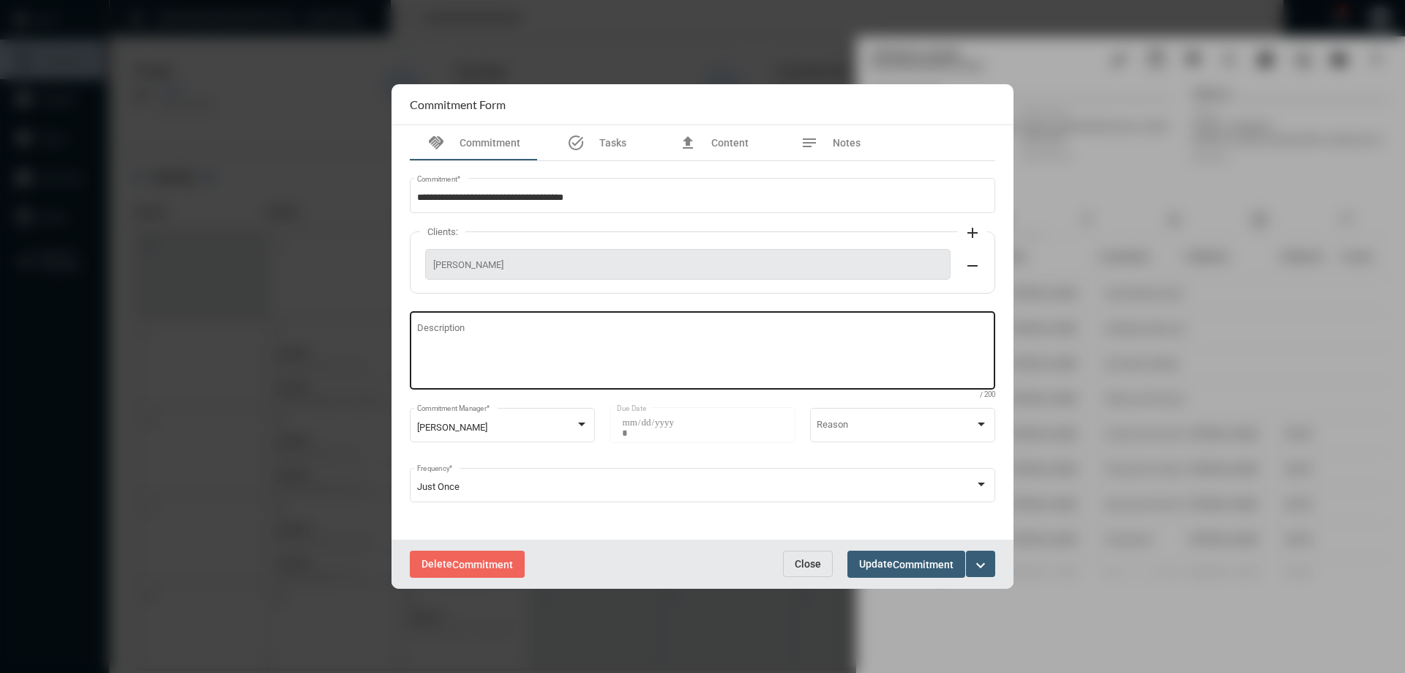
click at [662, 345] on textarea "Description" at bounding box center [703, 353] width 572 height 58
type textarea "**********"
click at [929, 554] on button "Update Commitment" at bounding box center [907, 563] width 118 height 27
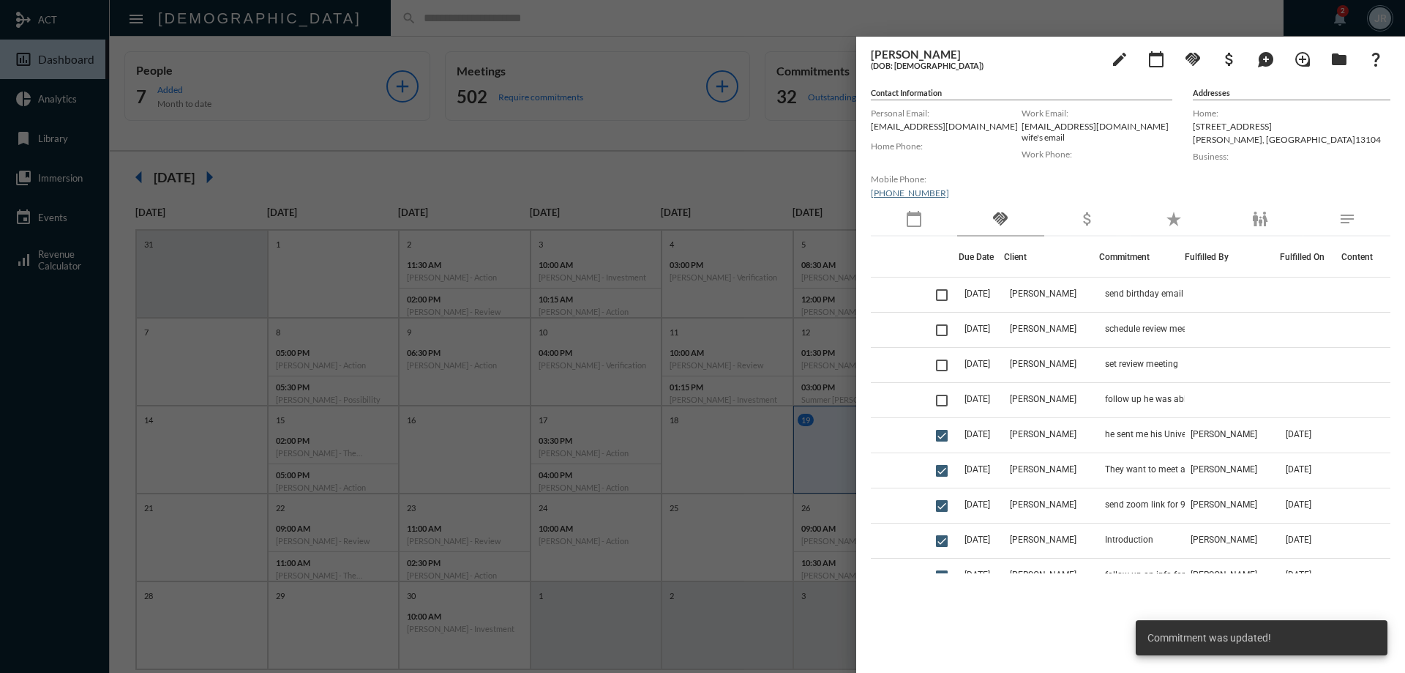
click at [1147, 392] on td "follow up he was able to get on with LBS" at bounding box center [1142, 400] width 86 height 35
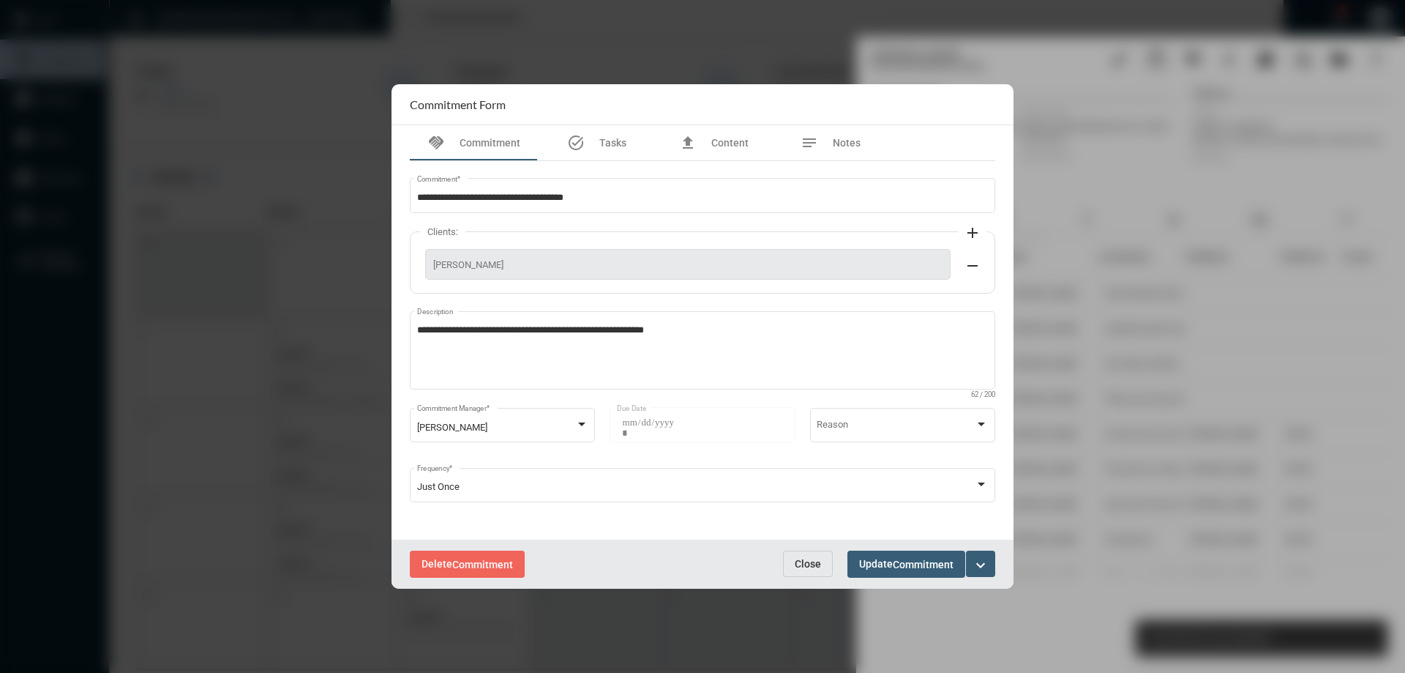
click at [987, 563] on mat-icon "expand_more" at bounding box center [981, 565] width 18 height 18
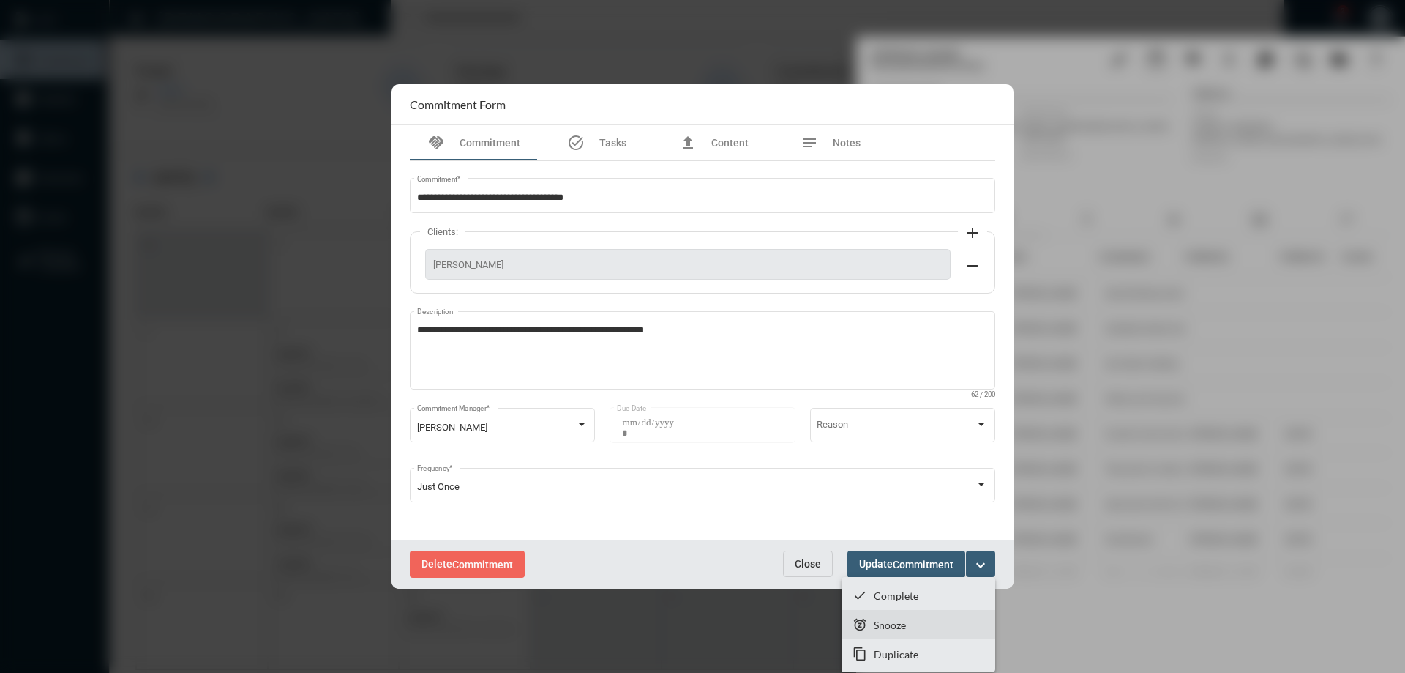
click at [908, 618] on section "snooze Snooze" at bounding box center [919, 624] width 154 height 29
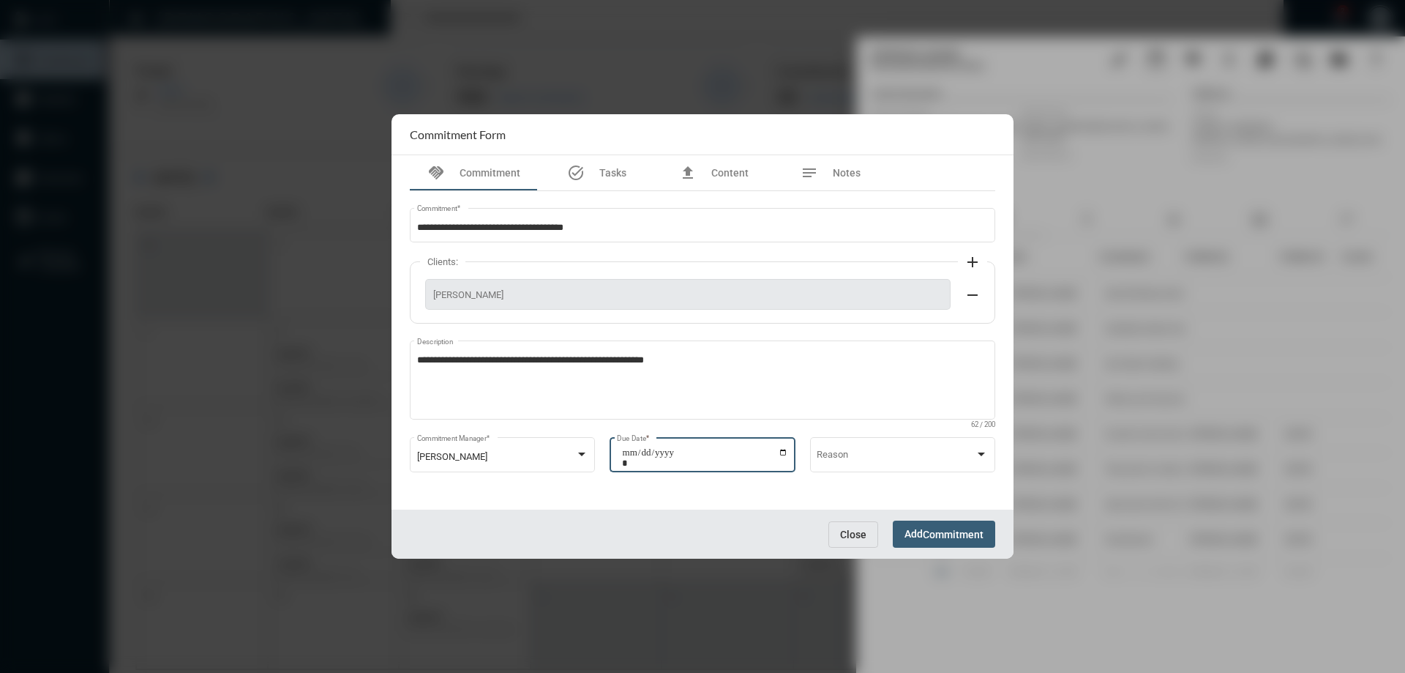
click at [780, 455] on input "**********" at bounding box center [705, 457] width 166 height 20
type input "**********"
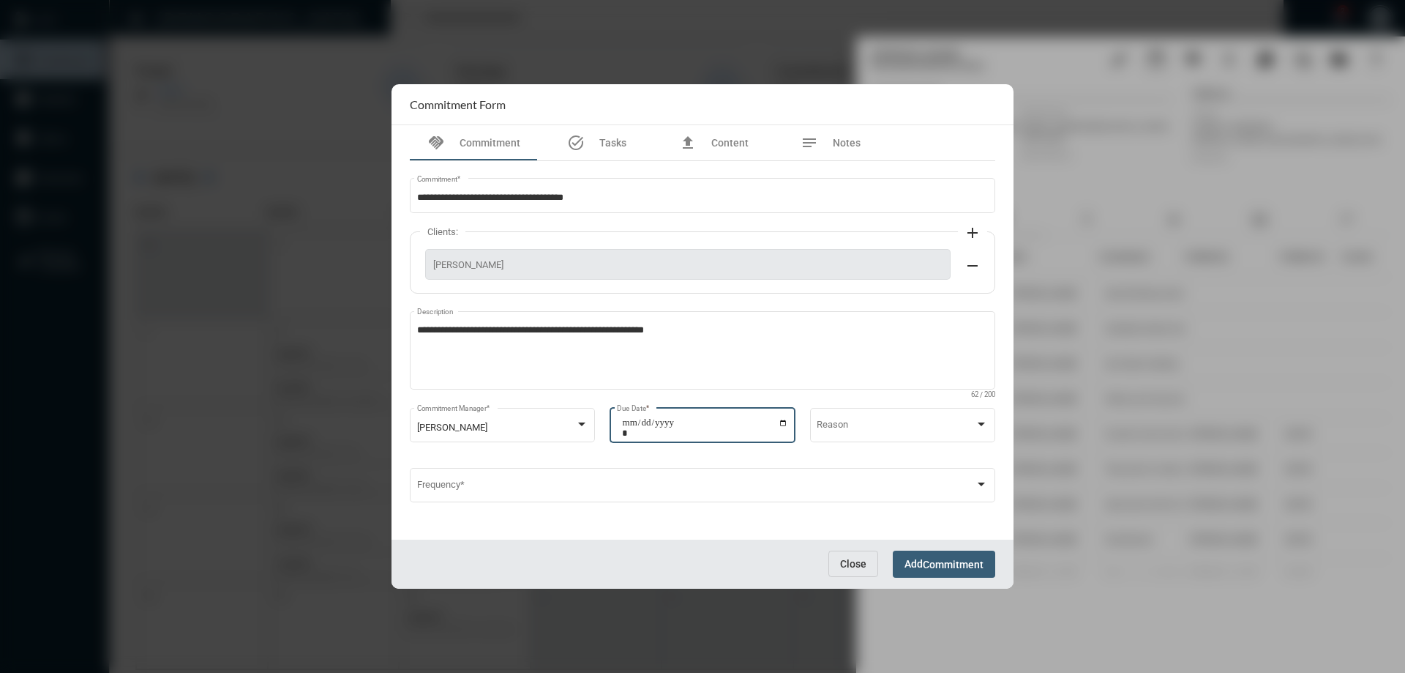
click at [922, 561] on span "Add Commitment" at bounding box center [944, 564] width 79 height 12
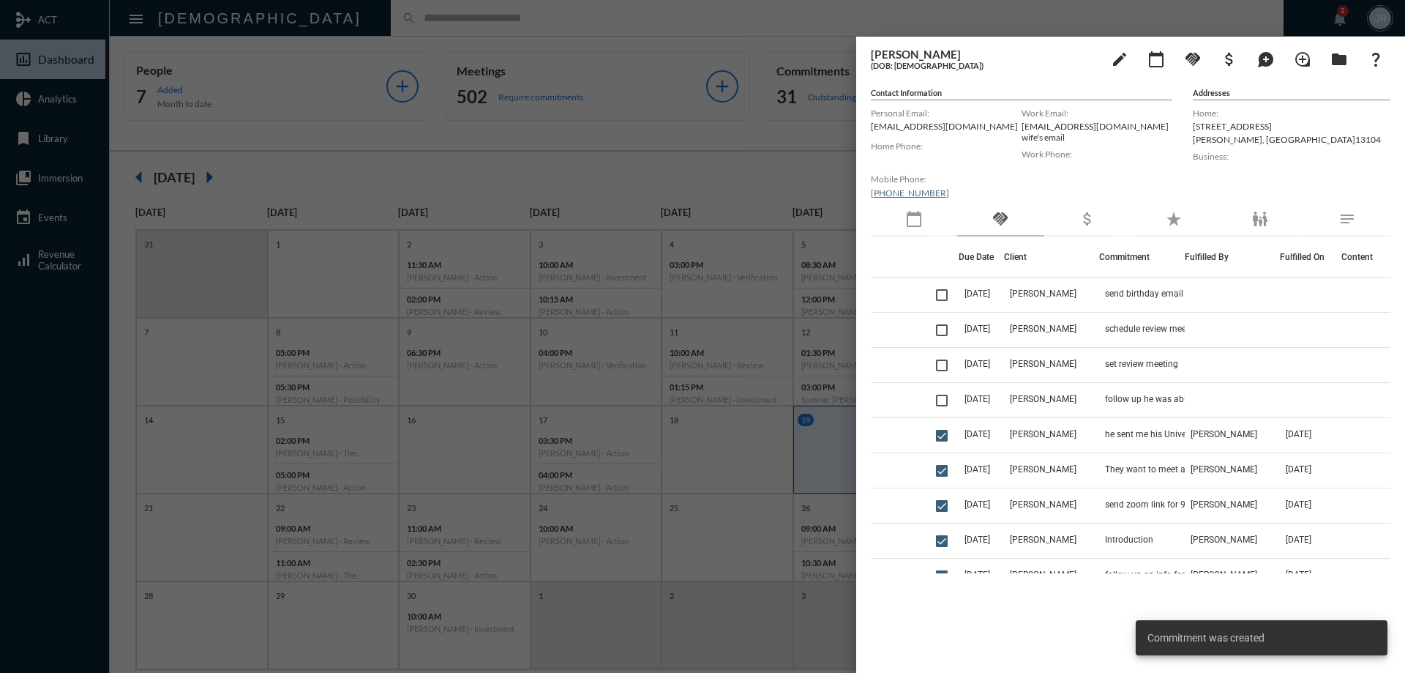
click at [681, 21] on div at bounding box center [702, 336] width 1405 height 673
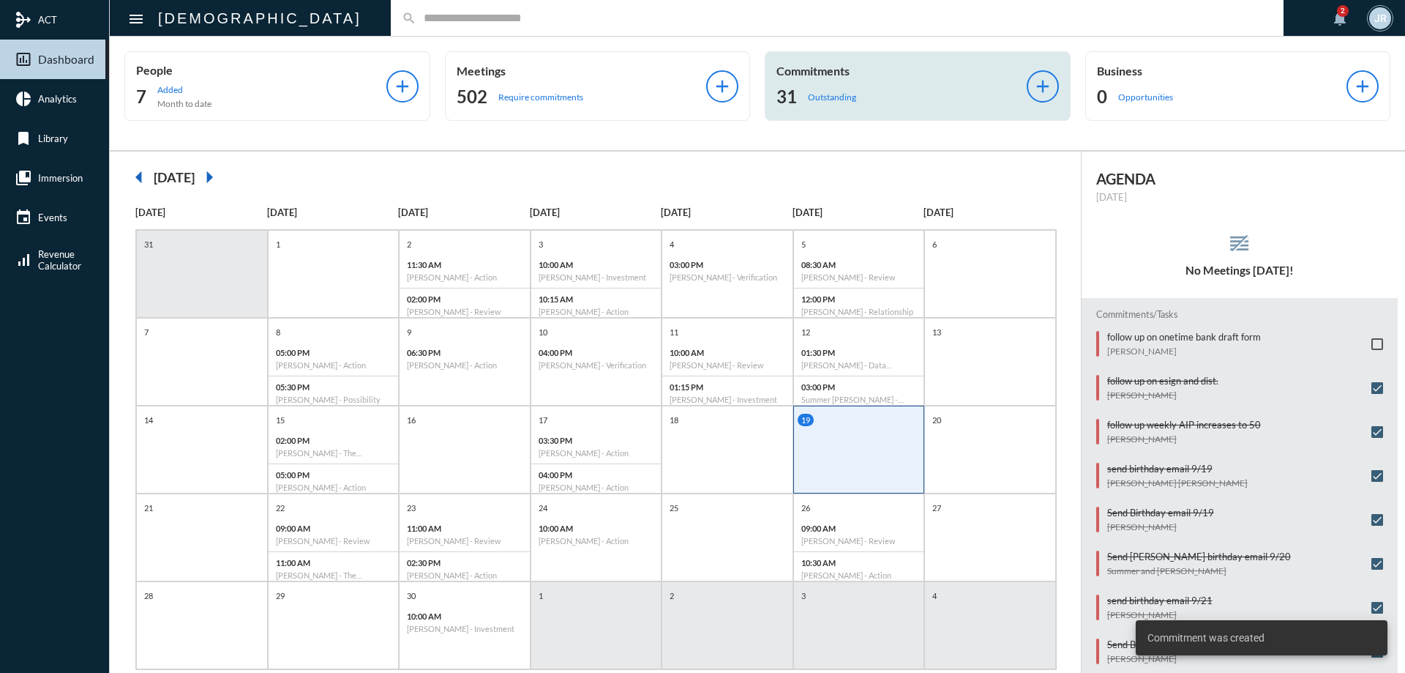
click at [814, 78] on div "Commitments 31 Outstanding" at bounding box center [902, 86] width 250 height 45
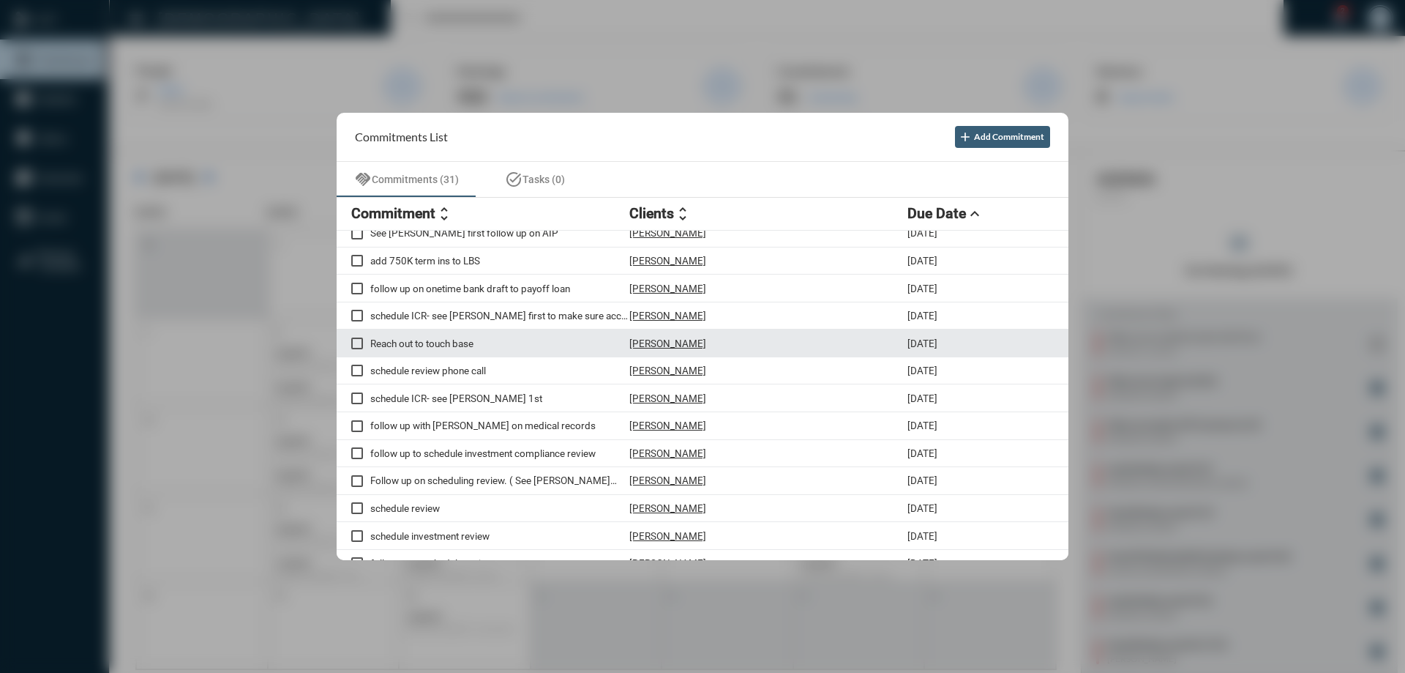
scroll to position [146, 0]
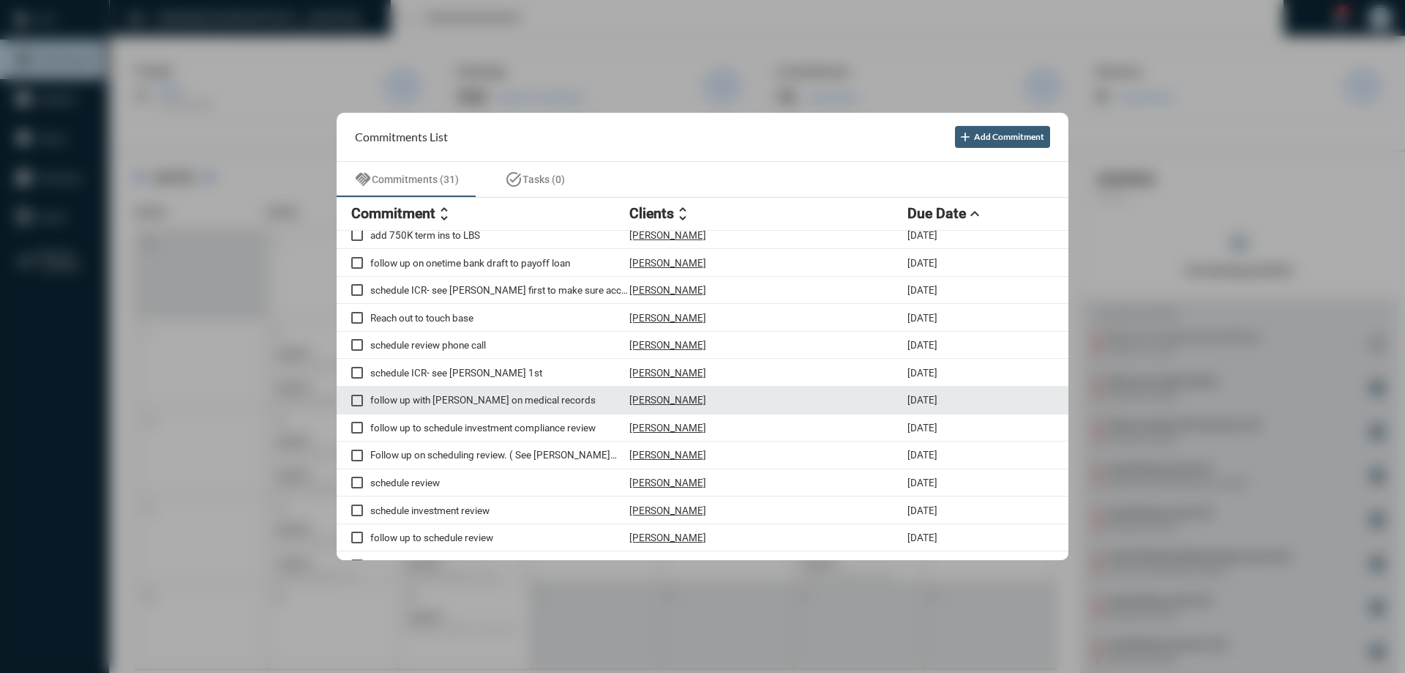
click at [650, 400] on p "[PERSON_NAME]" at bounding box center [668, 400] width 77 height 12
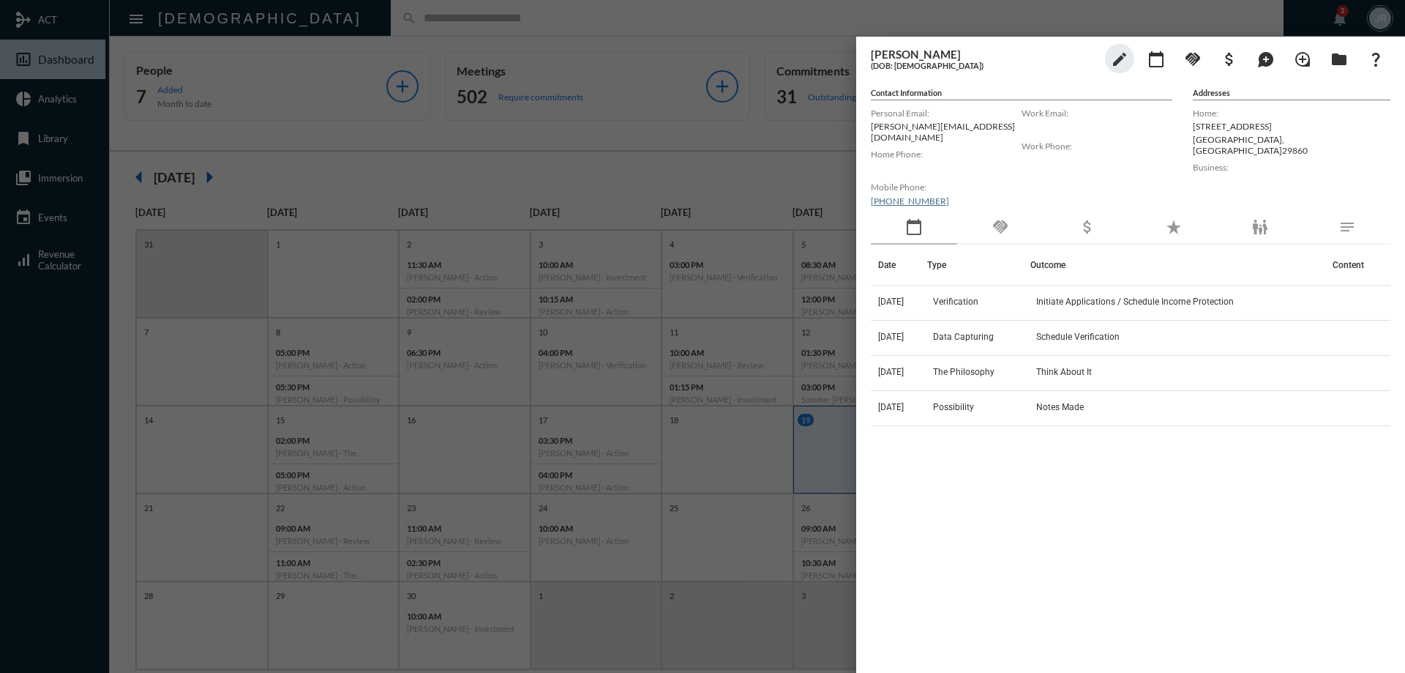
click at [1009, 211] on div "handshake" at bounding box center [1000, 228] width 86 height 34
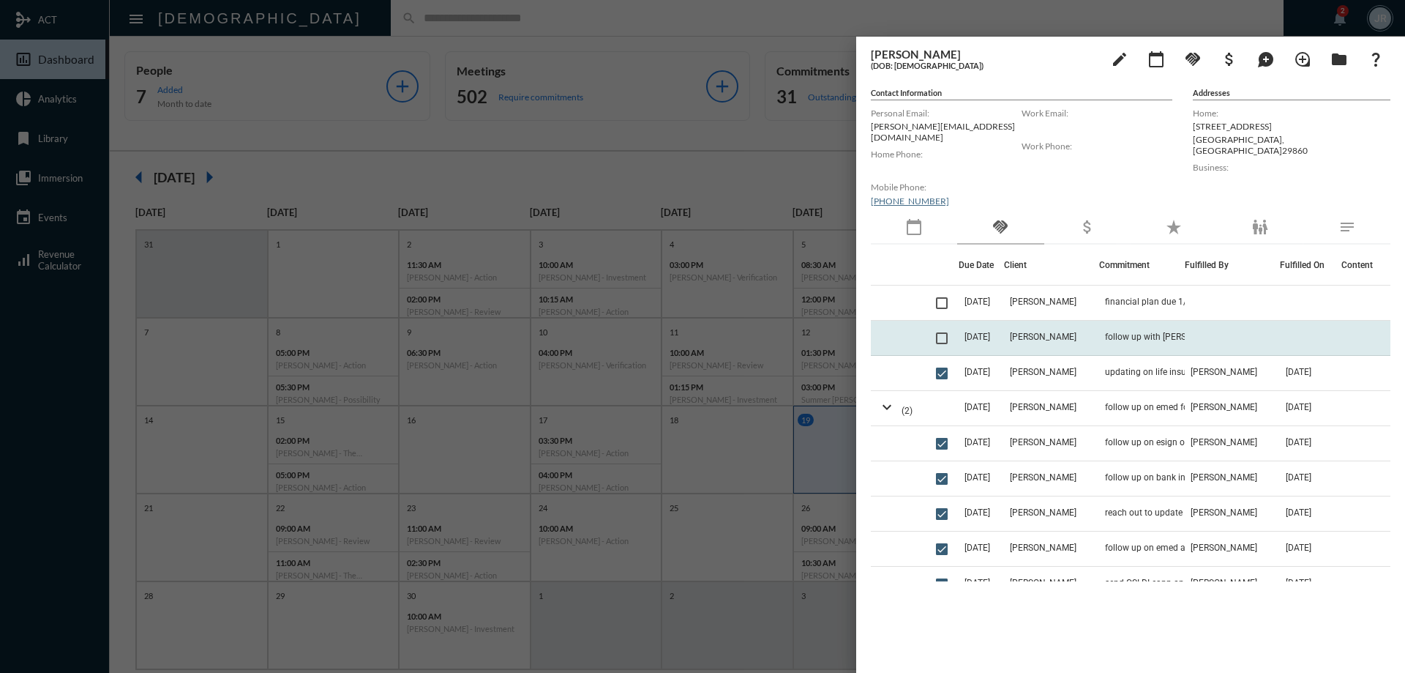
click at [1004, 324] on td "[DATE]" at bounding box center [981, 338] width 45 height 35
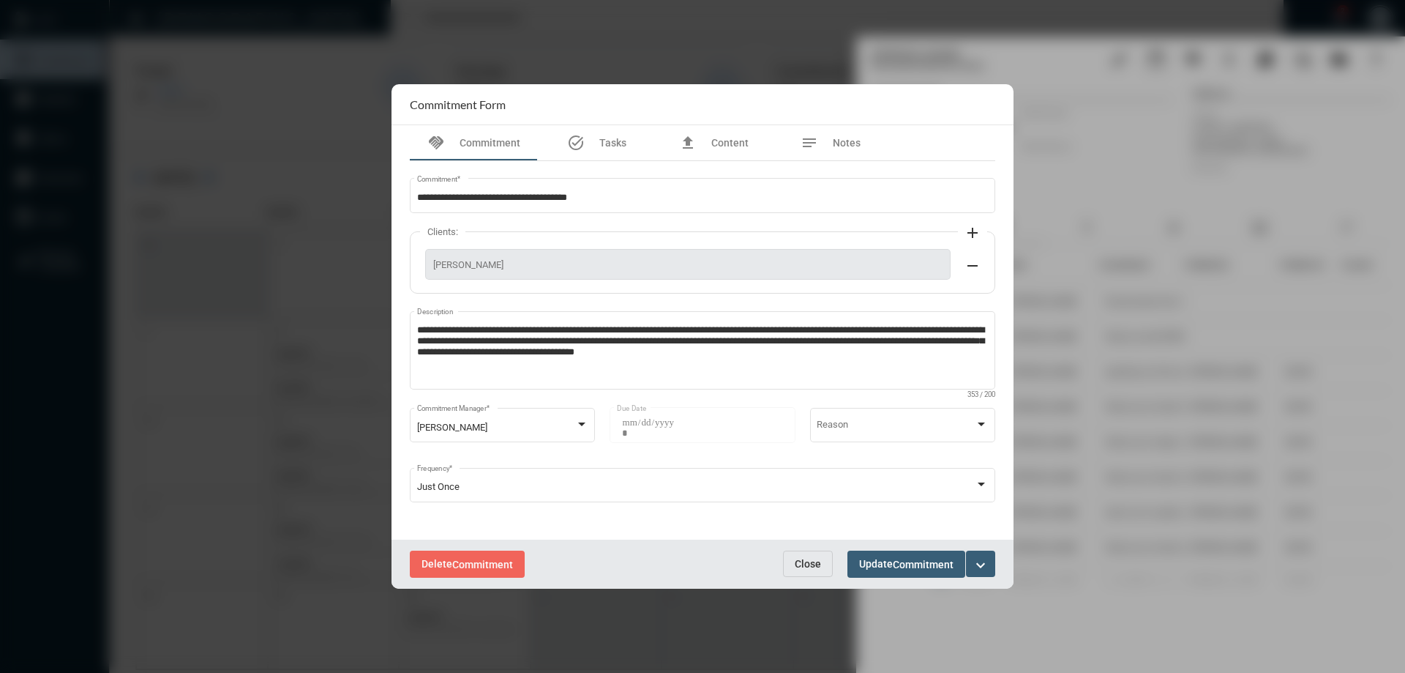
click at [801, 559] on span "Close" at bounding box center [808, 564] width 26 height 12
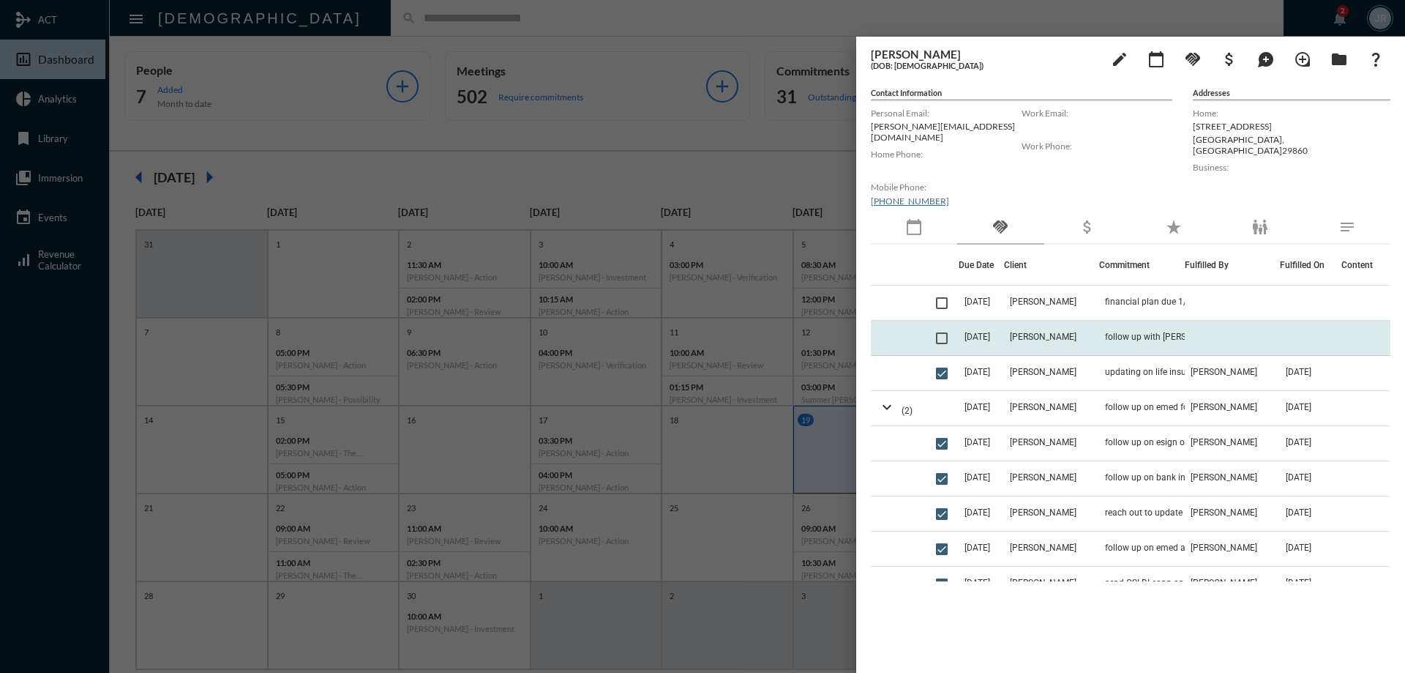
click at [998, 331] on td "[DATE]" at bounding box center [981, 338] width 45 height 35
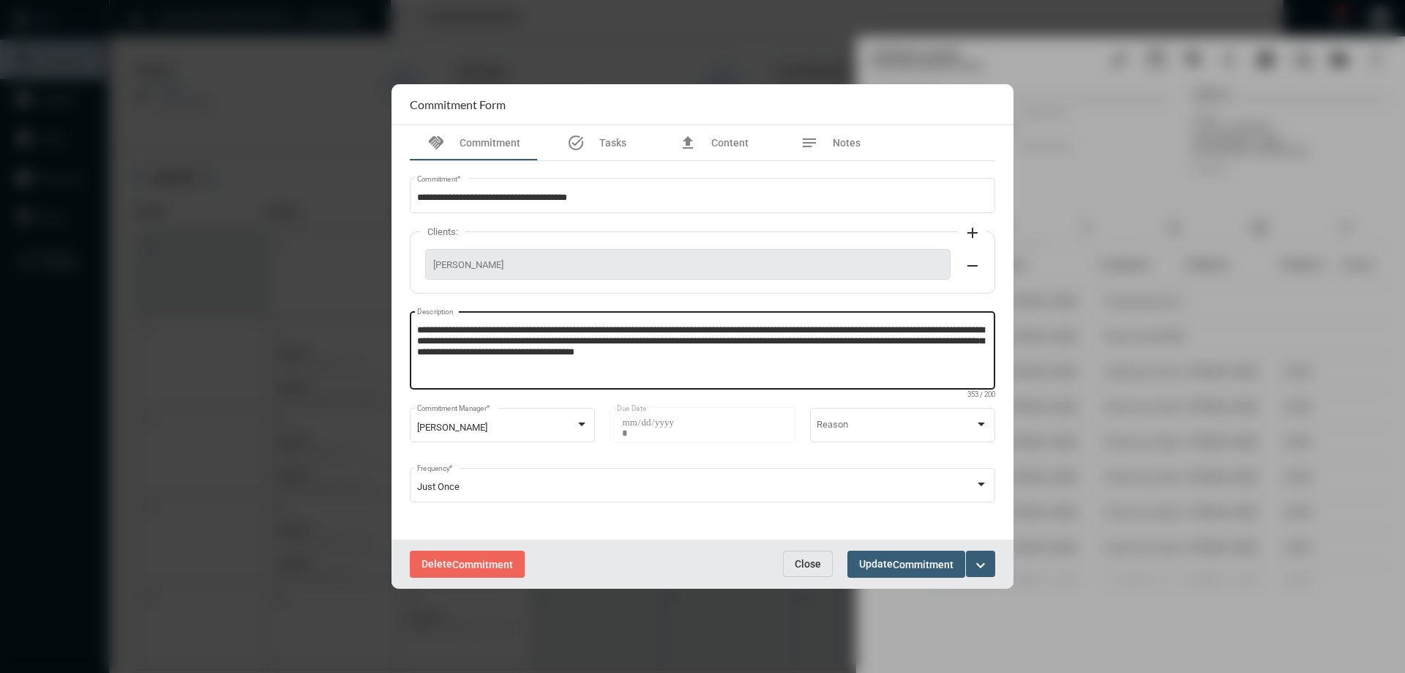
click at [834, 356] on textarea "**********" at bounding box center [703, 353] width 572 height 58
paste textarea "**********"
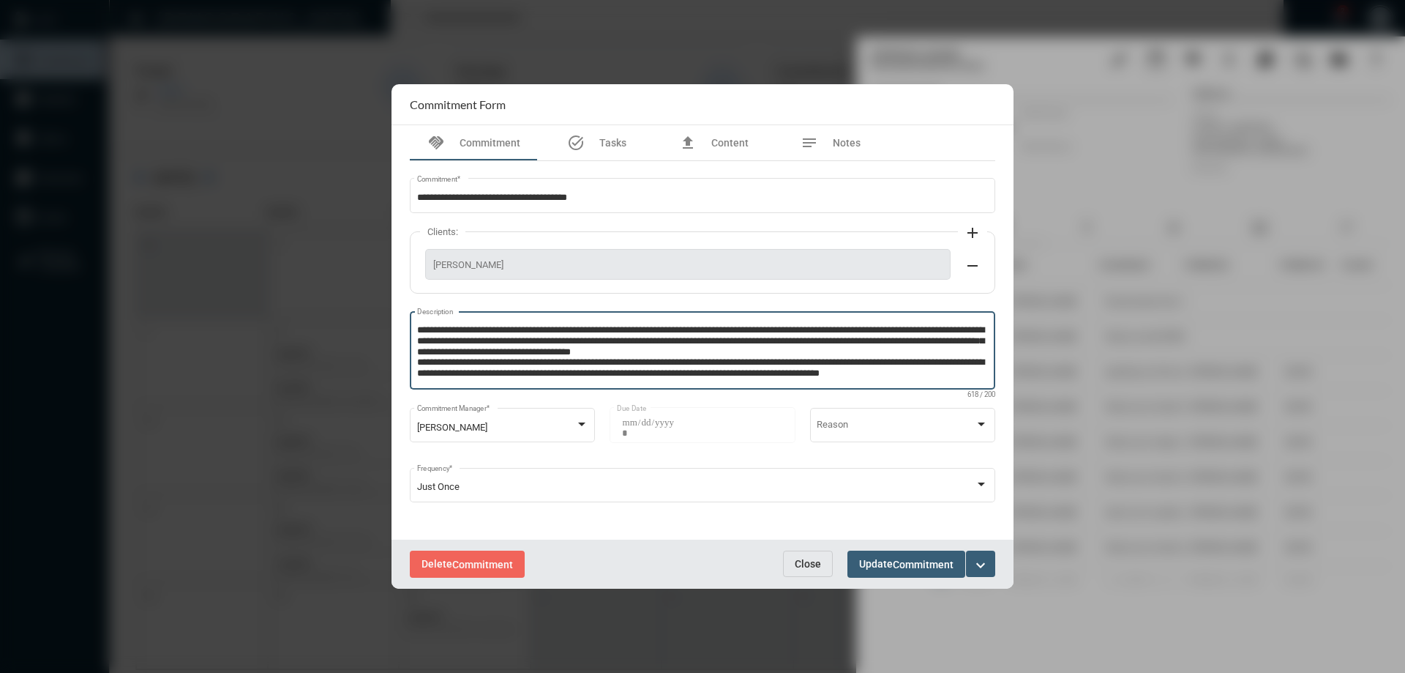
type textarea "**********"
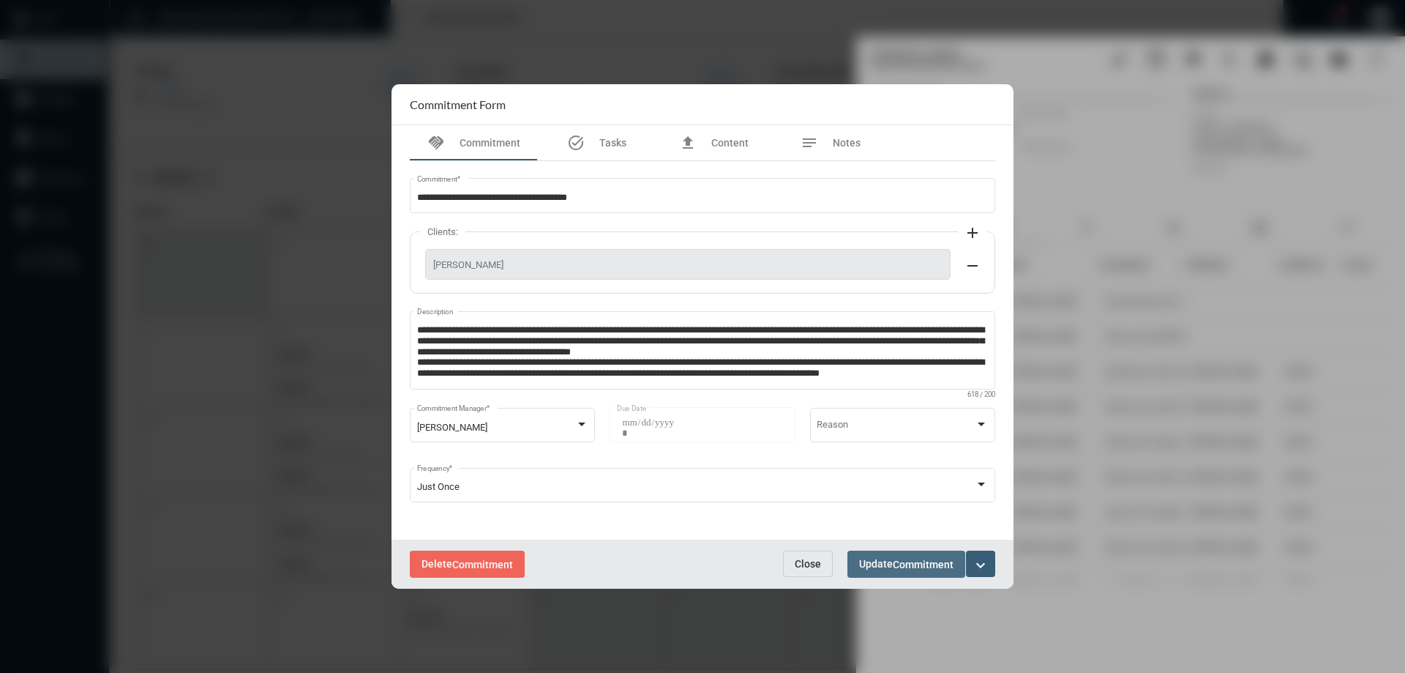
click at [910, 561] on span "Commitment" at bounding box center [923, 565] width 61 height 12
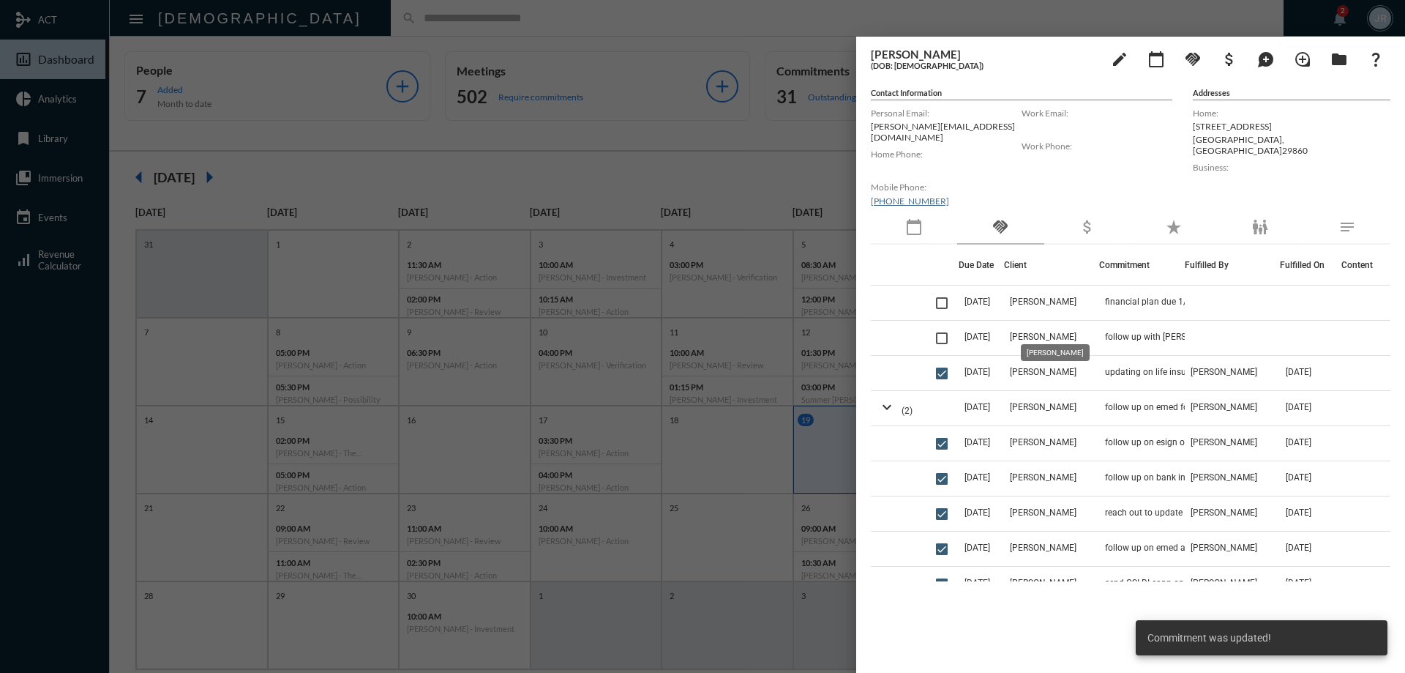
click at [1058, 332] on span "[PERSON_NAME]" at bounding box center [1043, 337] width 67 height 10
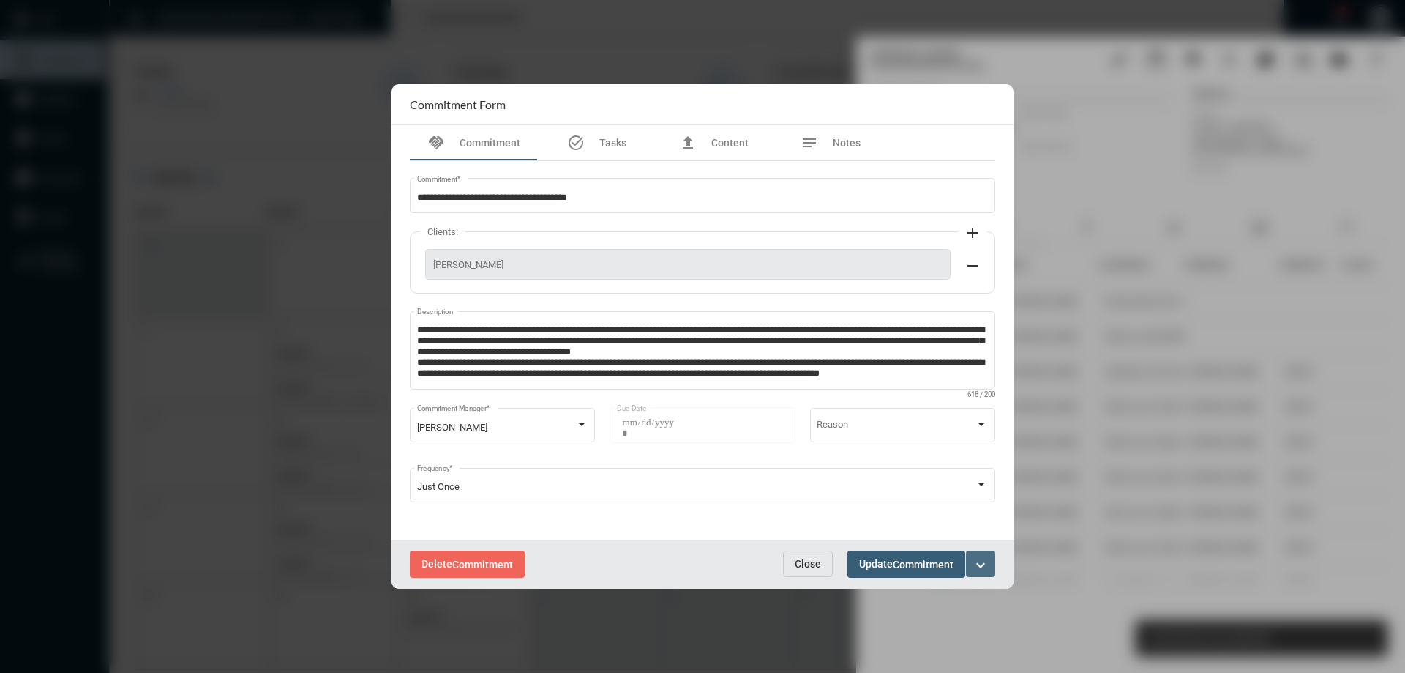
click at [990, 561] on button "expand_more" at bounding box center [980, 563] width 29 height 26
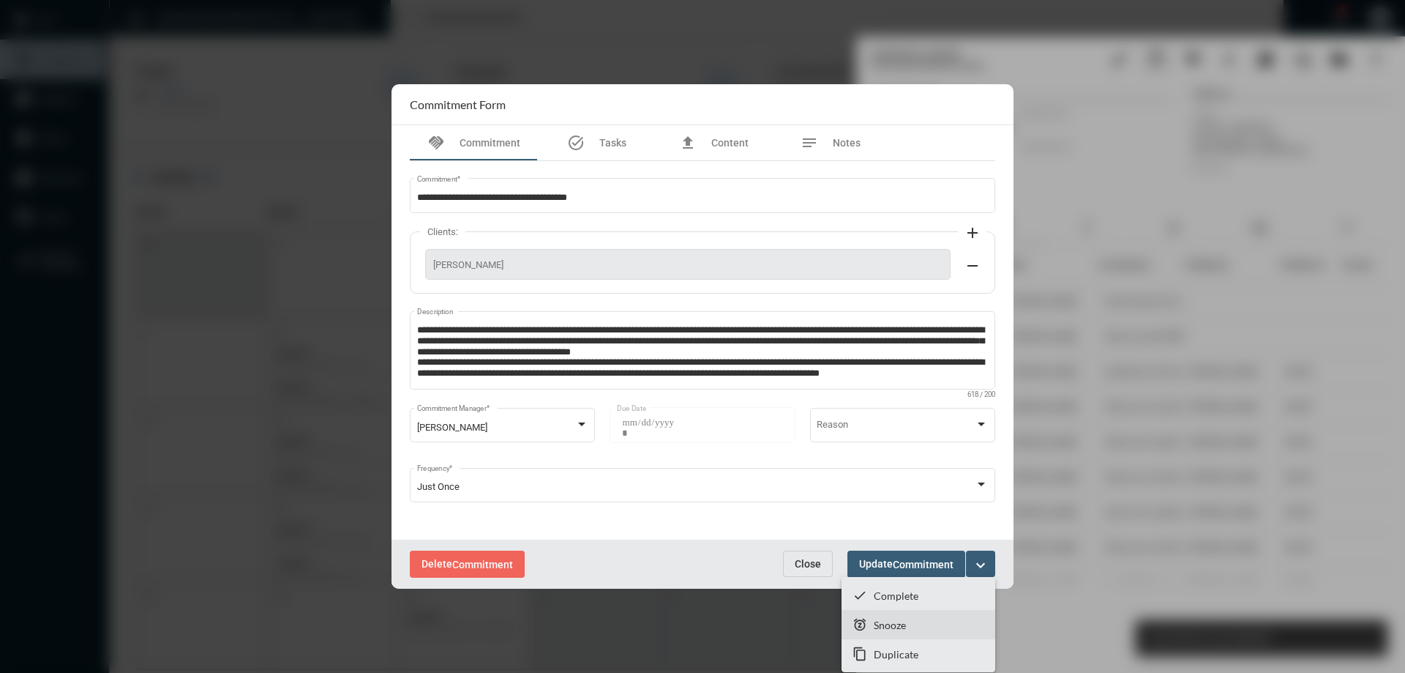
click at [900, 624] on p "Snooze" at bounding box center [890, 625] width 32 height 12
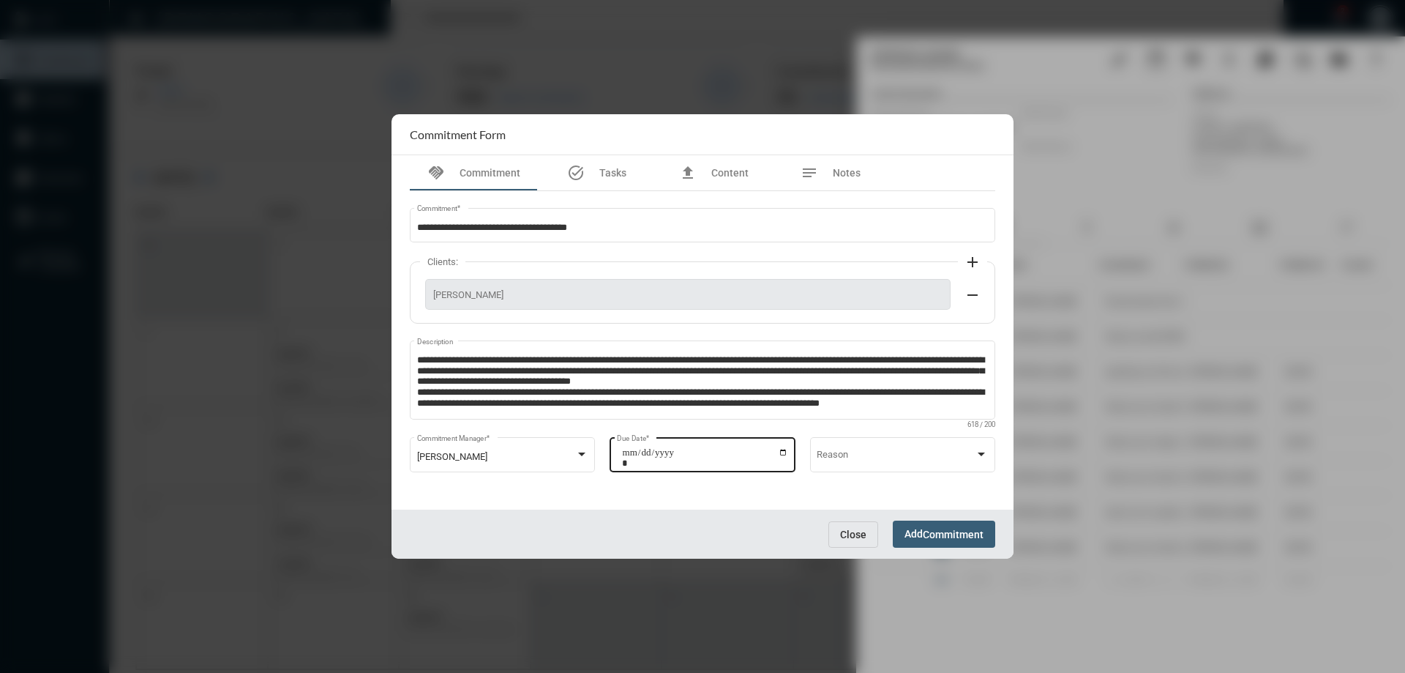
click at [786, 452] on input "**********" at bounding box center [705, 457] width 166 height 20
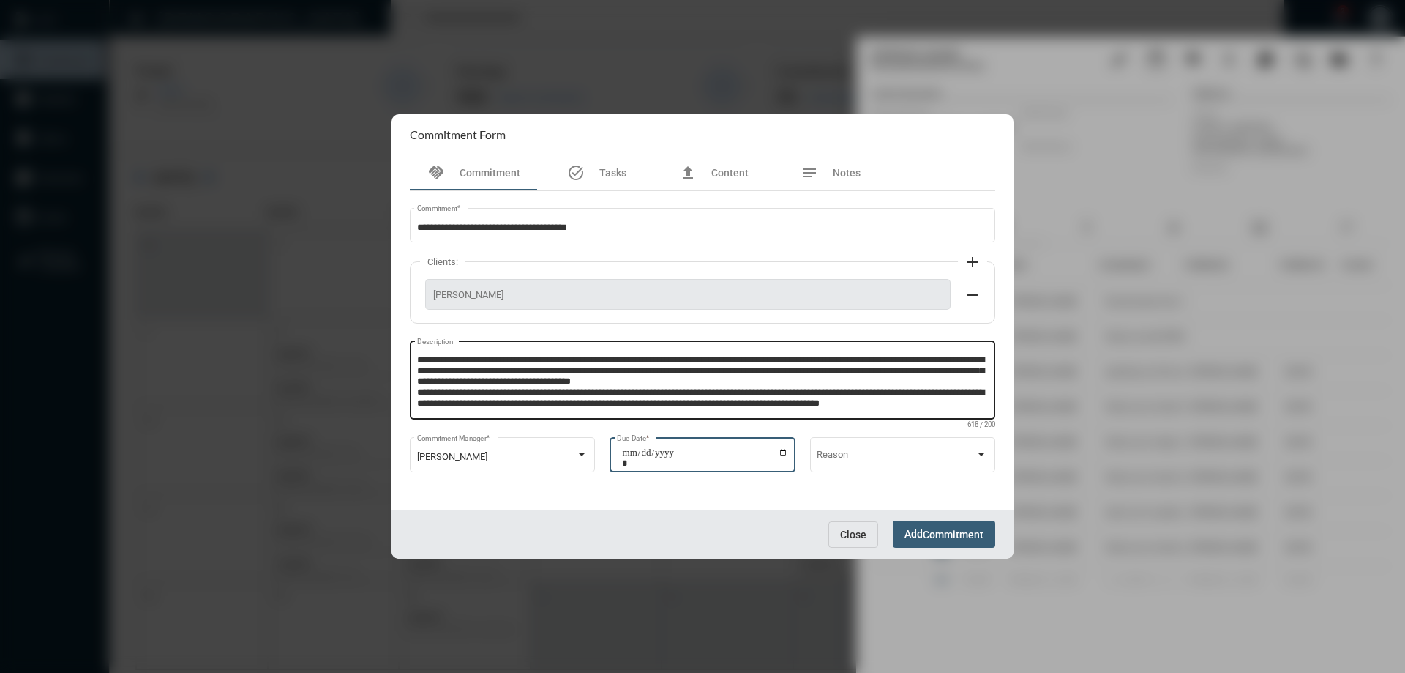
type input "**********"
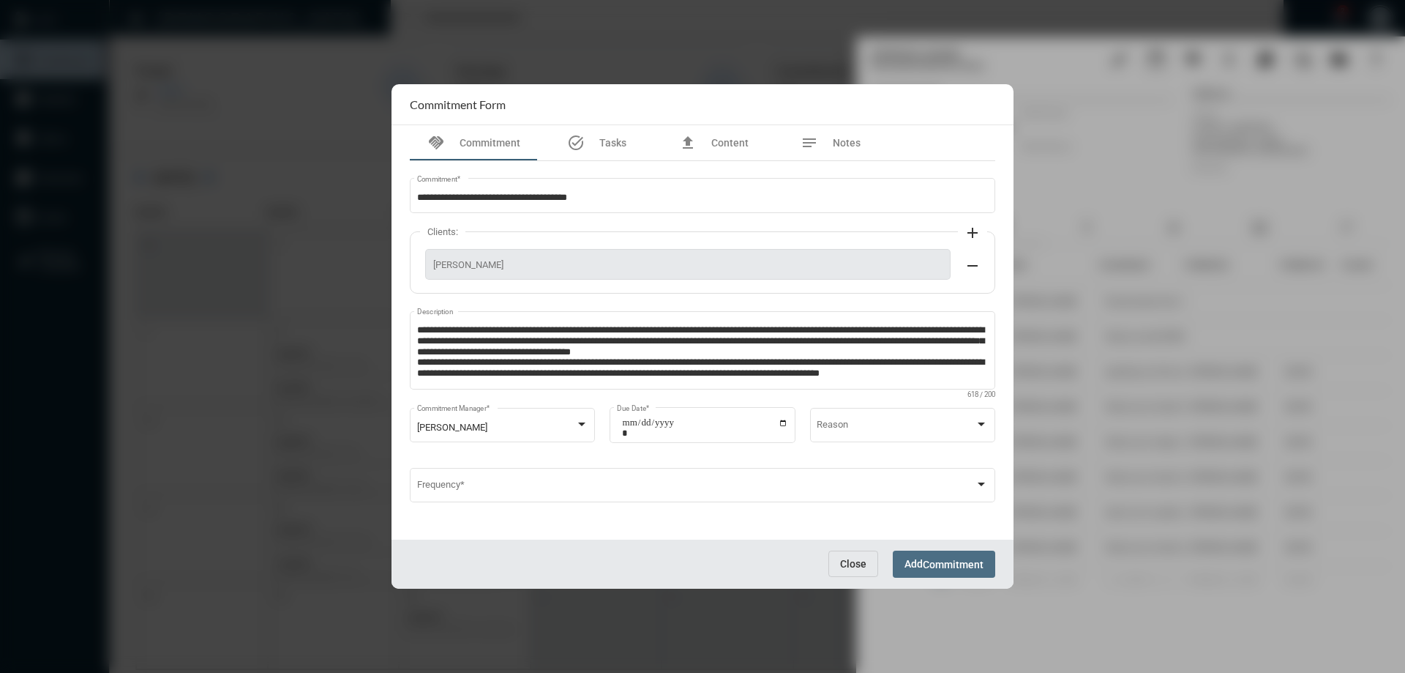
click at [919, 559] on span "Add Commitment" at bounding box center [944, 564] width 79 height 12
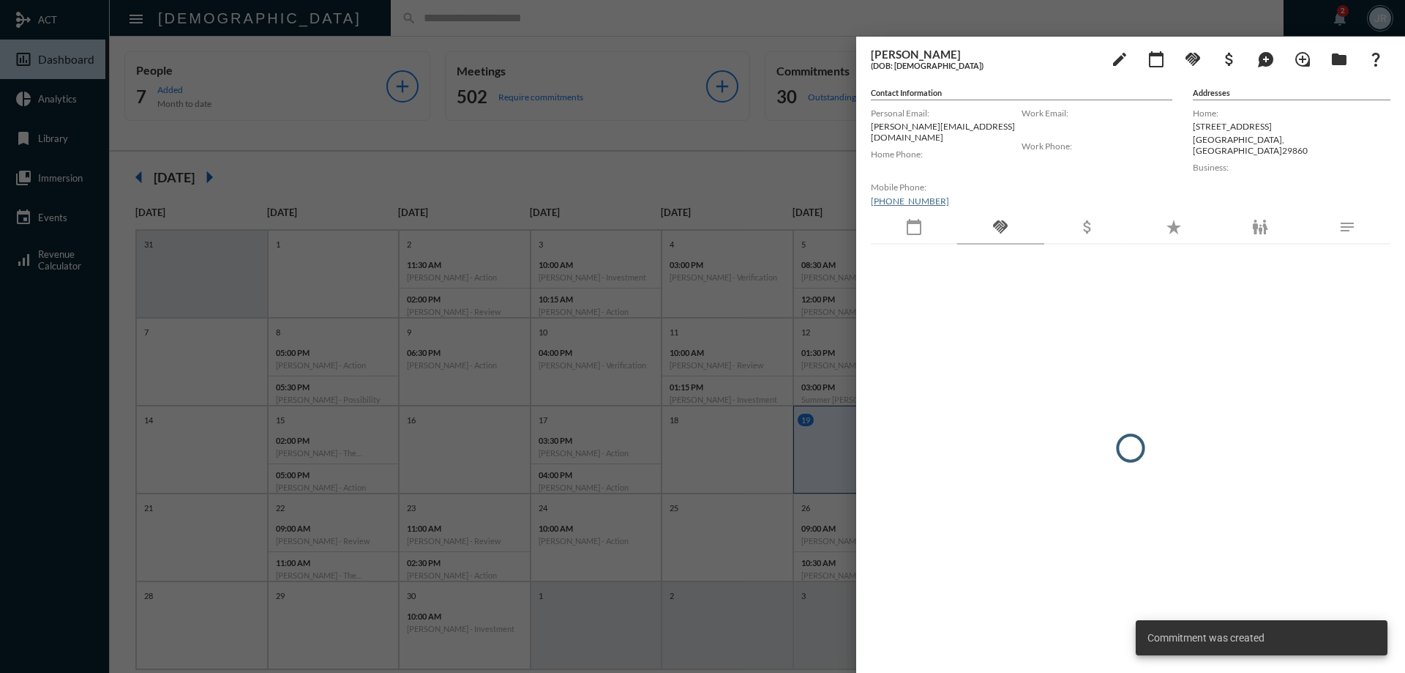
click at [354, 31] on div at bounding box center [702, 336] width 1405 height 673
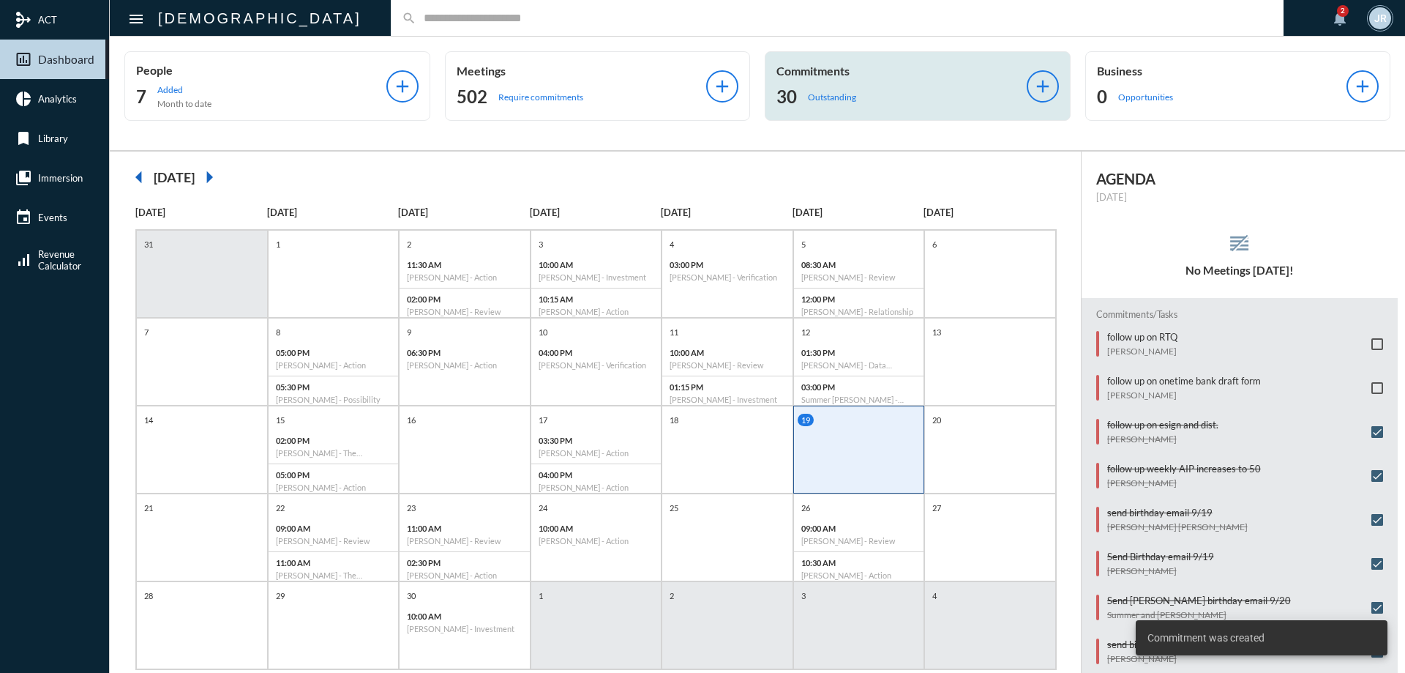
click at [843, 88] on div "30 Outstanding" at bounding box center [902, 96] width 250 height 23
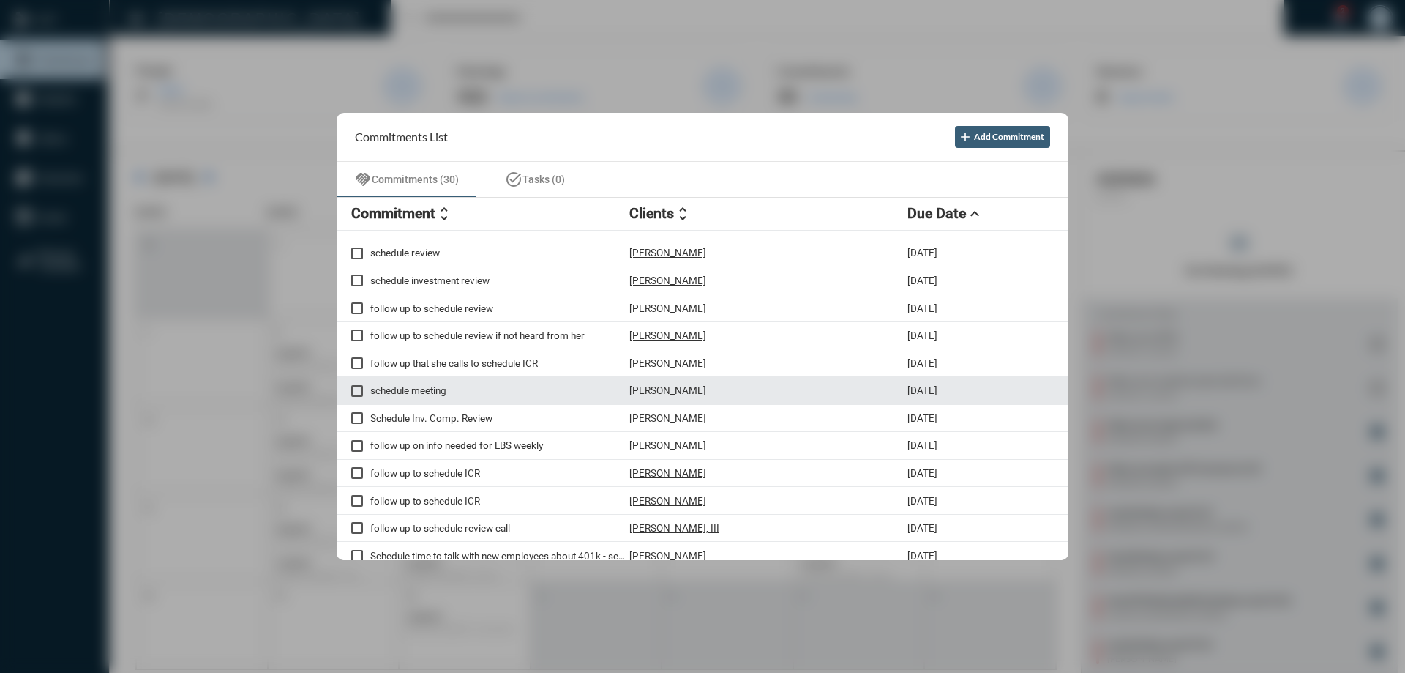
scroll to position [366, 0]
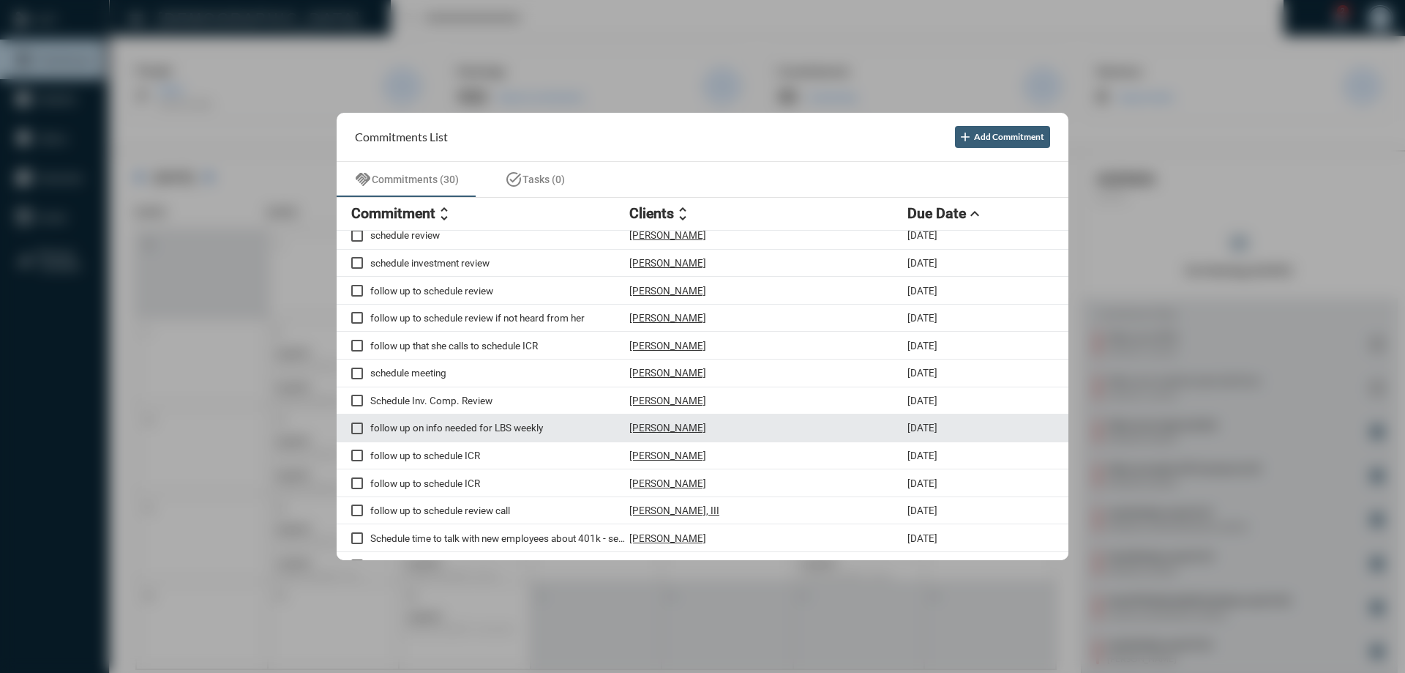
click at [650, 429] on p "[PERSON_NAME]" at bounding box center [668, 428] width 77 height 12
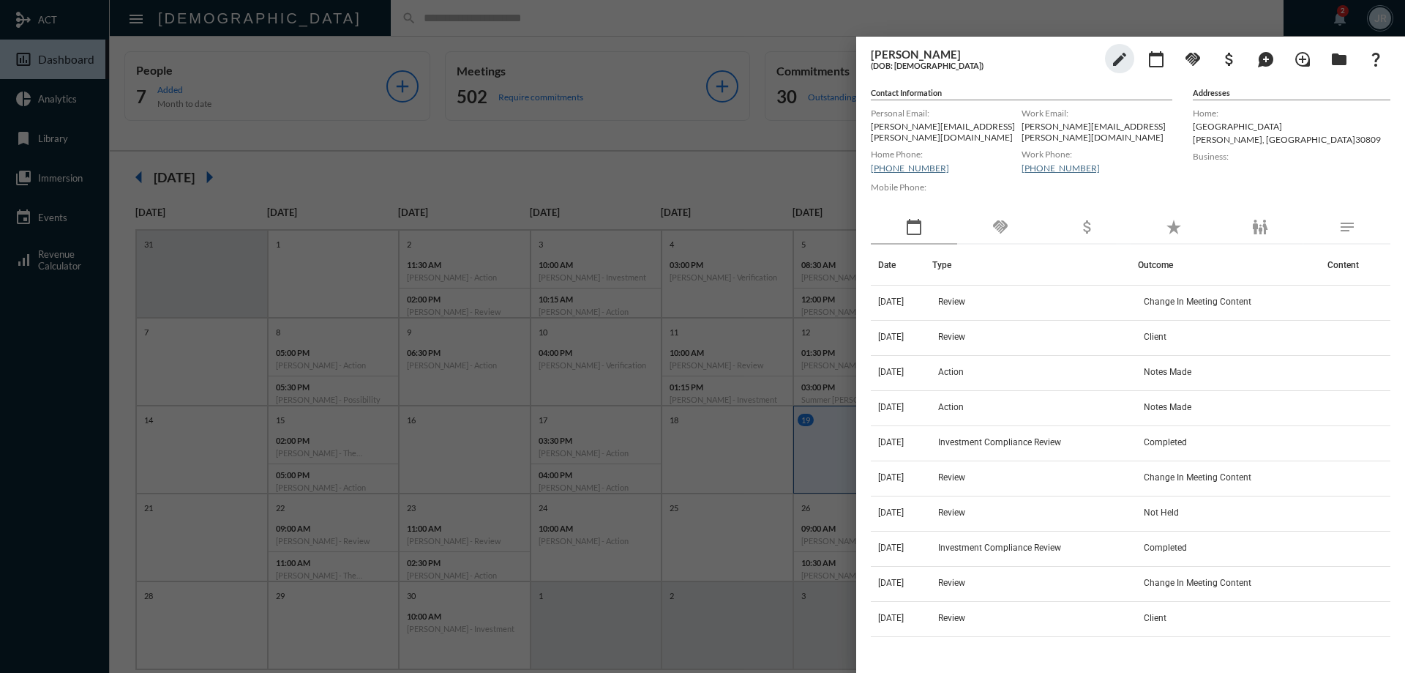
click at [989, 223] on div "handshake" at bounding box center [1000, 228] width 86 height 34
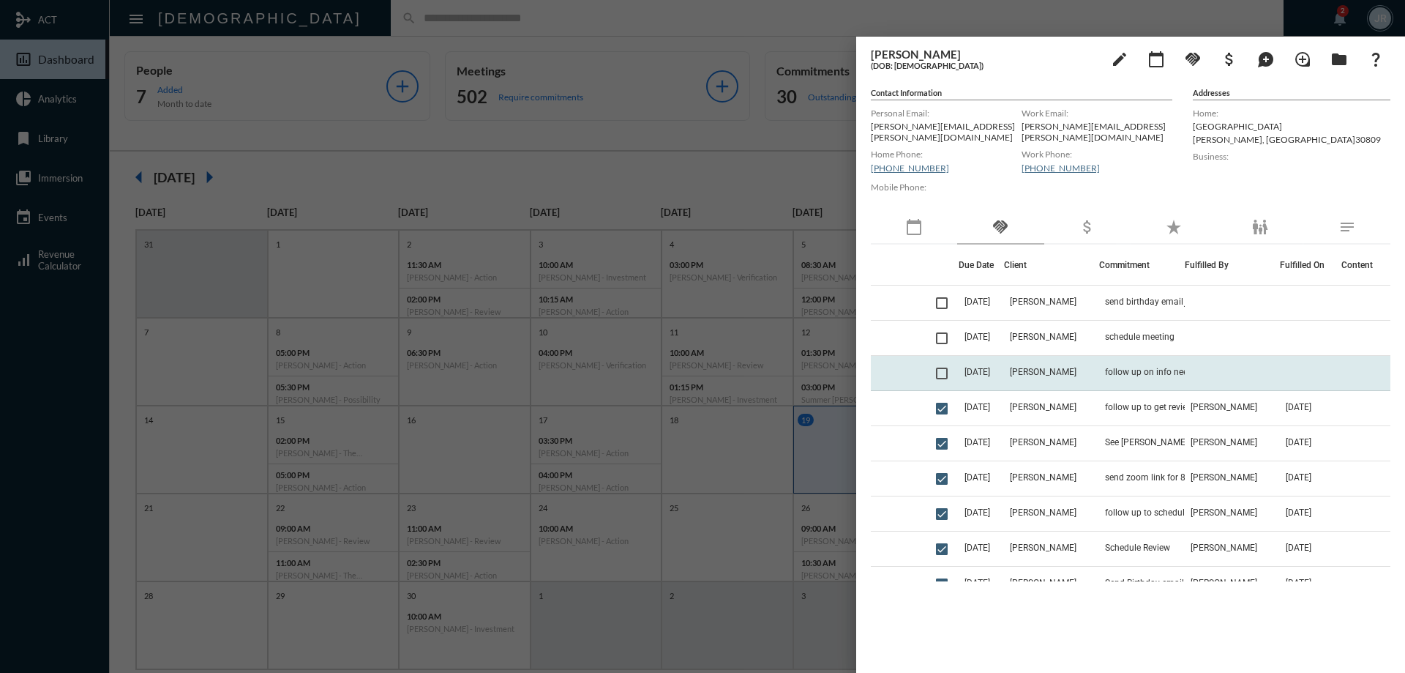
click at [1004, 363] on td "[DATE]" at bounding box center [981, 373] width 45 height 35
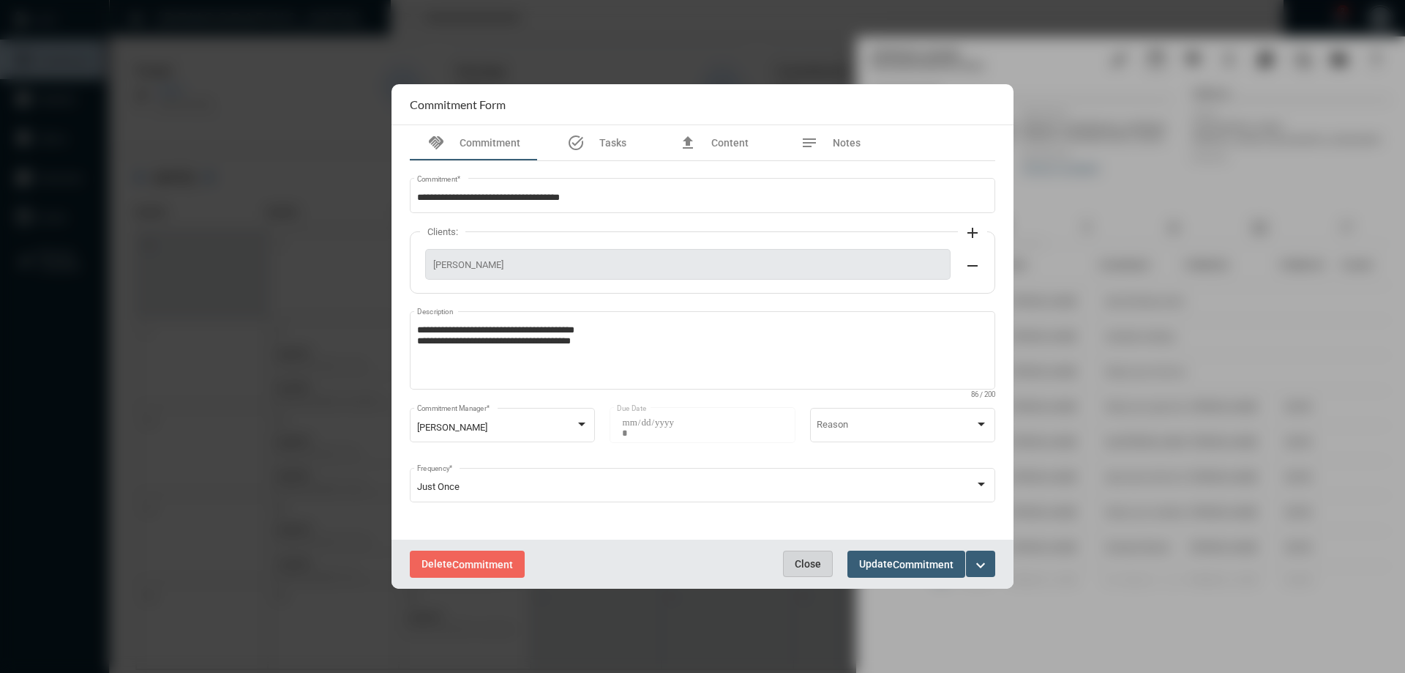
click at [813, 563] on span "Close" at bounding box center [808, 564] width 26 height 12
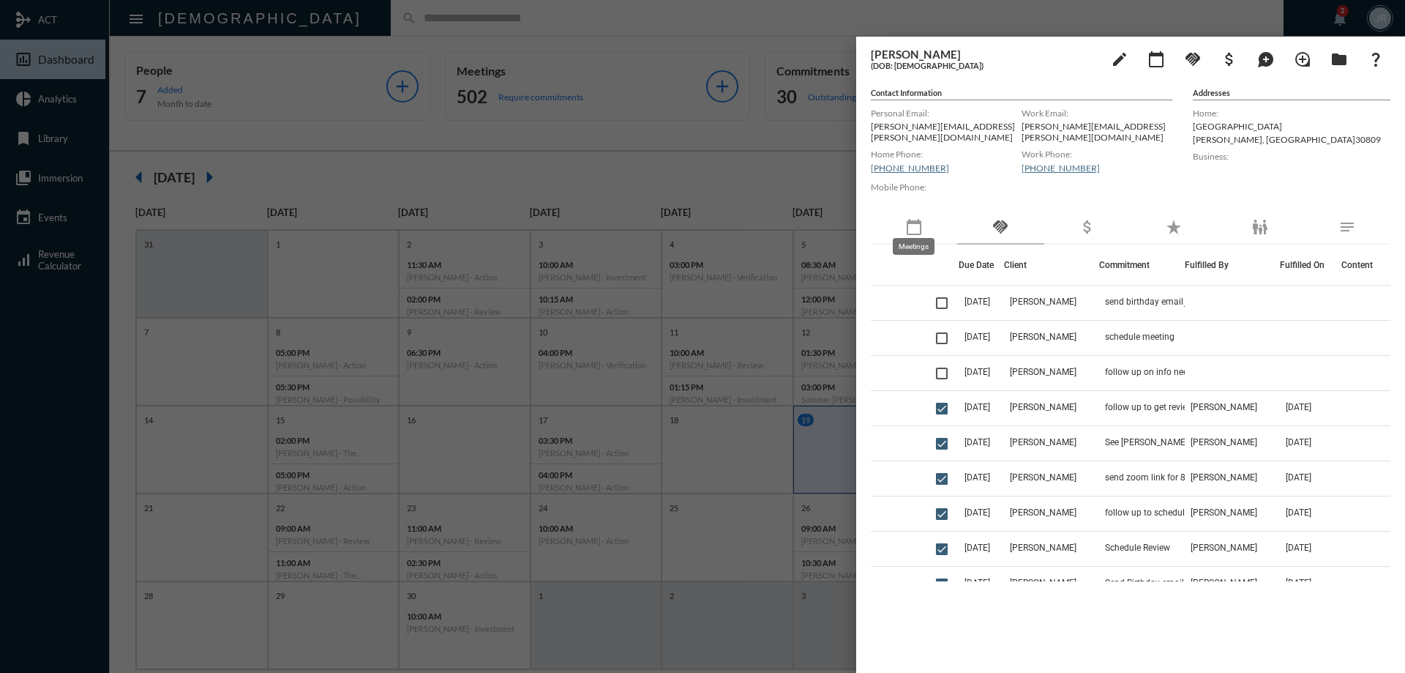
click at [922, 225] on mat-icon "calendar_today" at bounding box center [914, 227] width 18 height 18
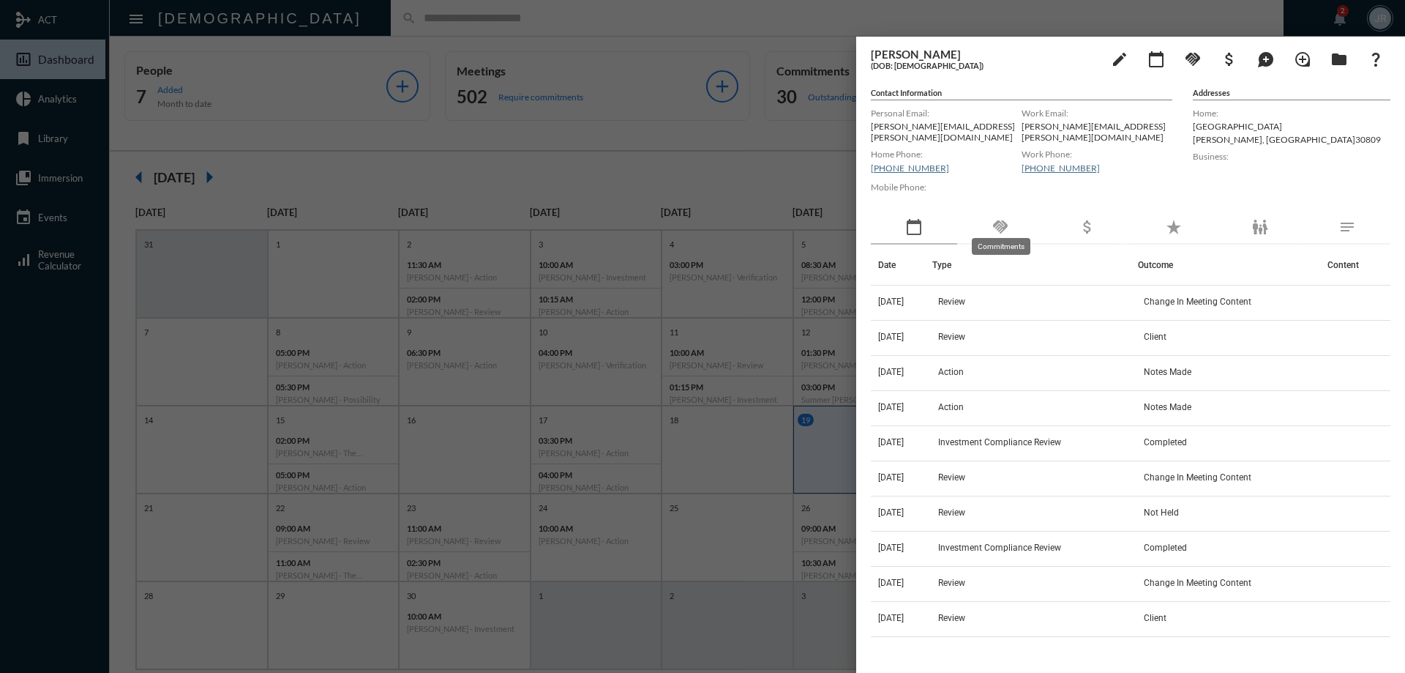
click at [1004, 225] on mat-icon "handshake" at bounding box center [1001, 227] width 18 height 18
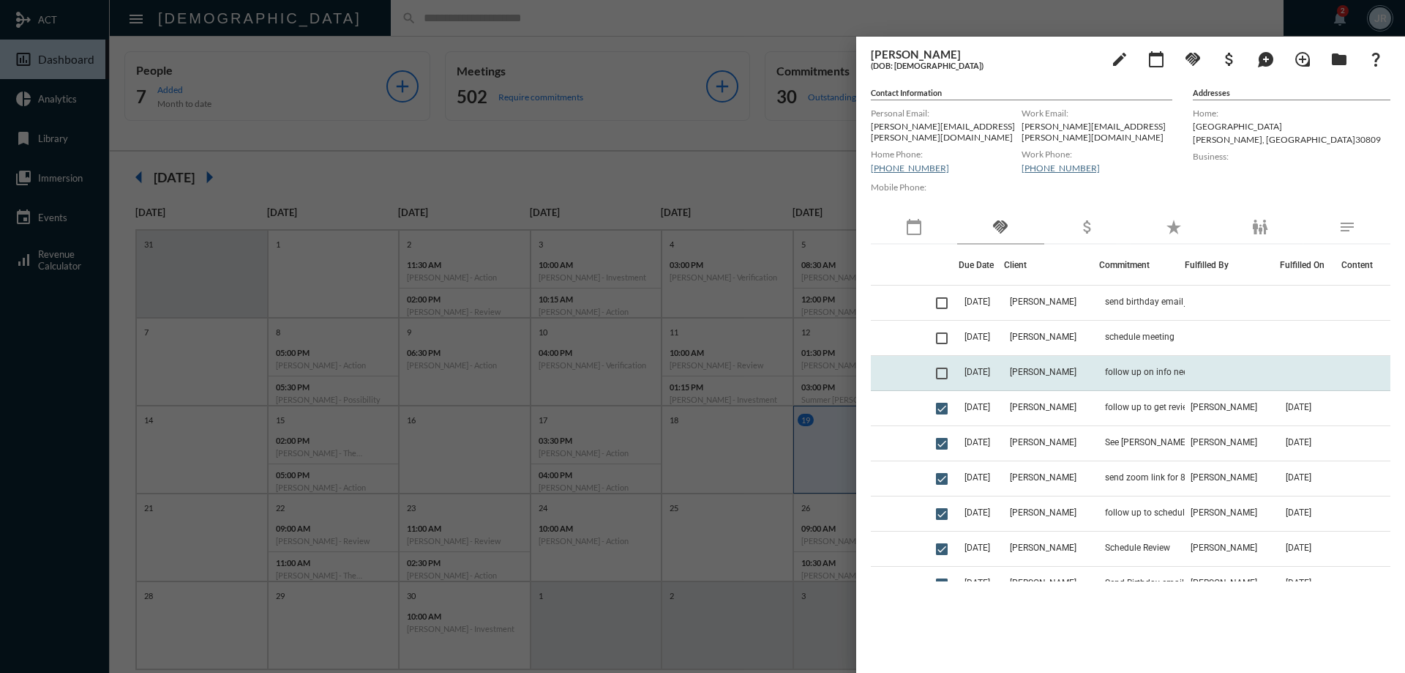
click at [1045, 357] on td "[PERSON_NAME]" at bounding box center [1051, 373] width 95 height 35
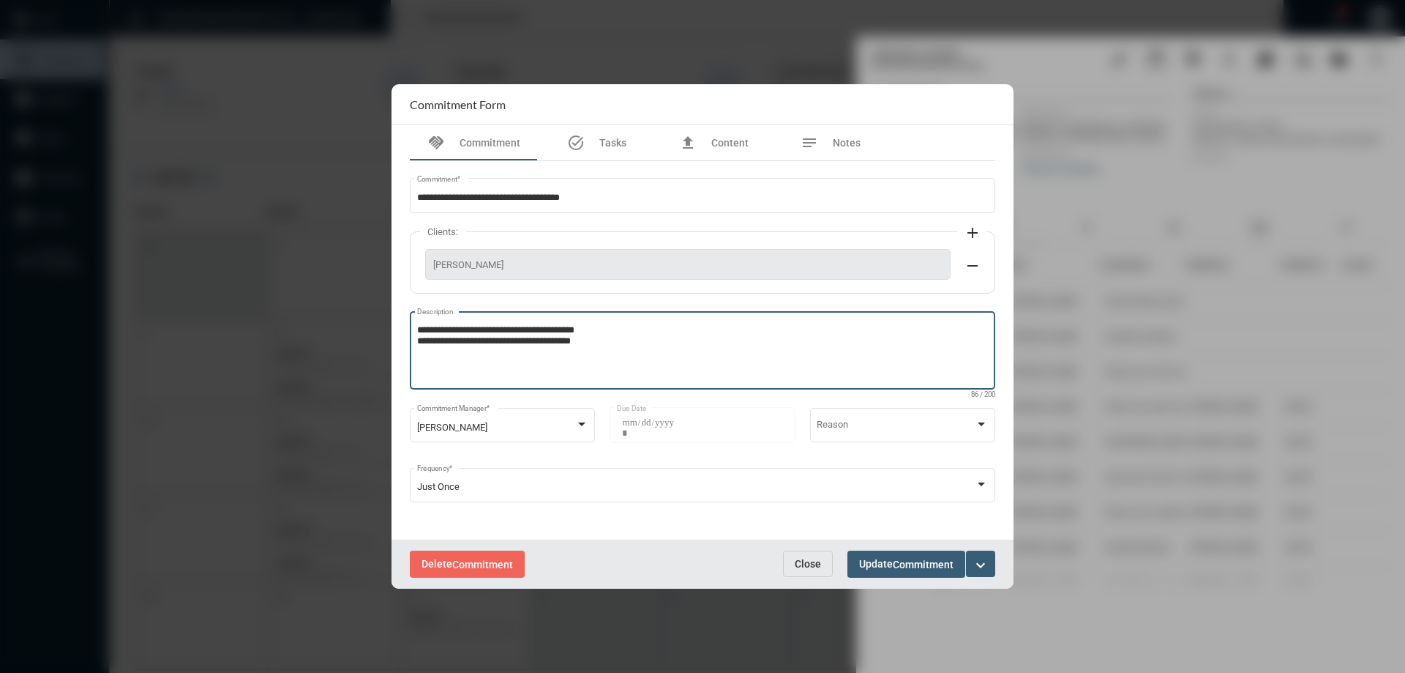
click at [643, 349] on textarea "**********" at bounding box center [703, 353] width 572 height 58
type textarea "**********"
click at [870, 555] on button "Update Commitment" at bounding box center [907, 563] width 118 height 27
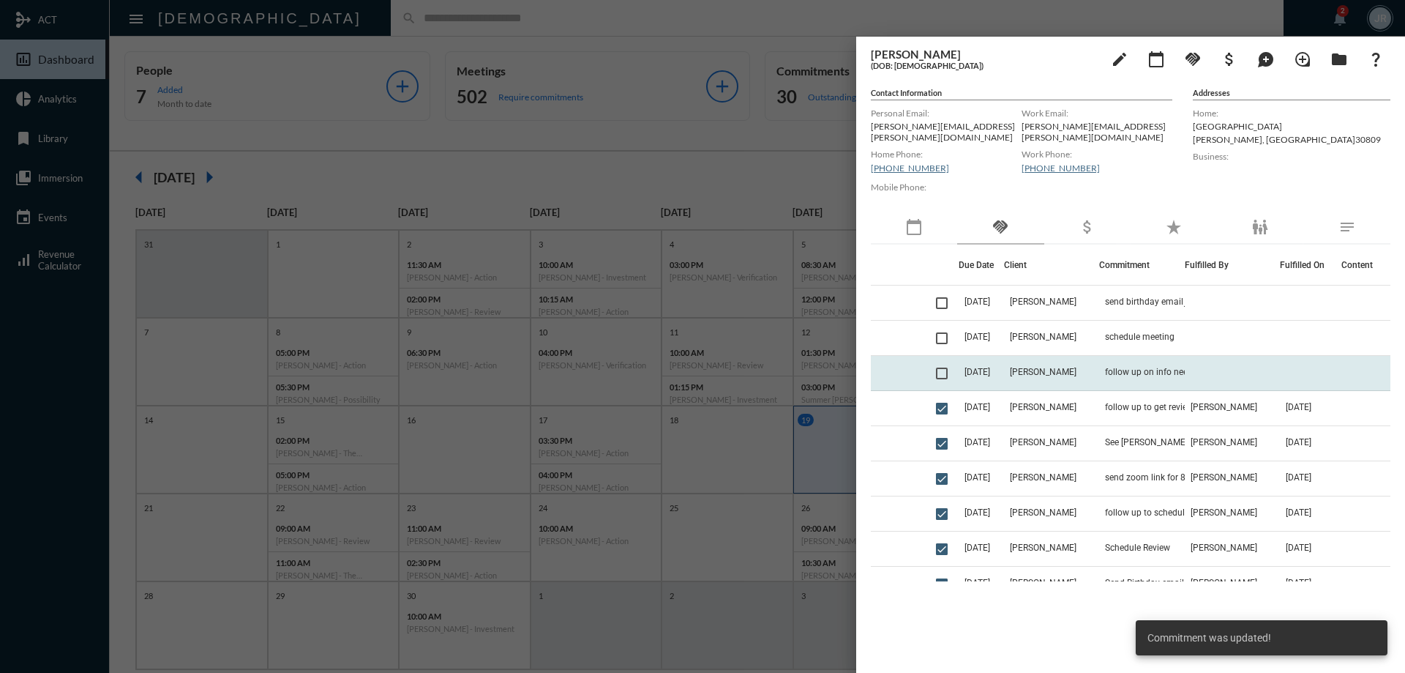
click at [1130, 356] on td "follow up on info needed for LBS weekly" at bounding box center [1142, 373] width 86 height 35
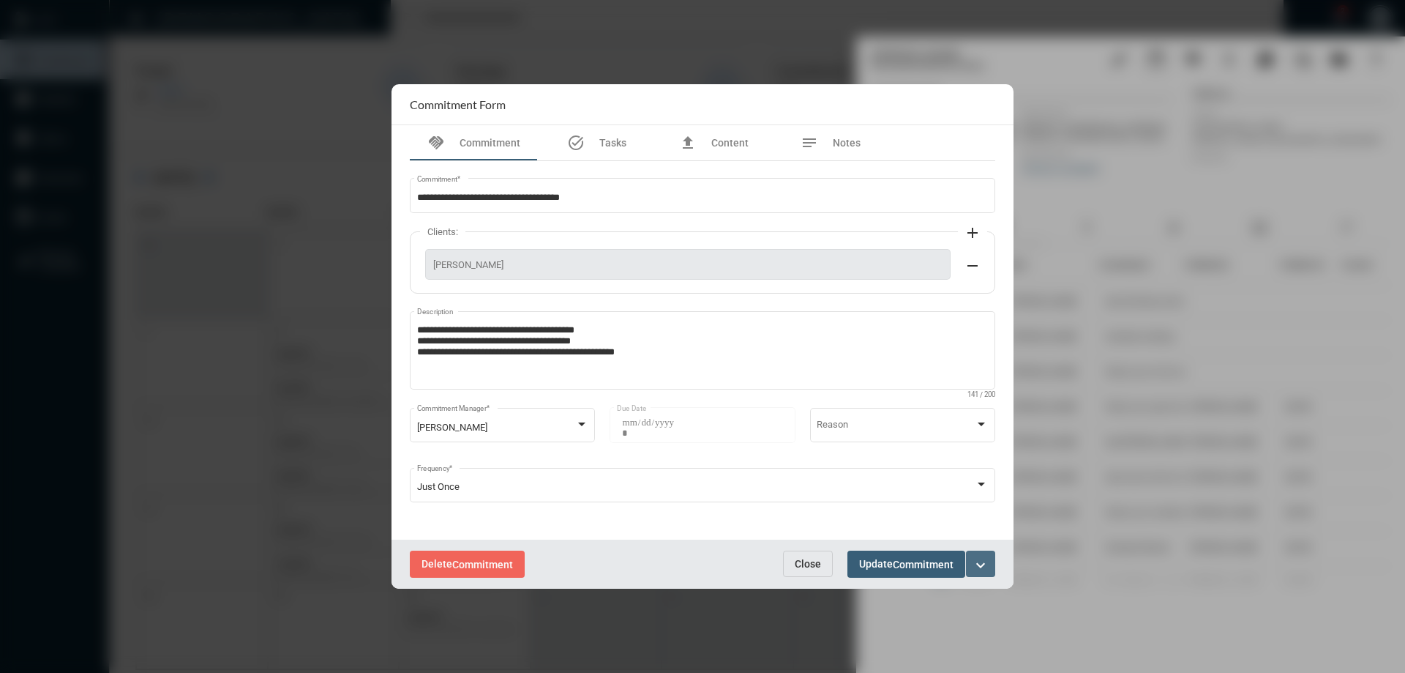
click at [989, 563] on mat-icon "expand_more" at bounding box center [981, 565] width 18 height 18
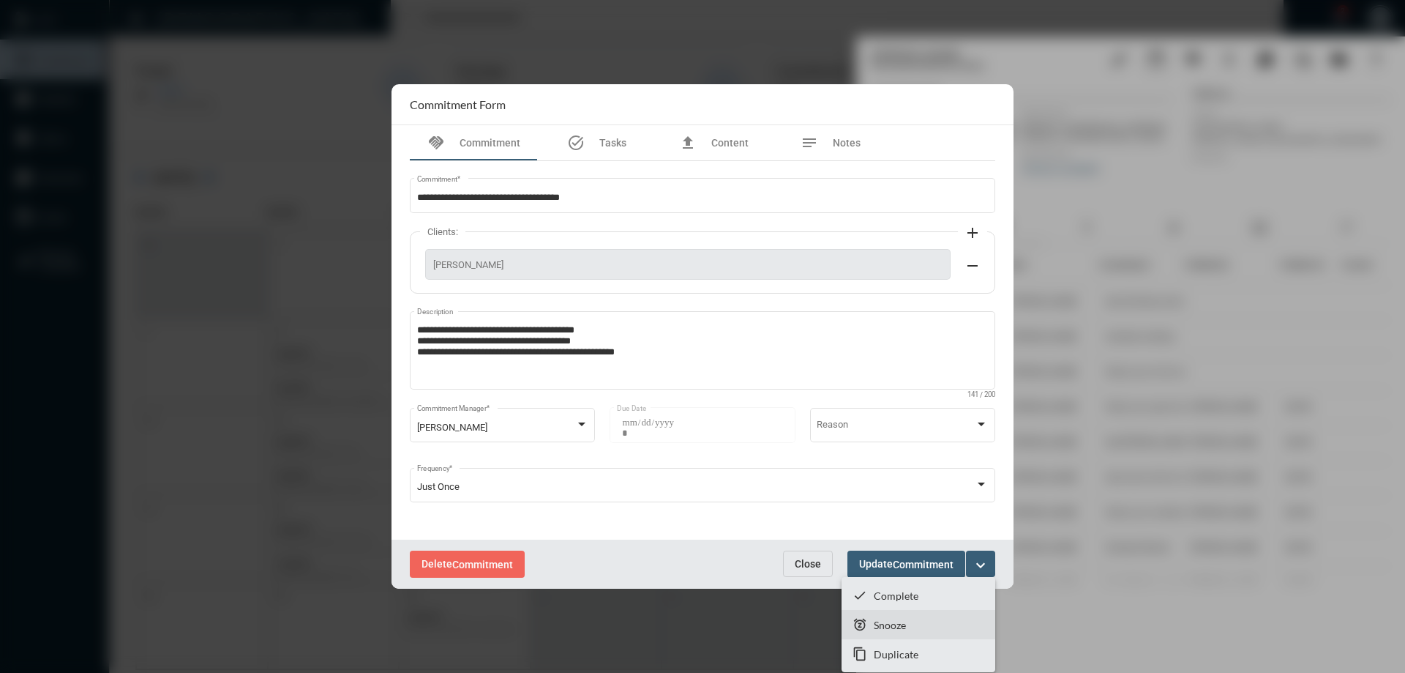
click at [889, 620] on p "Snooze" at bounding box center [890, 625] width 32 height 12
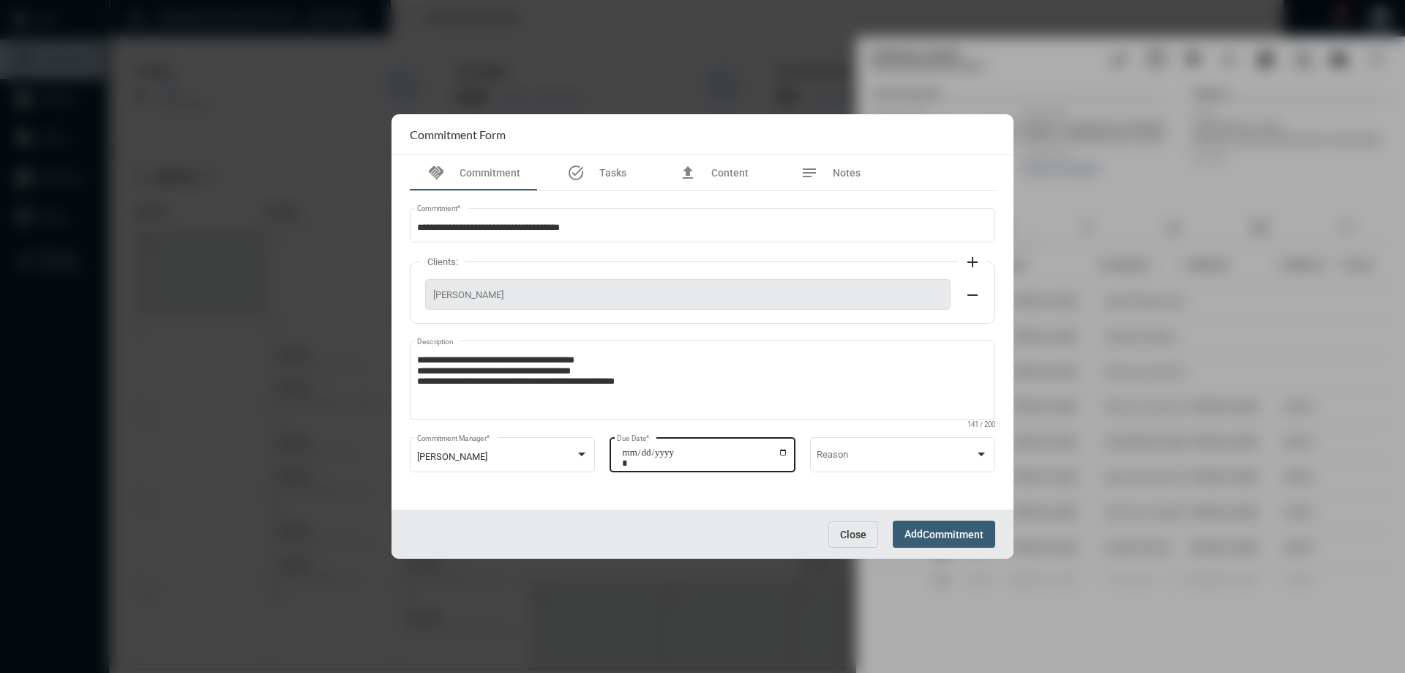
click at [785, 454] on input "**********" at bounding box center [705, 457] width 166 height 20
type input "**********"
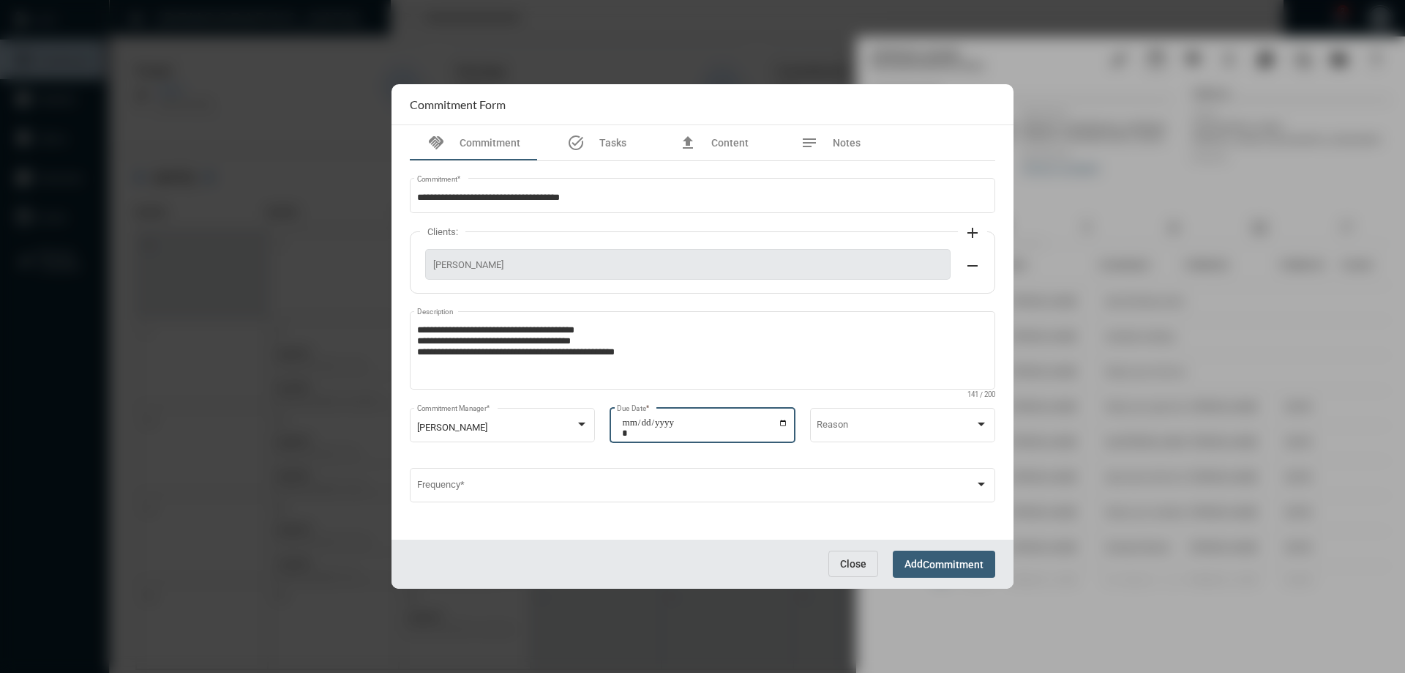
click at [948, 564] on span "Commitment" at bounding box center [953, 565] width 61 height 12
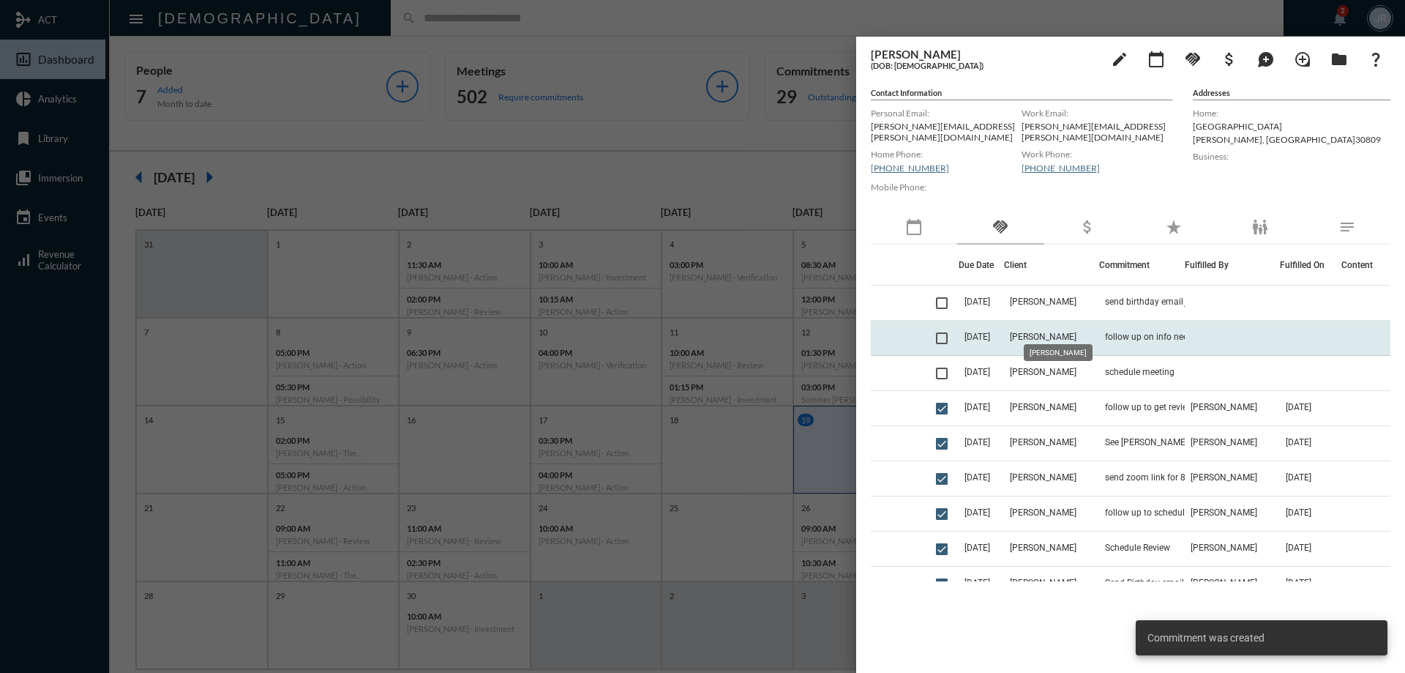
click at [1048, 332] on span "[PERSON_NAME]" at bounding box center [1043, 337] width 67 height 10
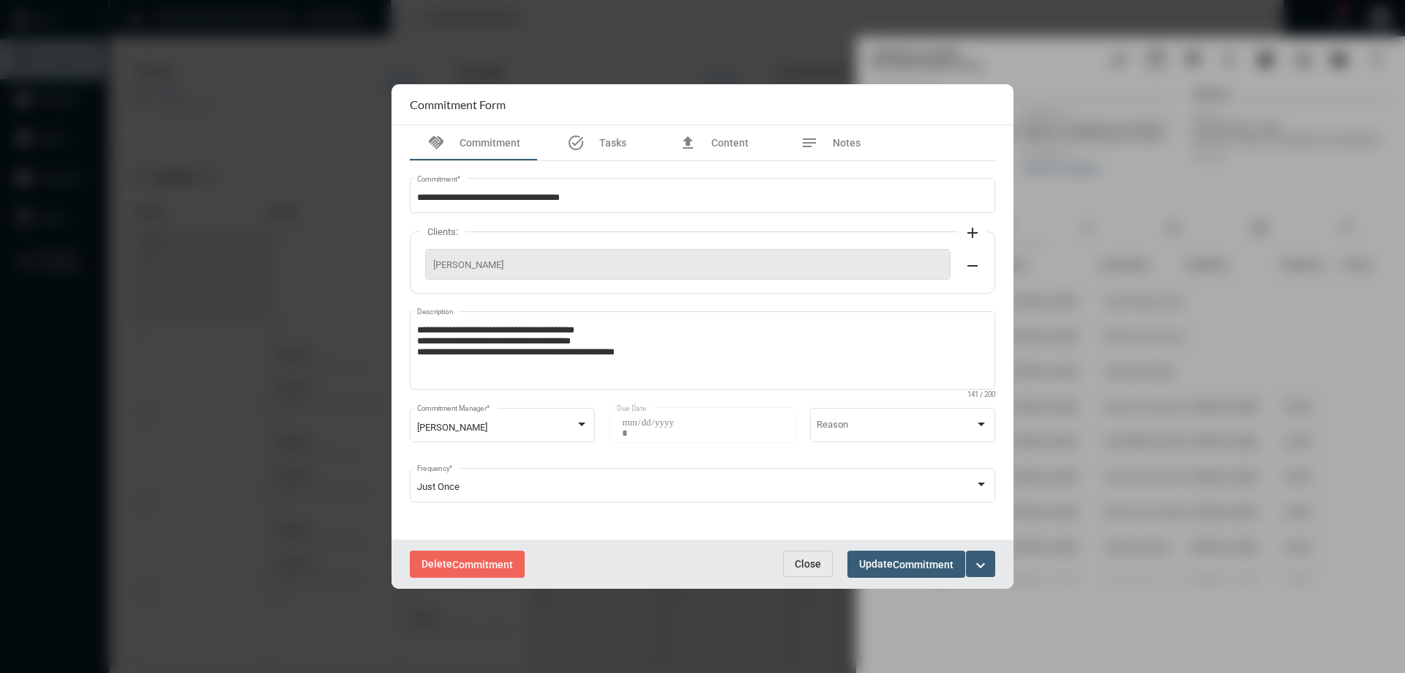
click at [979, 567] on mat-icon "expand_more" at bounding box center [981, 565] width 18 height 18
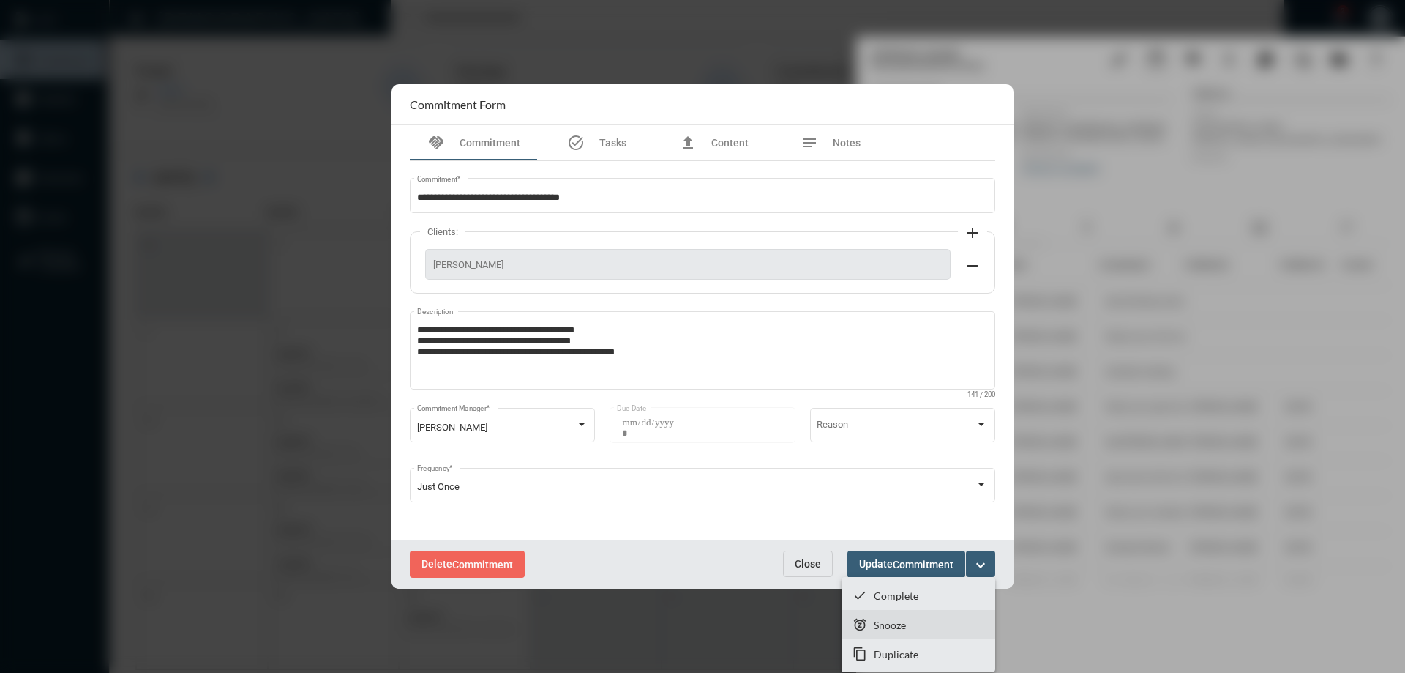
click at [897, 619] on p "Snooze" at bounding box center [890, 625] width 32 height 12
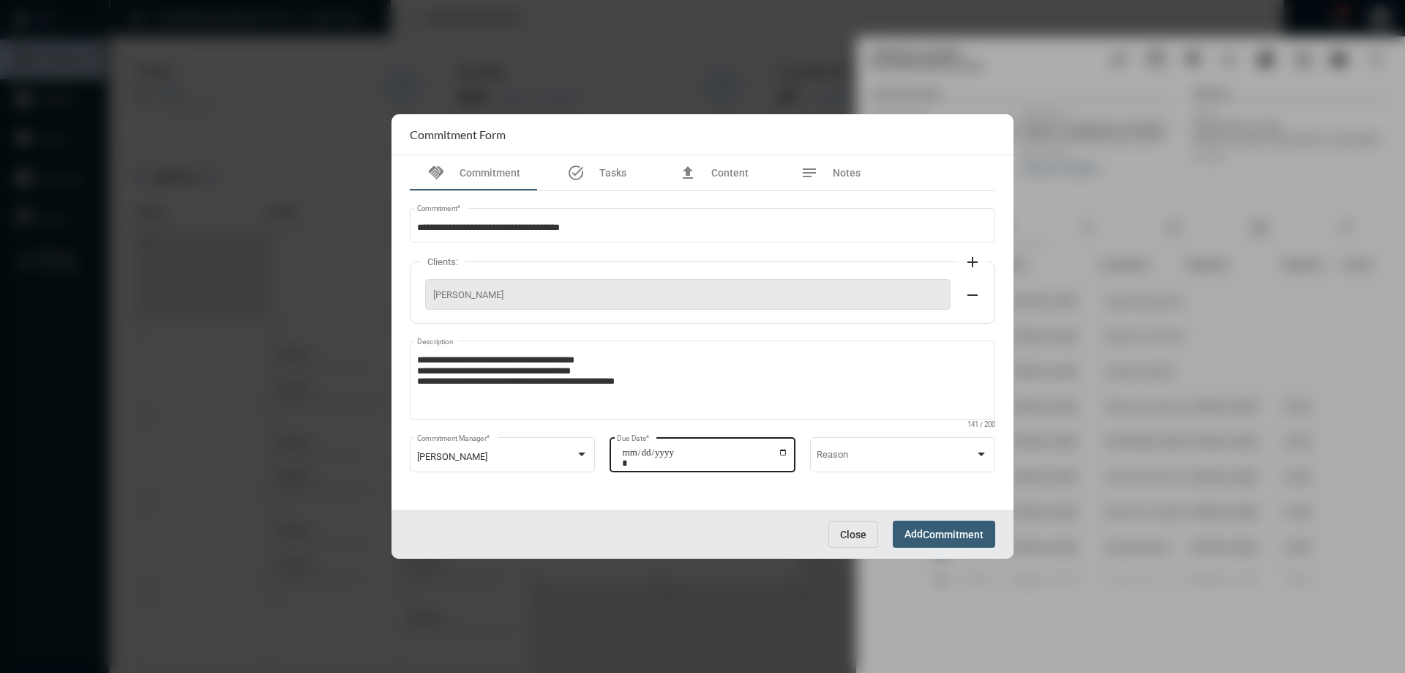
click at [782, 455] on input "**********" at bounding box center [705, 457] width 166 height 20
type input "**********"
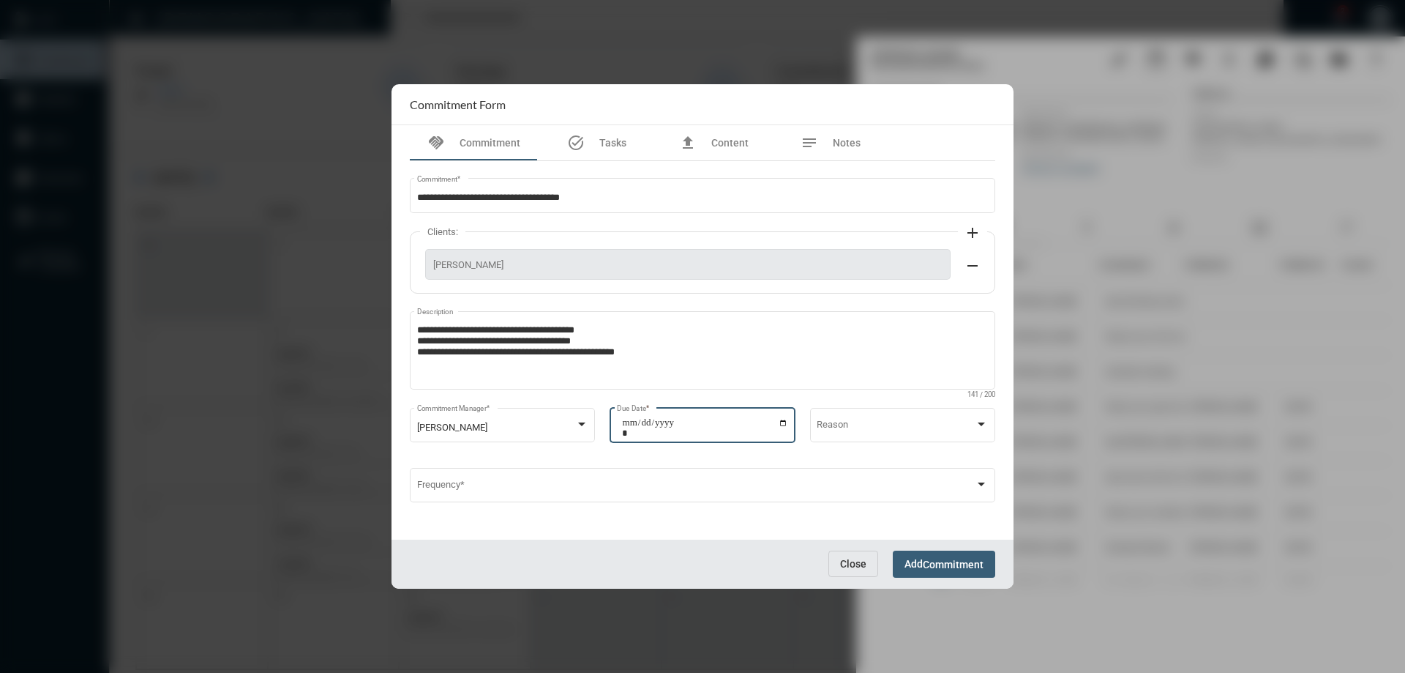
click at [964, 559] on span "Commitment" at bounding box center [953, 565] width 61 height 12
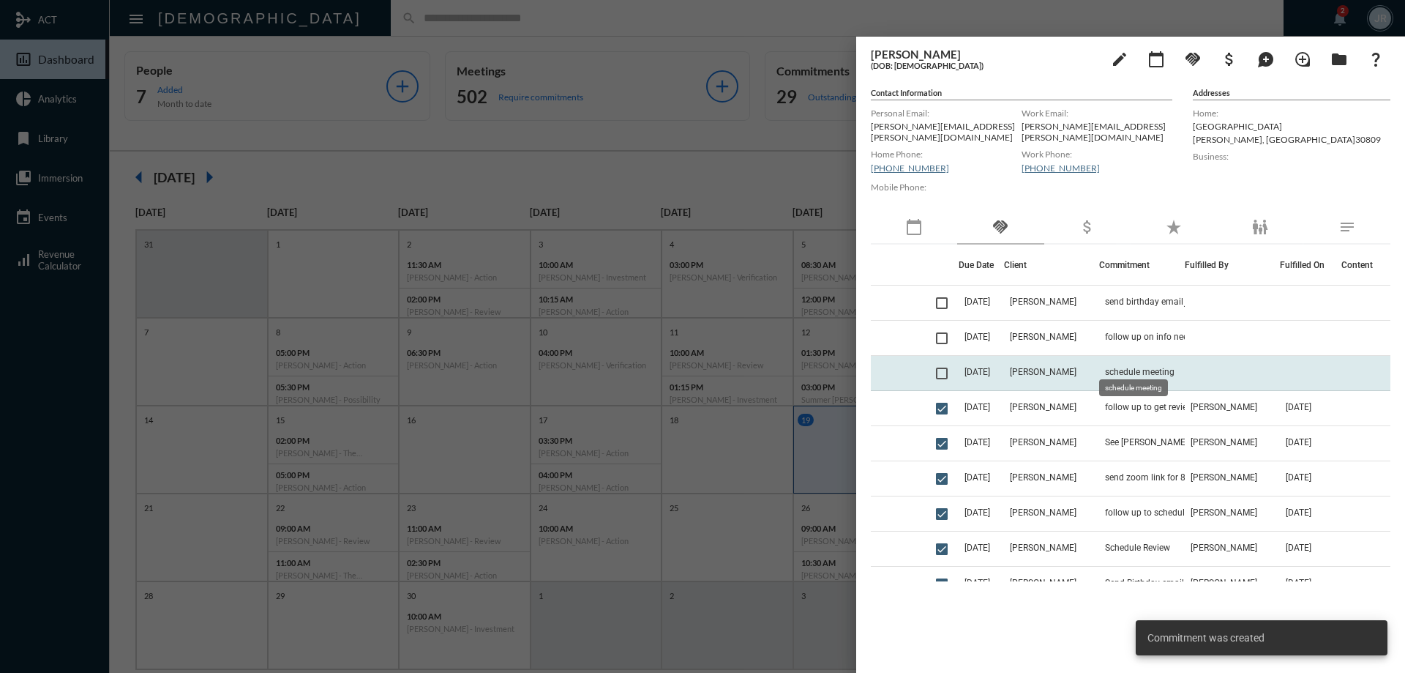
click at [1124, 367] on span "schedule meeting" at bounding box center [1140, 372] width 70 height 10
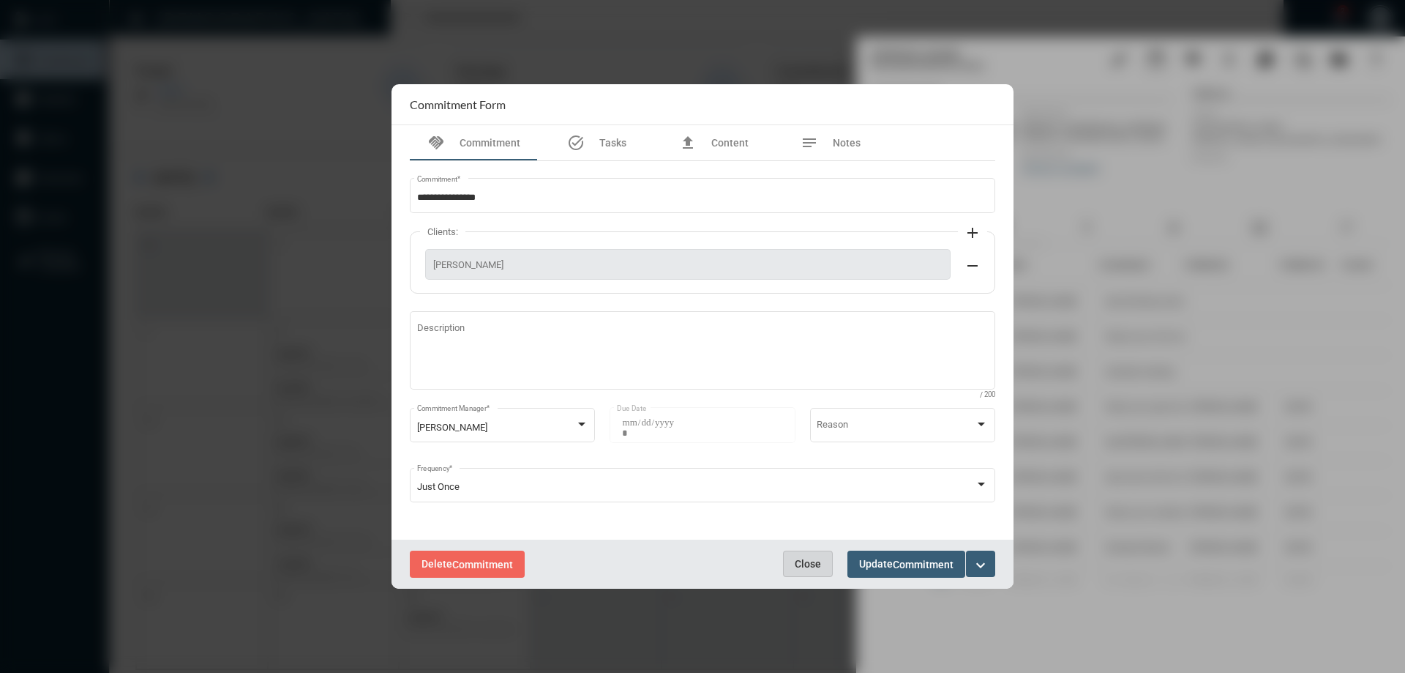
click at [795, 562] on span "Close" at bounding box center [808, 564] width 26 height 12
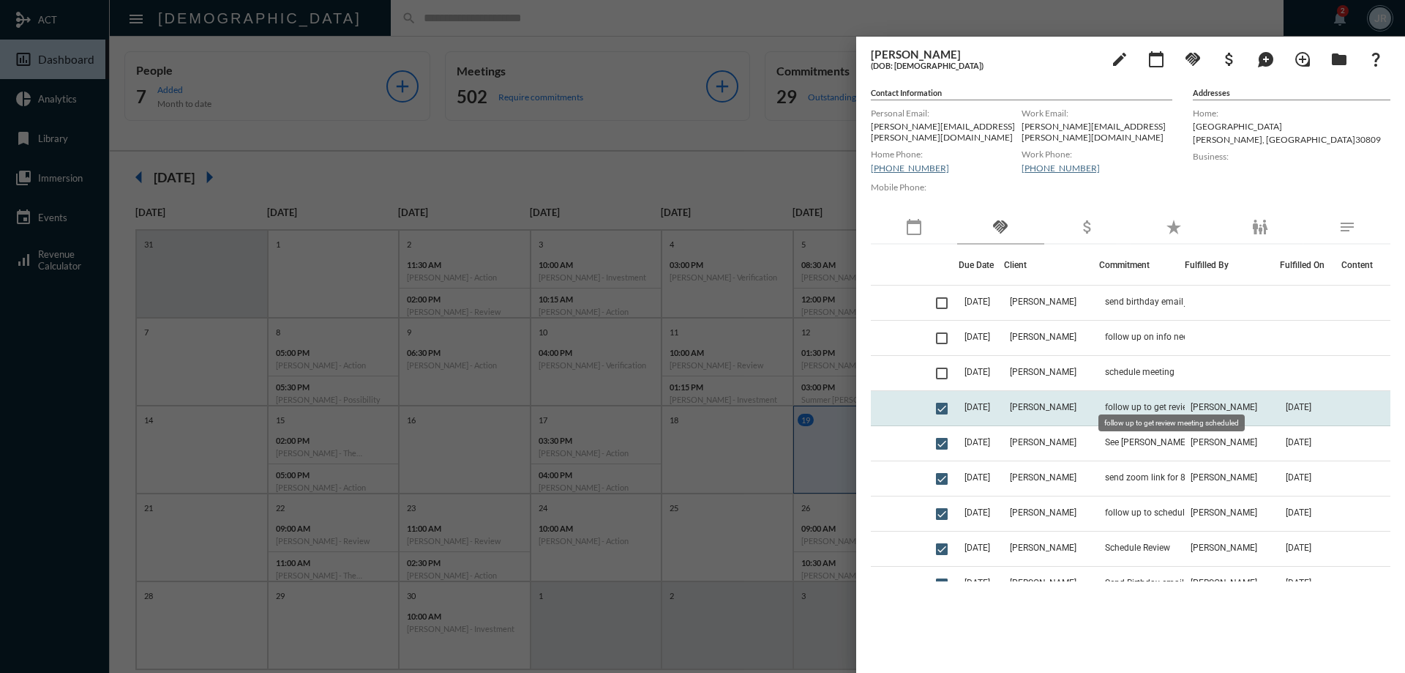
click at [1124, 402] on span "follow up to get review meeting scheduled" at bounding box center [1178, 407] width 146 height 10
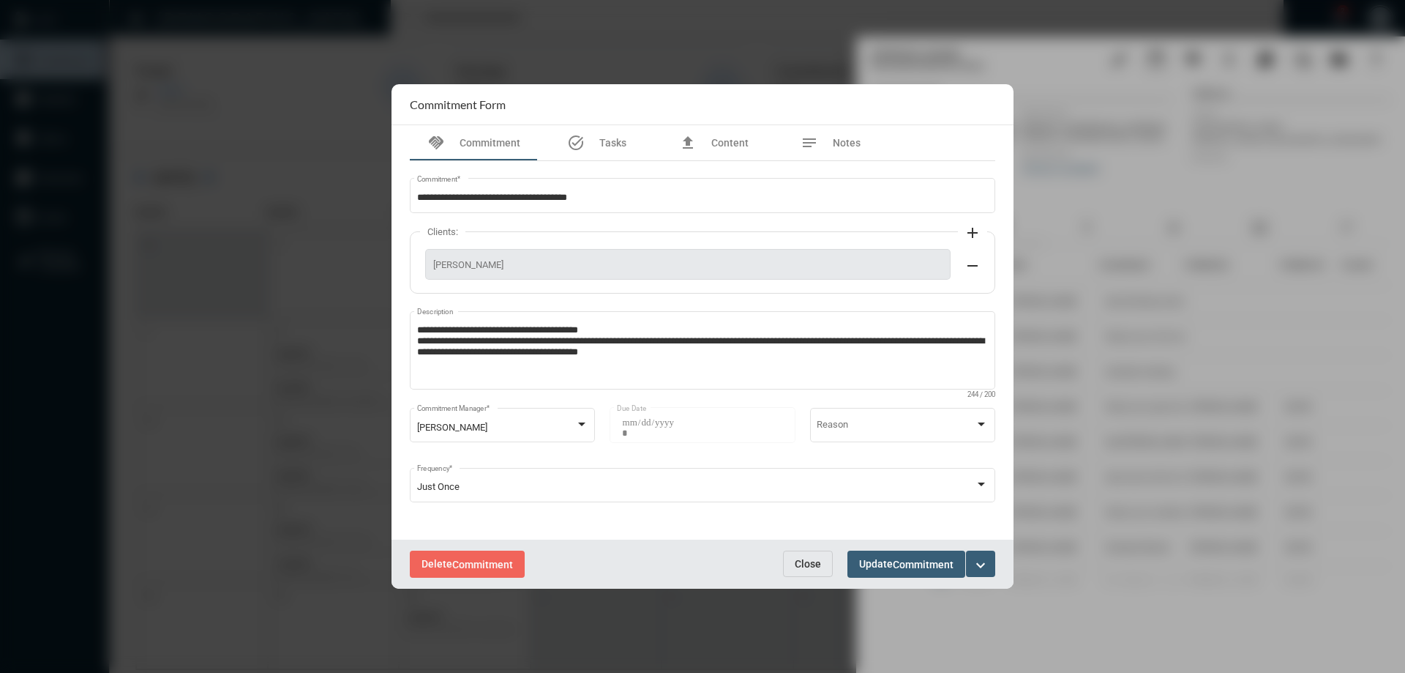
click at [801, 556] on button "Close" at bounding box center [808, 563] width 50 height 26
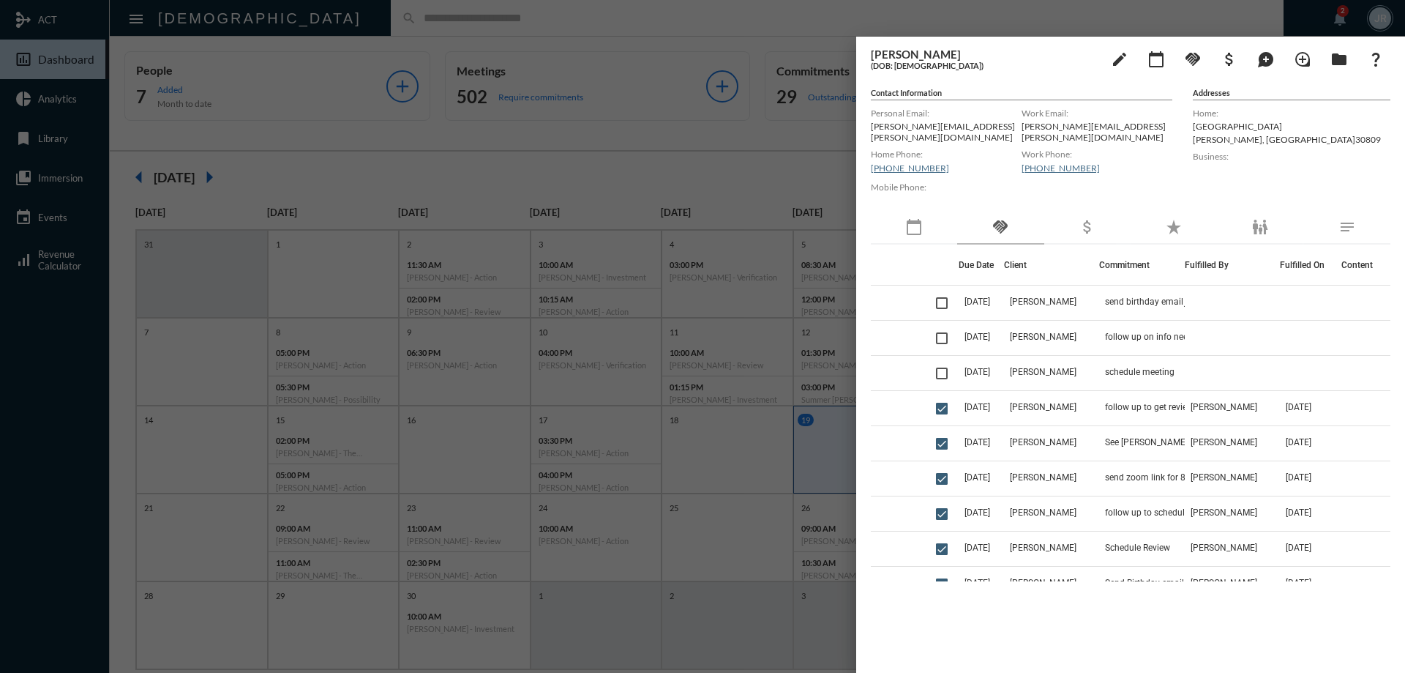
click at [932, 223] on div "calendar_today" at bounding box center [914, 228] width 86 height 34
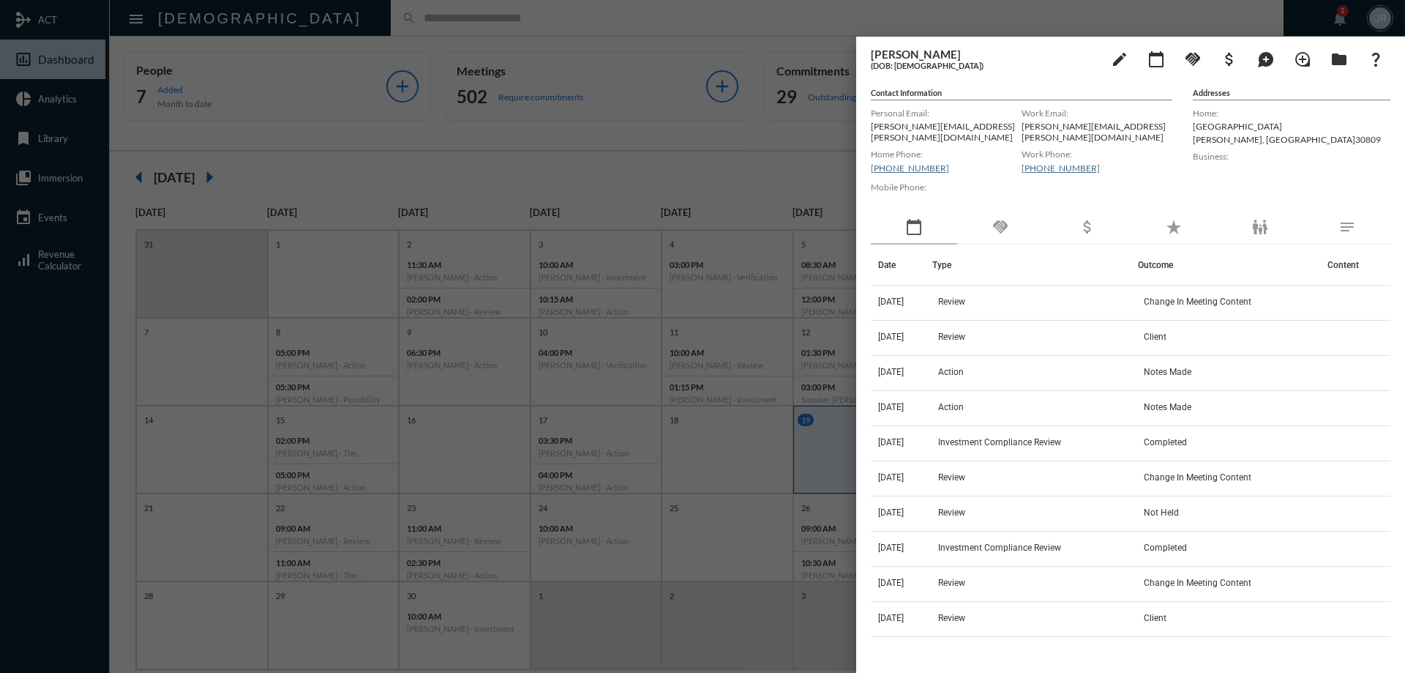
click at [1022, 213] on div "handshake" at bounding box center [1000, 228] width 86 height 34
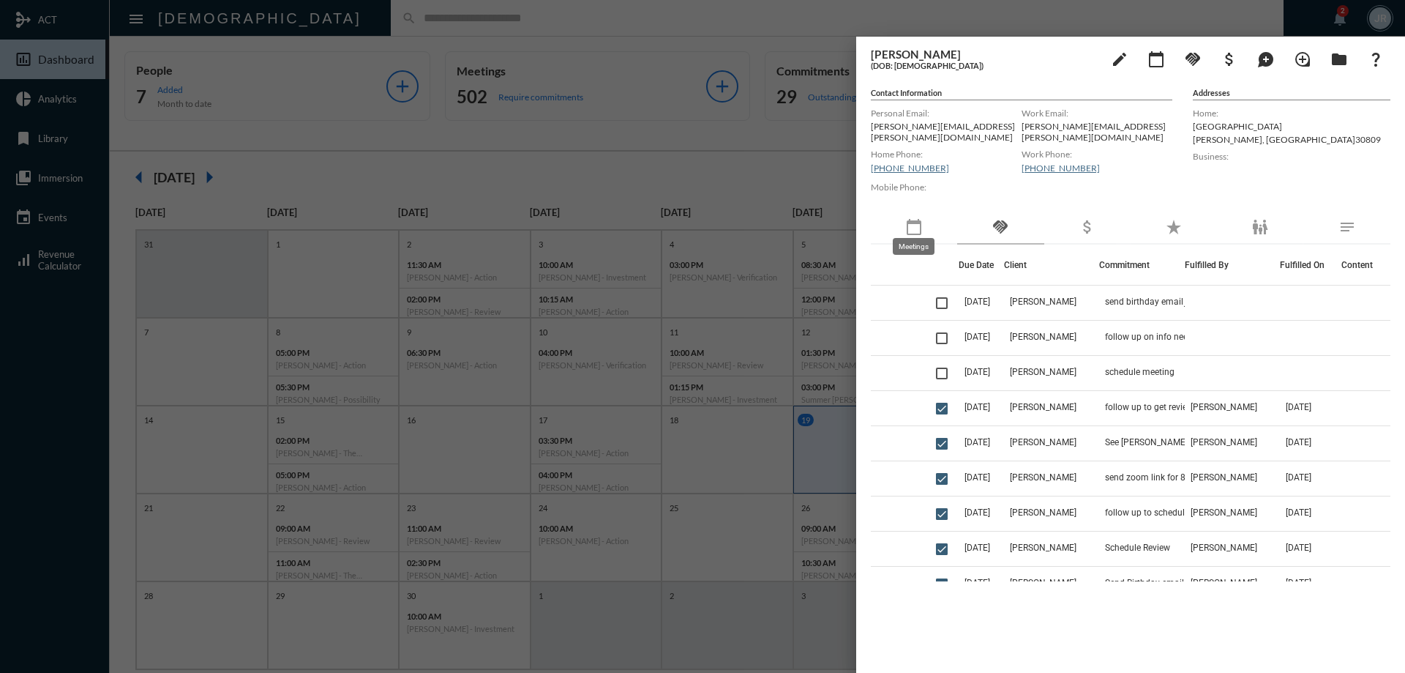
click at [918, 220] on mat-icon "calendar_today" at bounding box center [914, 227] width 18 height 18
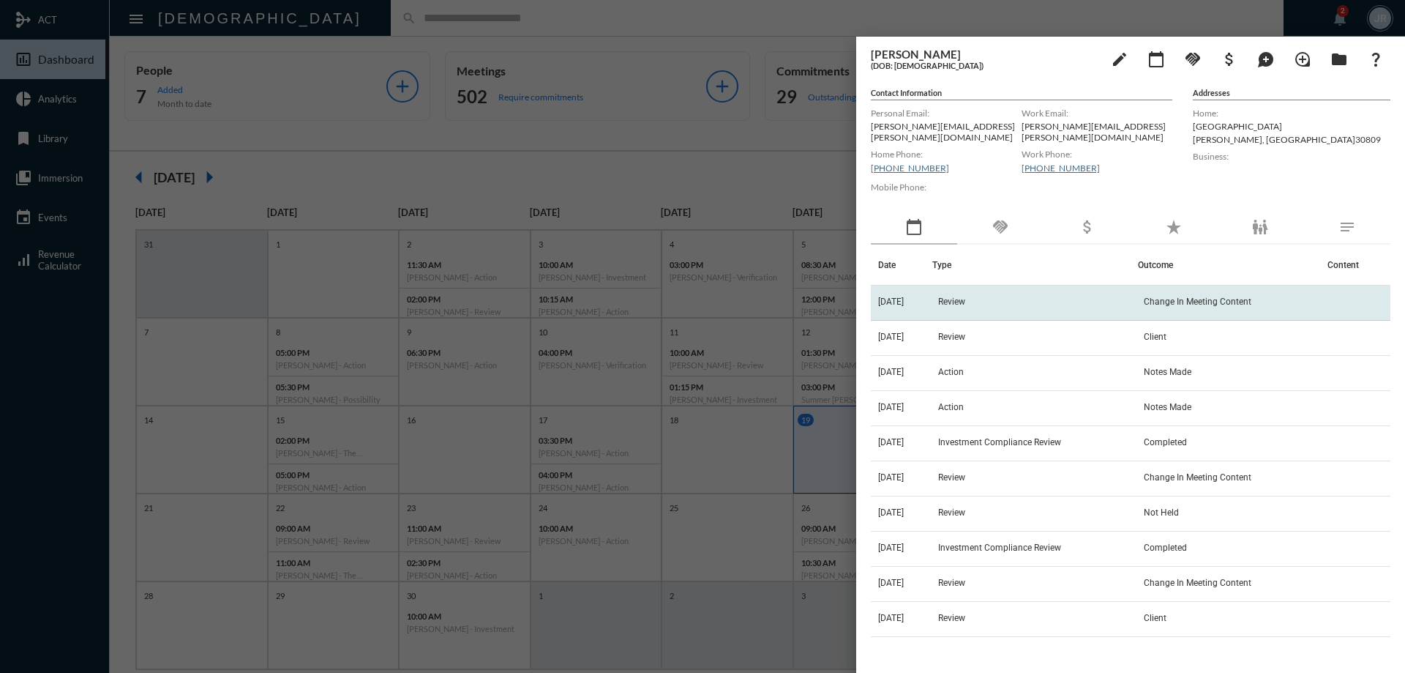
click at [1049, 290] on td "Review" at bounding box center [1036, 302] width 206 height 35
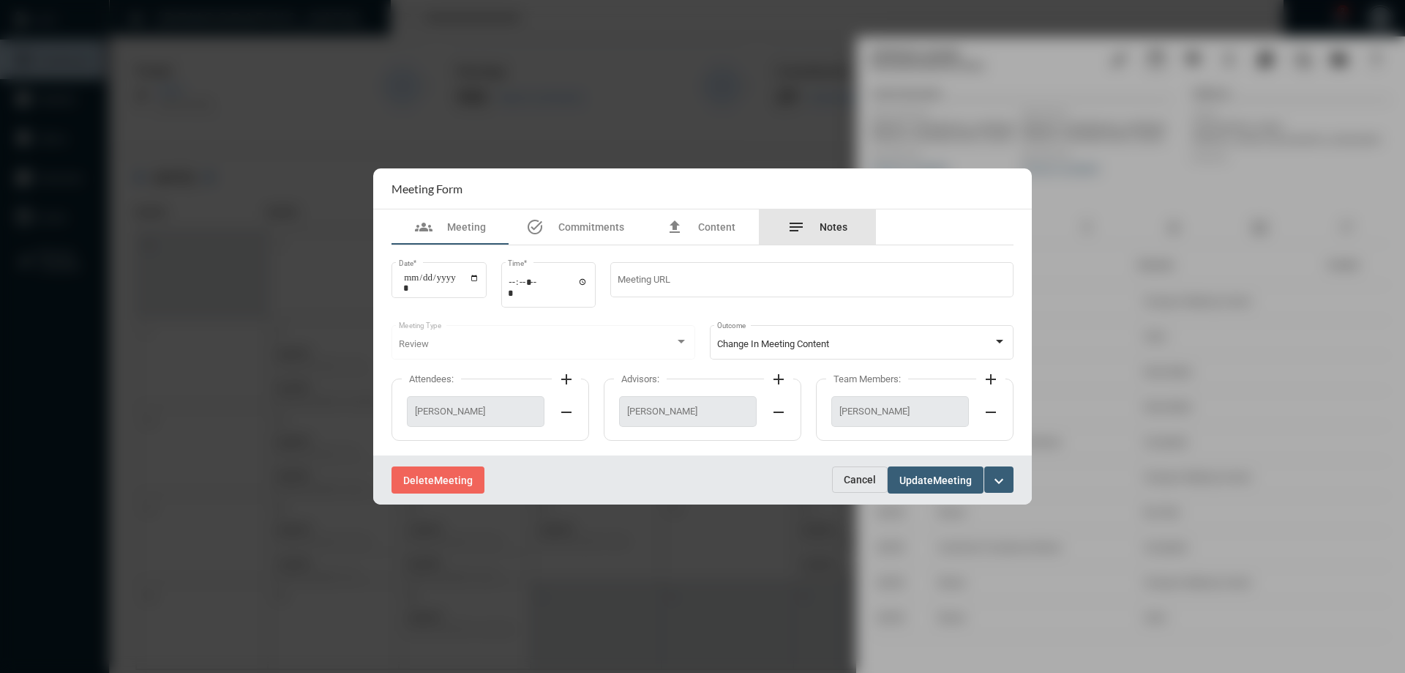
click at [825, 228] on span "Notes" at bounding box center [834, 227] width 28 height 12
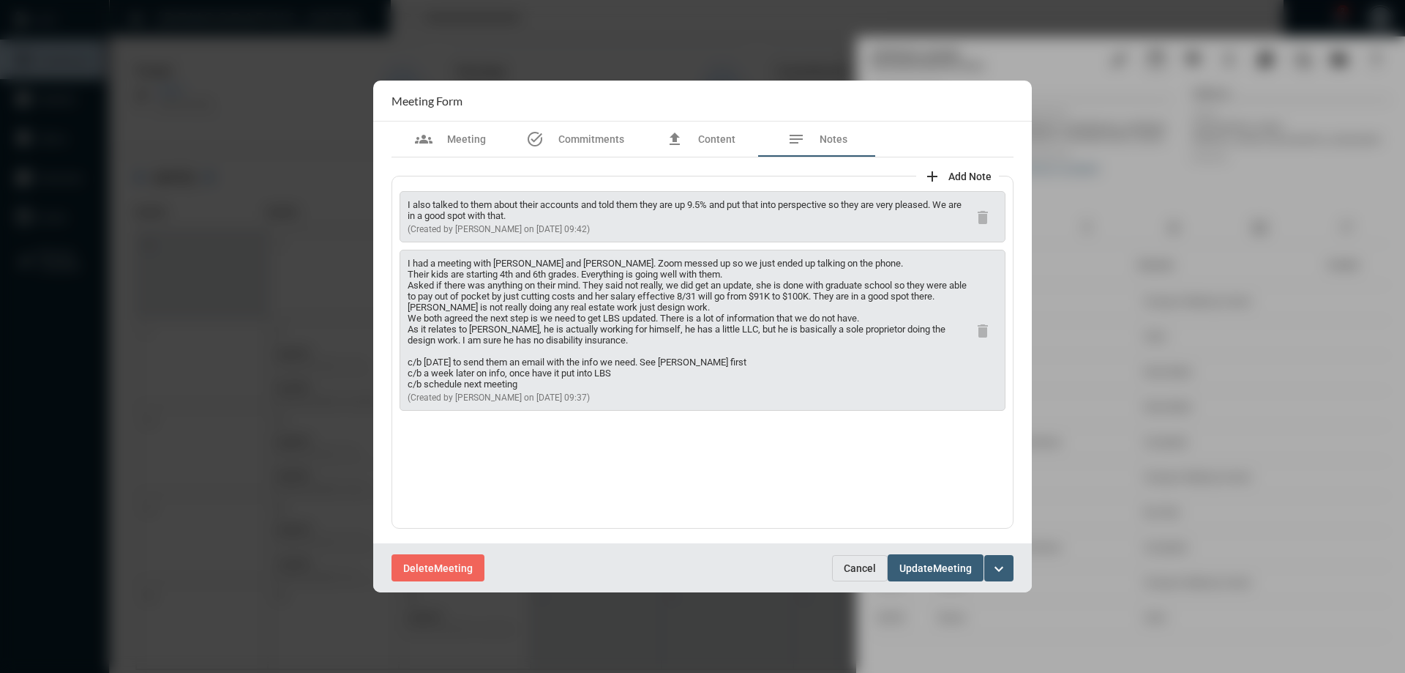
click at [873, 564] on span "Cancel" at bounding box center [860, 568] width 32 height 12
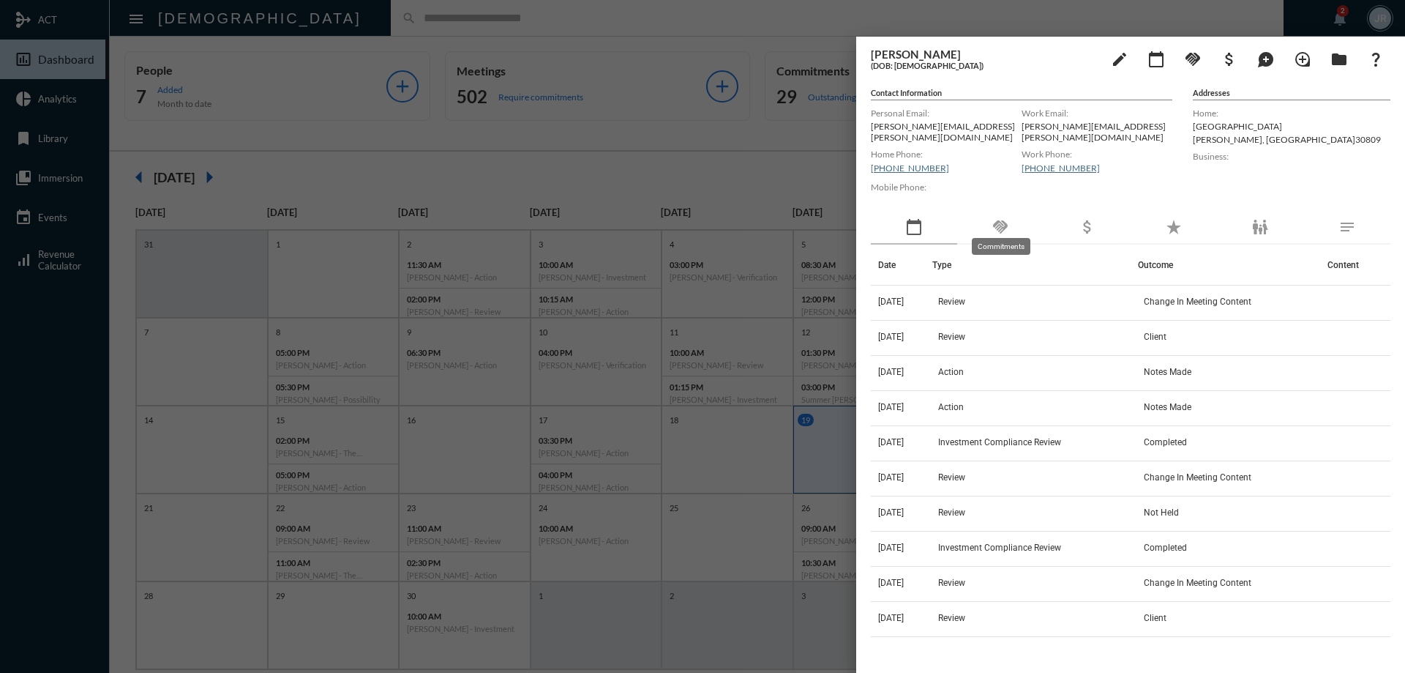
click at [1000, 226] on mat-icon "handshake" at bounding box center [1001, 227] width 18 height 18
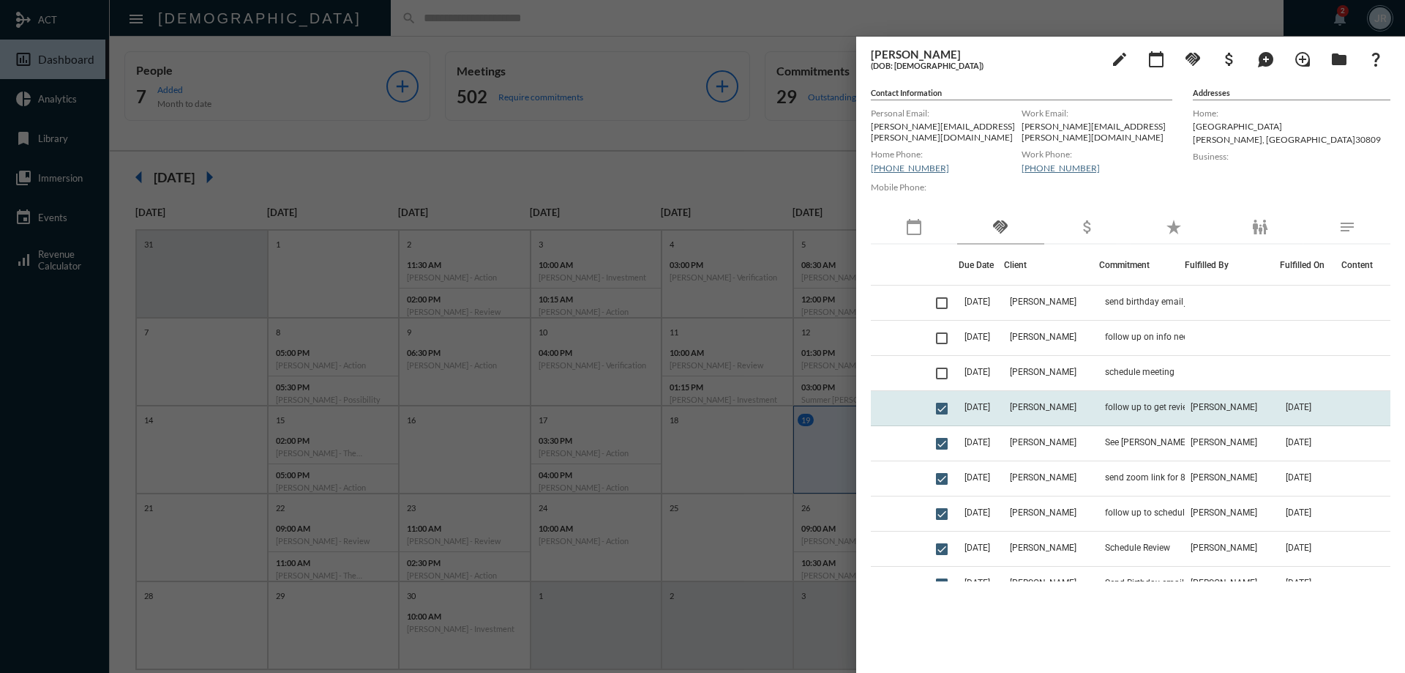
click at [1022, 399] on td "[PERSON_NAME]" at bounding box center [1051, 408] width 95 height 35
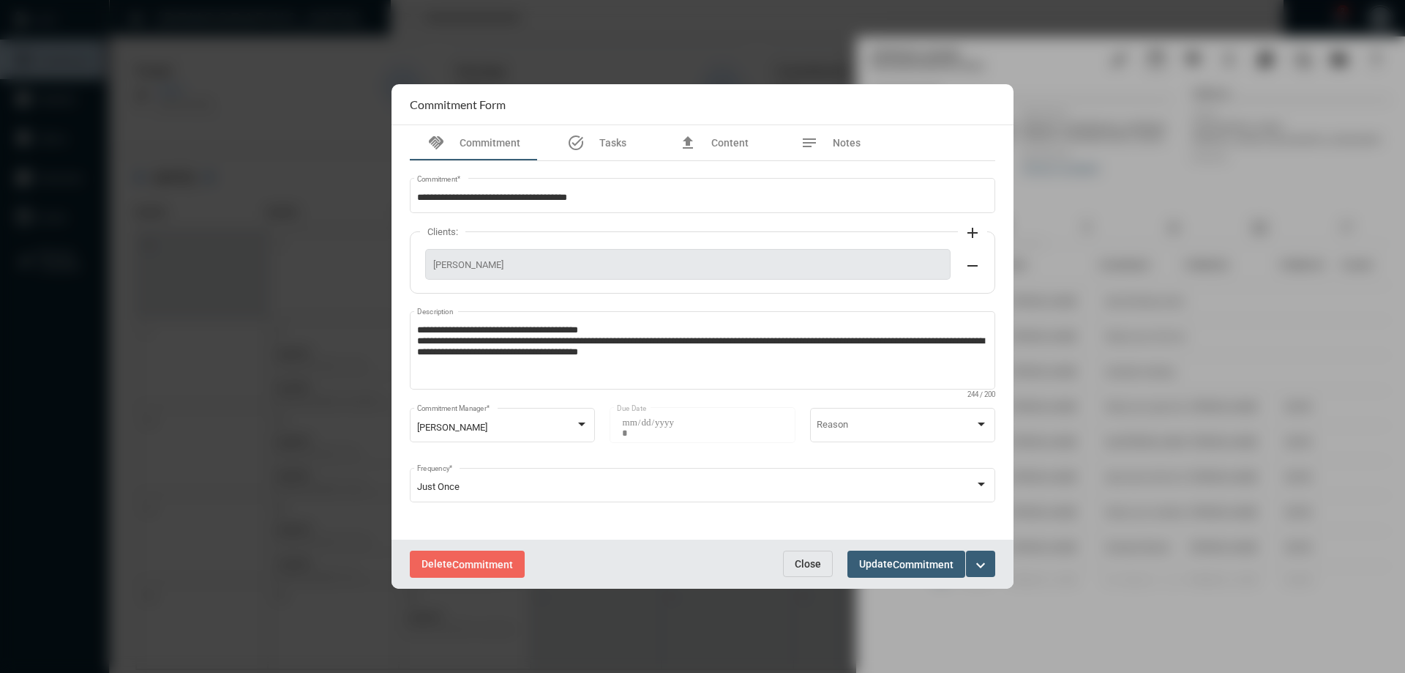
click at [799, 561] on span "Close" at bounding box center [808, 564] width 26 height 12
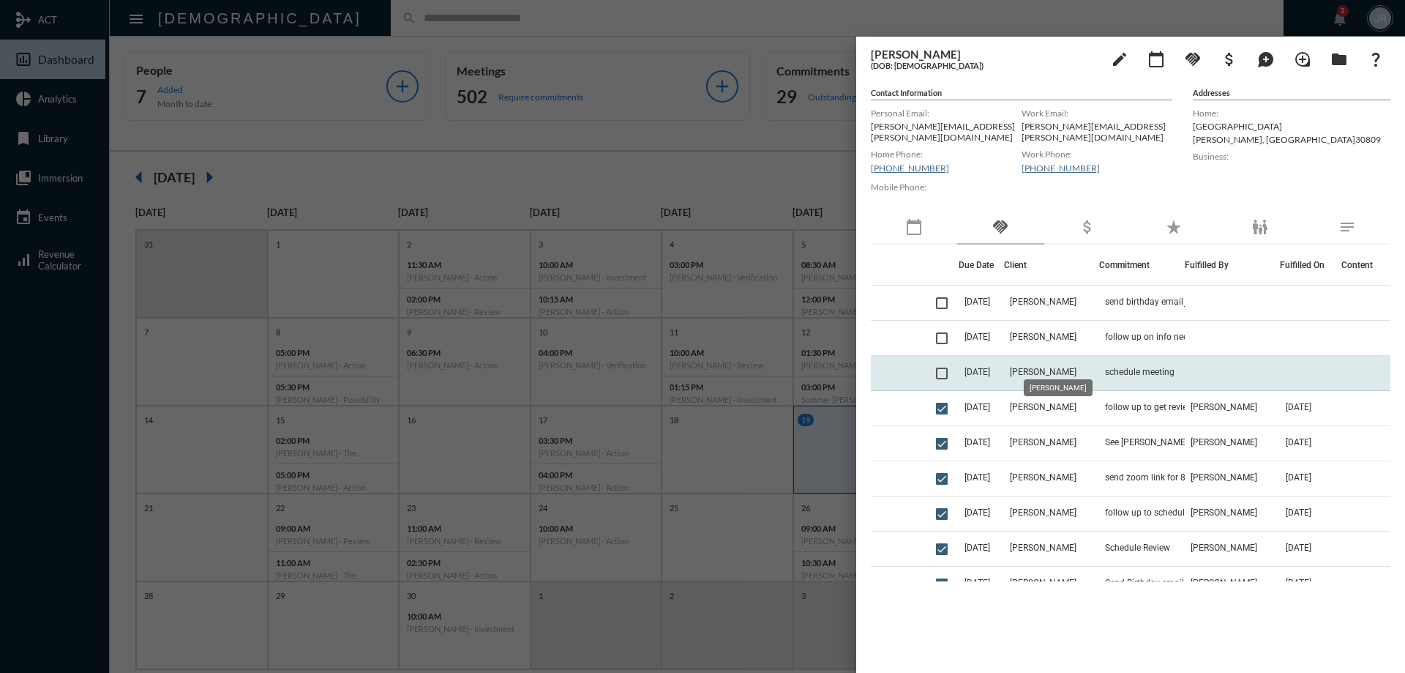
click at [1064, 367] on span "[PERSON_NAME]" at bounding box center [1043, 372] width 67 height 10
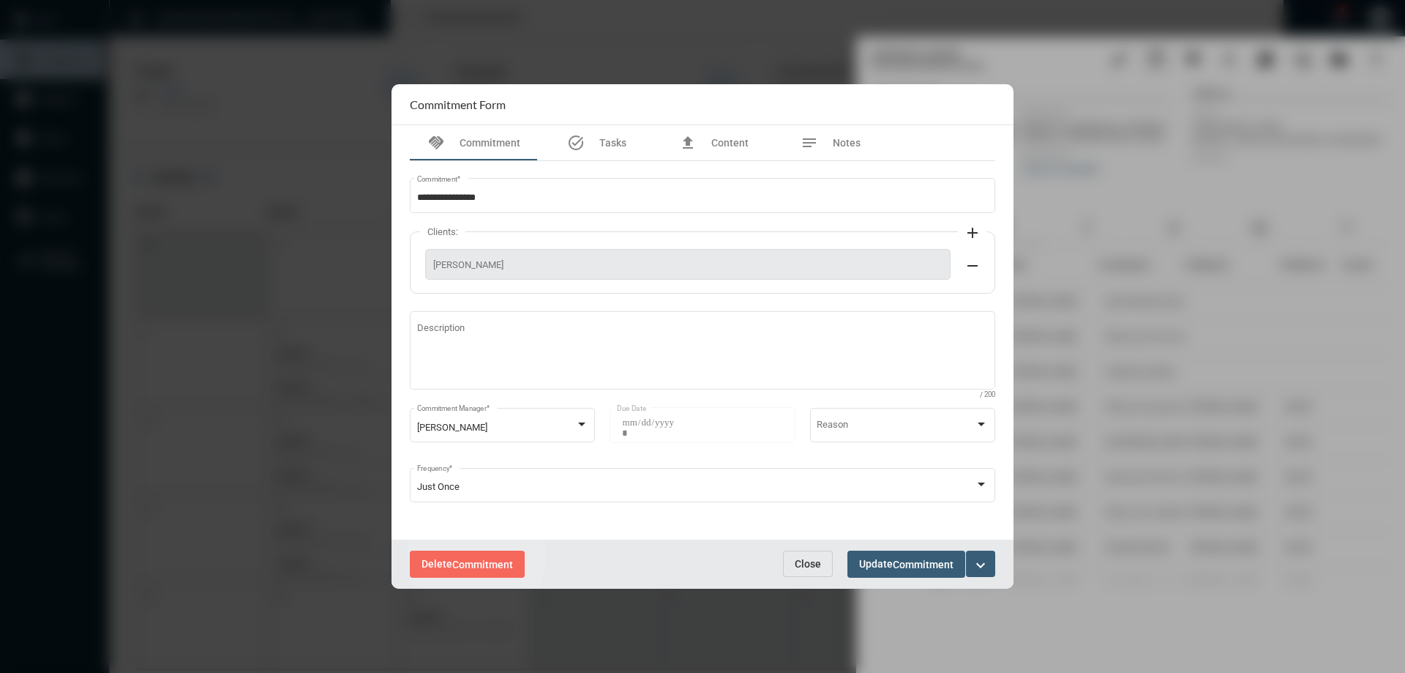
click at [477, 556] on button "Delete Commitment" at bounding box center [467, 563] width 115 height 27
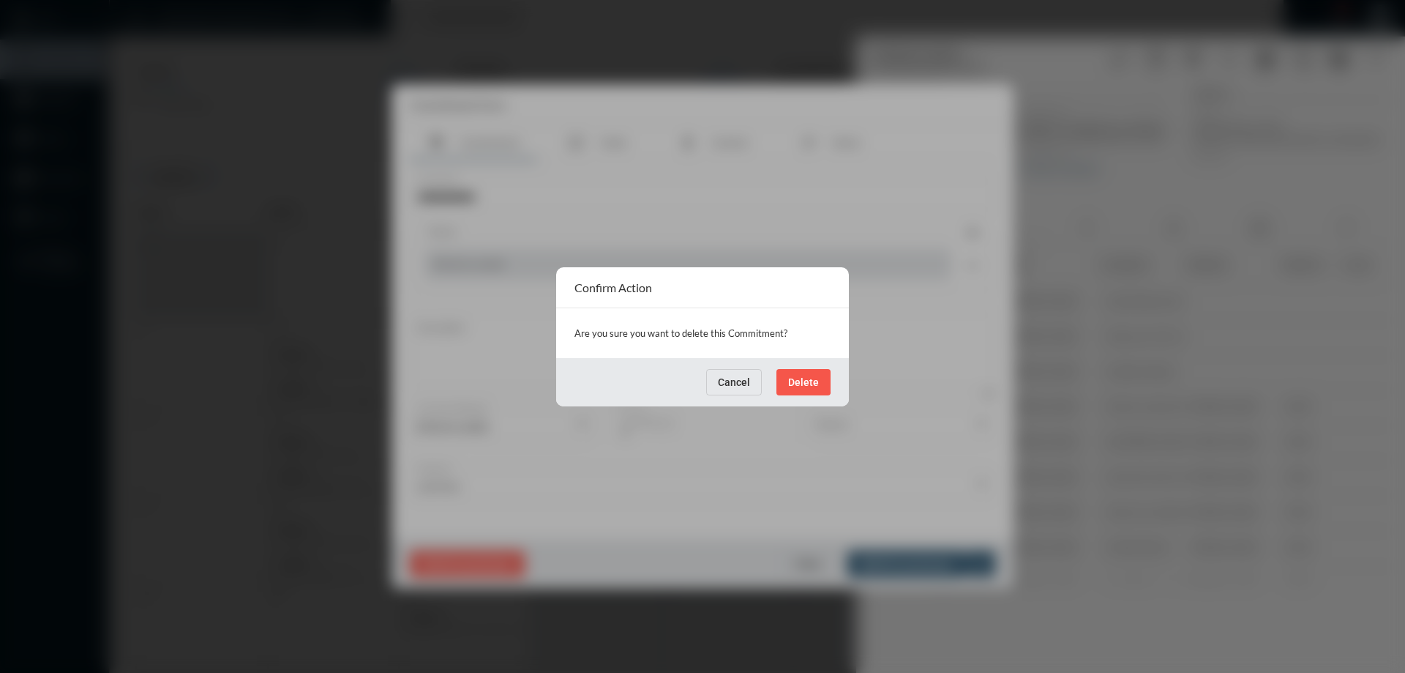
click at [800, 381] on span "Delete" at bounding box center [803, 382] width 31 height 12
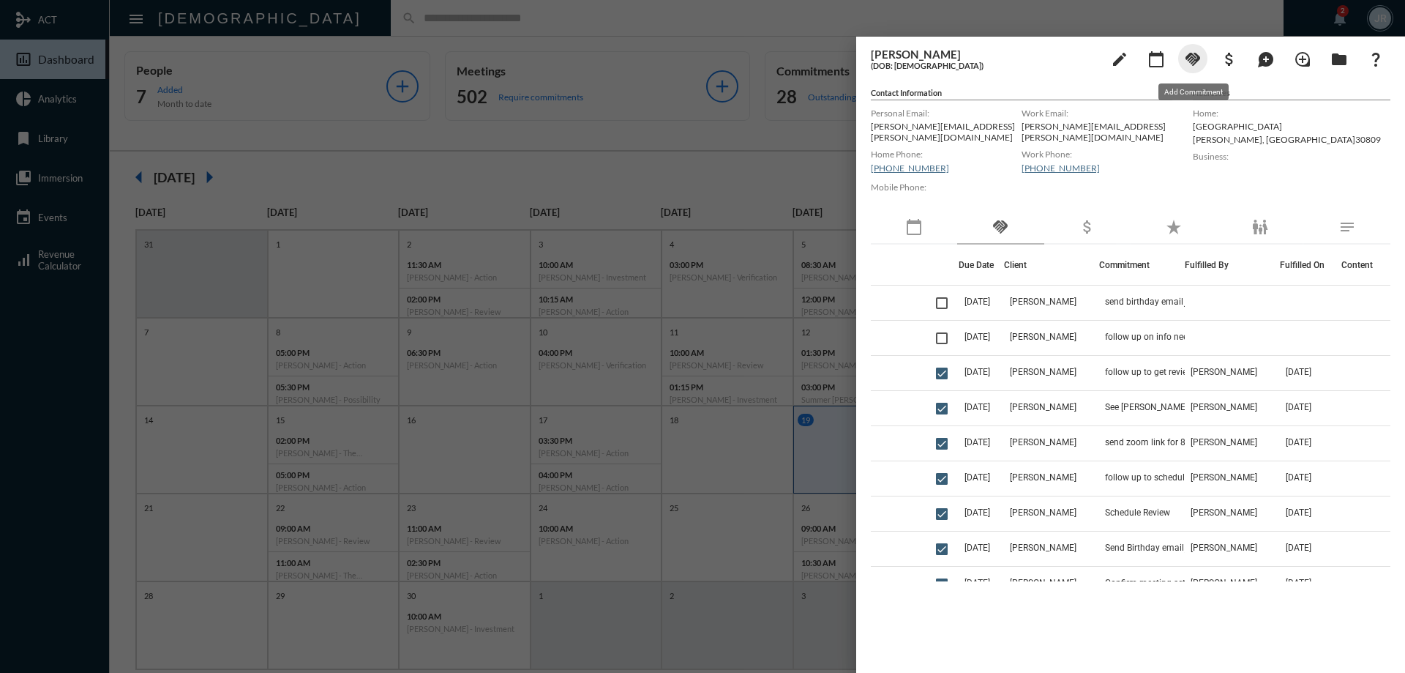
click at [1196, 58] on mat-icon "handshake" at bounding box center [1193, 60] width 18 height 18
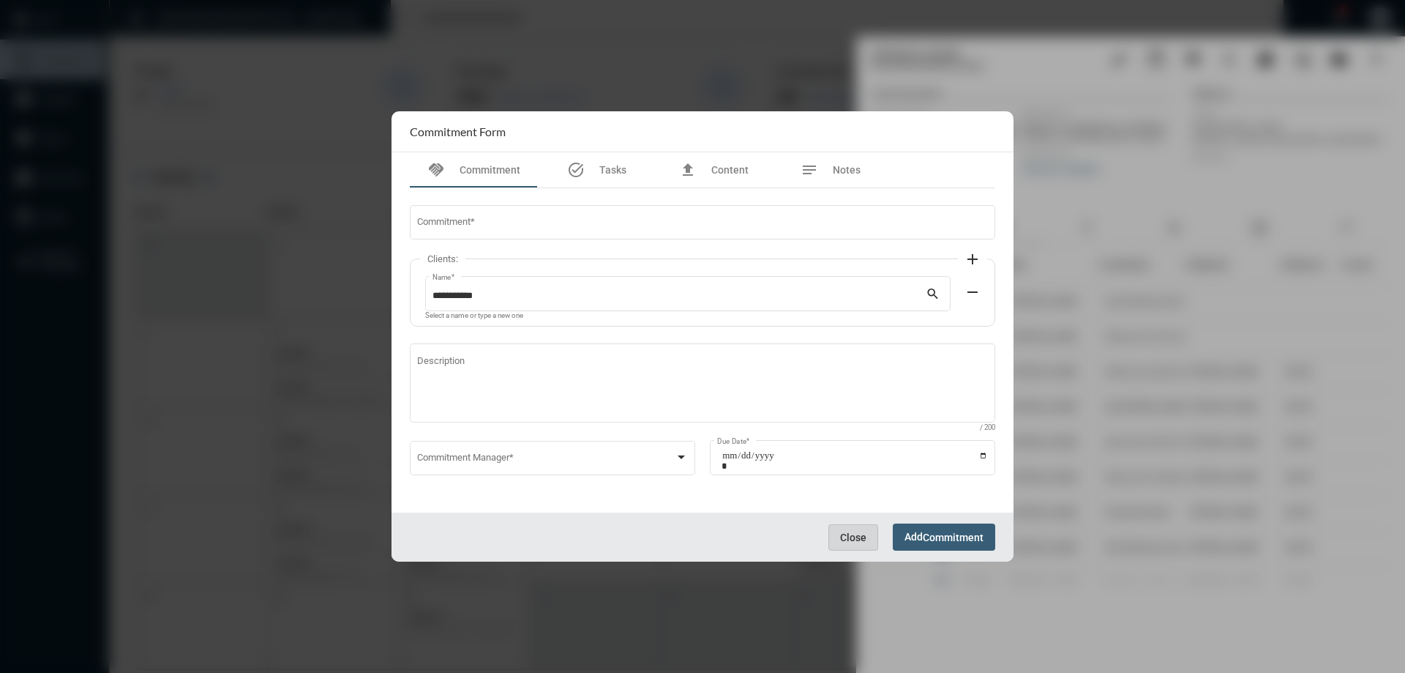
click at [836, 531] on button "Close" at bounding box center [854, 537] width 50 height 26
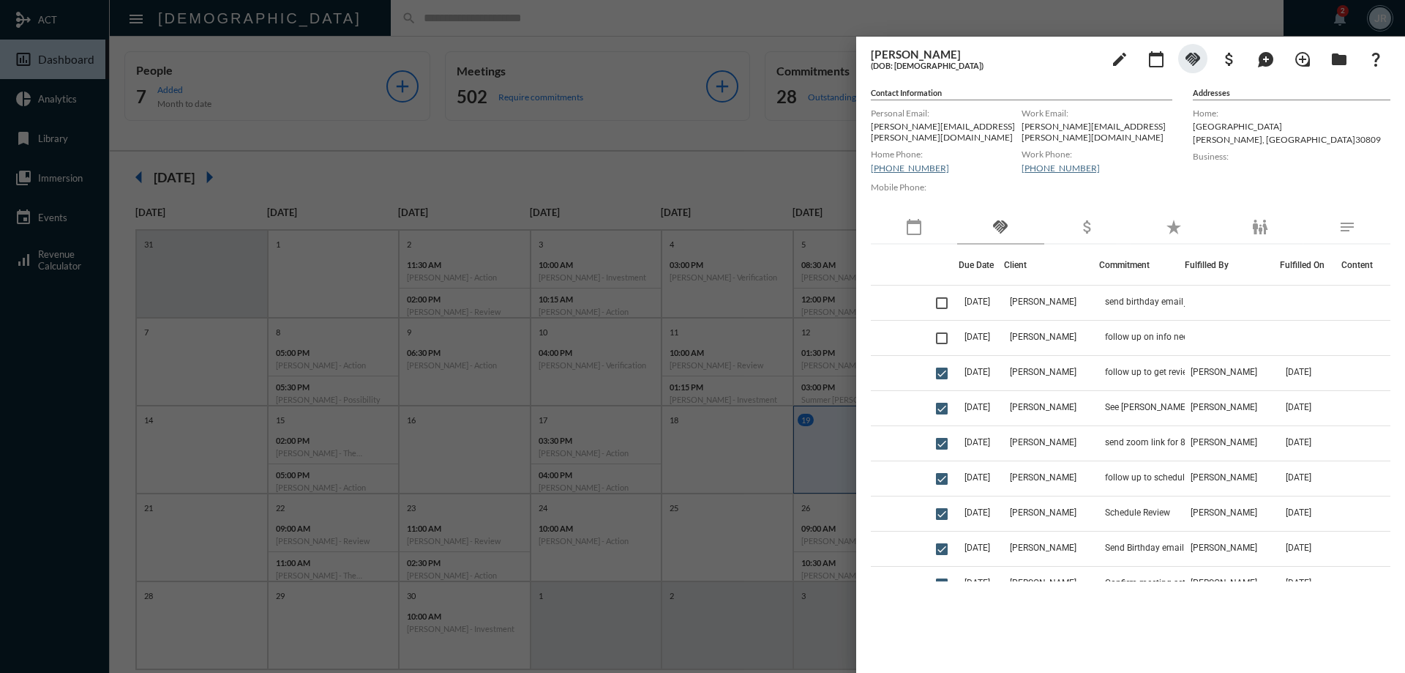
click at [914, 218] on mat-icon "calendar_today" at bounding box center [914, 227] width 18 height 18
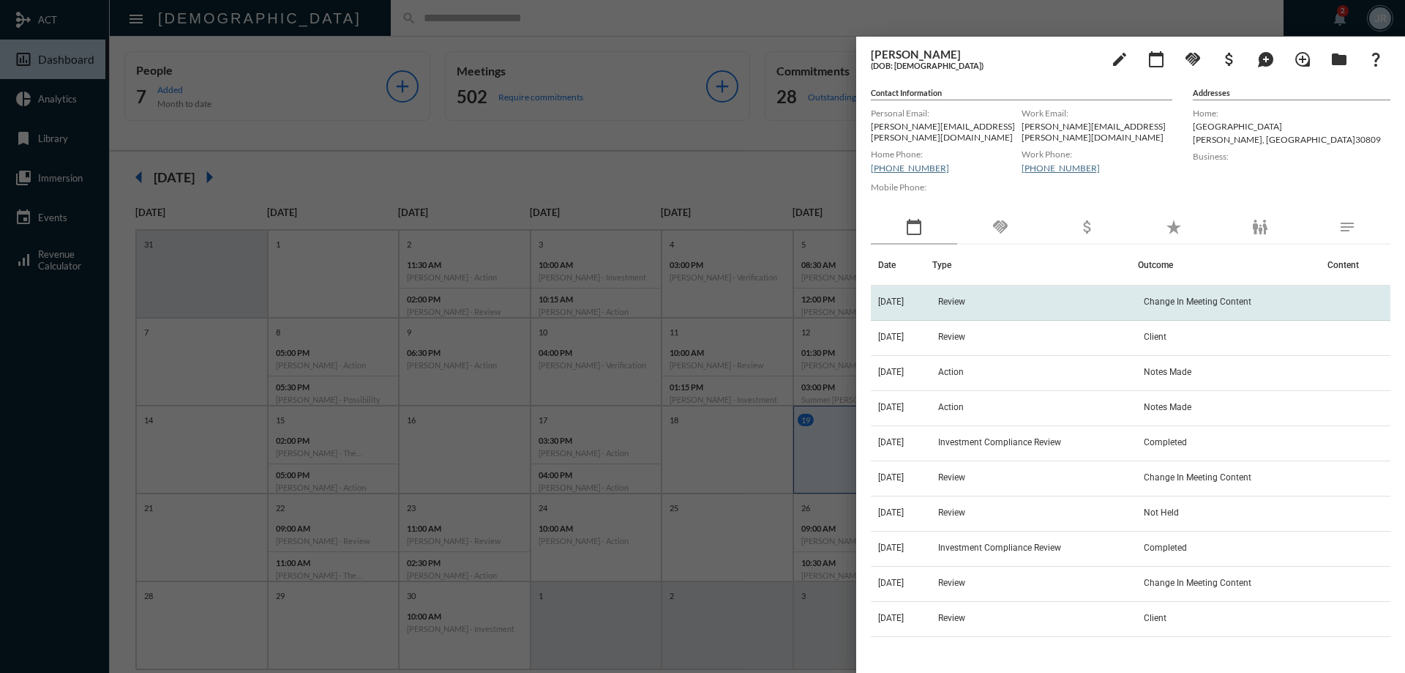
click at [965, 296] on span "Review" at bounding box center [951, 301] width 27 height 10
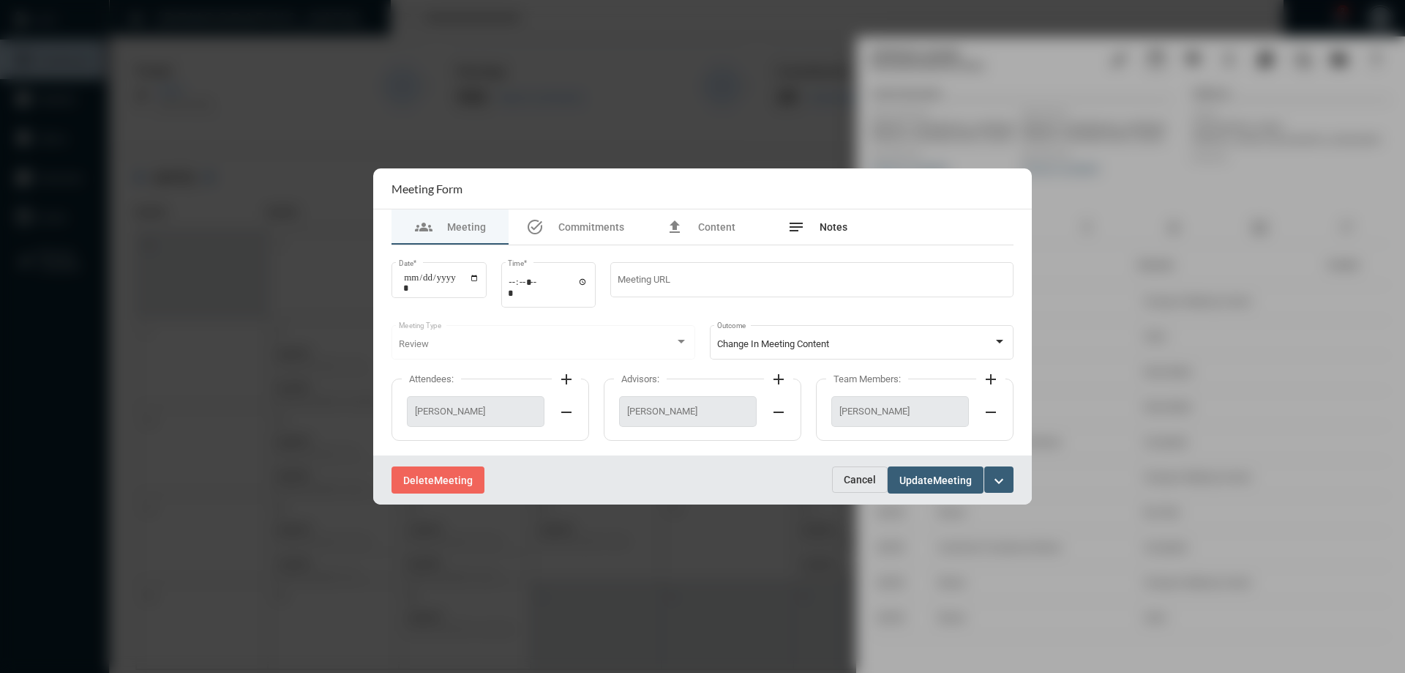
click at [821, 224] on span "Notes" at bounding box center [834, 227] width 28 height 12
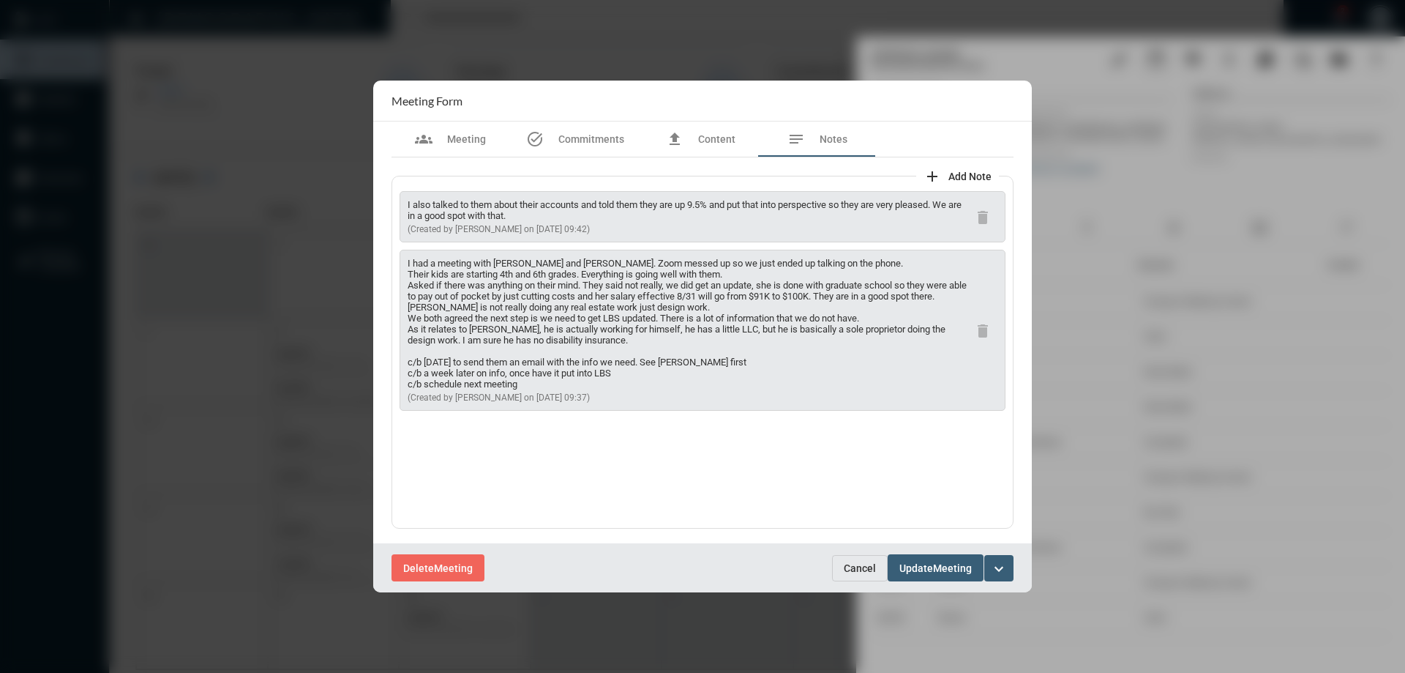
click at [843, 564] on button "Cancel" at bounding box center [860, 568] width 56 height 26
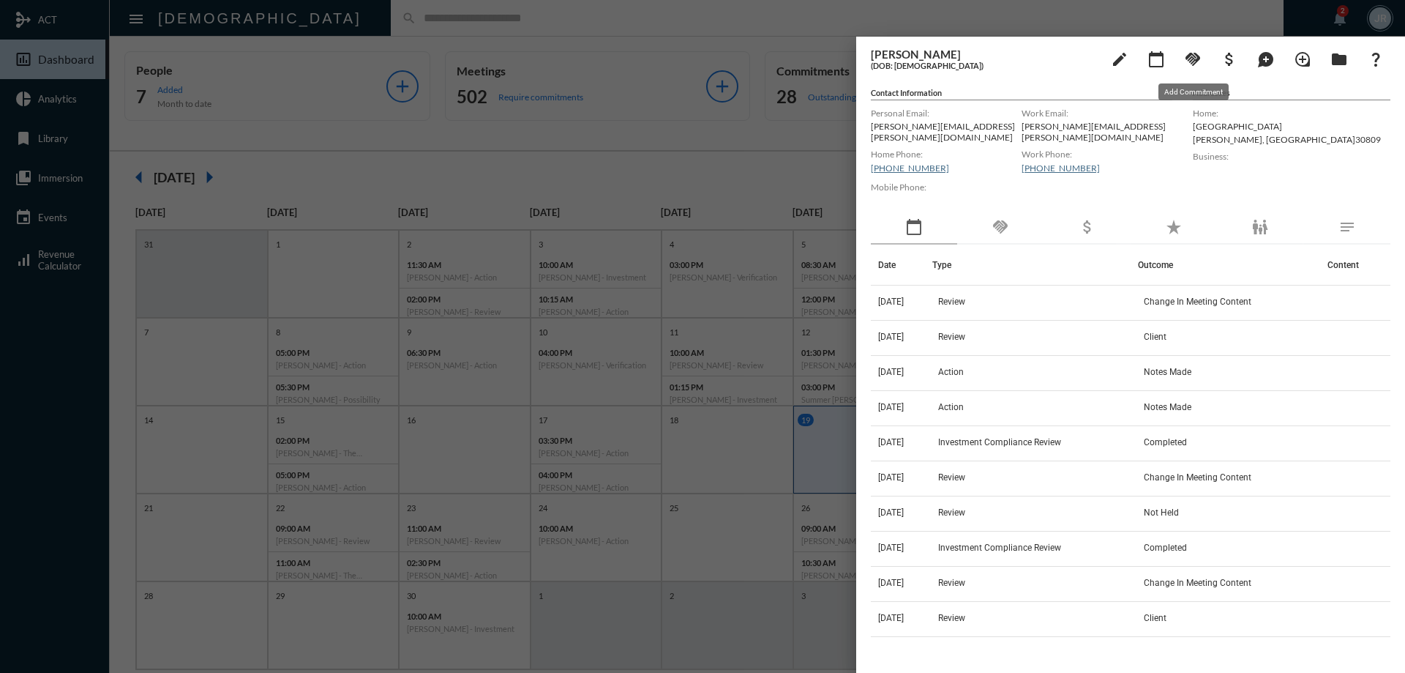
click at [1196, 61] on mat-icon "handshake" at bounding box center [1193, 60] width 18 height 18
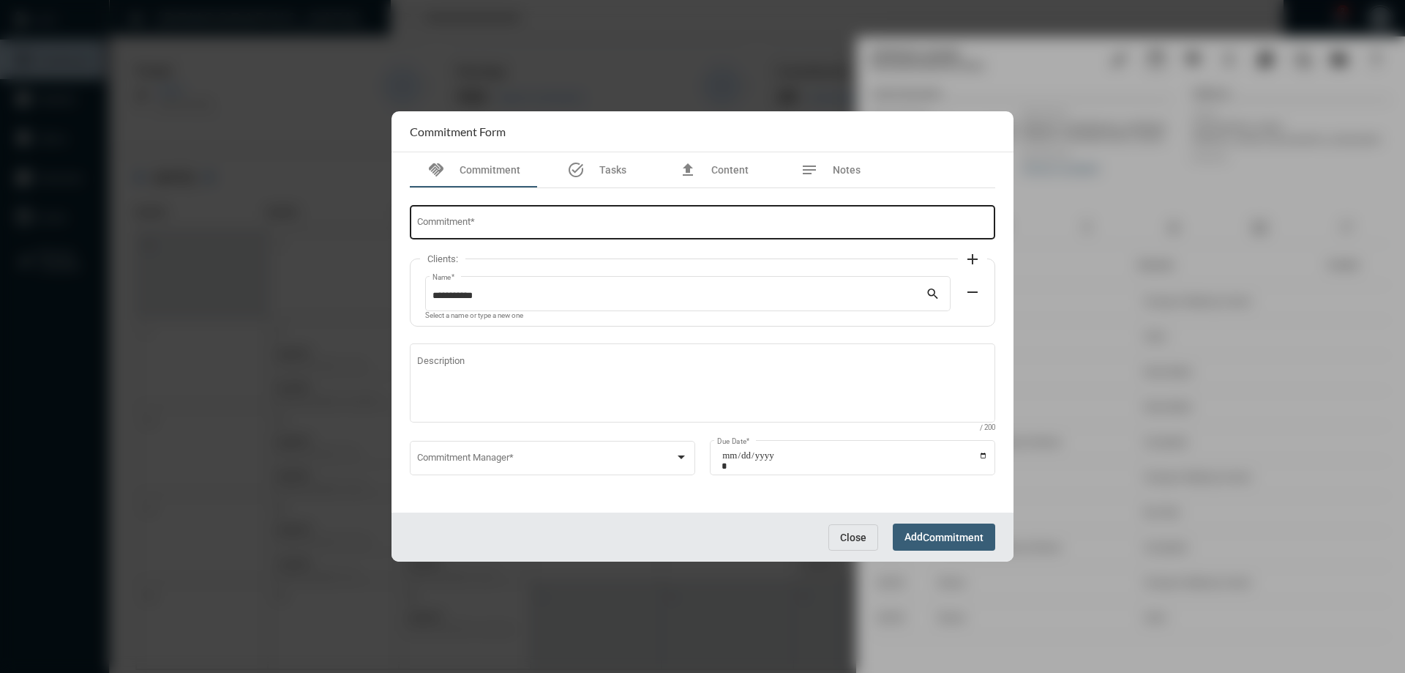
click at [580, 220] on input "Commitment *" at bounding box center [703, 225] width 572 height 11
type input "**********"
click at [481, 434] on div "Description / 200" at bounding box center [703, 389] width 586 height 92
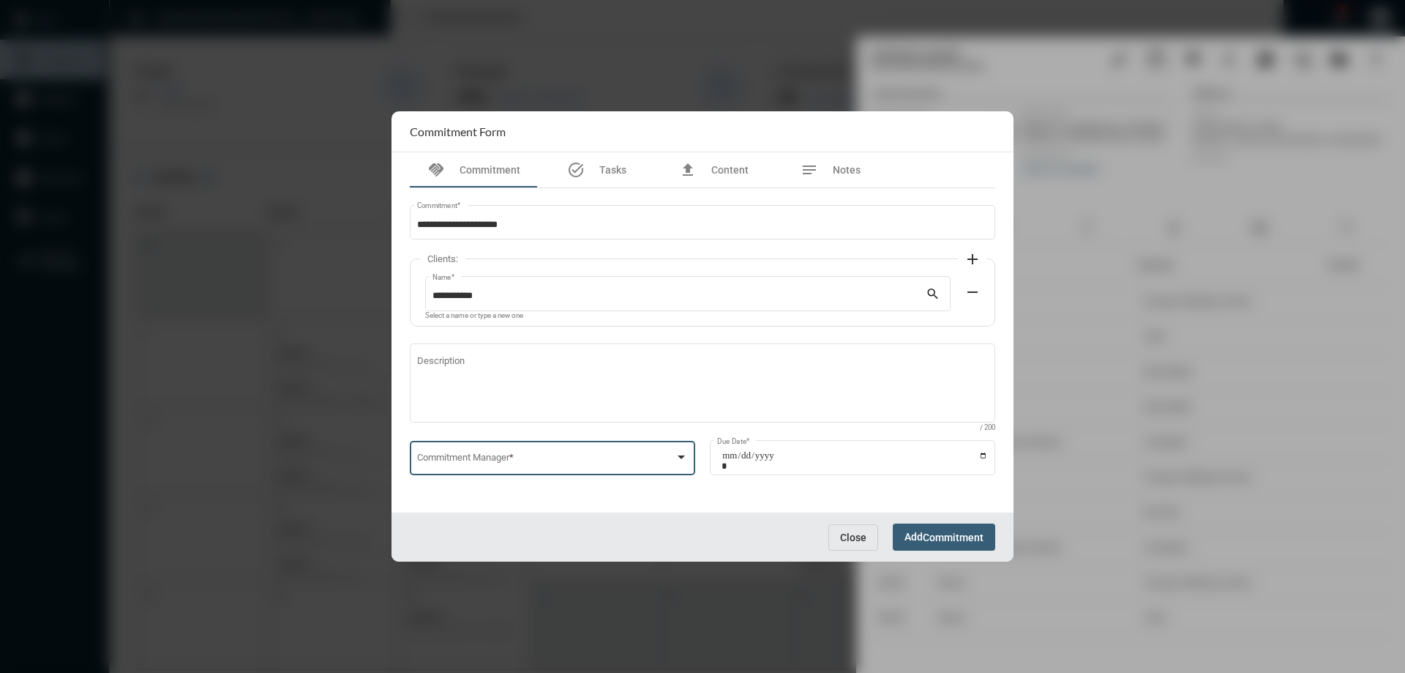
click at [473, 466] on span at bounding box center [546, 460] width 258 height 11
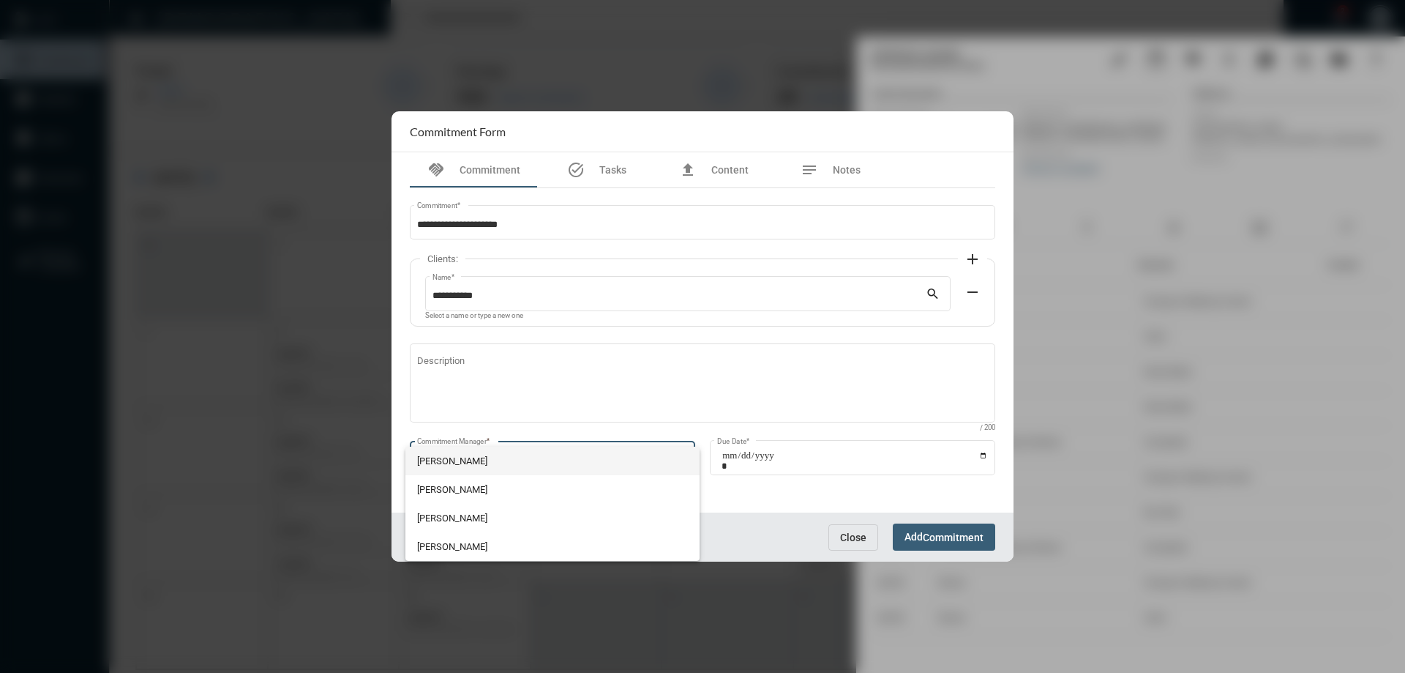
click at [462, 449] on span "[PERSON_NAME]" at bounding box center [553, 461] width 272 height 29
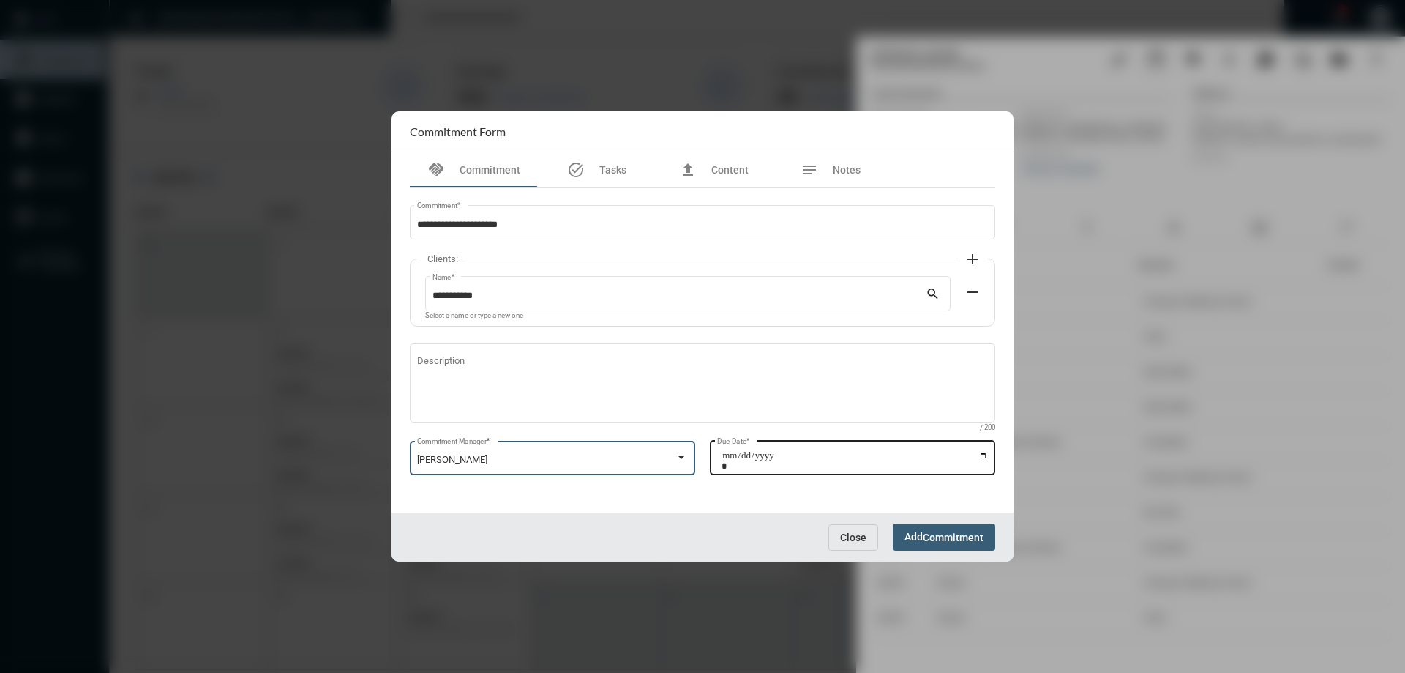
click at [983, 458] on input "Due Date *" at bounding box center [855, 460] width 266 height 20
type input "**********"
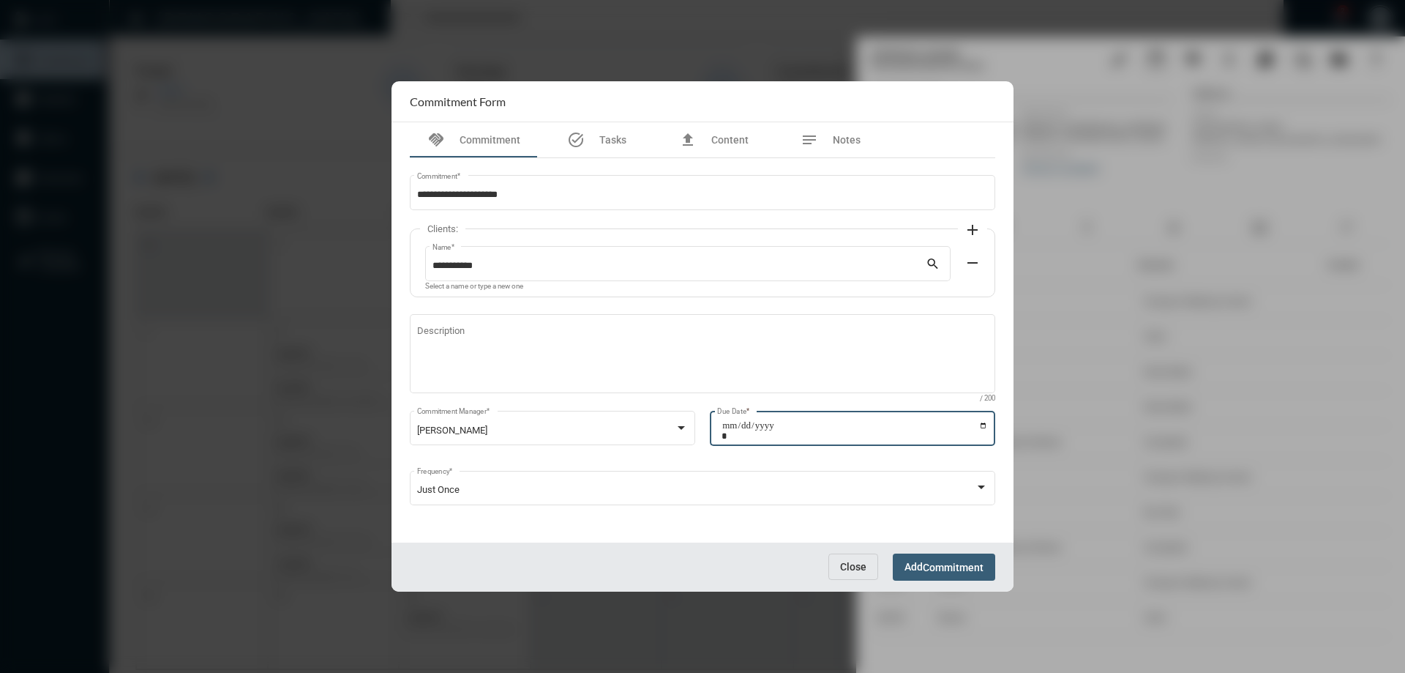
click at [974, 567] on span "Commitment" at bounding box center [953, 567] width 61 height 12
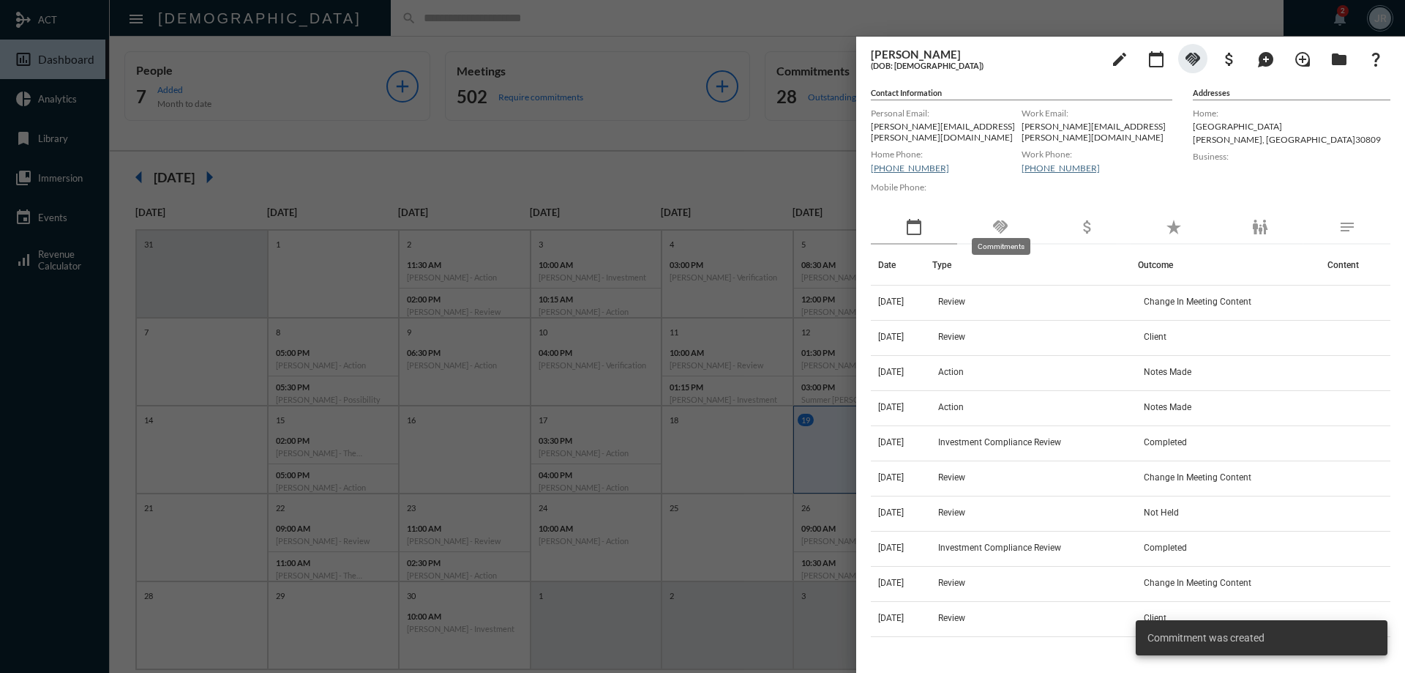
click at [1004, 218] on mat-icon "handshake" at bounding box center [1001, 227] width 18 height 18
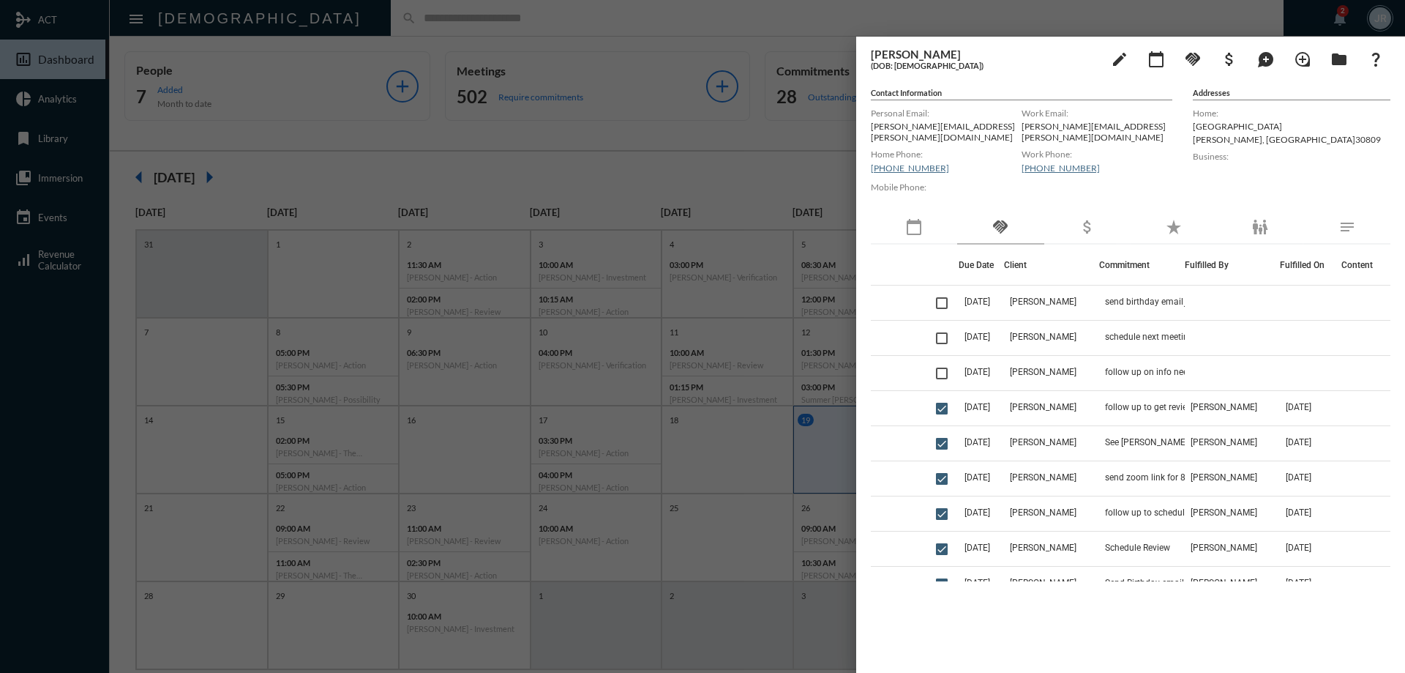
click at [747, 18] on div at bounding box center [702, 336] width 1405 height 673
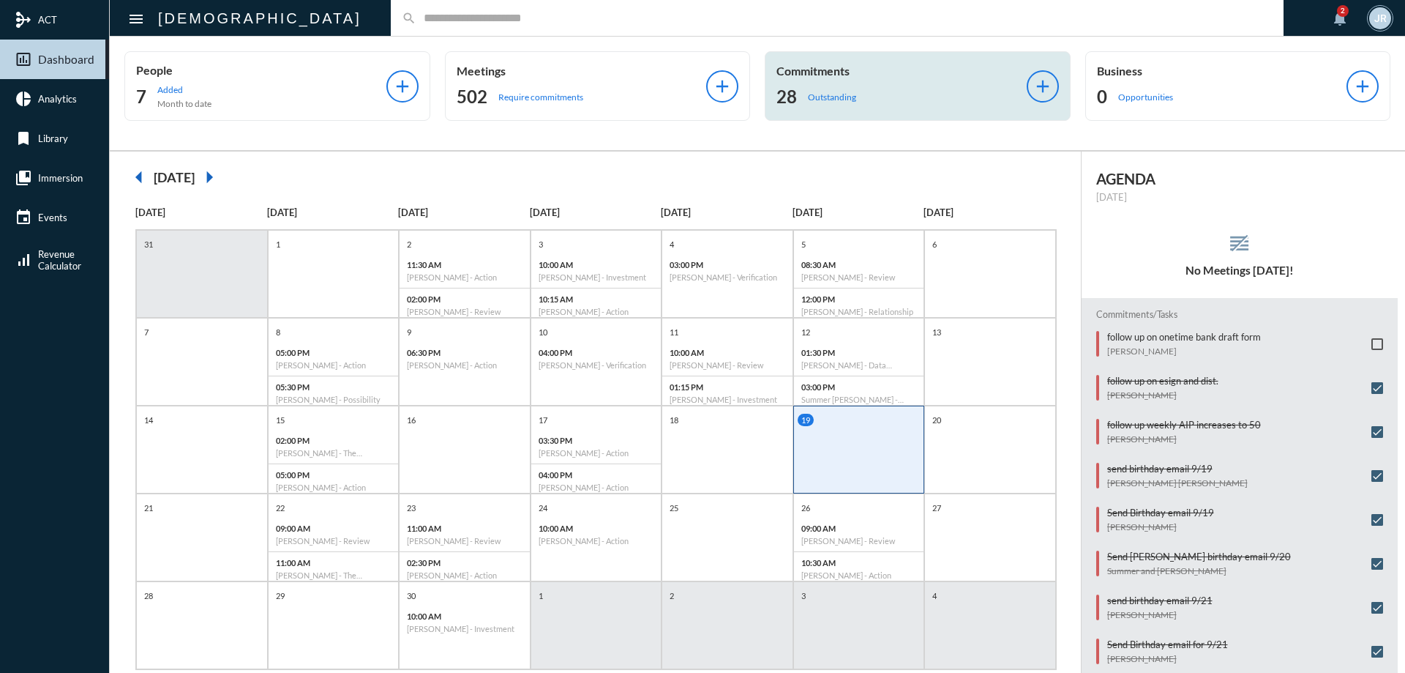
click at [818, 78] on div "Commitments 28 Outstanding" at bounding box center [902, 86] width 250 height 45
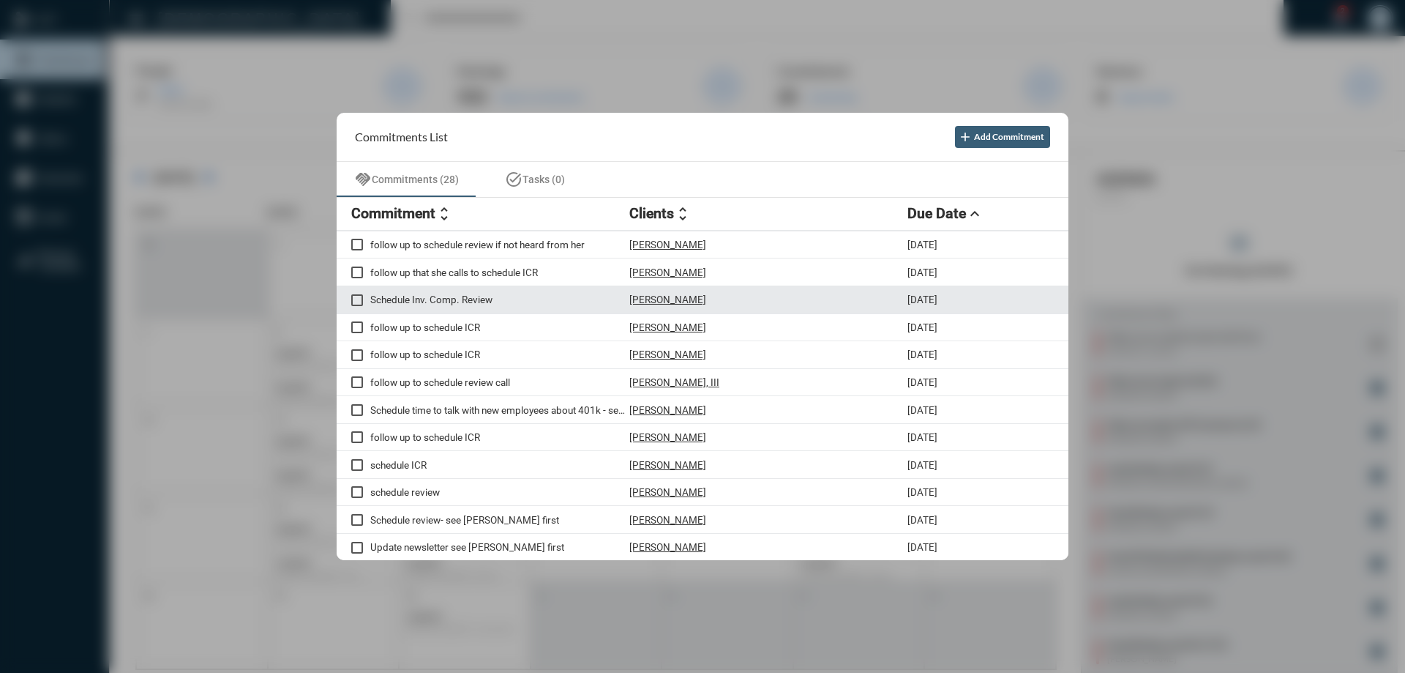
scroll to position [441, 0]
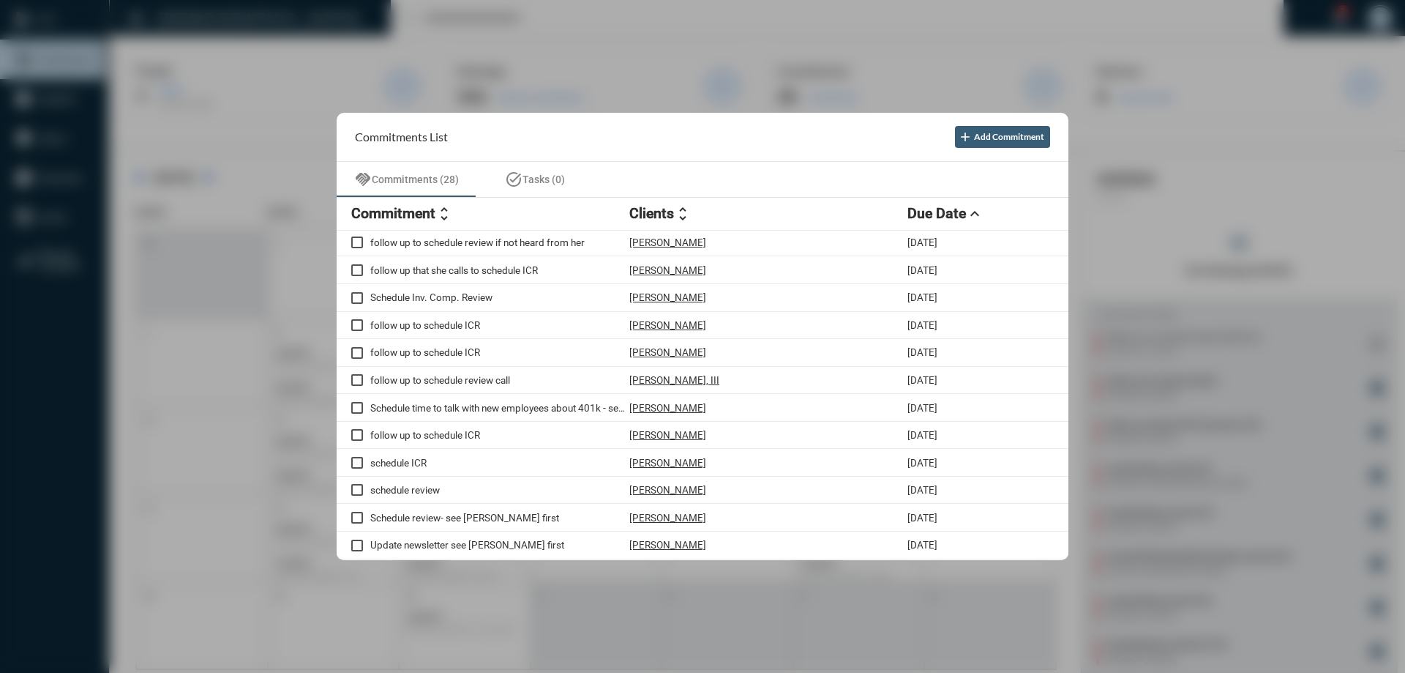
click at [545, 15] on div at bounding box center [702, 336] width 1405 height 673
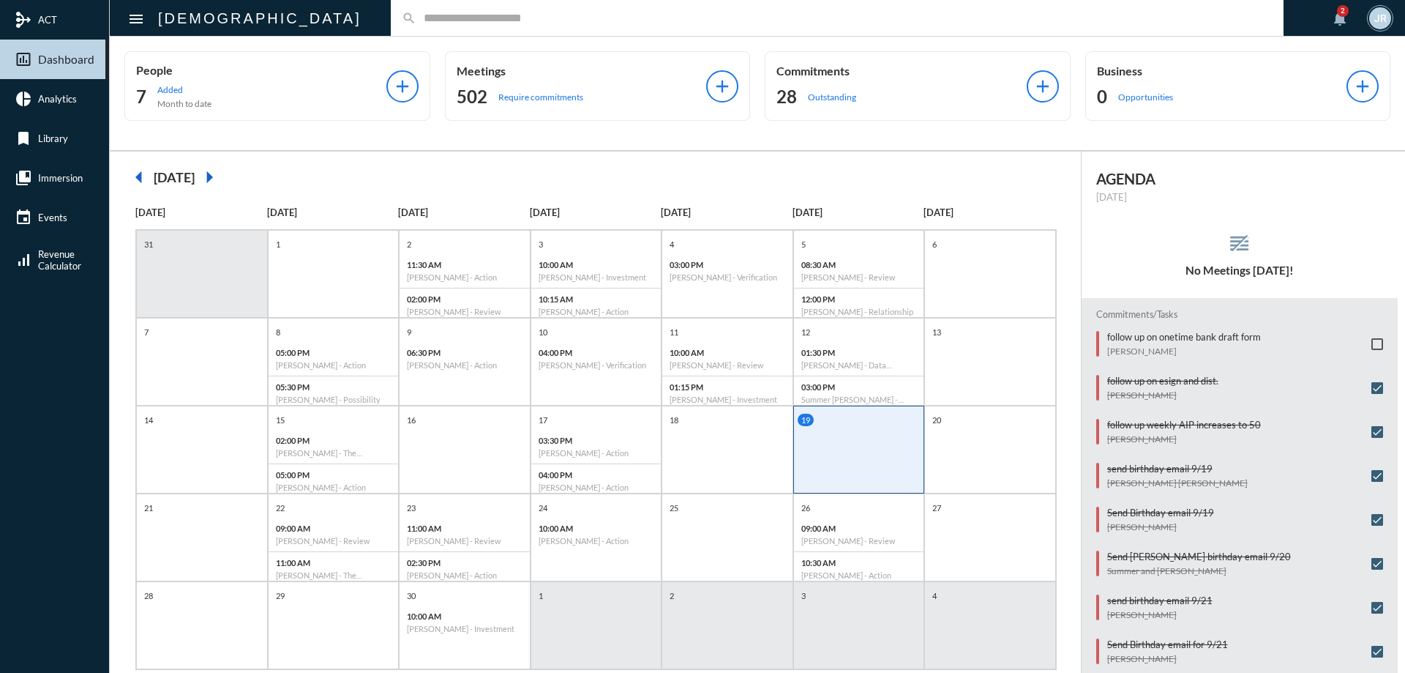
click at [417, 17] on input "text" at bounding box center [845, 18] width 856 height 12
